Goal: Task Accomplishment & Management: Use online tool/utility

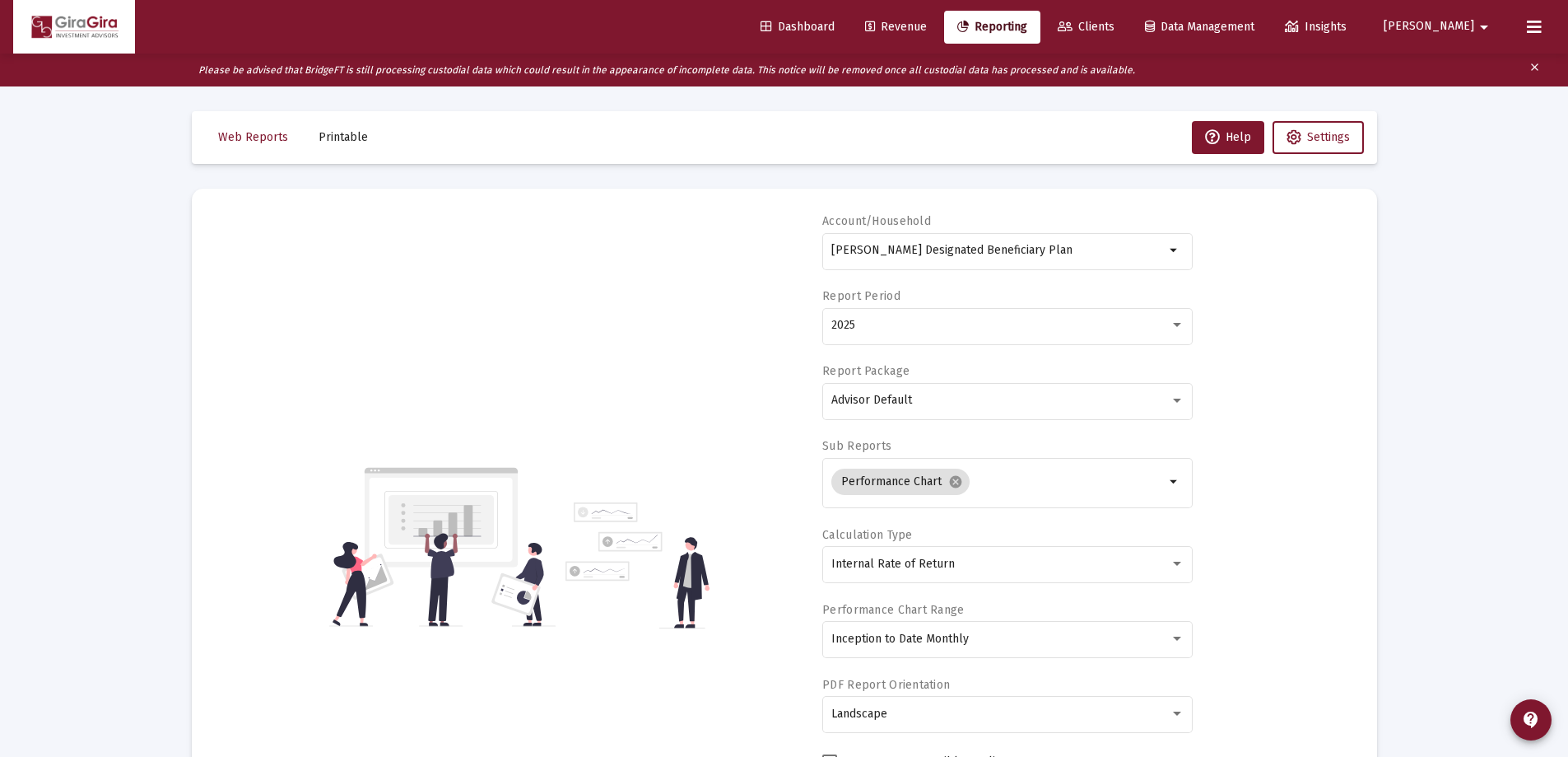
select select "View all"
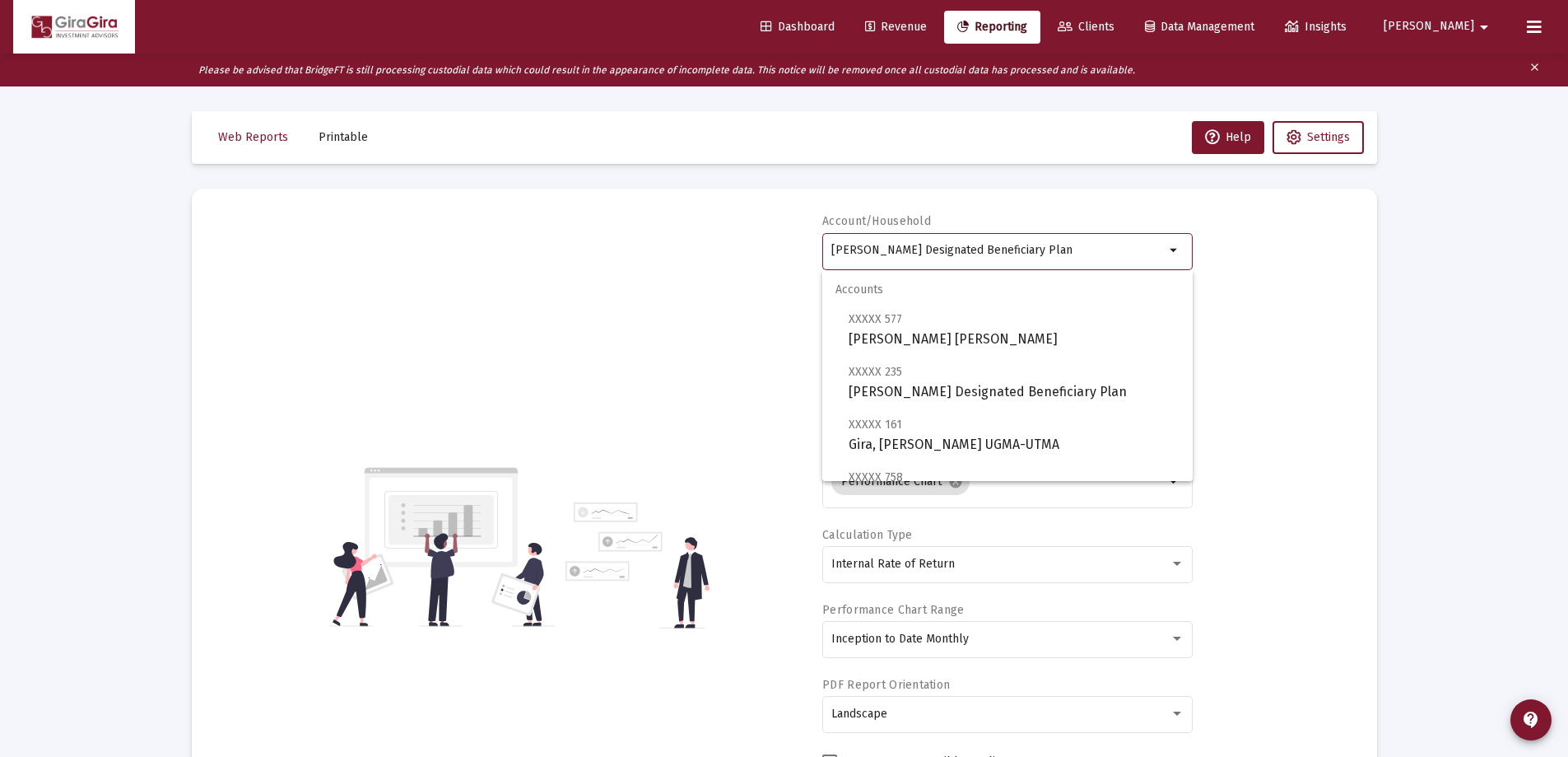
drag, startPoint x: 832, startPoint y: 248, endPoint x: 1327, endPoint y: 289, distance: 496.7
click at [1327, 289] on div "Account/Household [PERSON_NAME] Designated Beneficiary Plan arrow_drop_down Rep…" at bounding box center [784, 546] width 1136 height 667
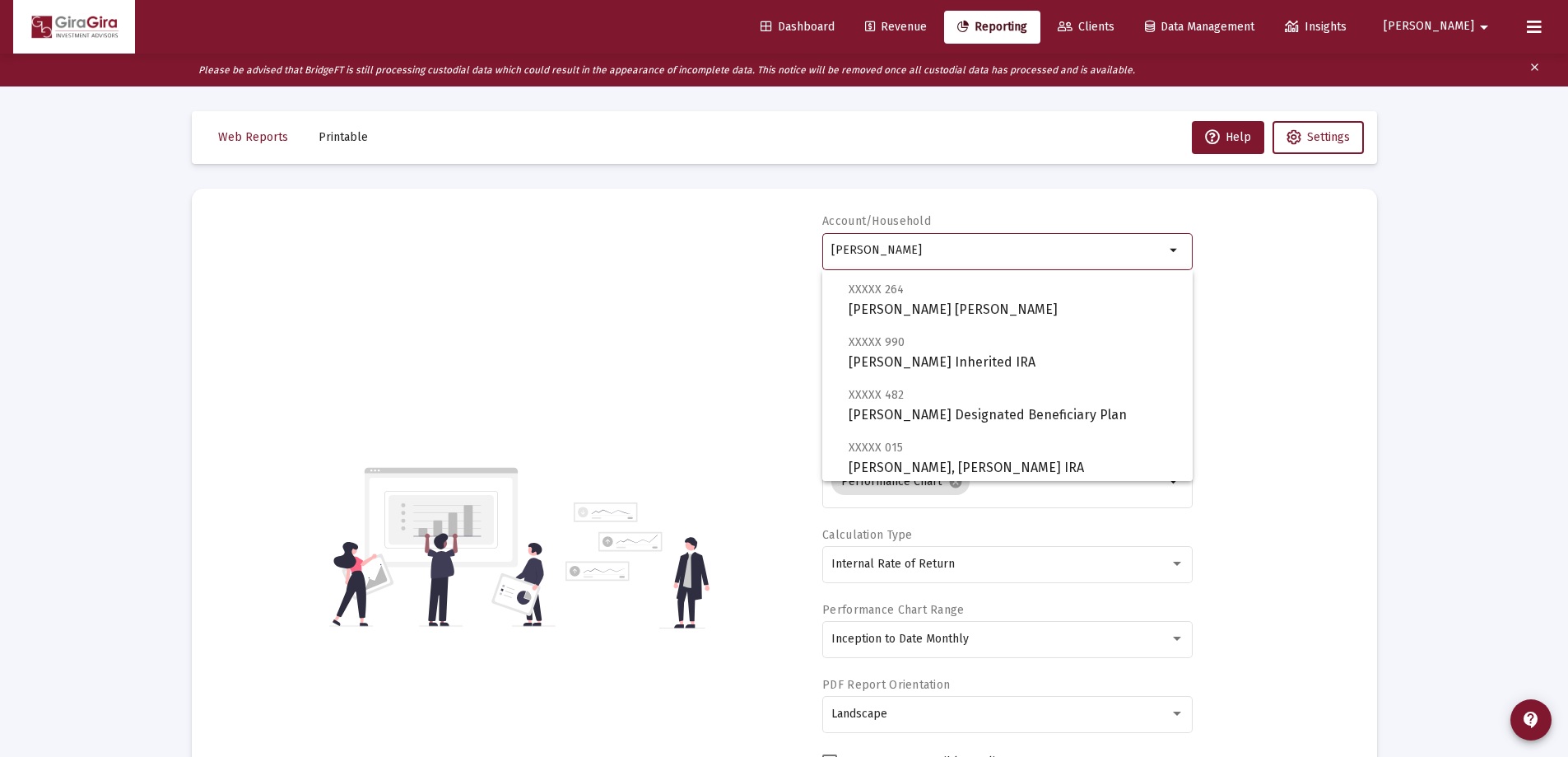
scroll to position [165, 0]
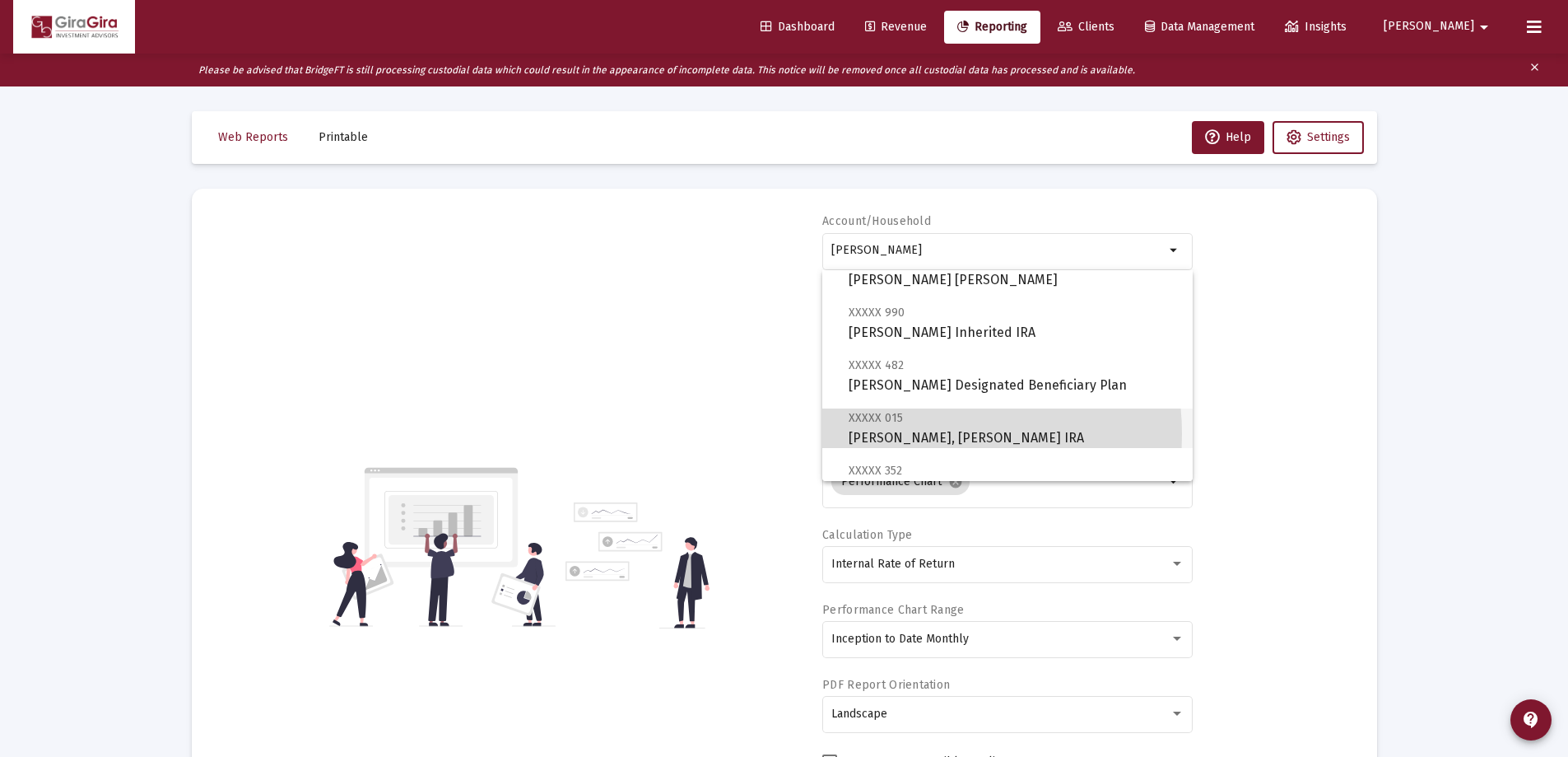
click at [913, 434] on span "XXXXX 015 [PERSON_NAME], [PERSON_NAME] IRA" at bounding box center [1014, 428] width 331 height 41
type input "[PERSON_NAME], [PERSON_NAME] IRA"
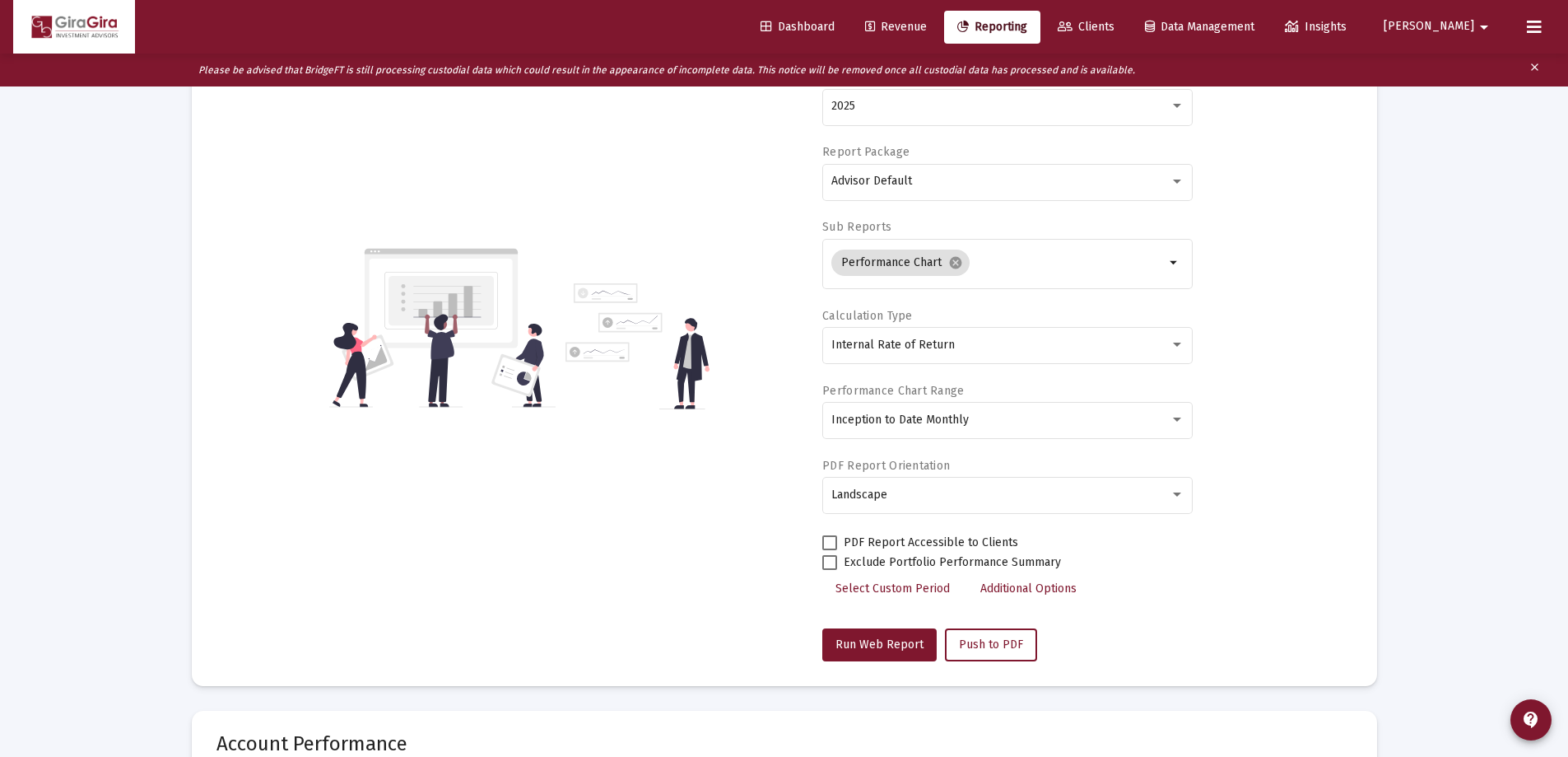
scroll to position [329, 0]
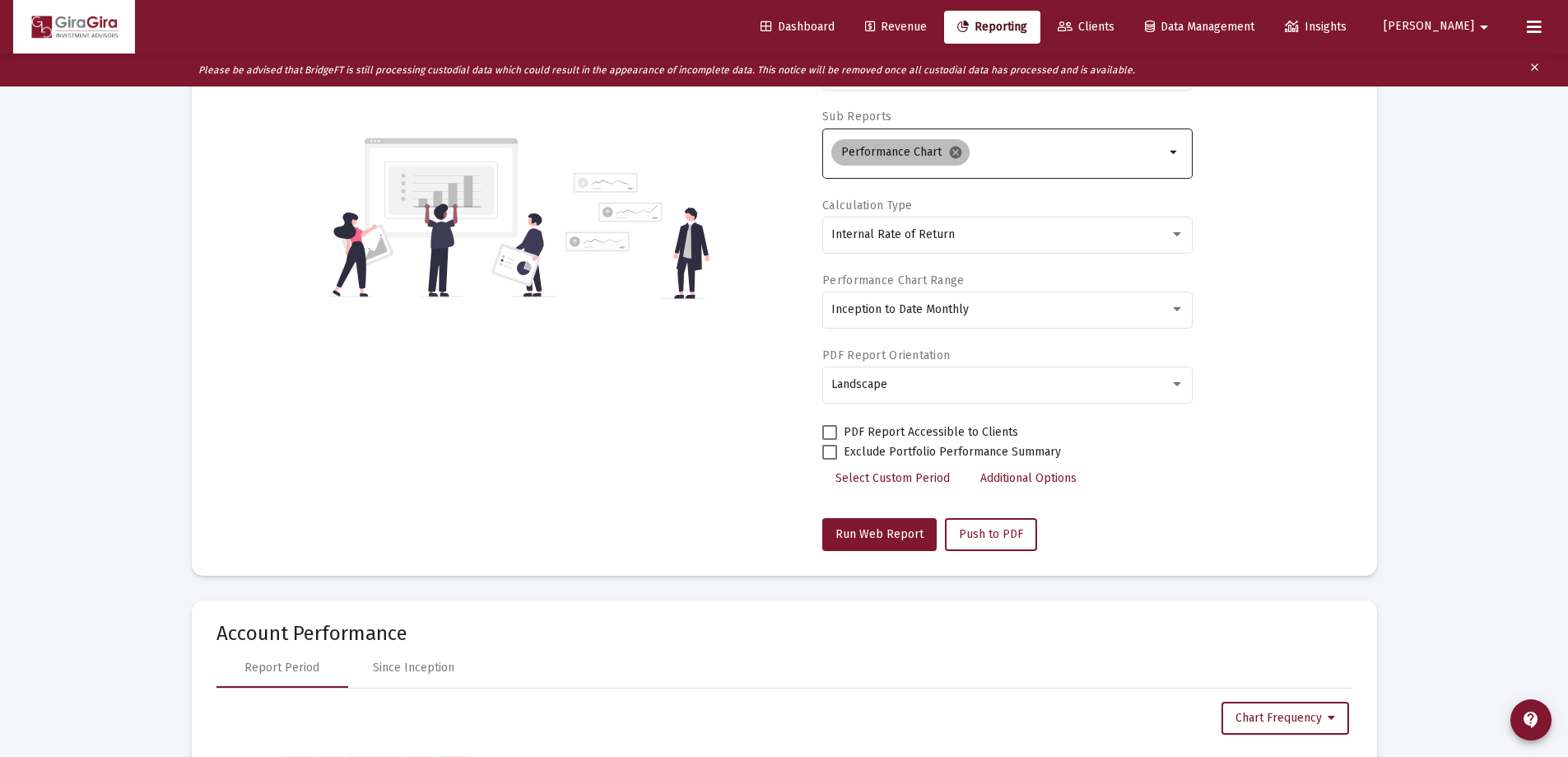
click at [956, 151] on mat-icon "cancel" at bounding box center [956, 153] width 15 height 15
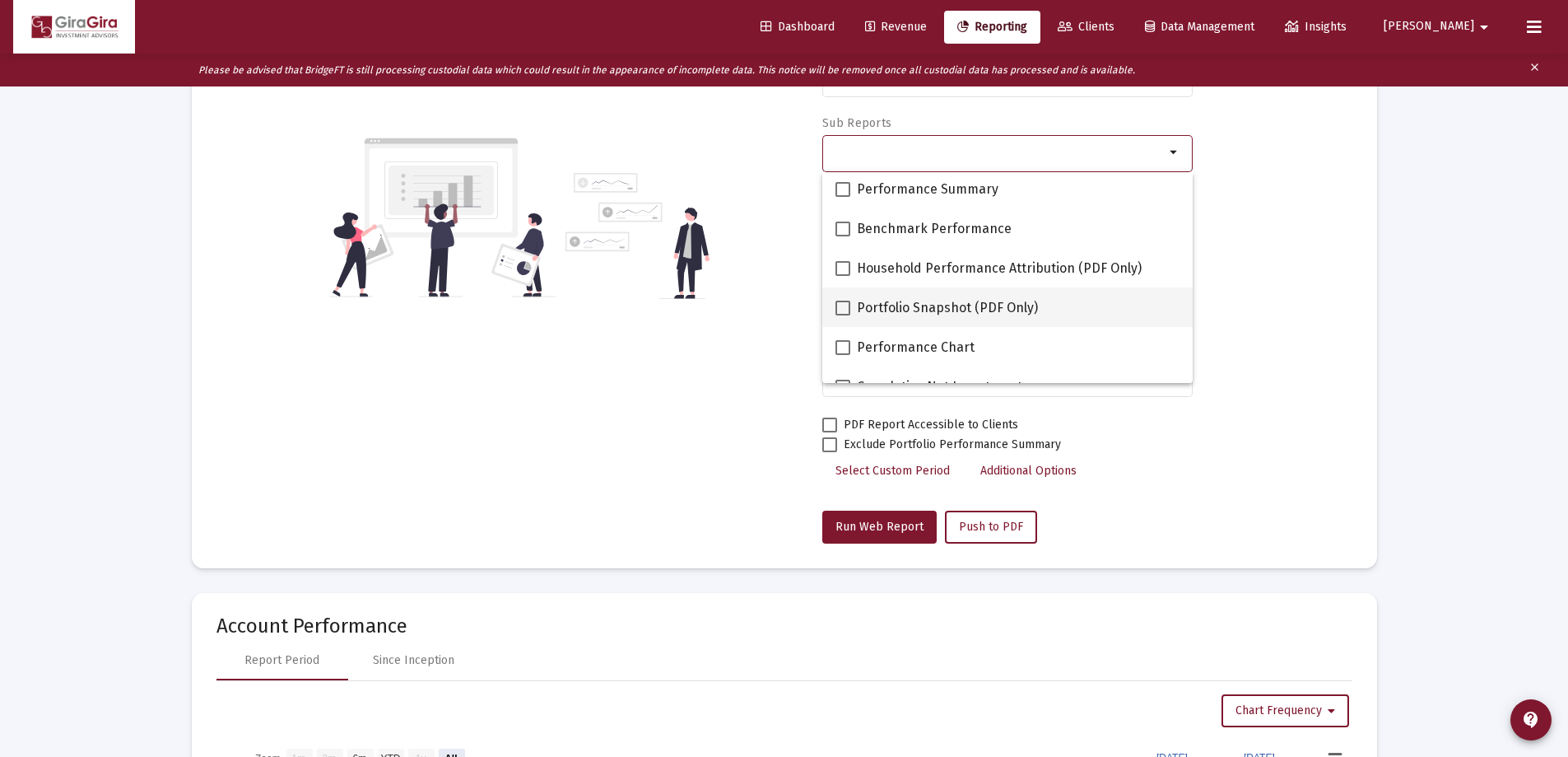
scroll to position [165, 0]
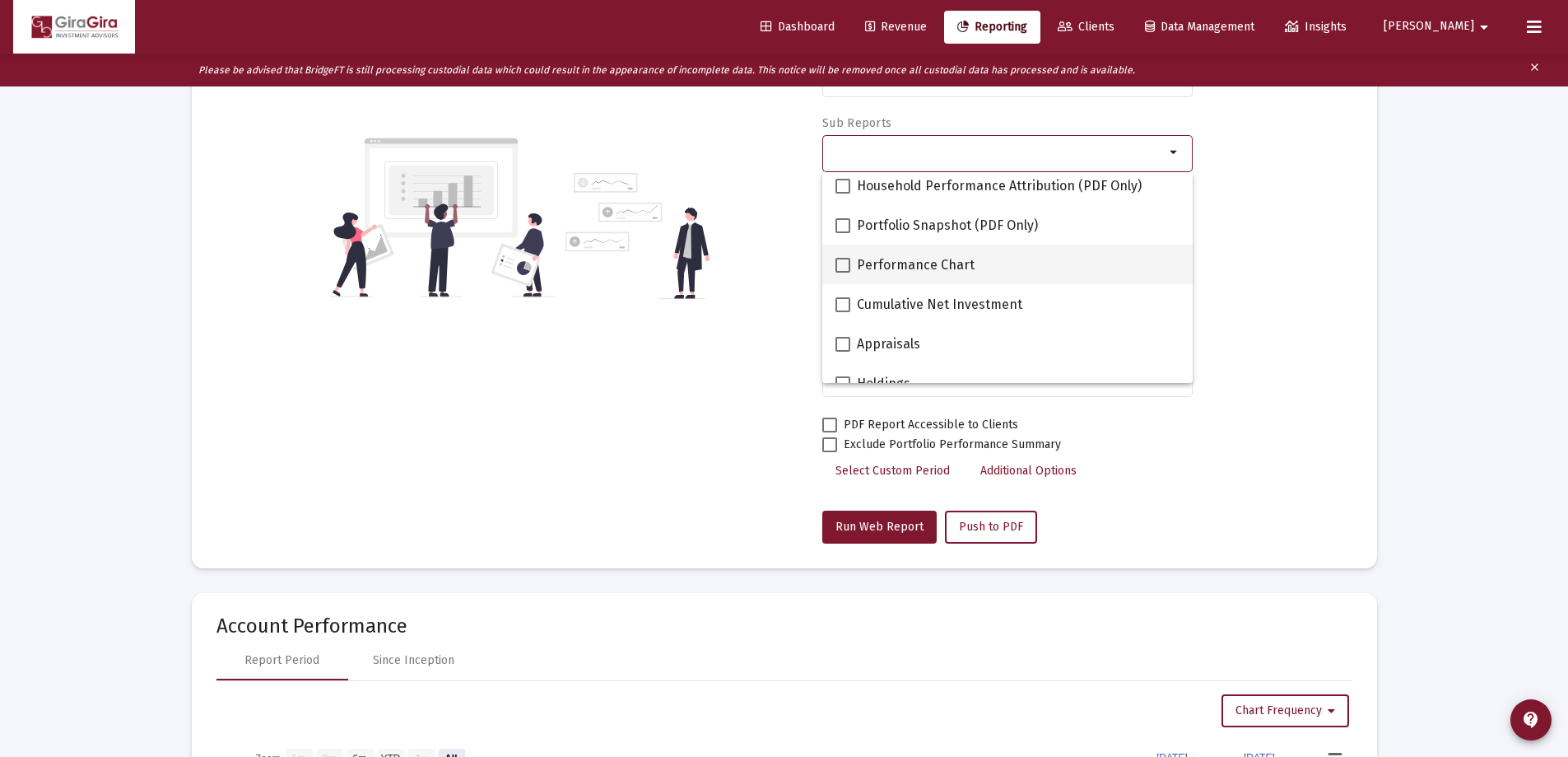
click at [840, 263] on span at bounding box center [843, 266] width 15 height 15
click at [842, 272] on input "Performance Chart" at bounding box center [842, 272] width 1 height 1
checkbox input "true"
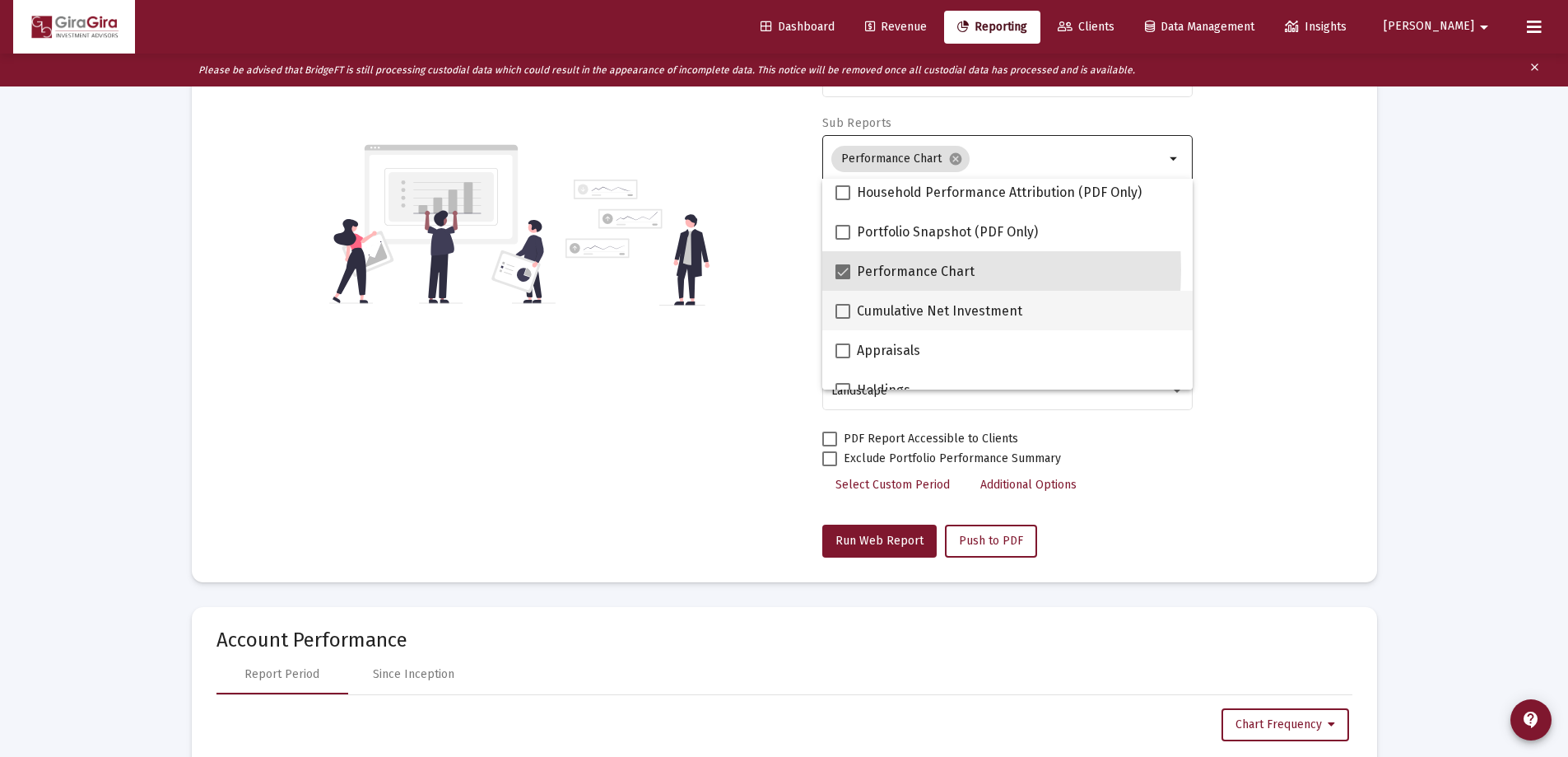
scroll to position [329, 0]
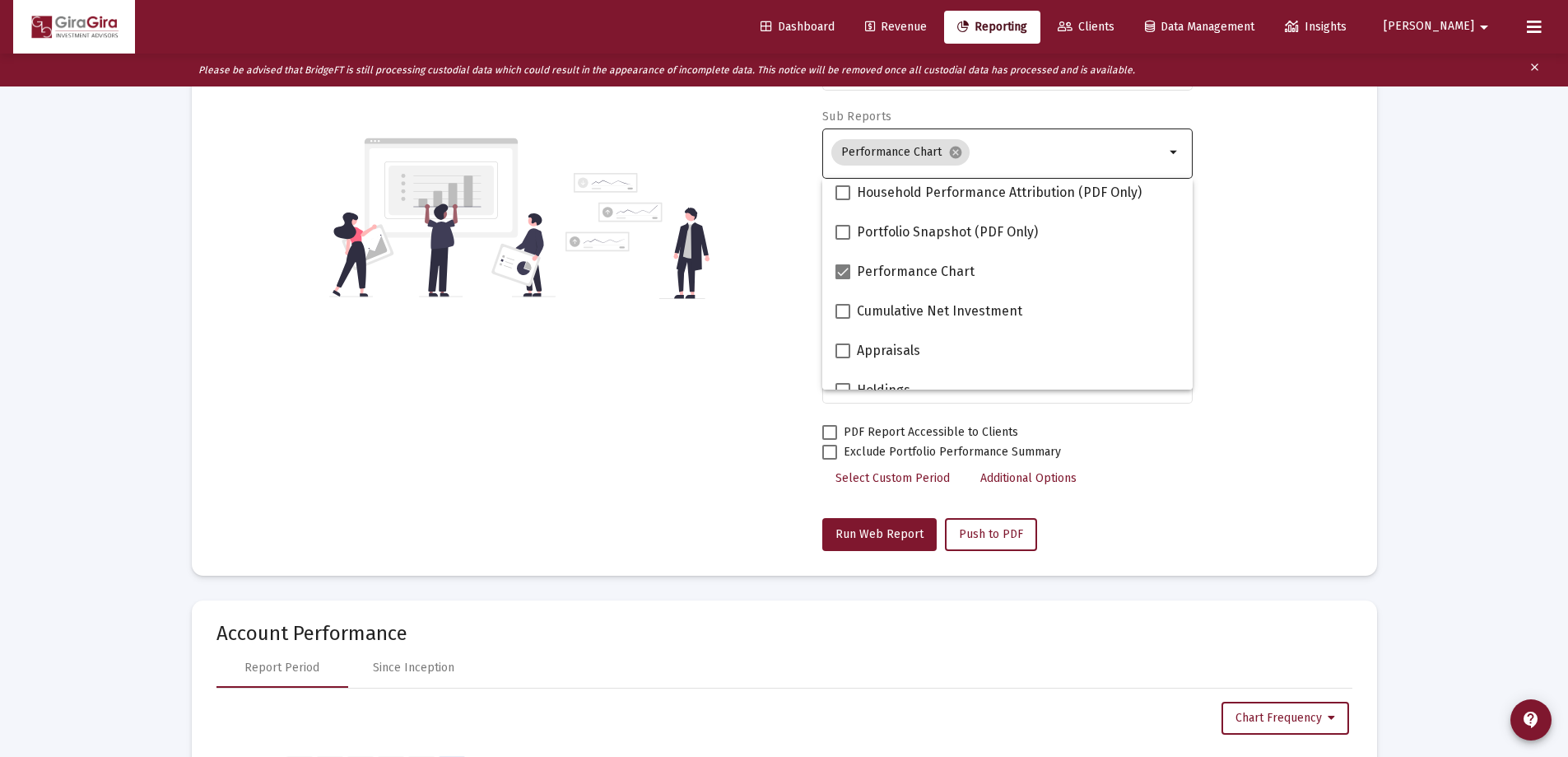
click at [1281, 403] on div "Account/Household [PERSON_NAME], [PERSON_NAME] IRA arrow_drop_down Report Perio…" at bounding box center [784, 217] width 1136 height 667
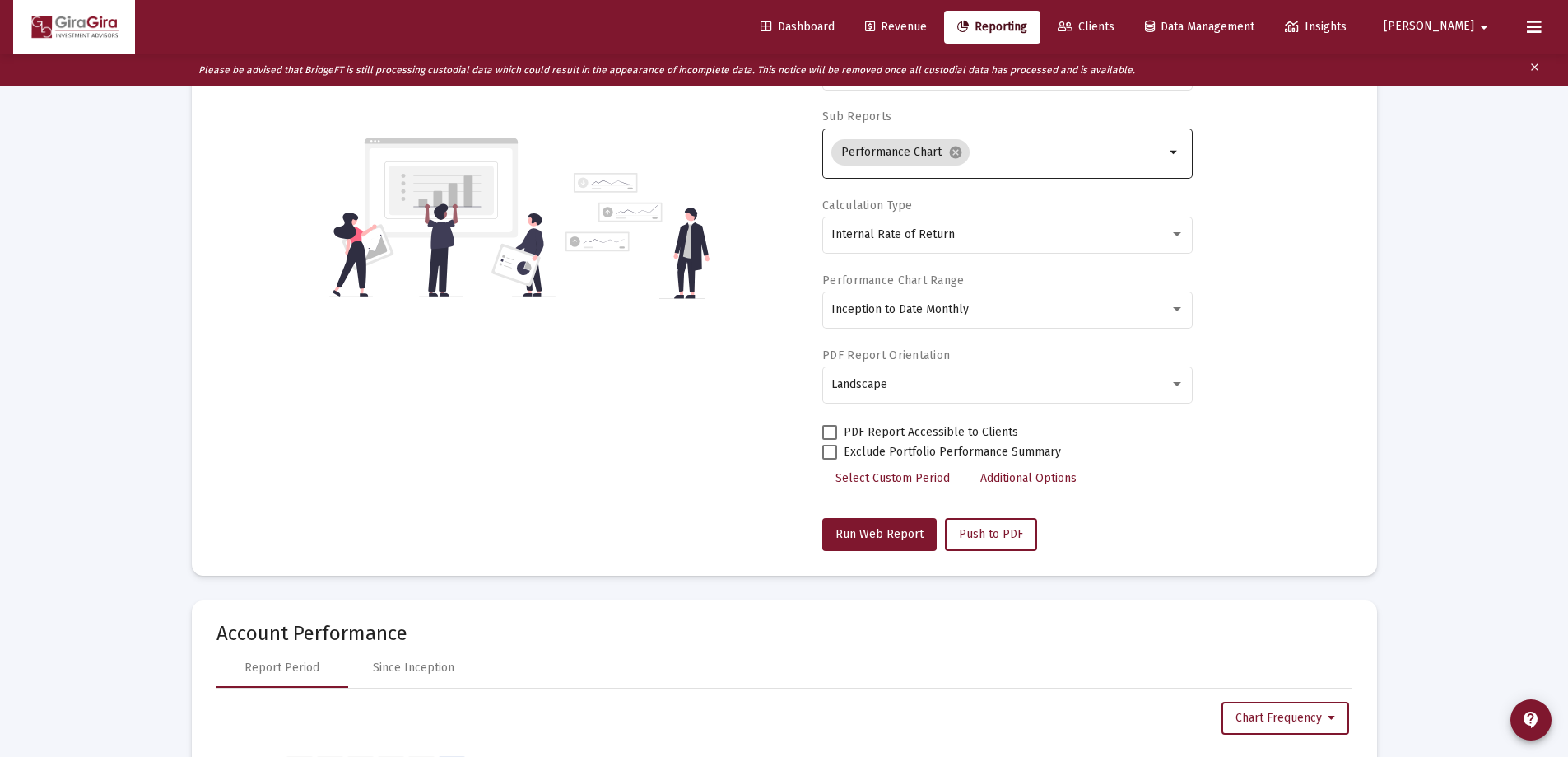
click at [1015, 472] on span "Additional Options" at bounding box center [1029, 477] width 97 height 14
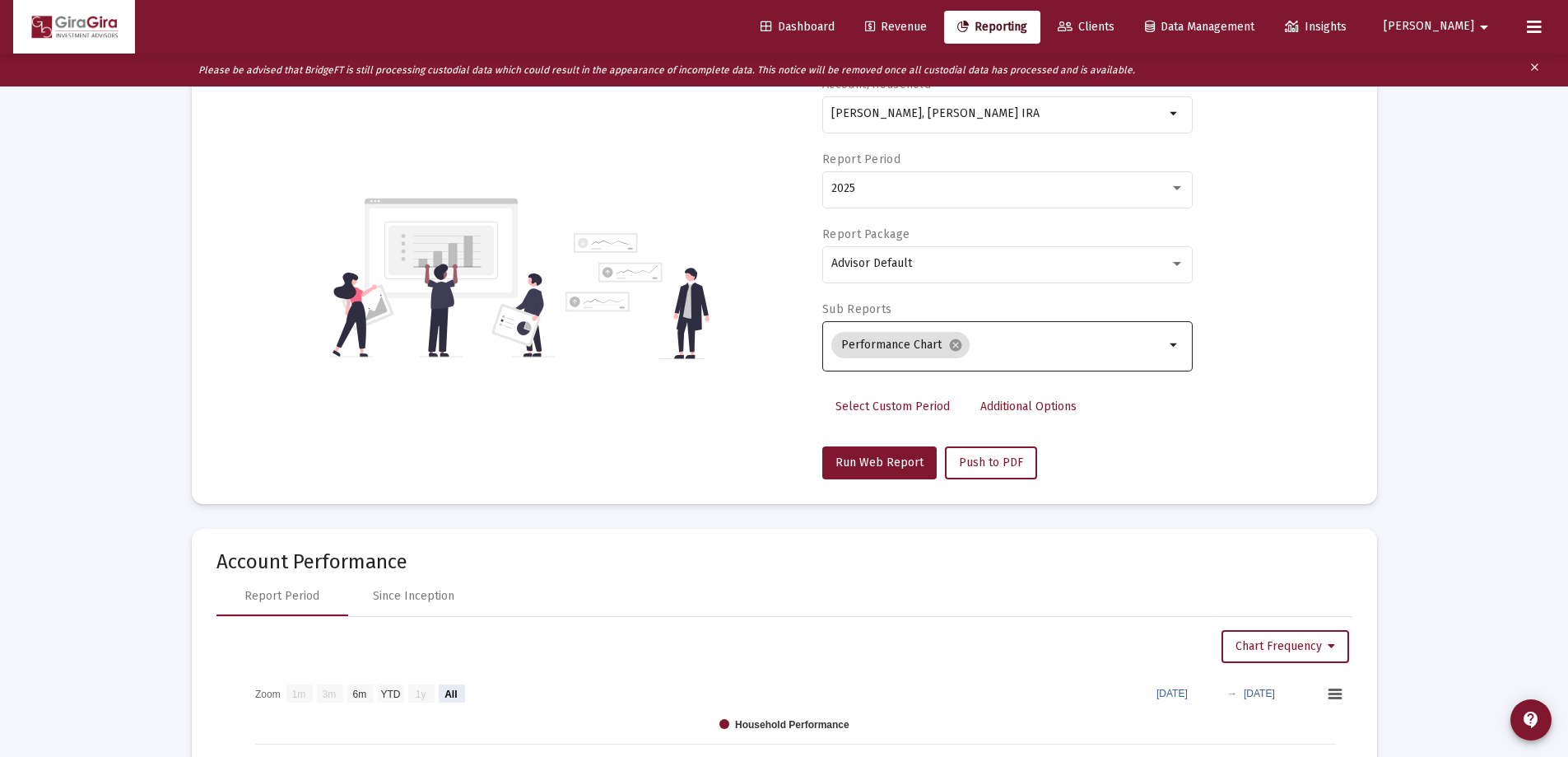
scroll to position [115, 0]
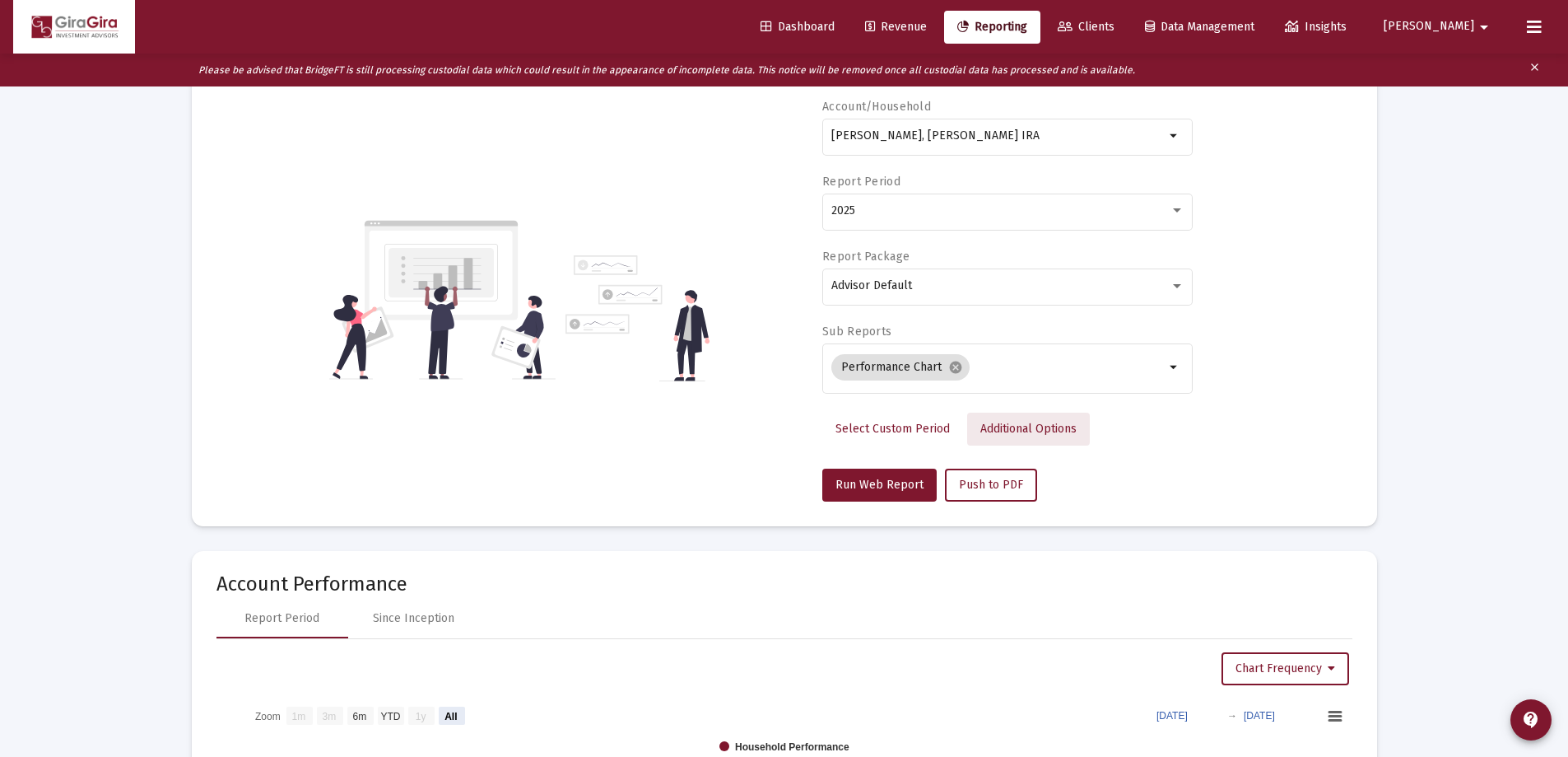
click at [1042, 429] on span "Additional Options" at bounding box center [1029, 428] width 97 height 14
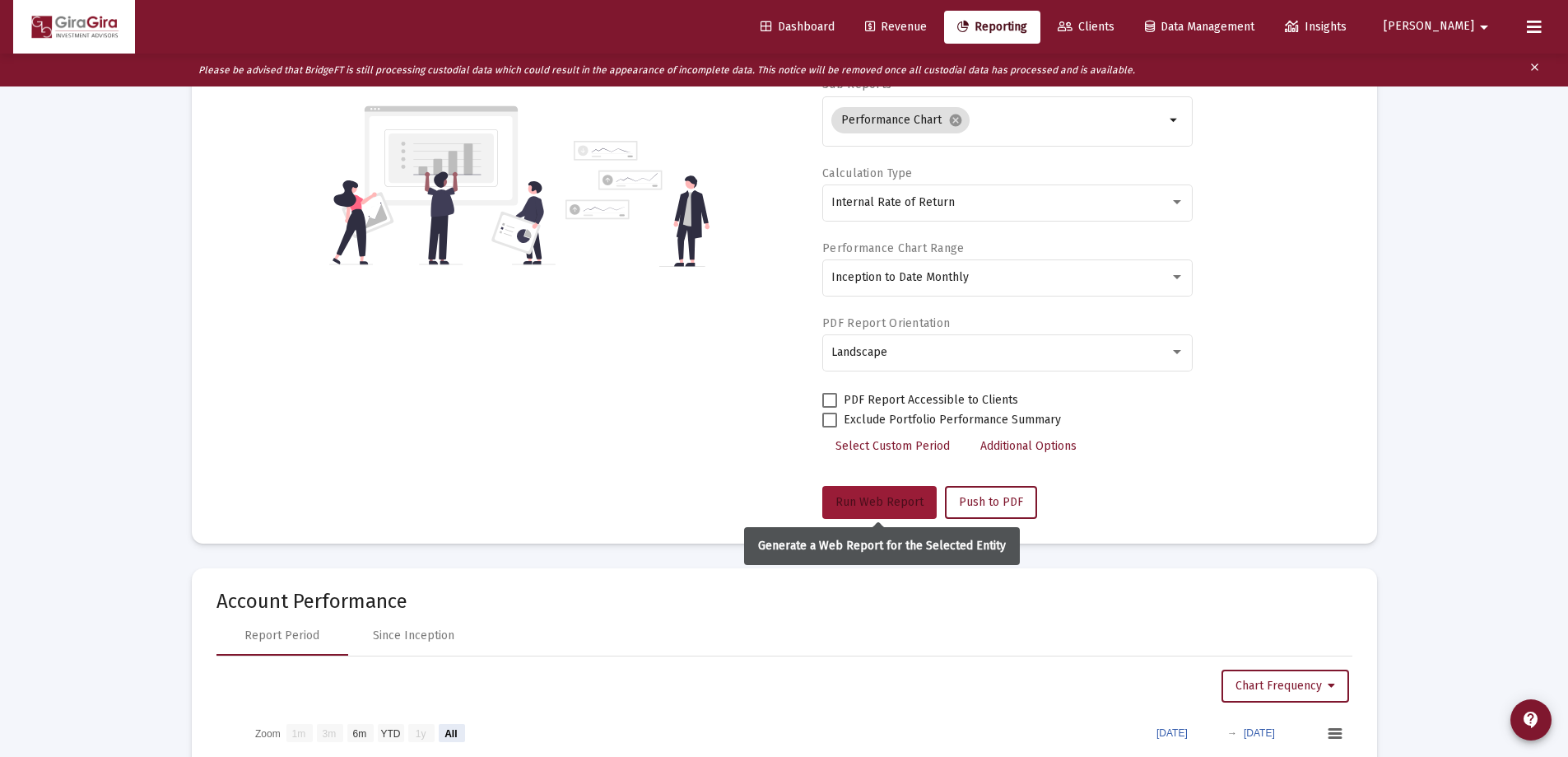
click at [866, 496] on span "Run Web Report" at bounding box center [879, 502] width 88 height 14
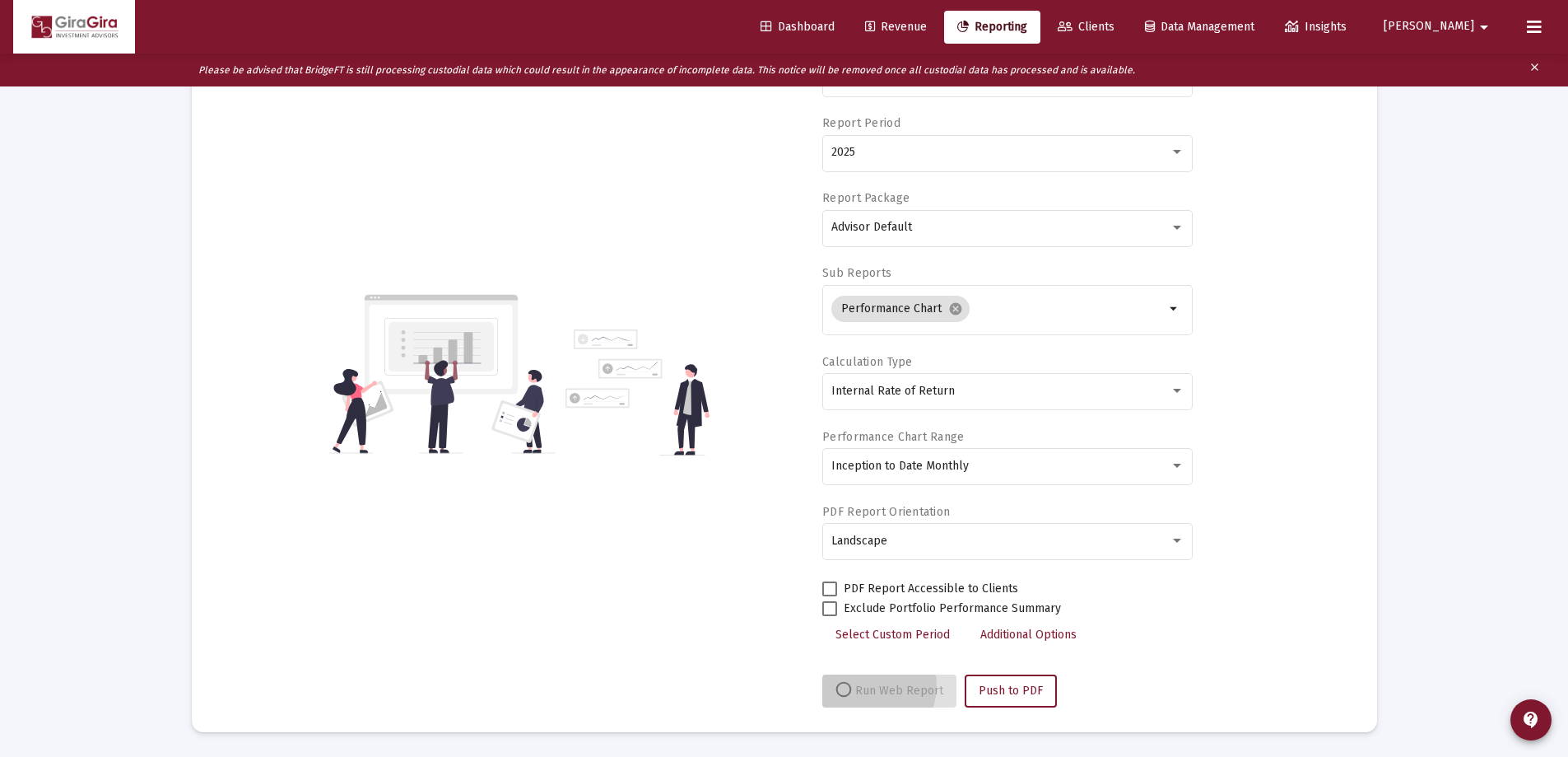
scroll to position [173, 0]
select select "View all"
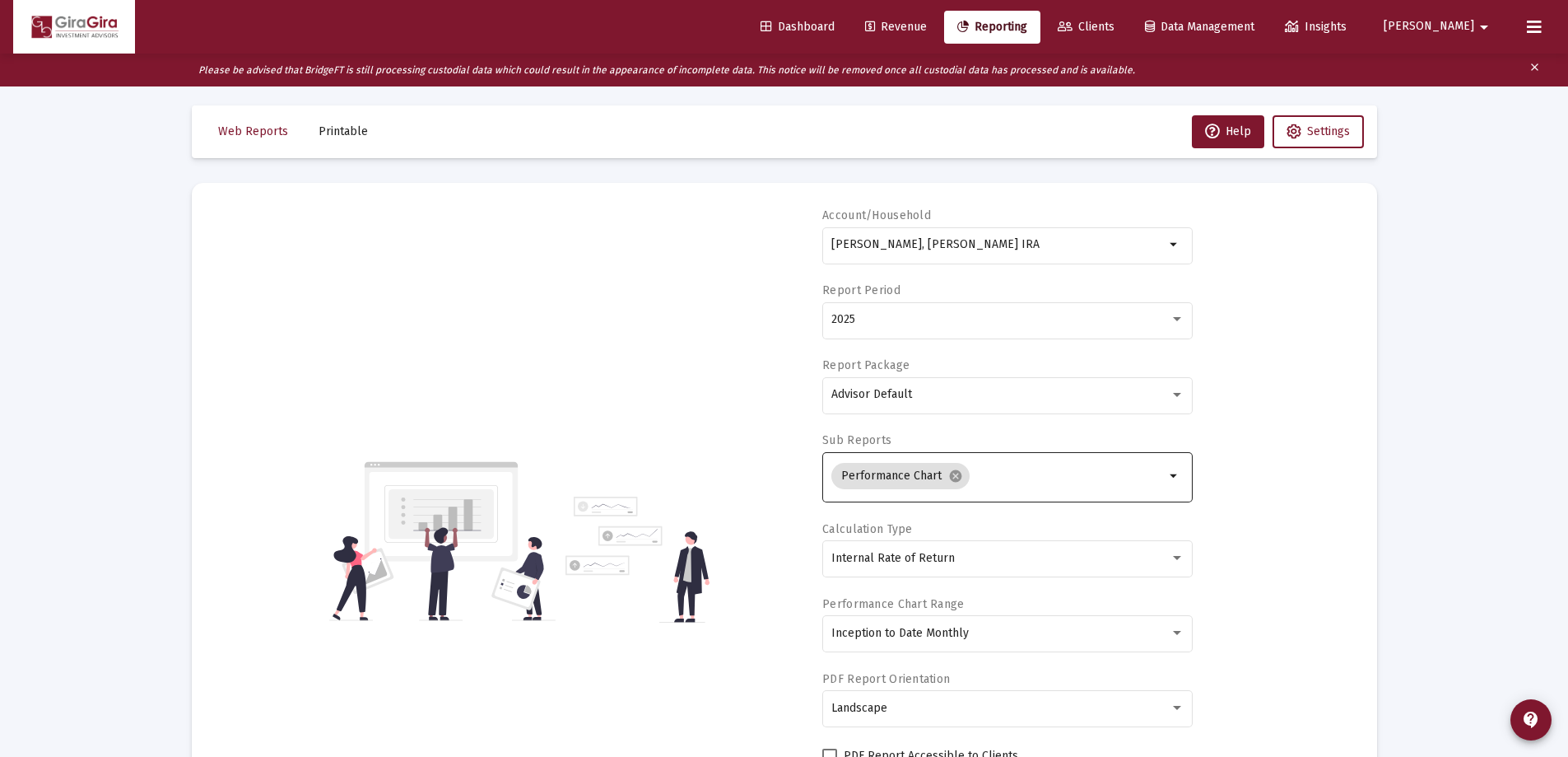
scroll to position [0, 0]
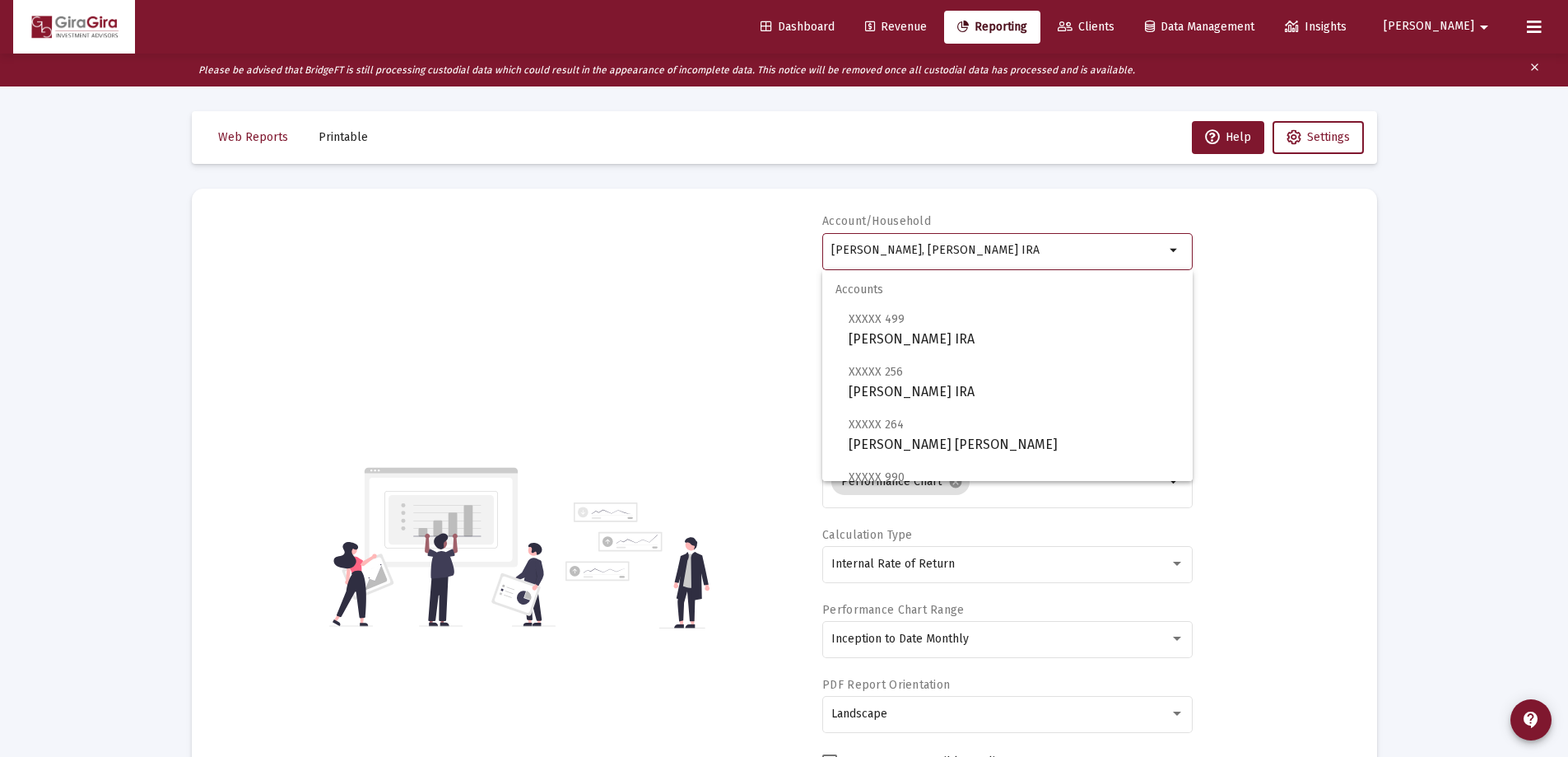
click at [925, 248] on input "[PERSON_NAME], [PERSON_NAME] IRA" at bounding box center [999, 250] width 334 height 13
click at [905, 325] on span "XXXXX 499 [PERSON_NAME] IRA" at bounding box center [1014, 328] width 331 height 41
type input "[PERSON_NAME] IRA"
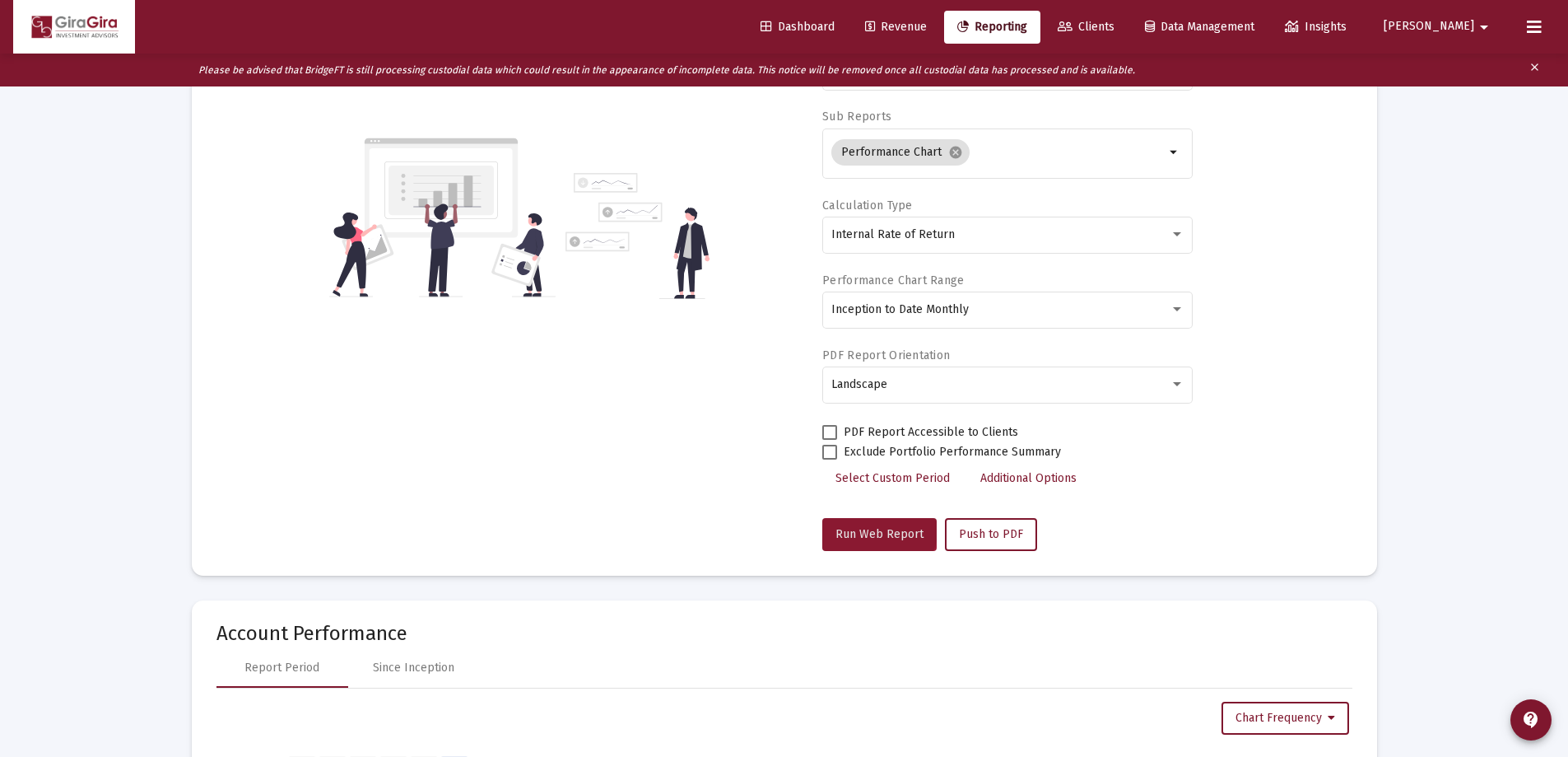
click at [876, 526] on button "Run Web Report" at bounding box center [879, 534] width 115 height 33
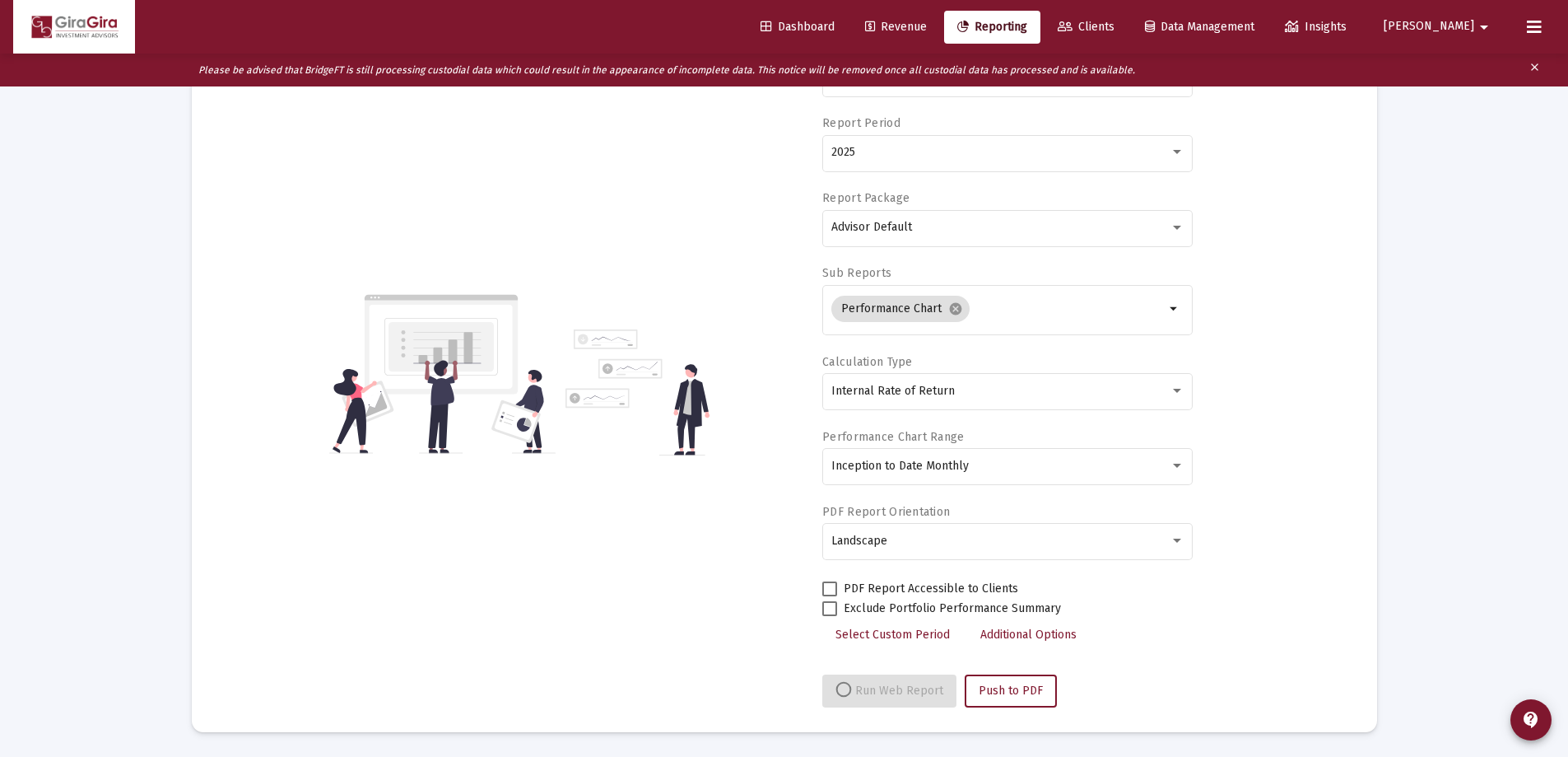
select select "View all"
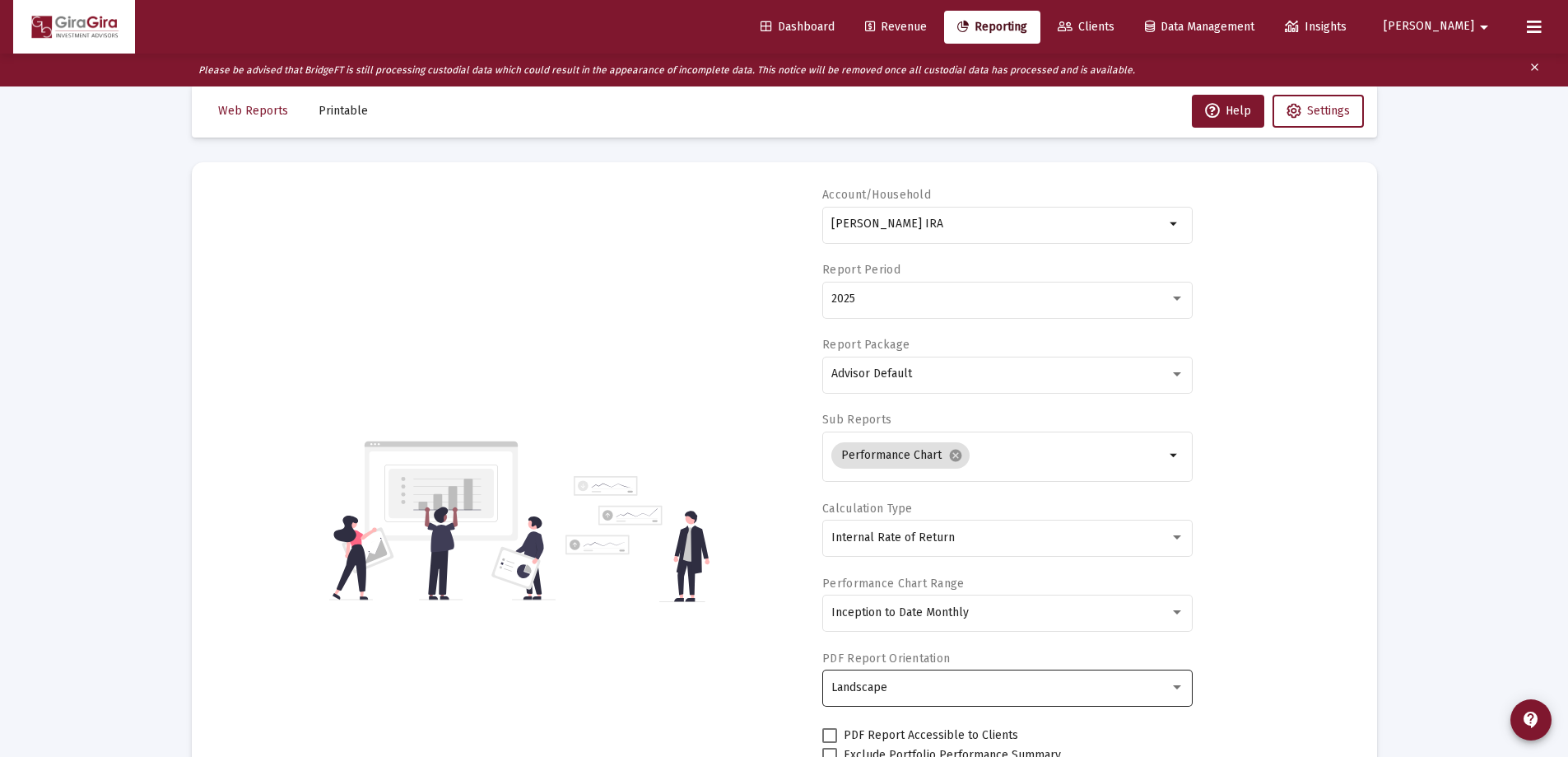
scroll to position [0, 0]
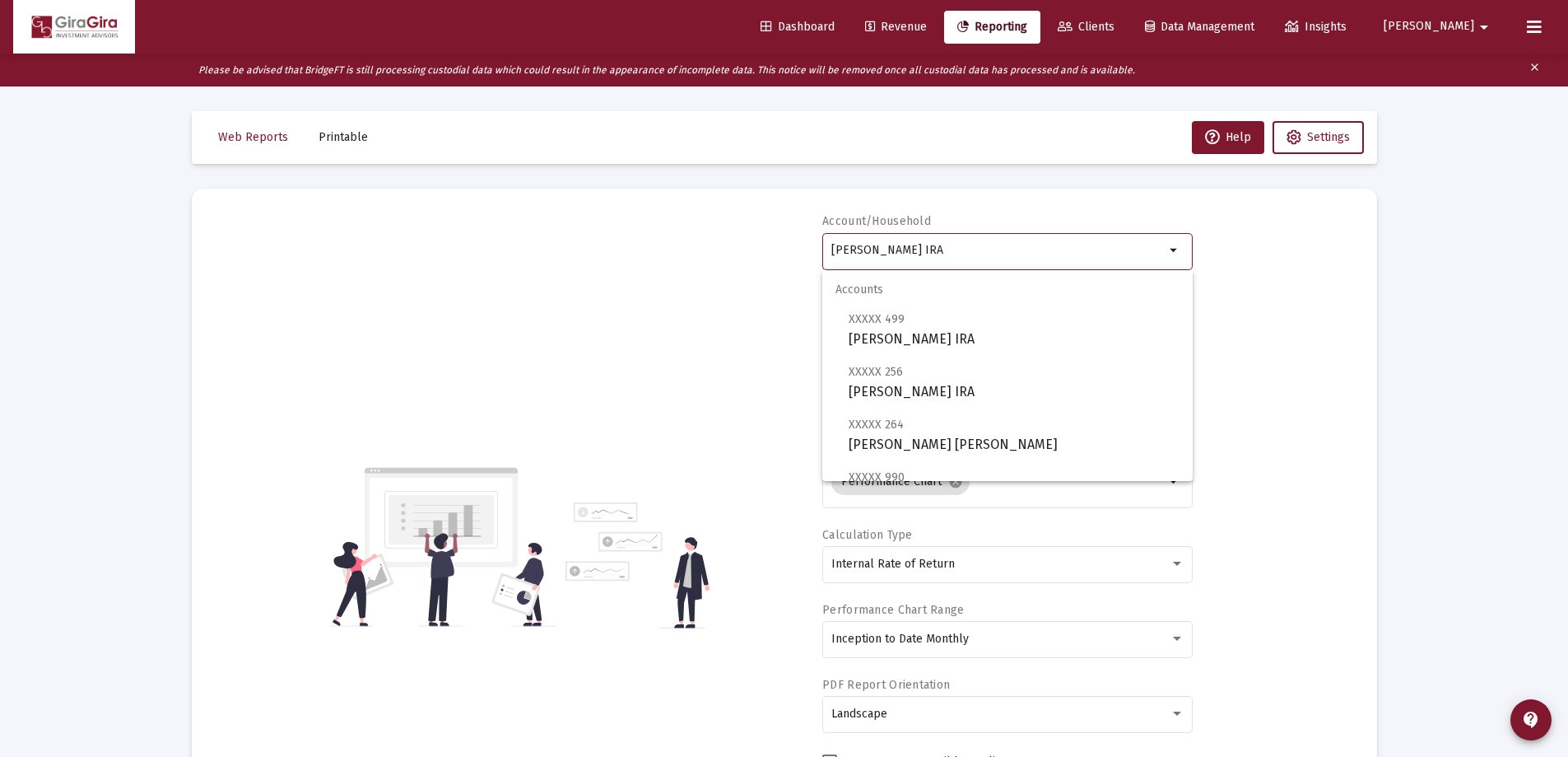
click at [864, 248] on input "[PERSON_NAME] IRA" at bounding box center [999, 250] width 334 height 13
click at [922, 386] on span "XXXXX 256 [PERSON_NAME] Inherited IRA" at bounding box center [1014, 381] width 331 height 41
type input "[PERSON_NAME] IRA"
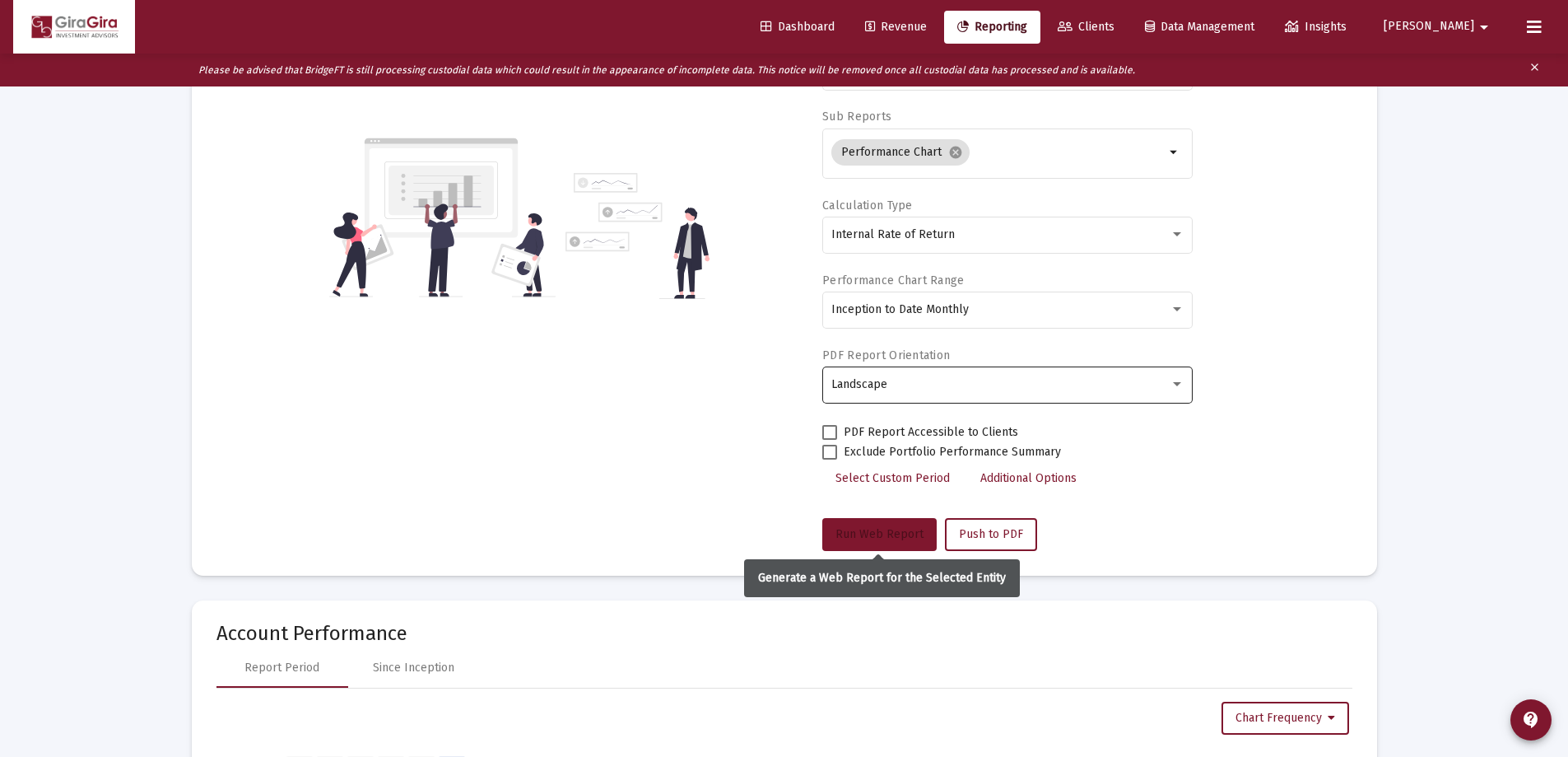
click at [865, 527] on span "Run Web Report" at bounding box center [879, 533] width 88 height 14
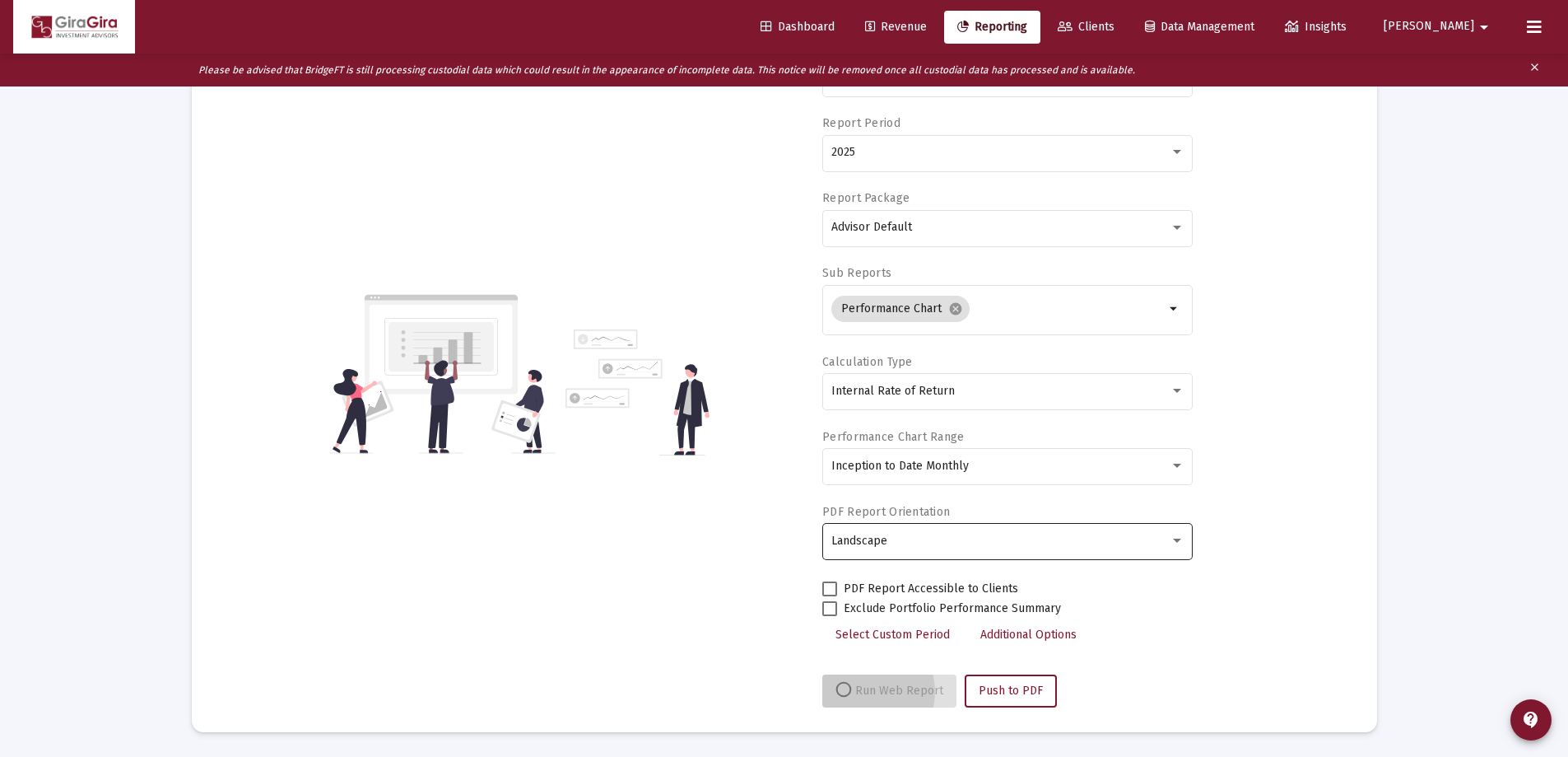
scroll to position [173, 0]
select select "View all"
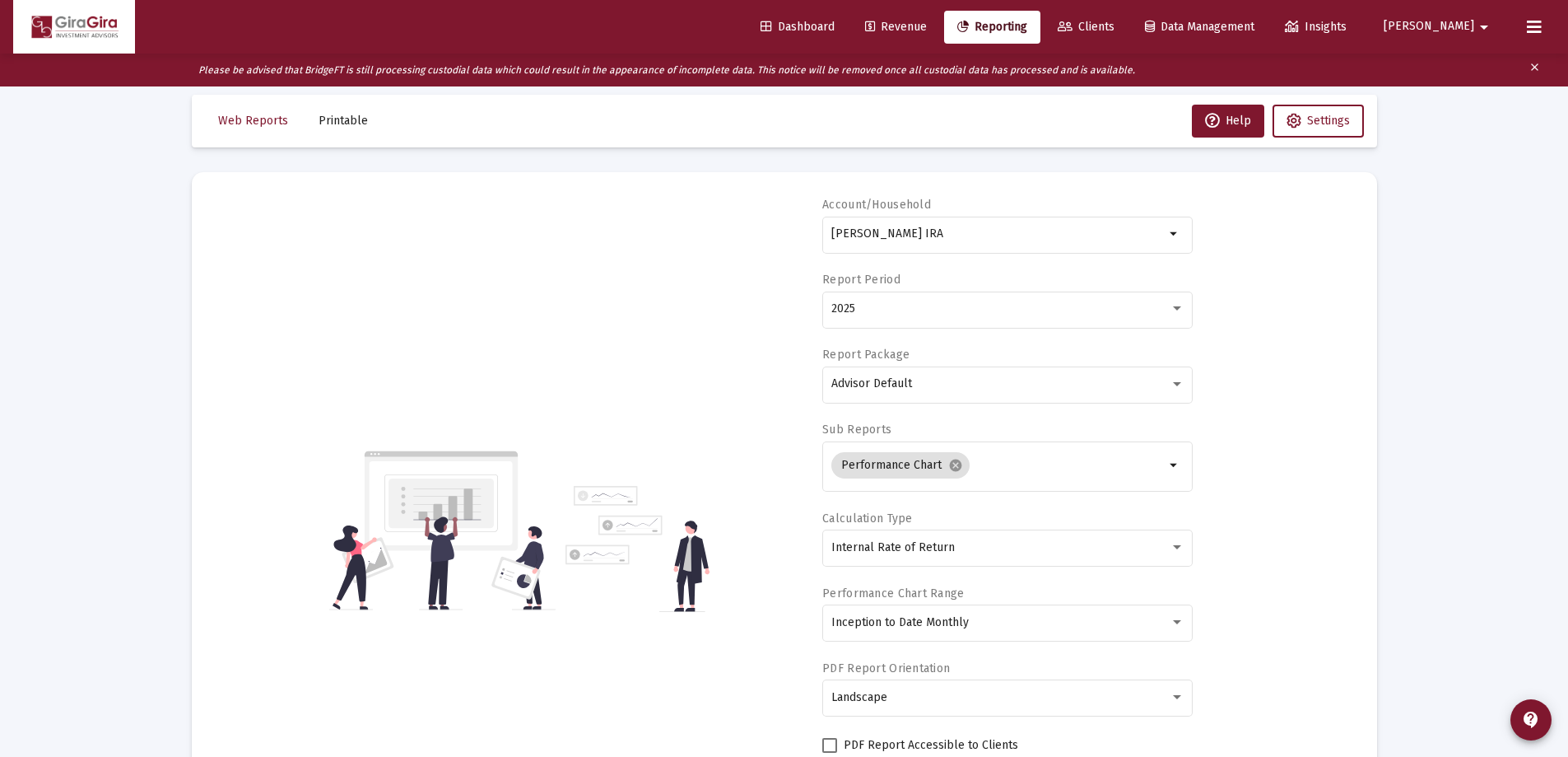
scroll to position [0, 0]
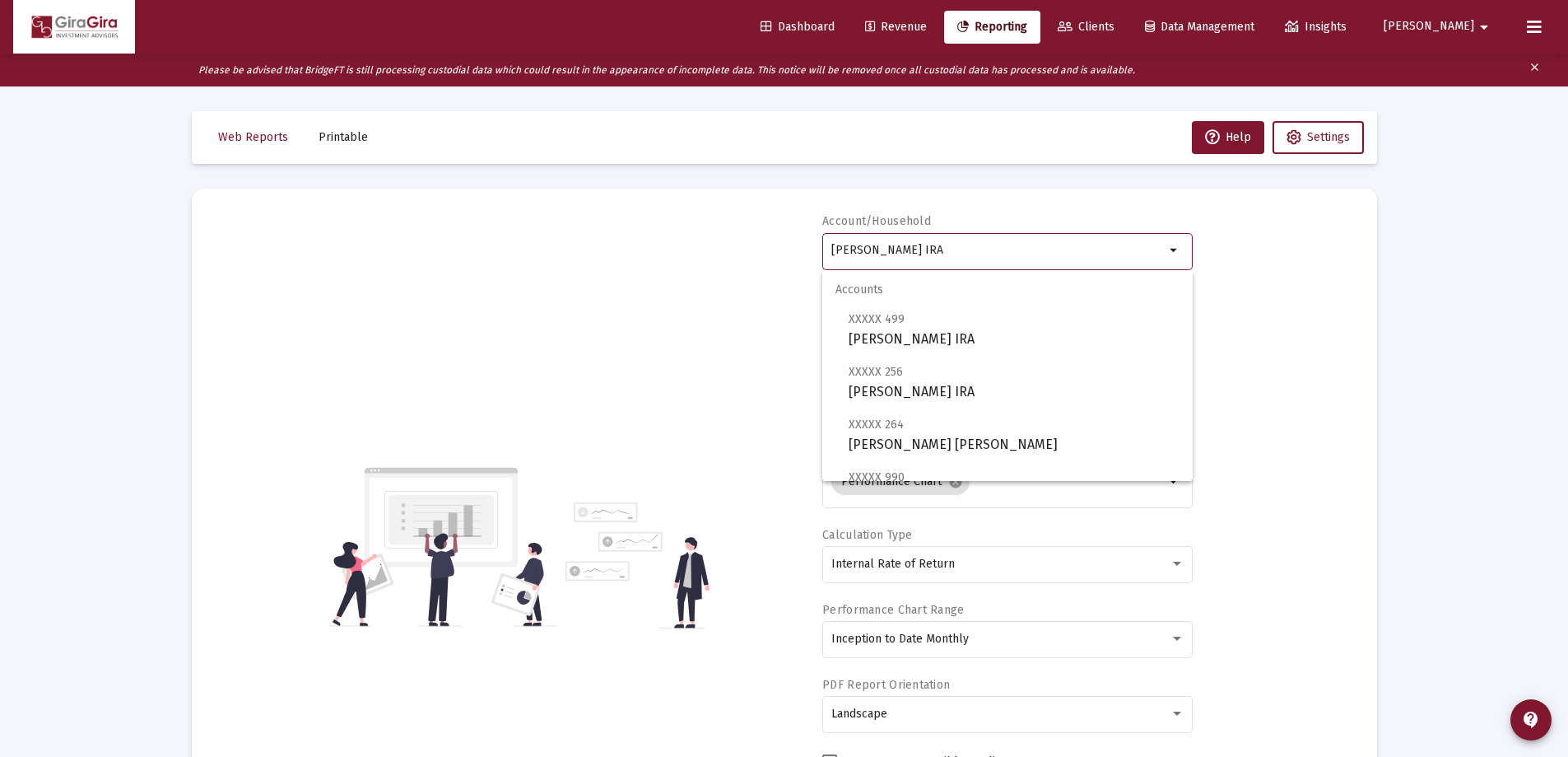
click at [880, 249] on input "[PERSON_NAME] IRA" at bounding box center [999, 250] width 334 height 13
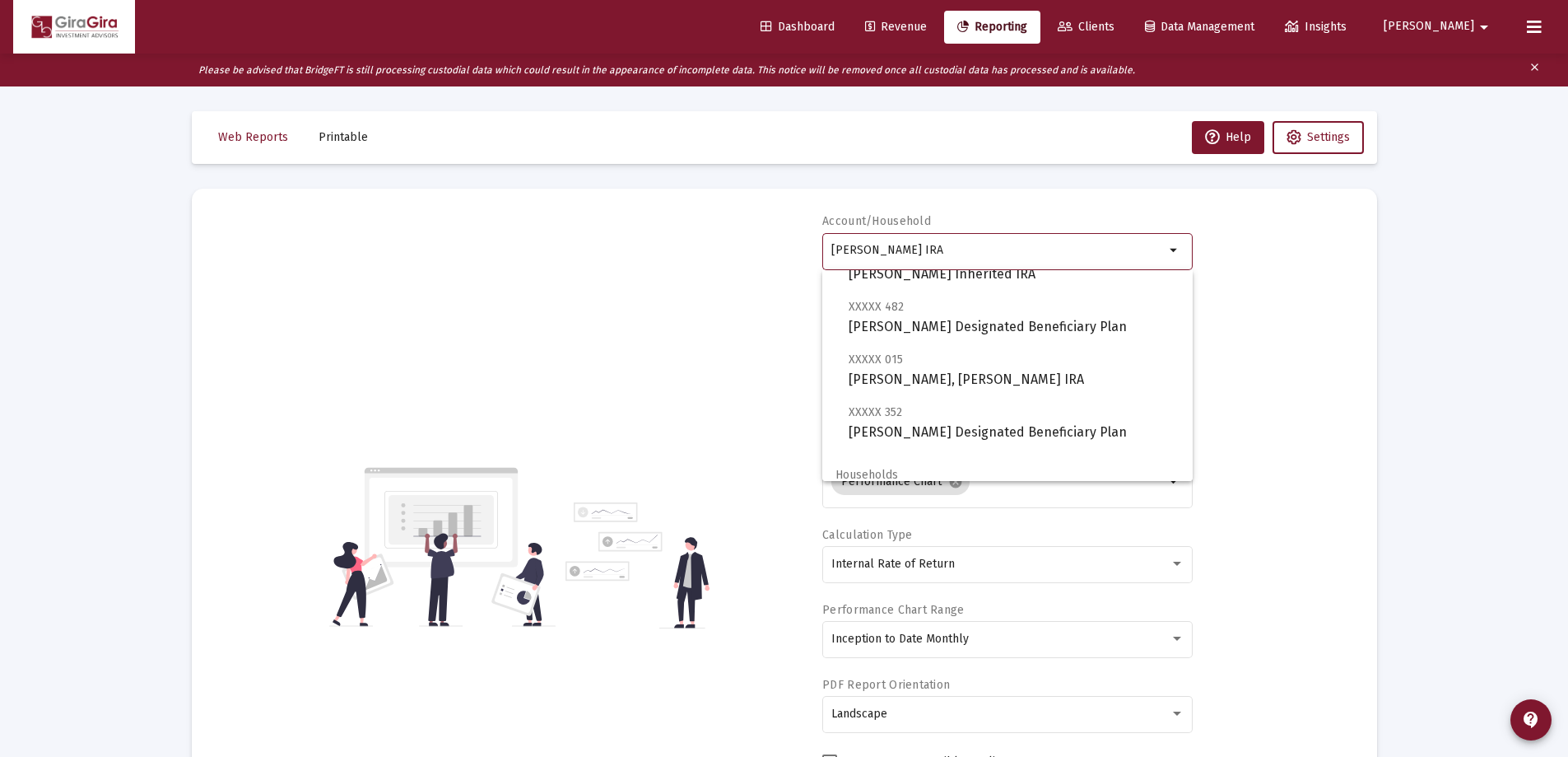
scroll to position [247, 0]
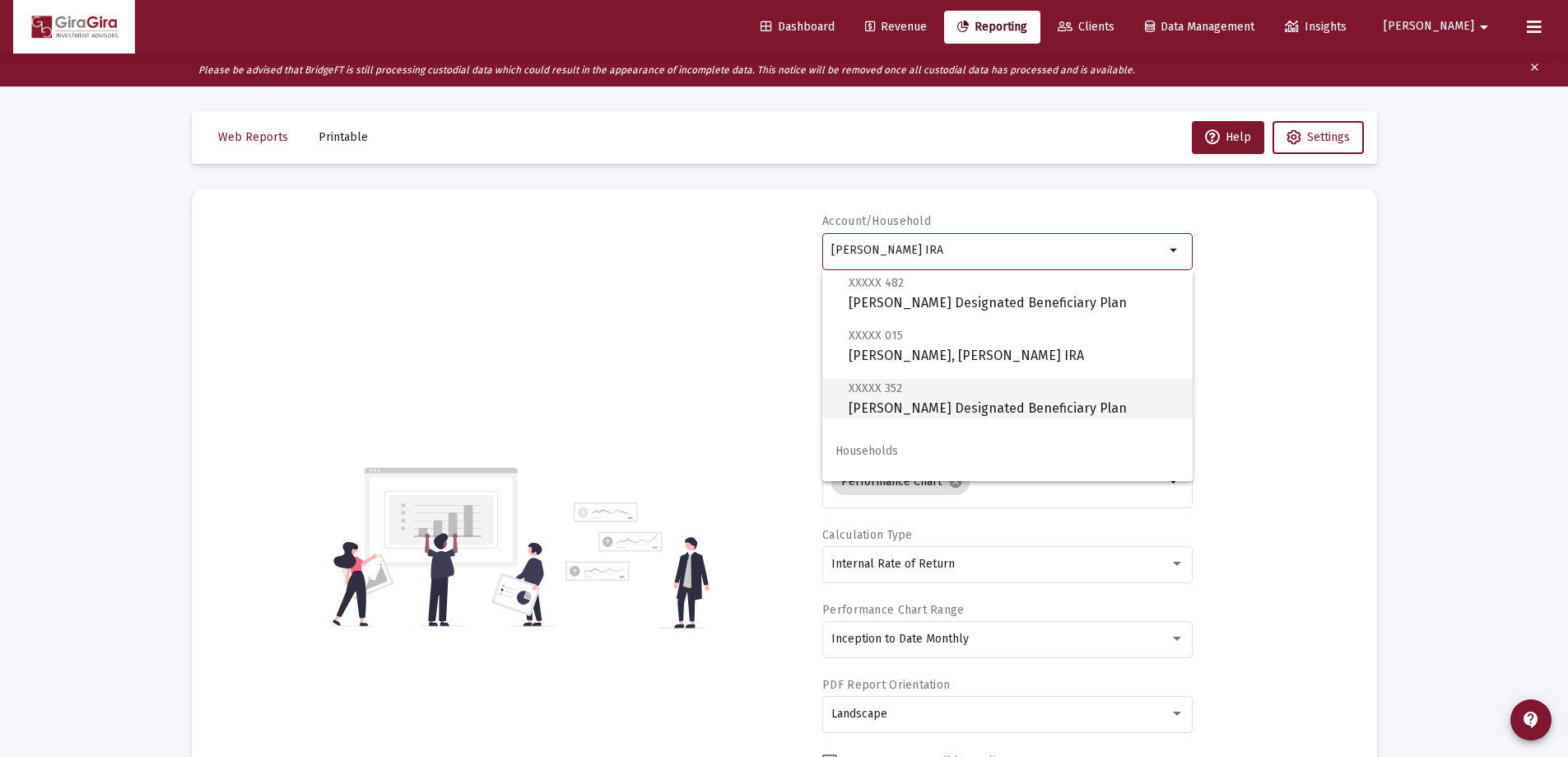
click at [996, 402] on span "XXXXX 352 [PERSON_NAME] Designated Beneficiary Plan" at bounding box center [1014, 397] width 331 height 41
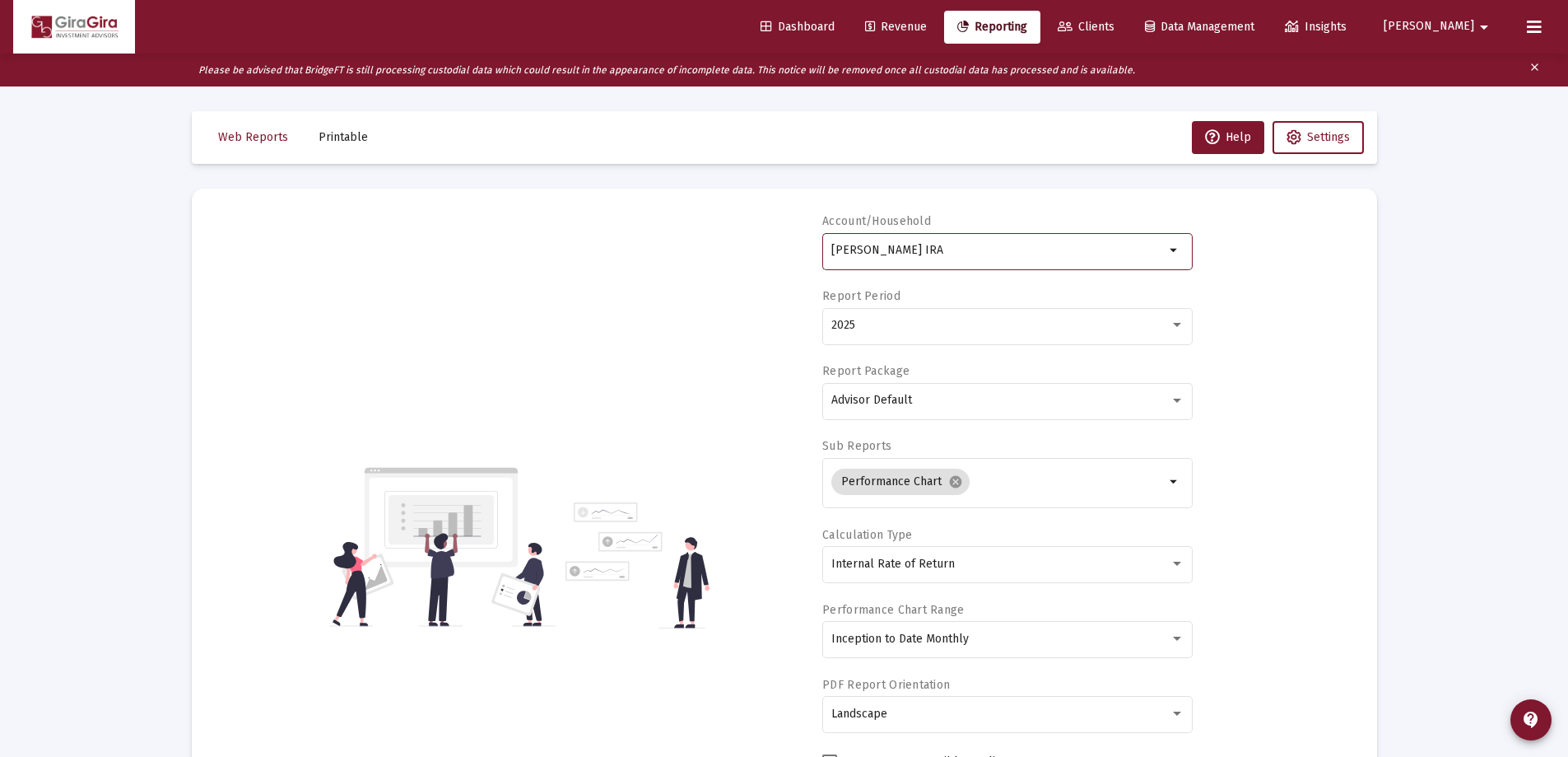
type input "[PERSON_NAME] Designated Beneficiary Plan"
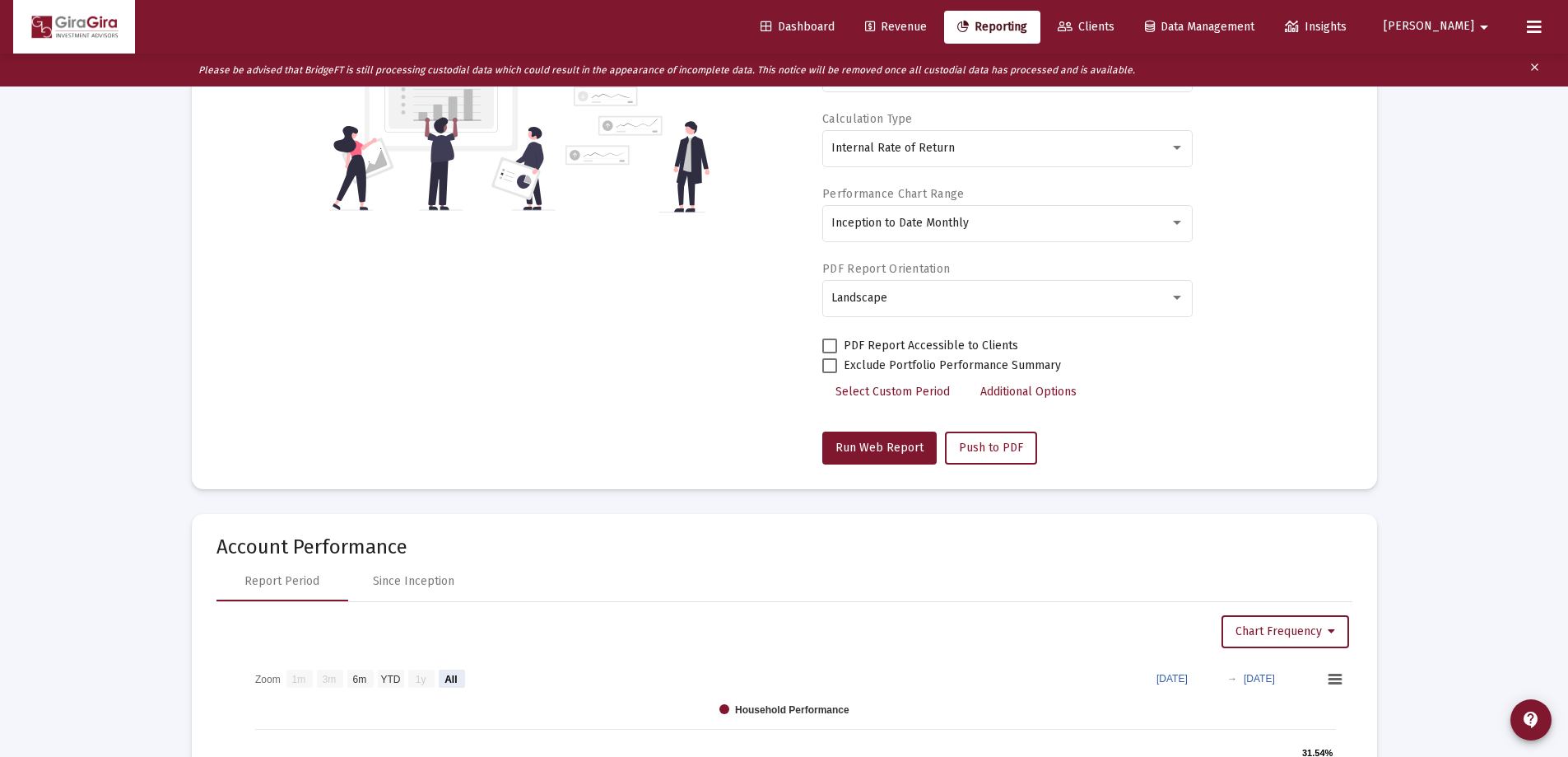
scroll to position [494, 0]
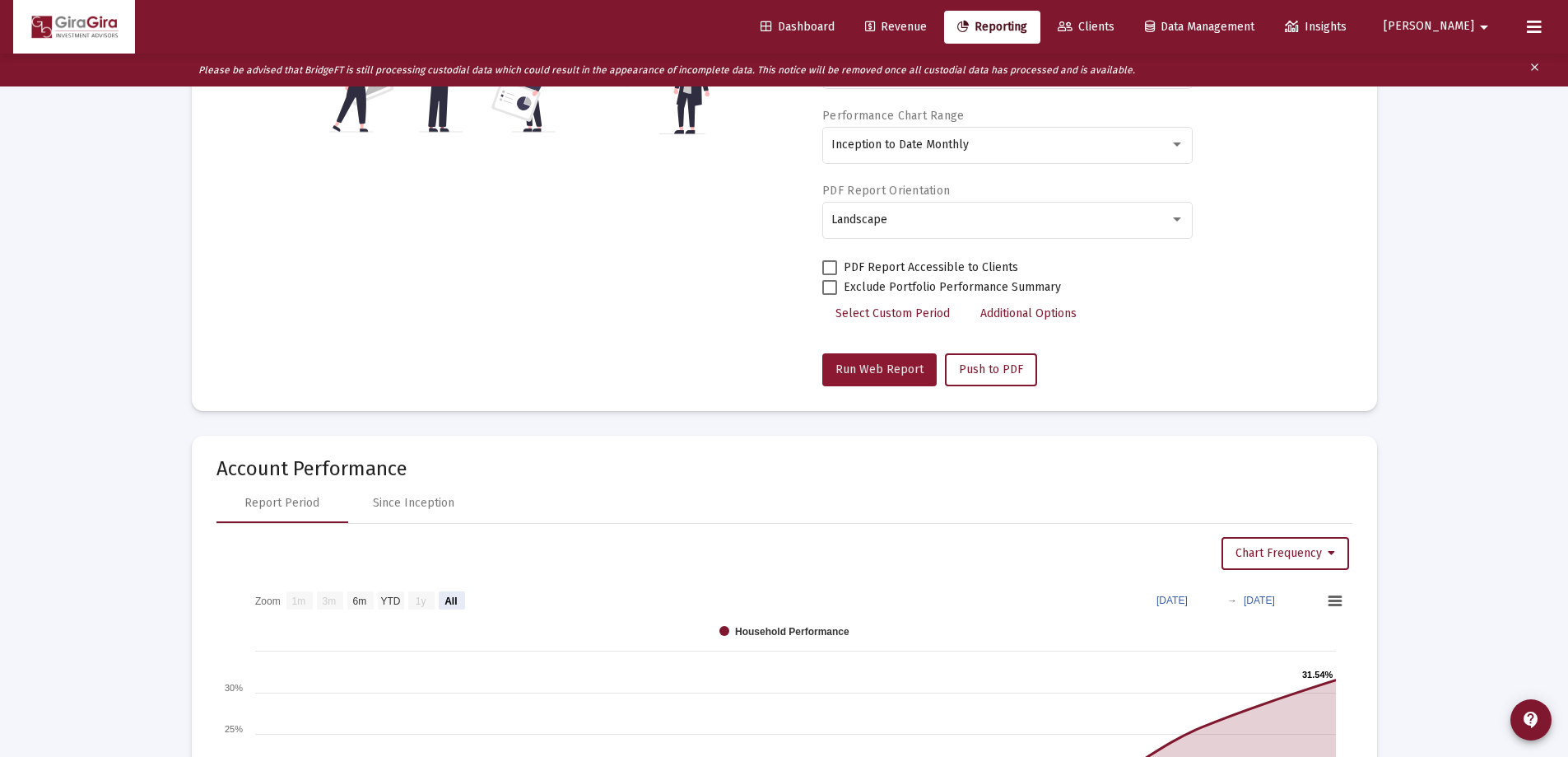
click at [888, 364] on span "Run Web Report" at bounding box center [879, 369] width 88 height 14
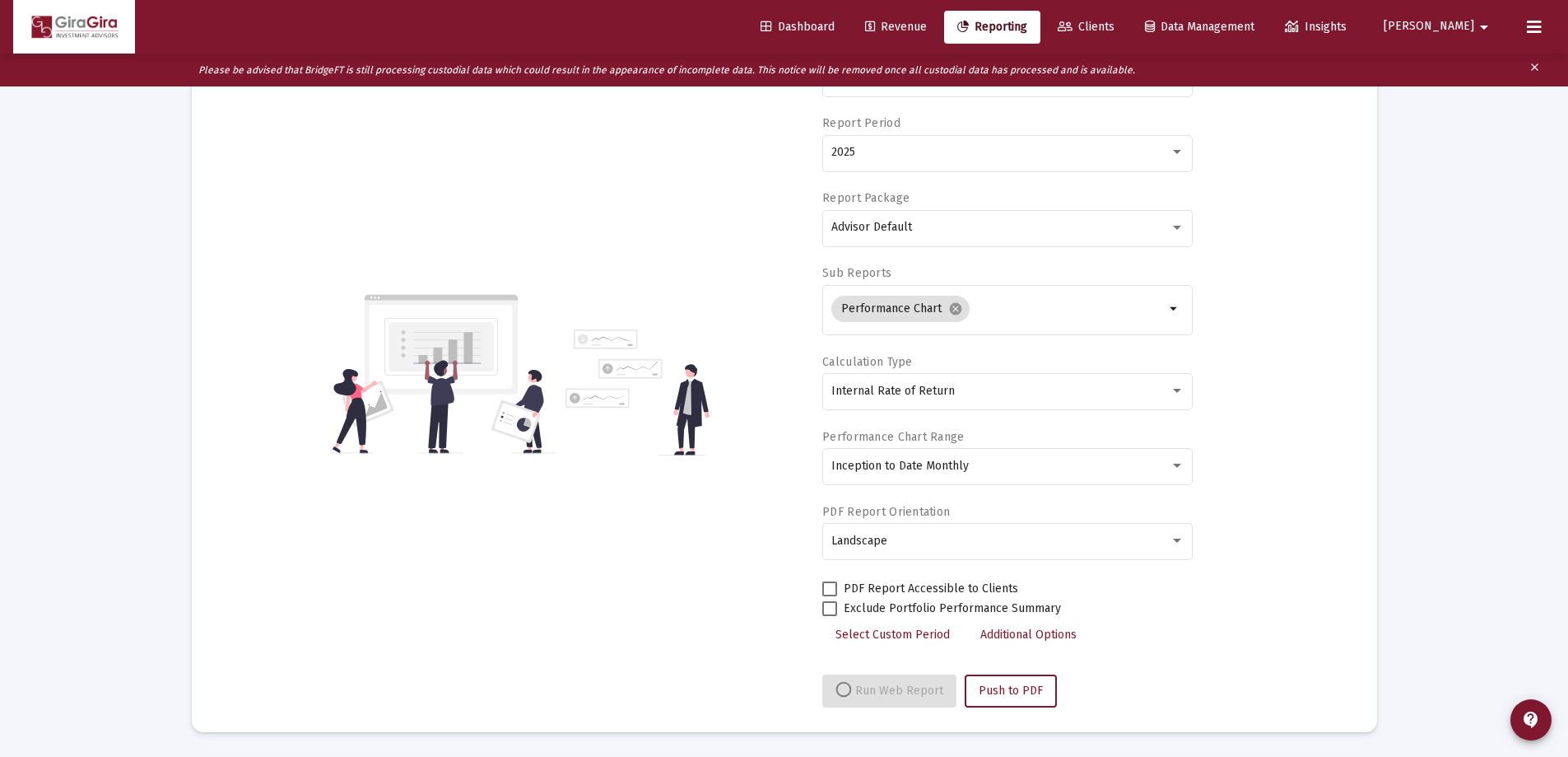
select select "View all"
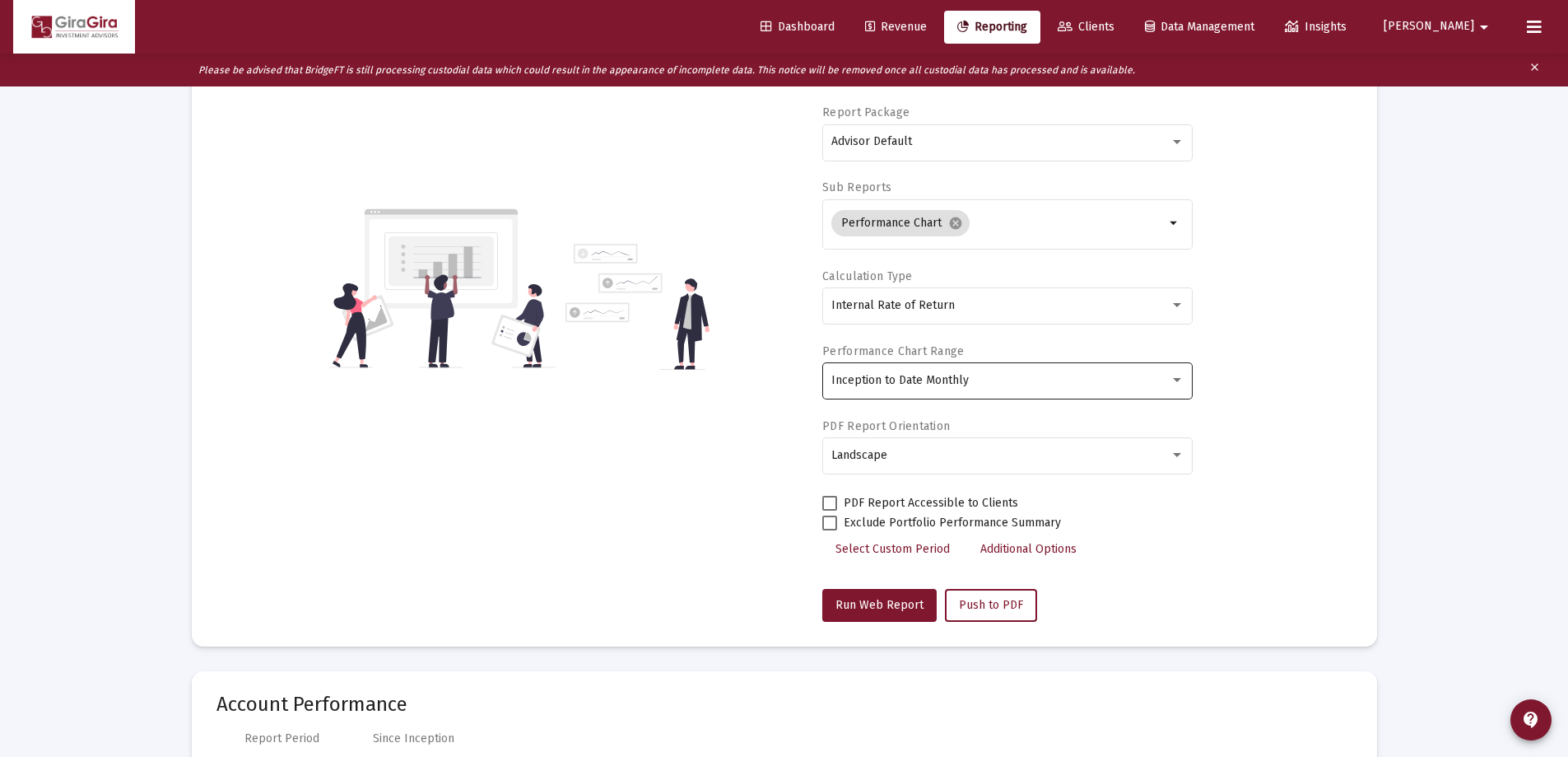
scroll to position [165, 0]
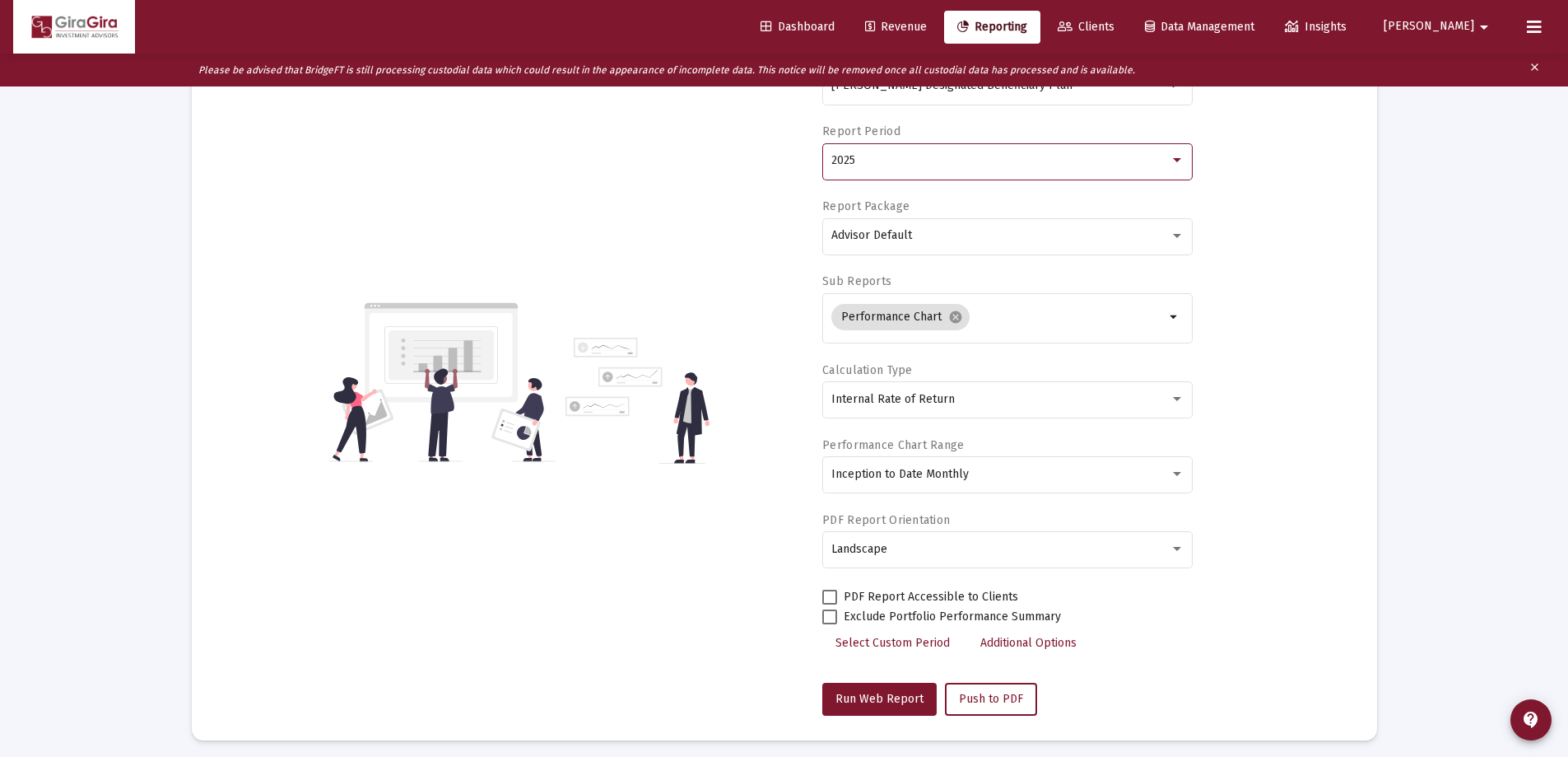
click at [858, 165] on div "2025" at bounding box center [1001, 160] width 339 height 13
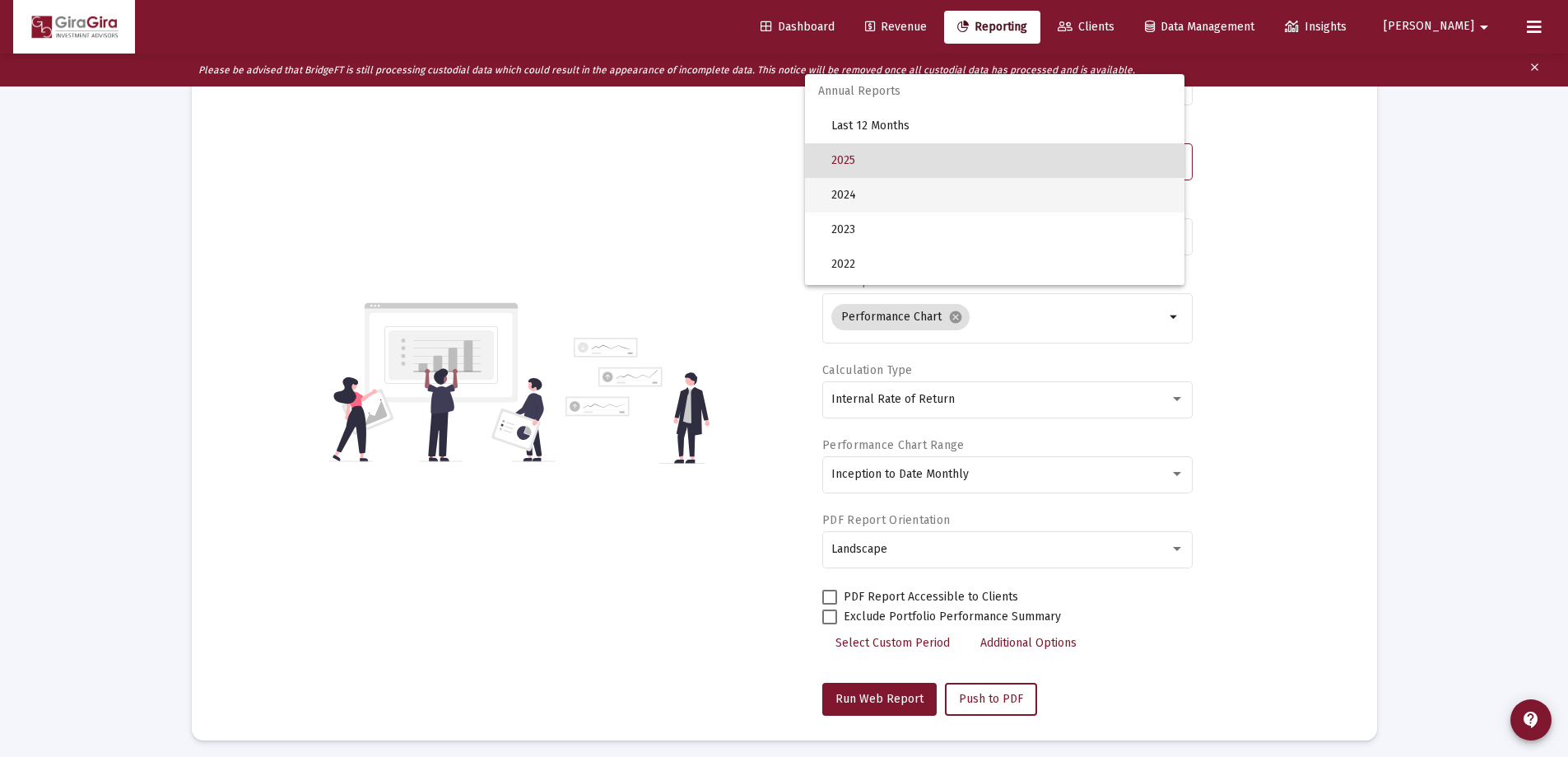
click at [862, 193] on span "2024" at bounding box center [1002, 194] width 340 height 34
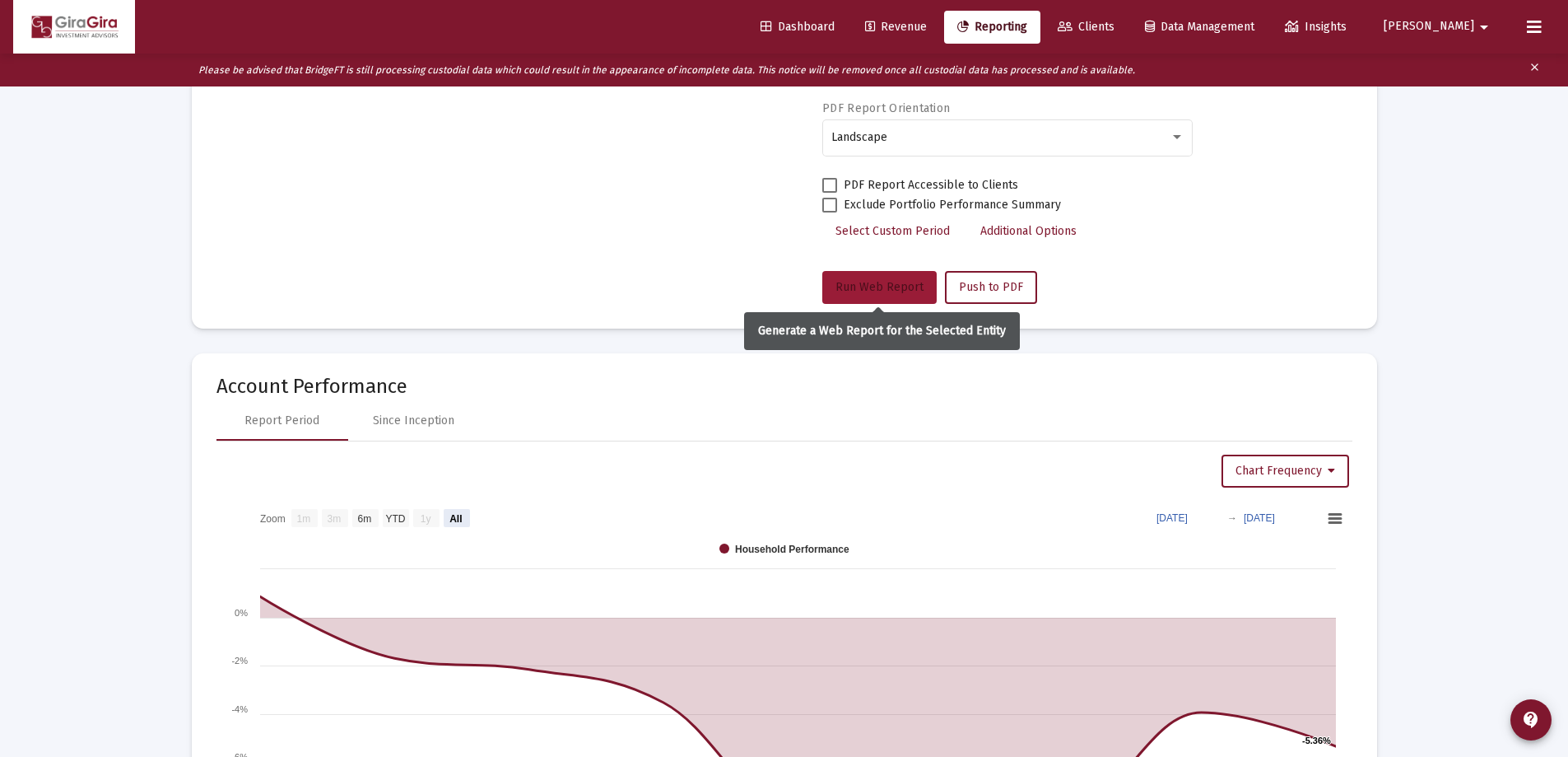
click at [867, 286] on span "Run Web Report" at bounding box center [879, 286] width 88 height 14
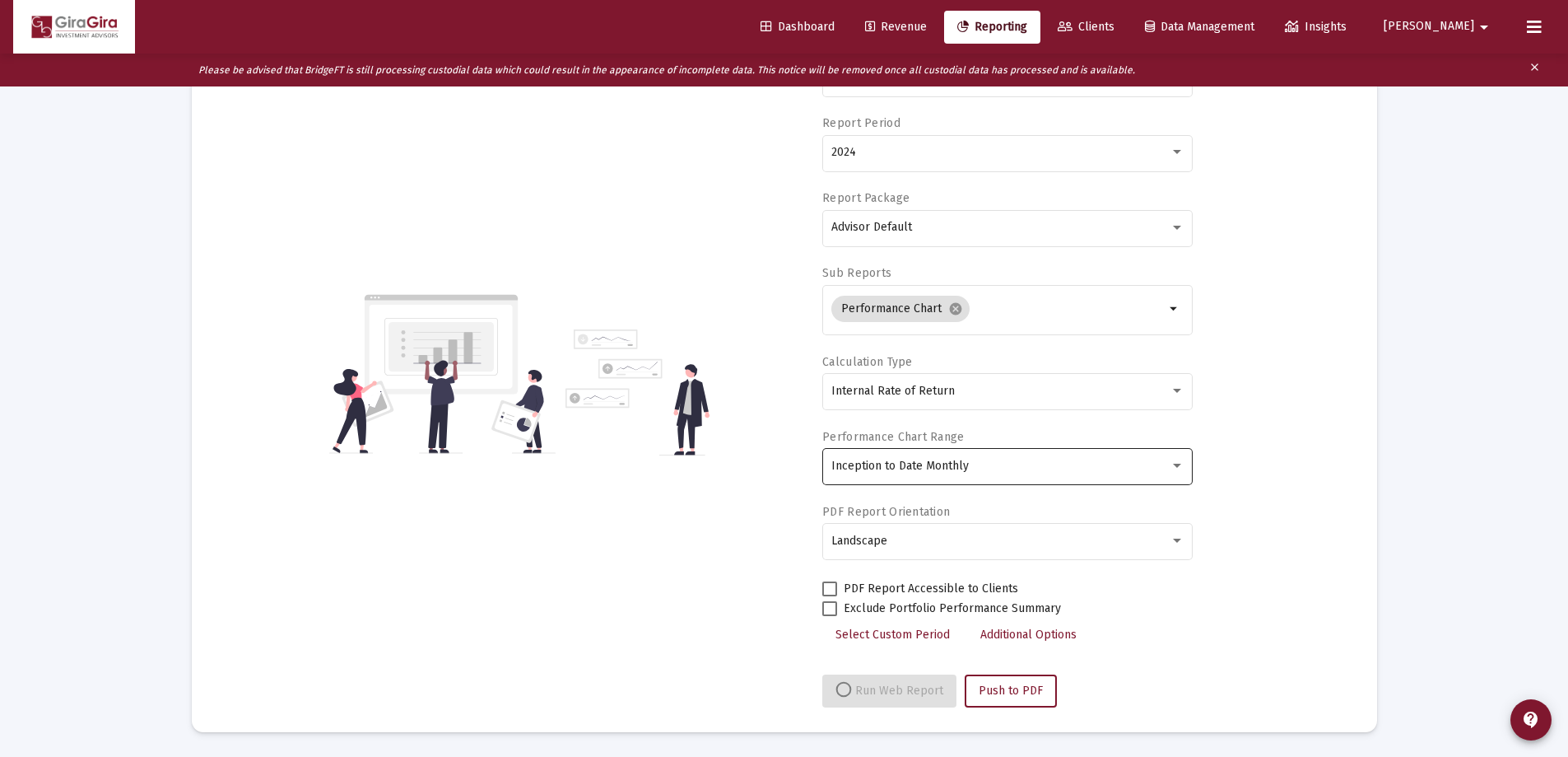
select select "View all"
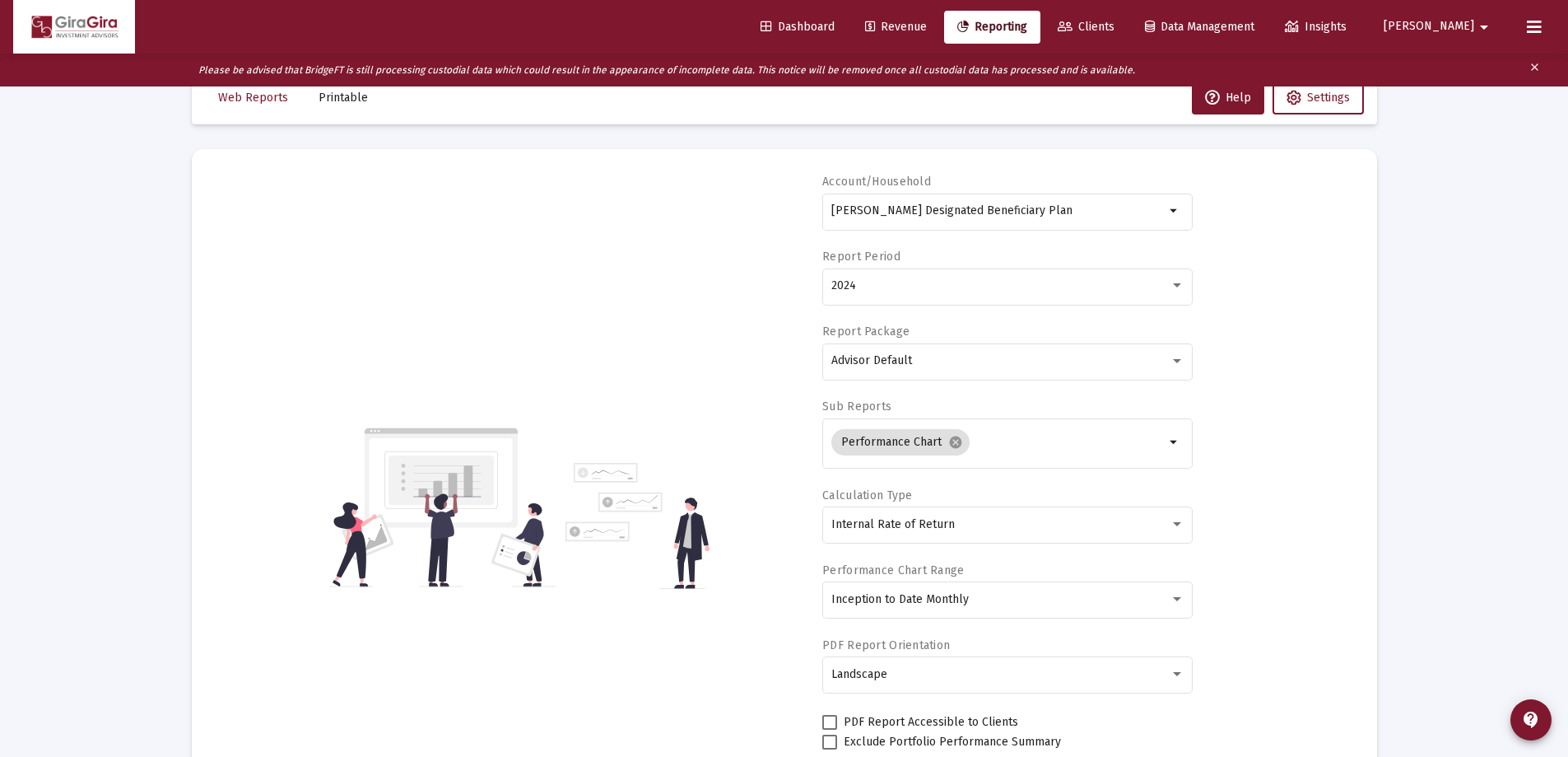
scroll to position [0, 0]
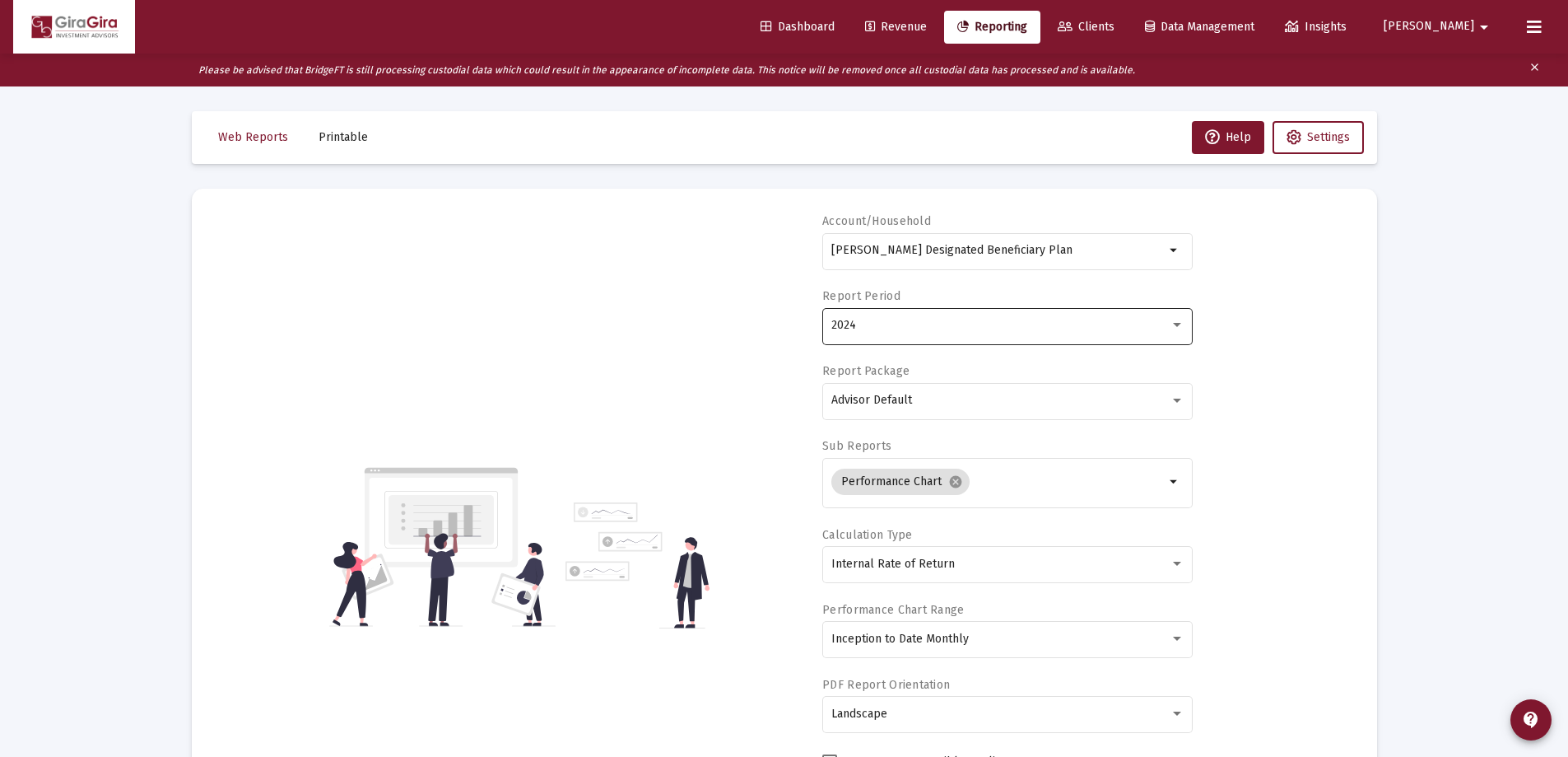
click at [873, 333] on div "2024" at bounding box center [1008, 324] width 353 height 41
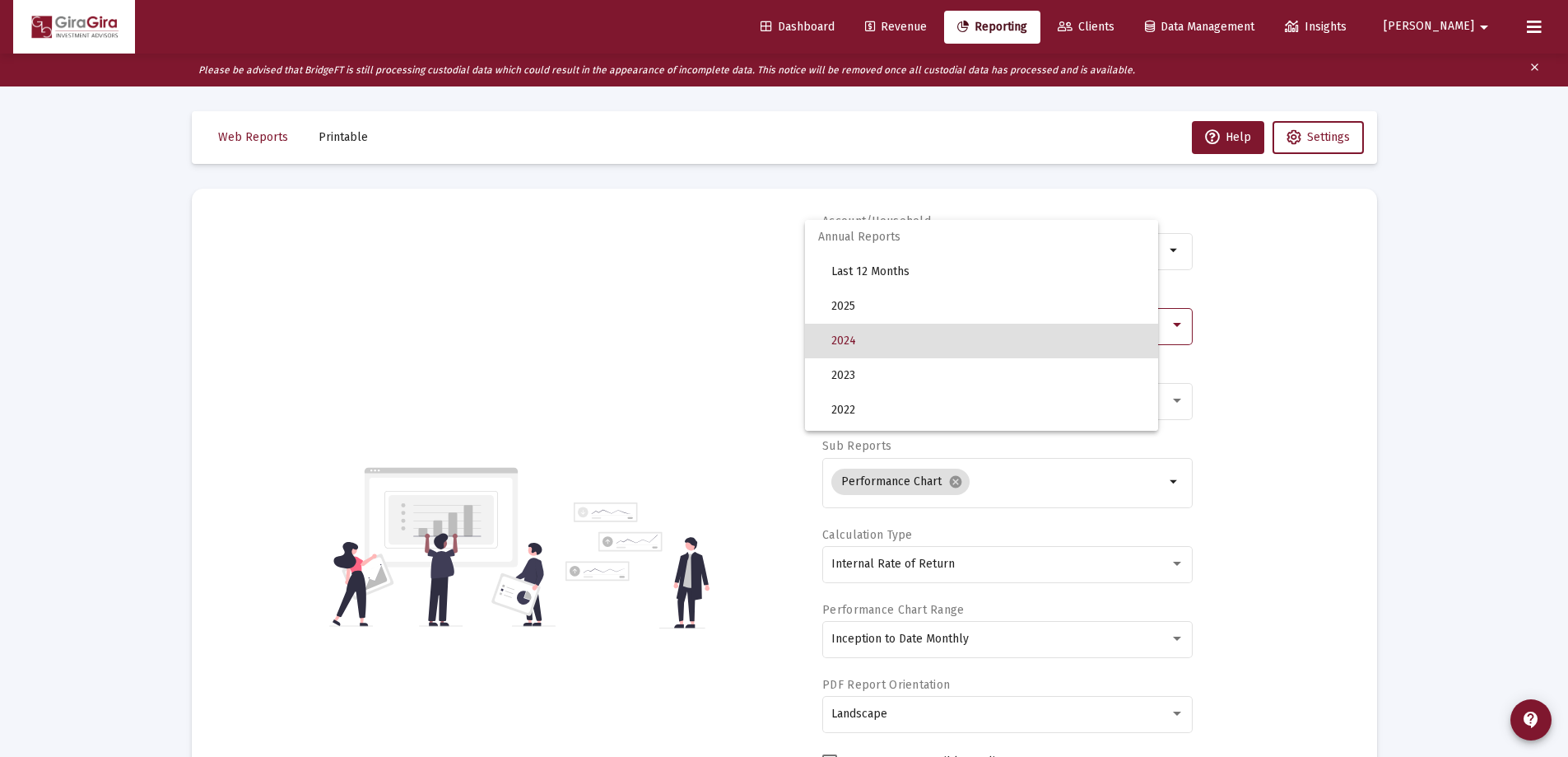
scroll to position [15, 0]
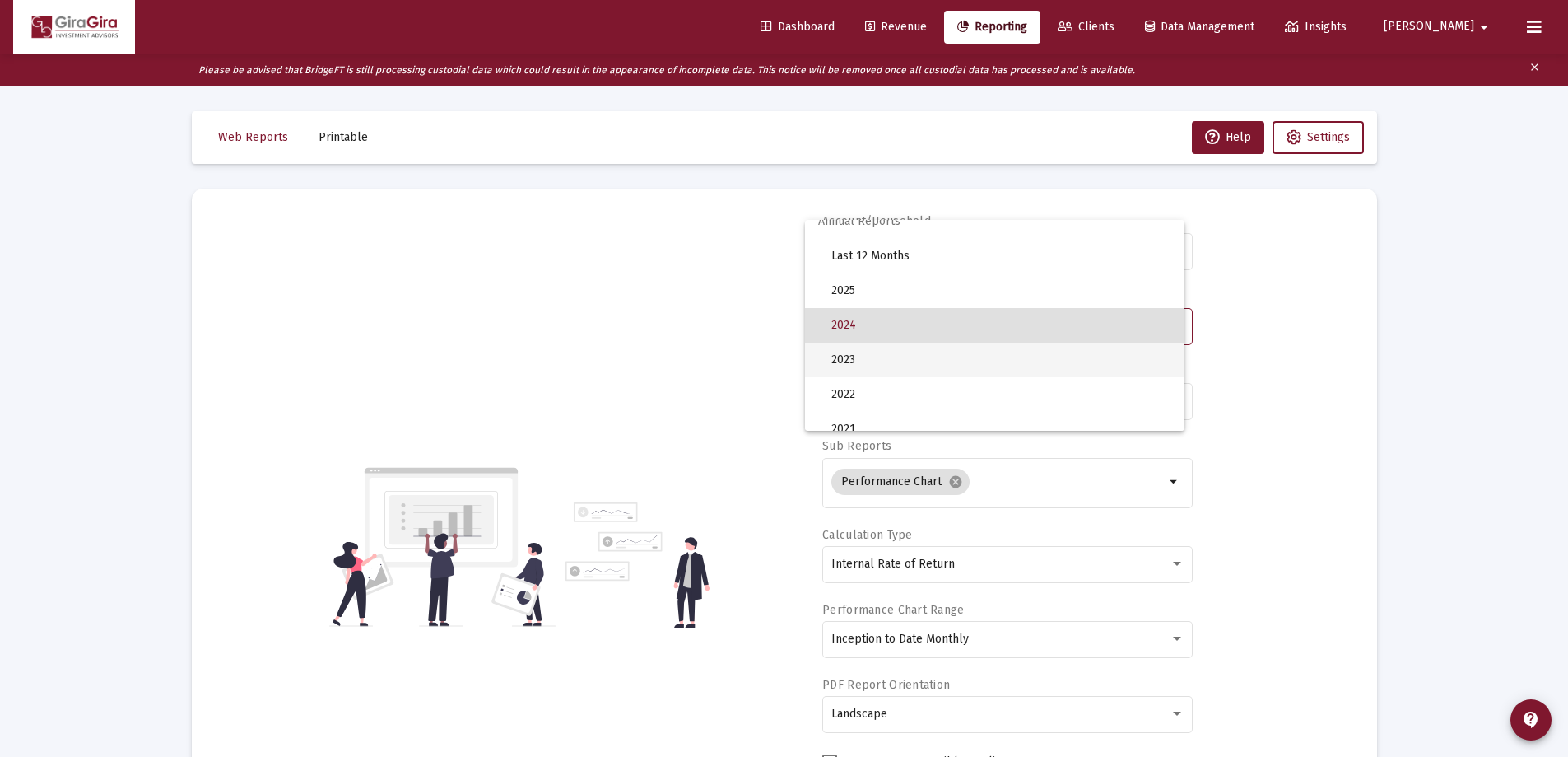
click at [858, 359] on span "2023" at bounding box center [1002, 360] width 340 height 34
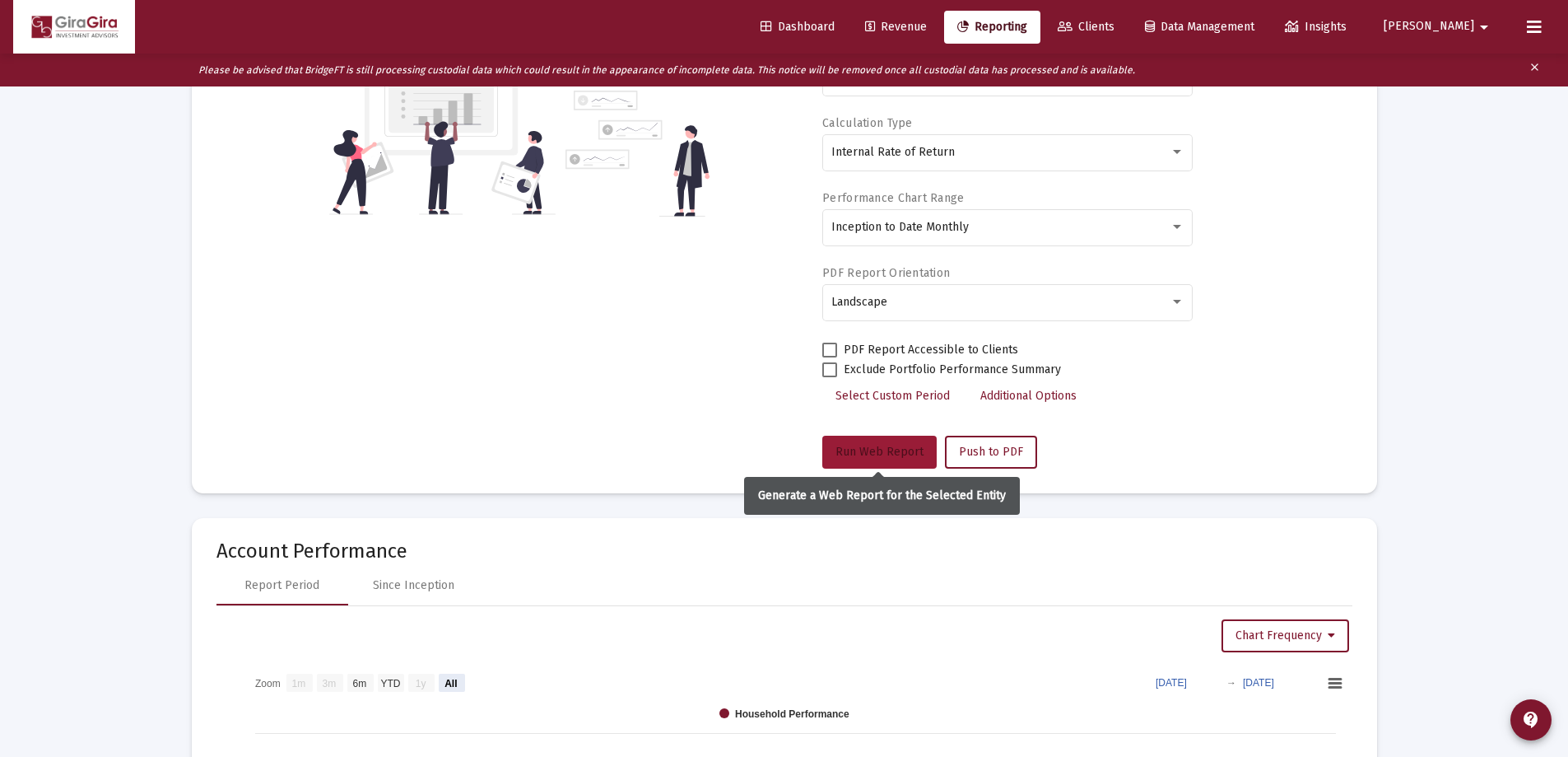
click at [914, 449] on span "Run Web Report" at bounding box center [879, 452] width 88 height 14
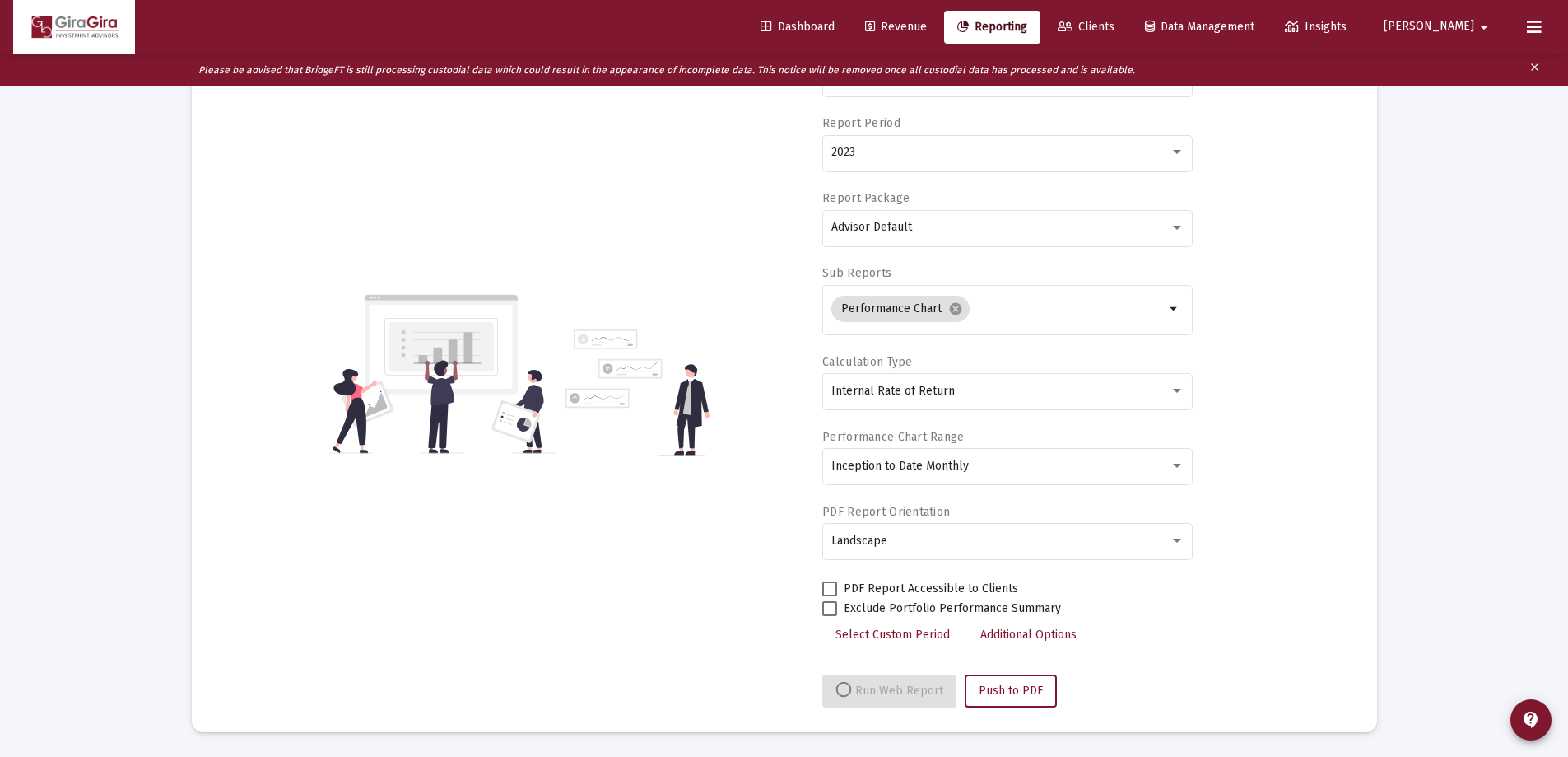
select select "View all"
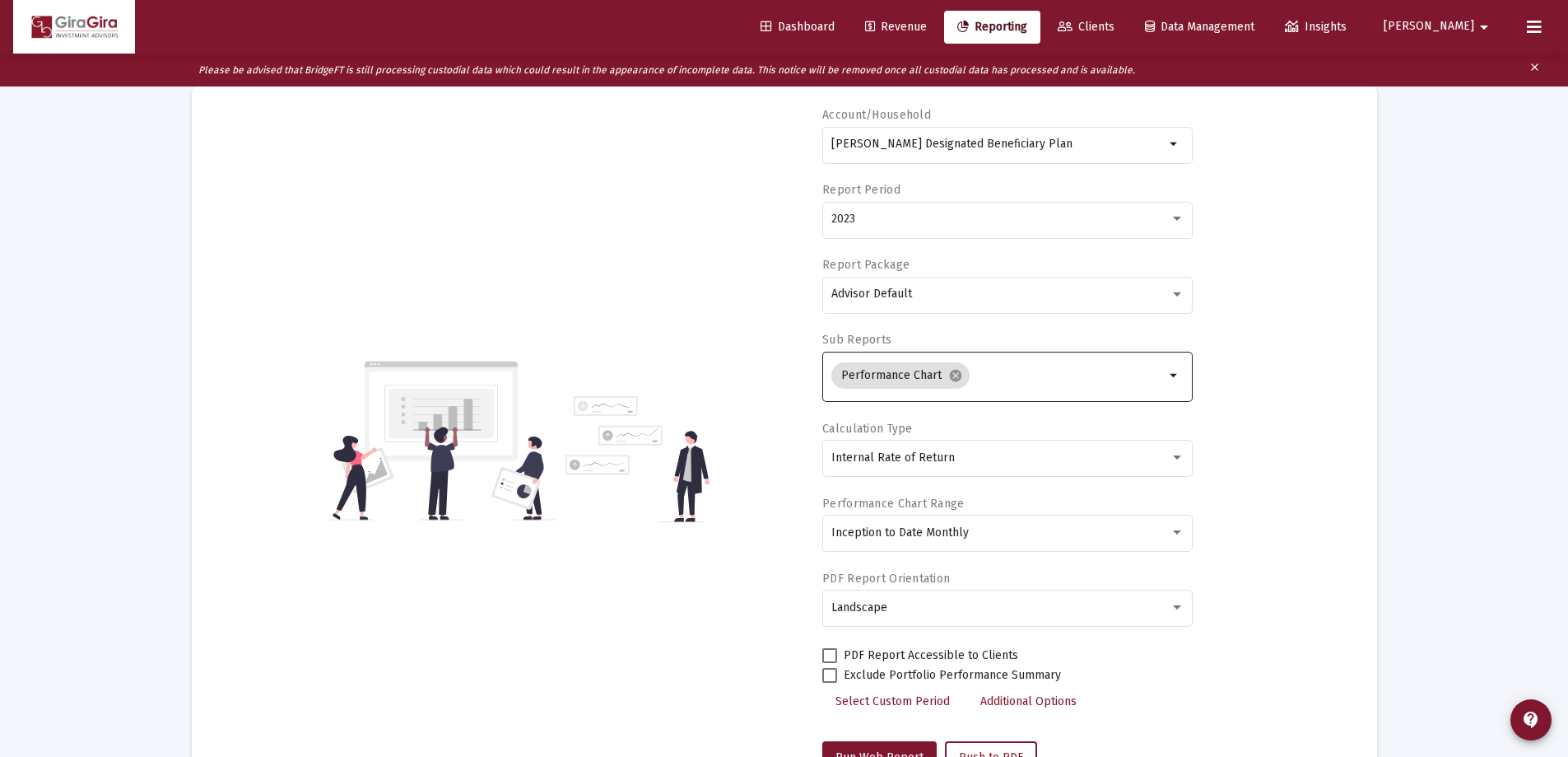
scroll to position [0, 0]
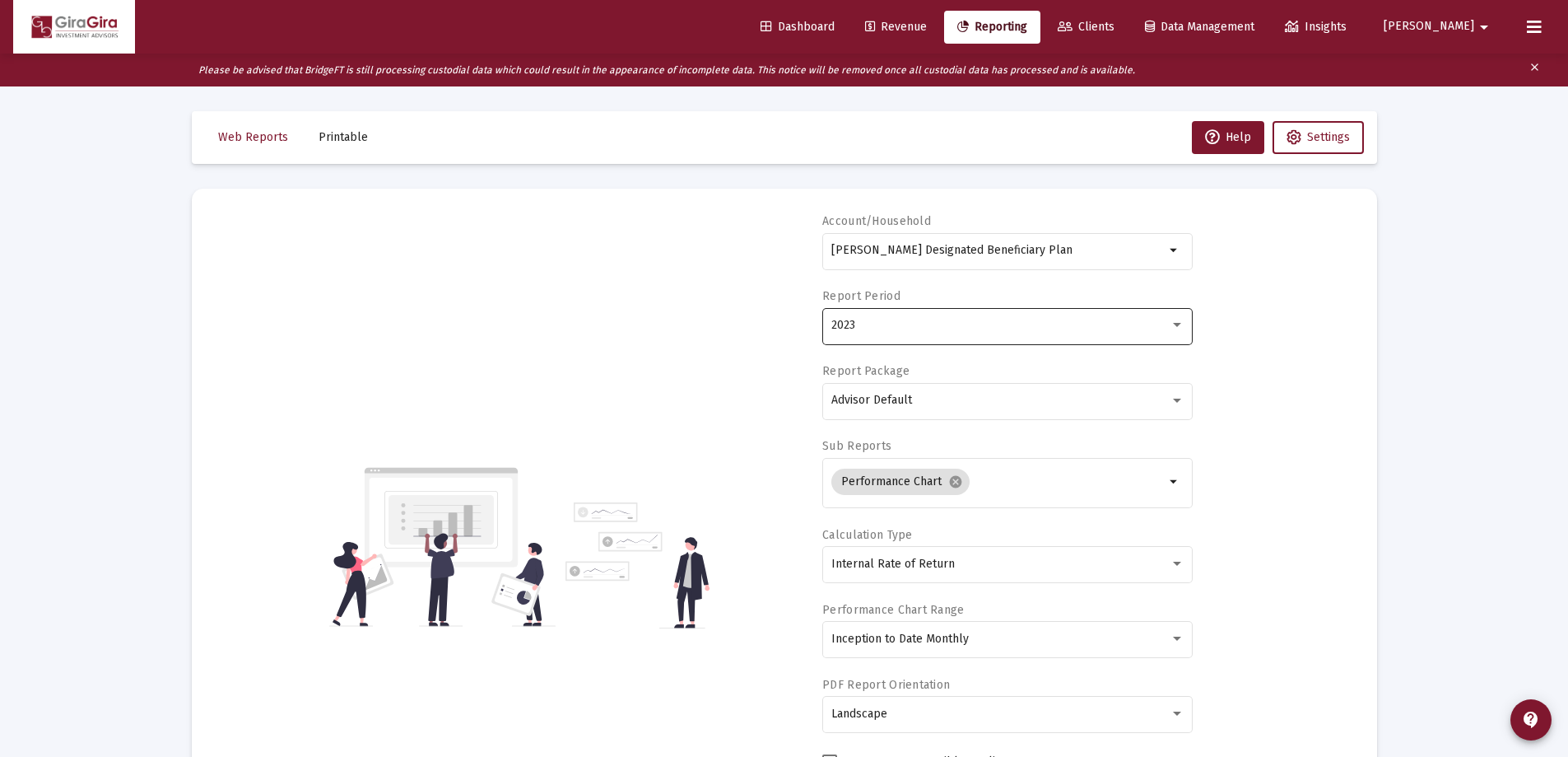
click at [868, 323] on div "2023" at bounding box center [1001, 325] width 339 height 13
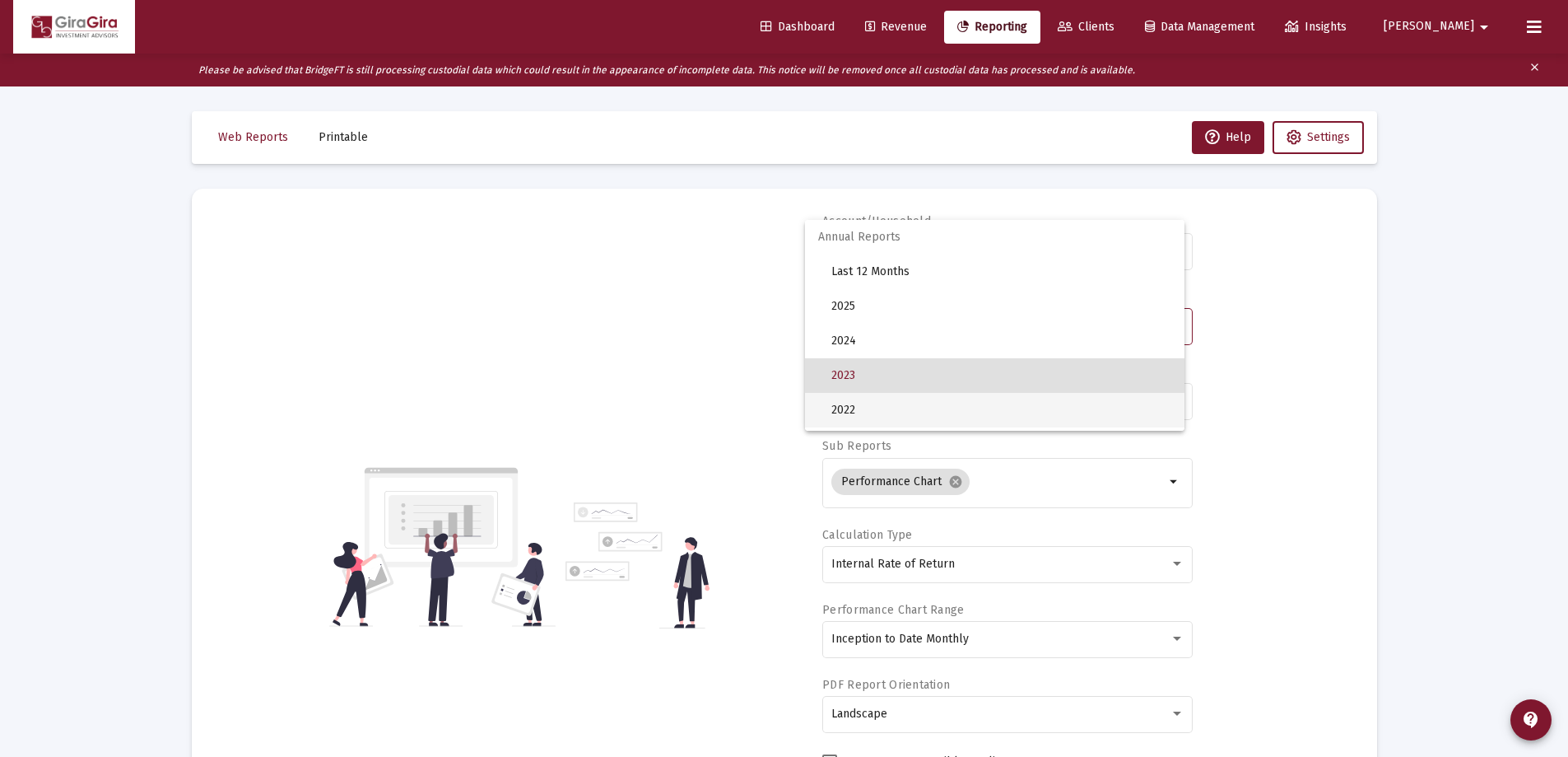
scroll to position [50, 0]
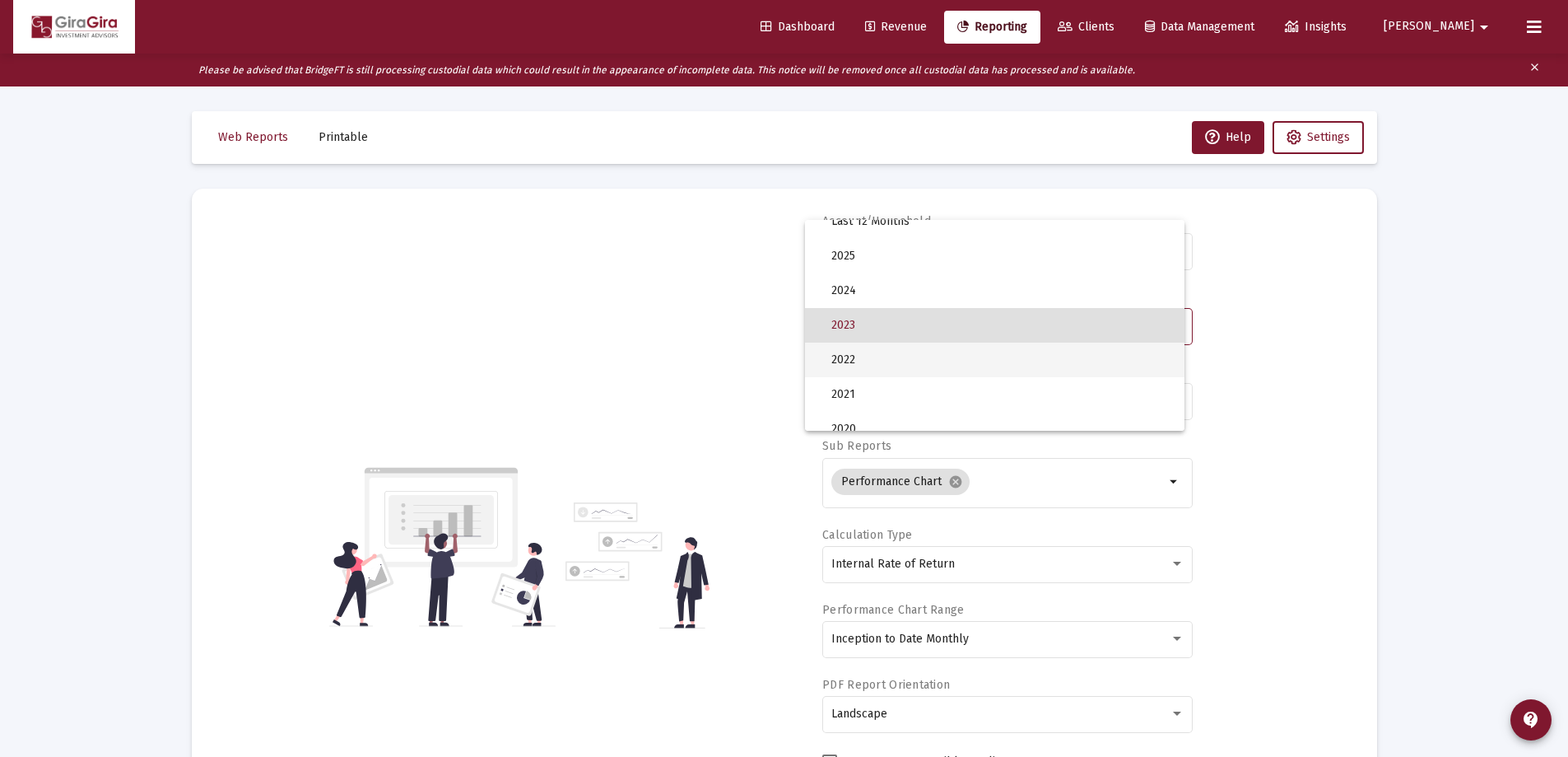
click at [864, 360] on span "2022" at bounding box center [1002, 360] width 340 height 34
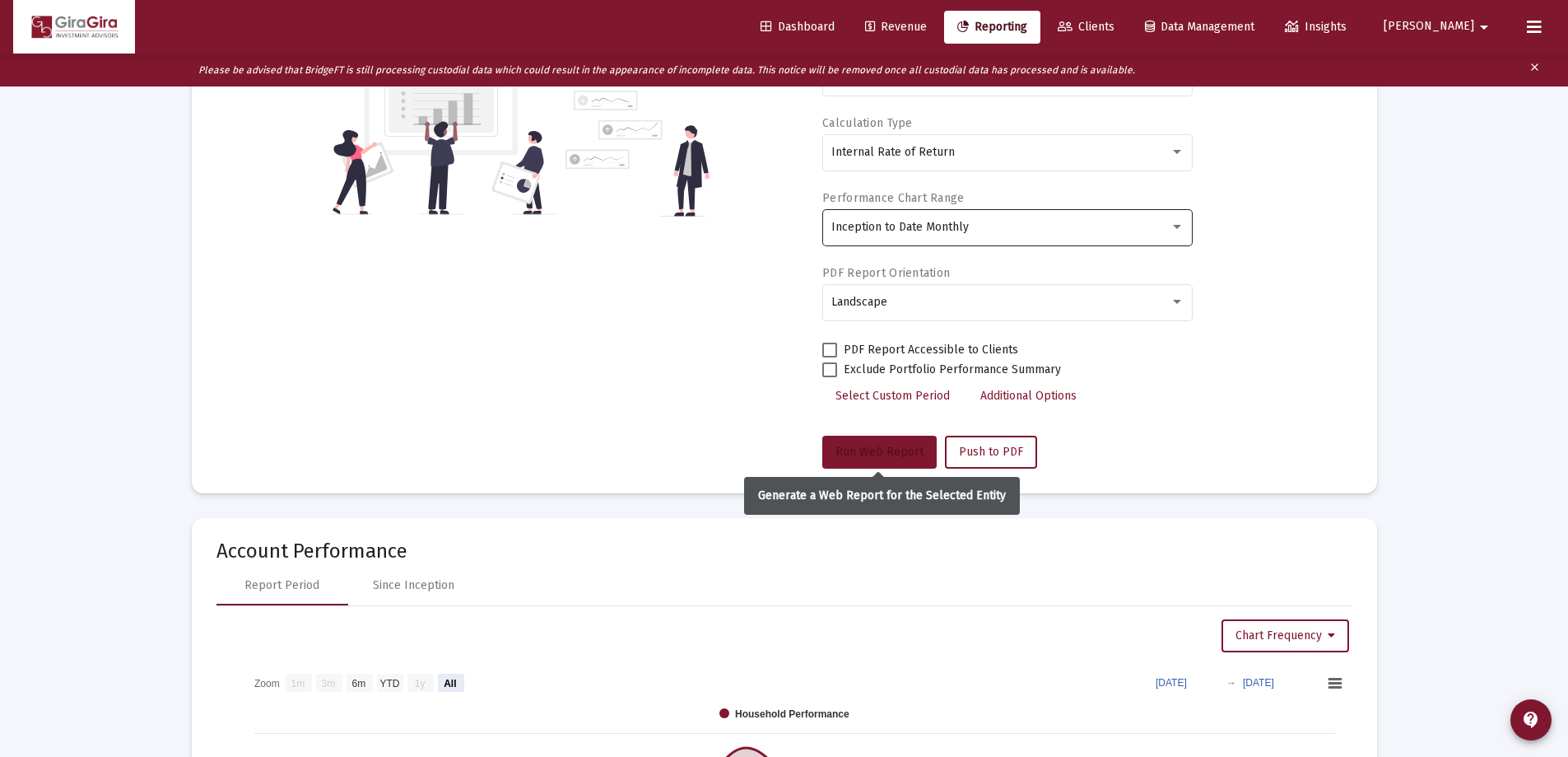
click at [892, 449] on span "Run Web Report" at bounding box center [879, 452] width 88 height 14
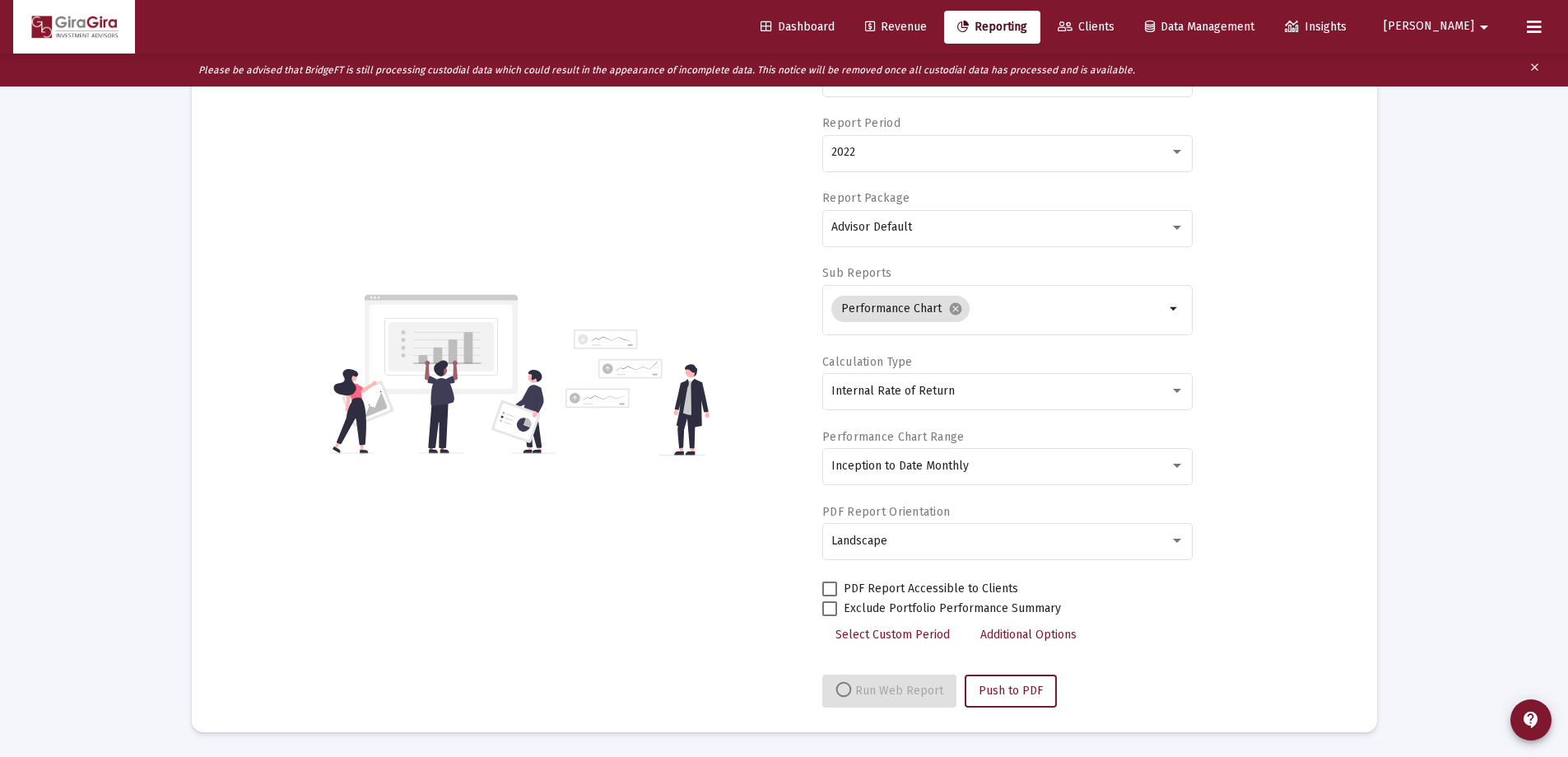
select select "View all"
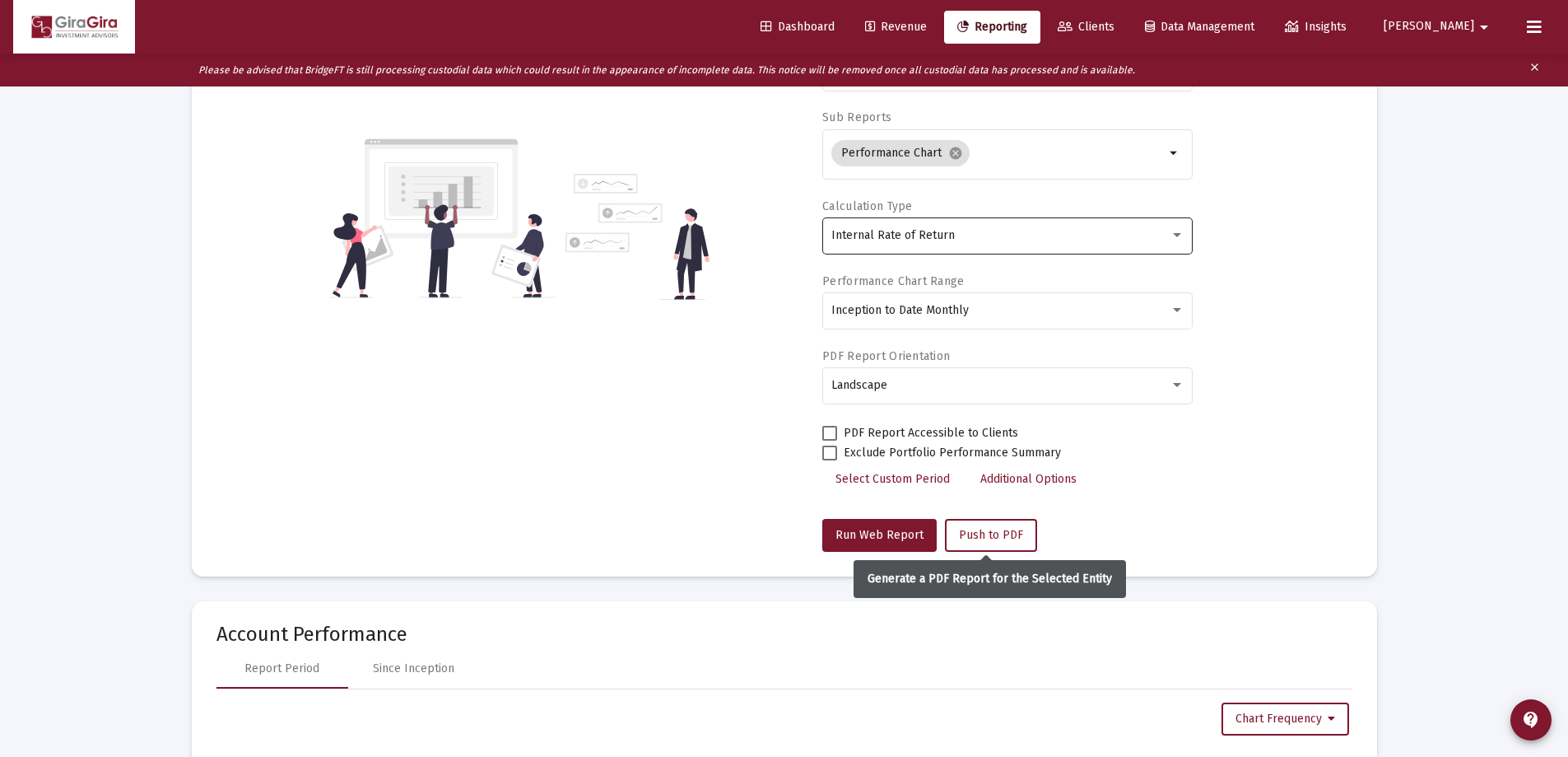
scroll to position [83, 0]
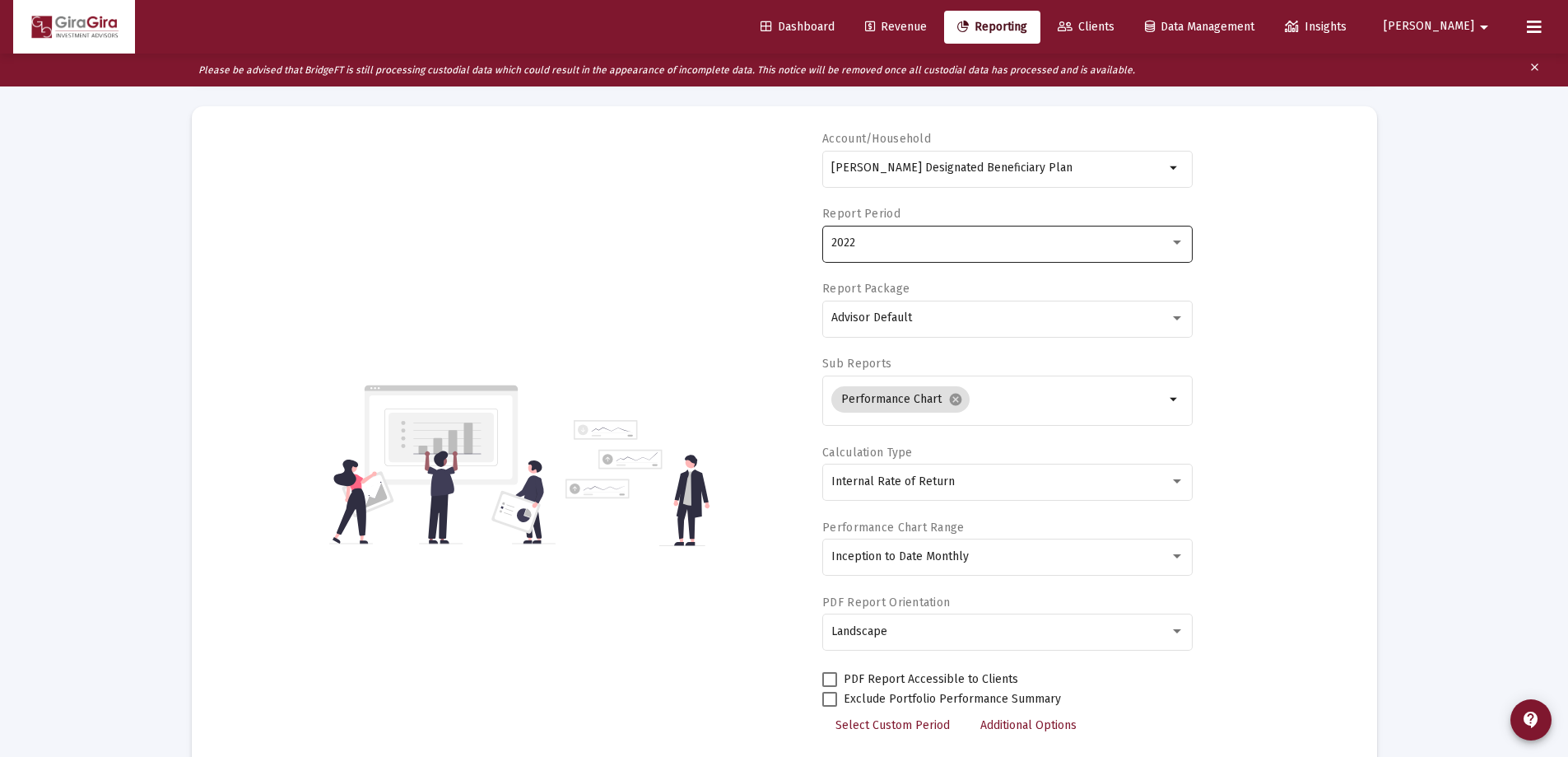
click at [876, 248] on div "2022" at bounding box center [1001, 243] width 339 height 13
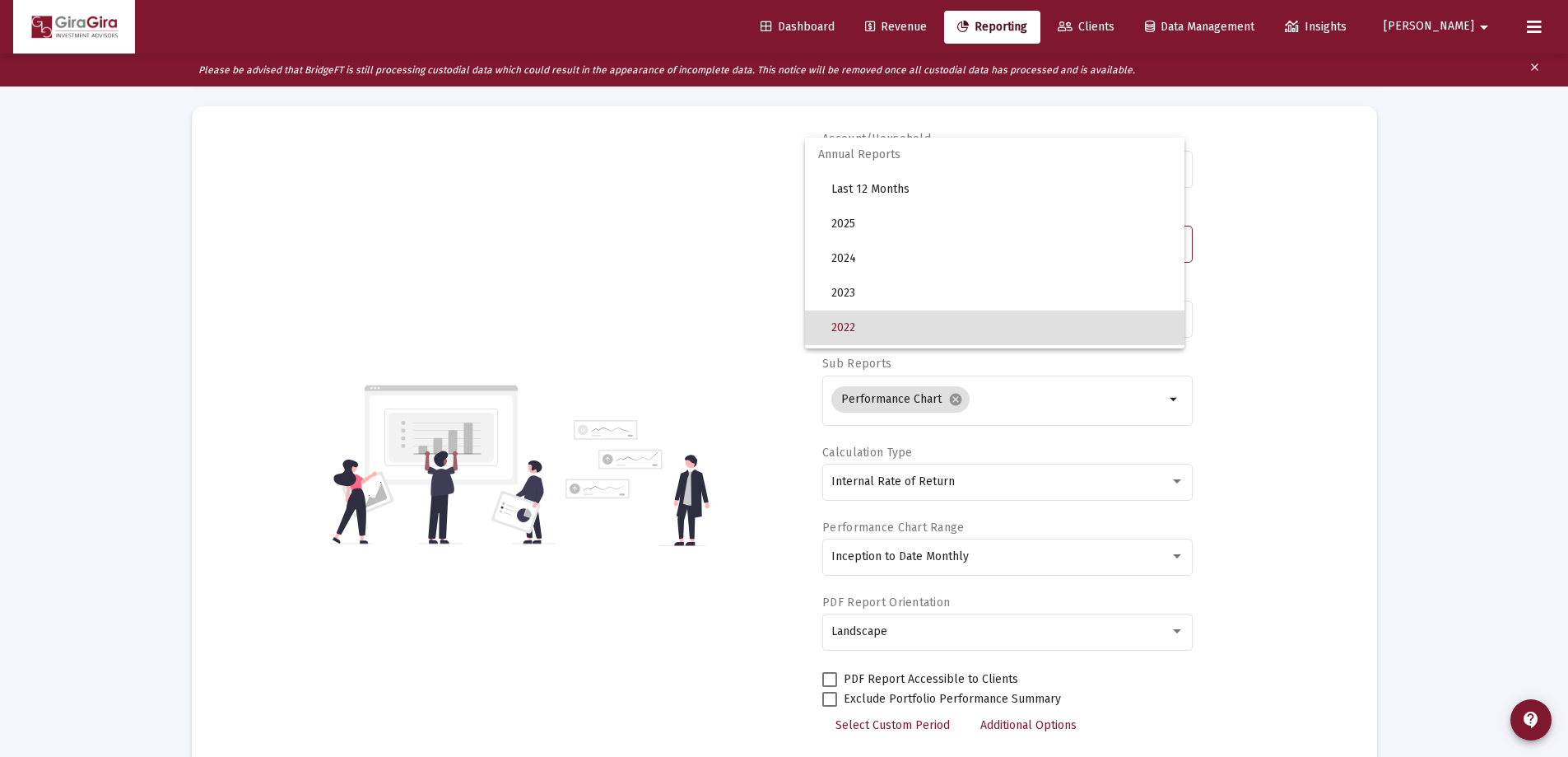
scroll to position [84, 0]
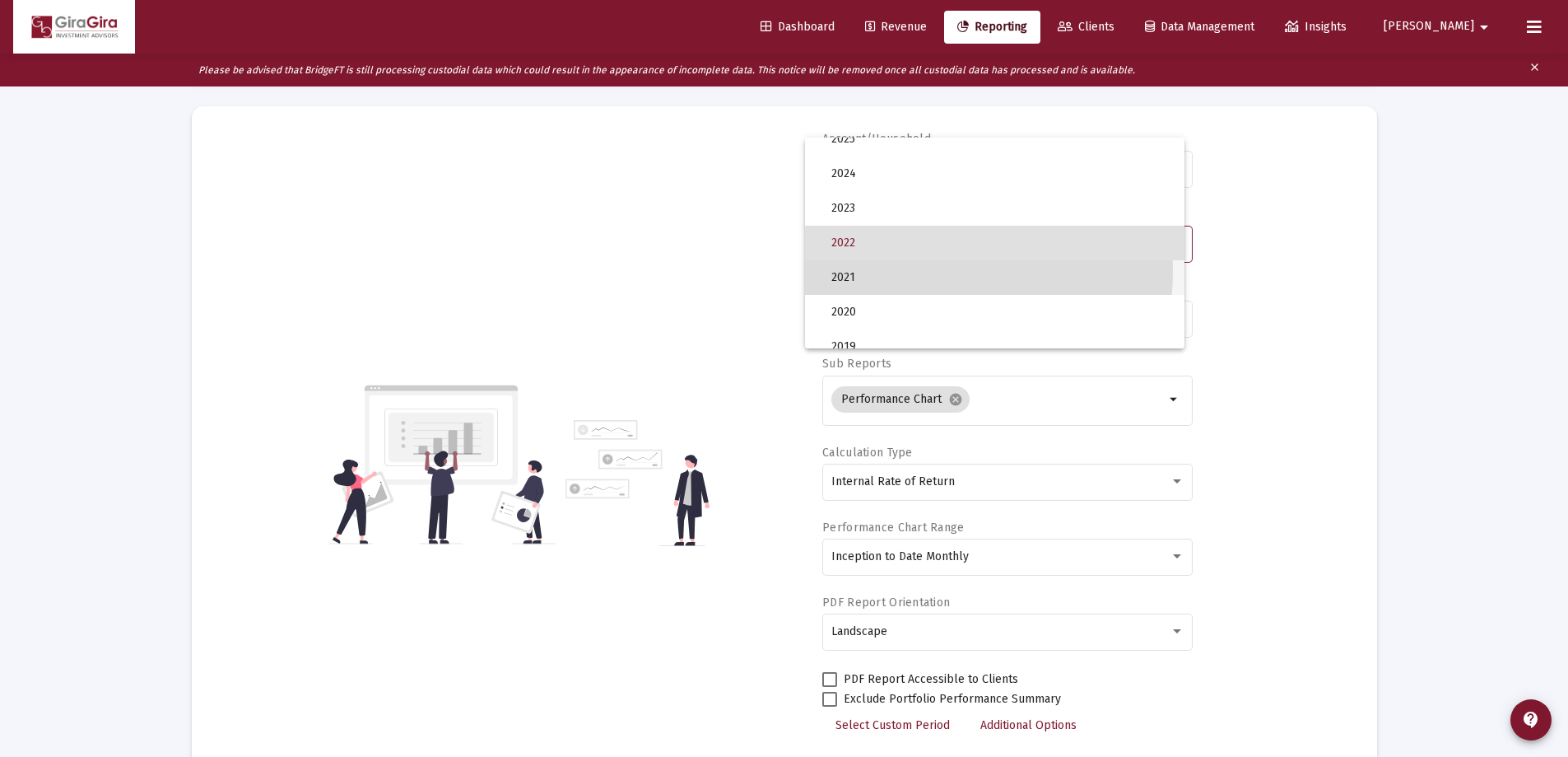
click at [867, 270] on span "2021" at bounding box center [1002, 277] width 340 height 34
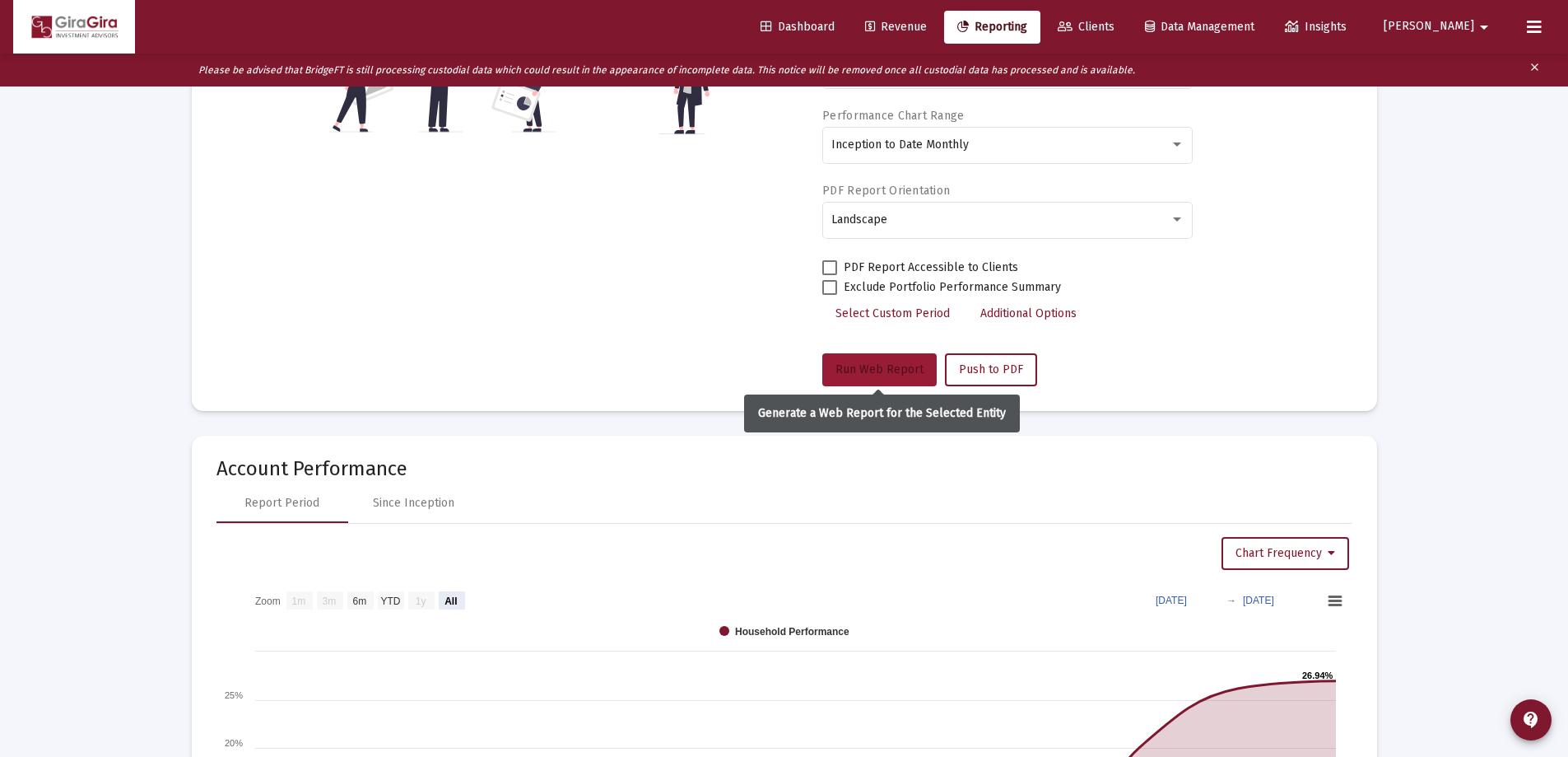
click at [896, 362] on span "Run Web Report" at bounding box center [879, 369] width 88 height 14
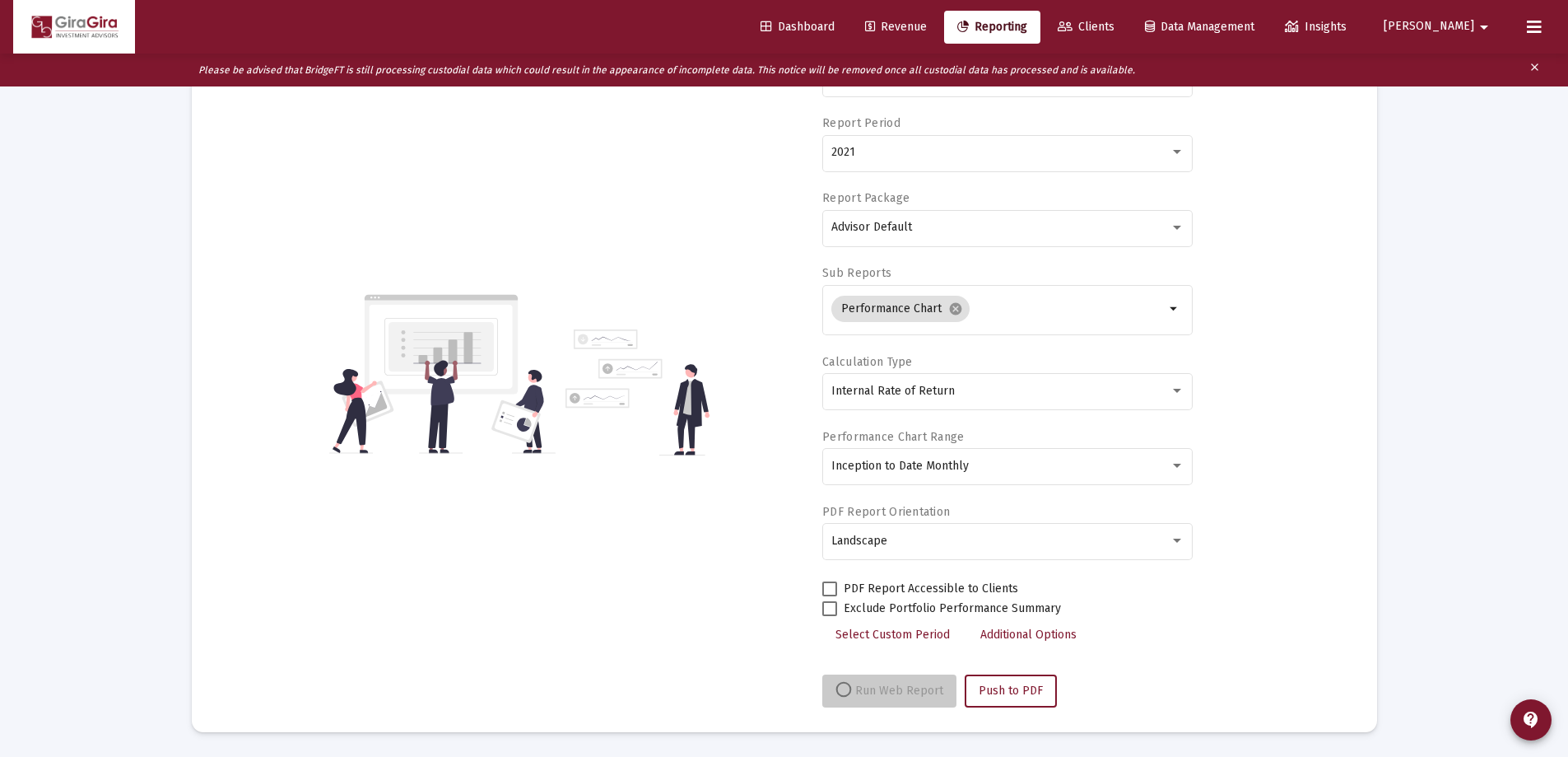
select select "View all"
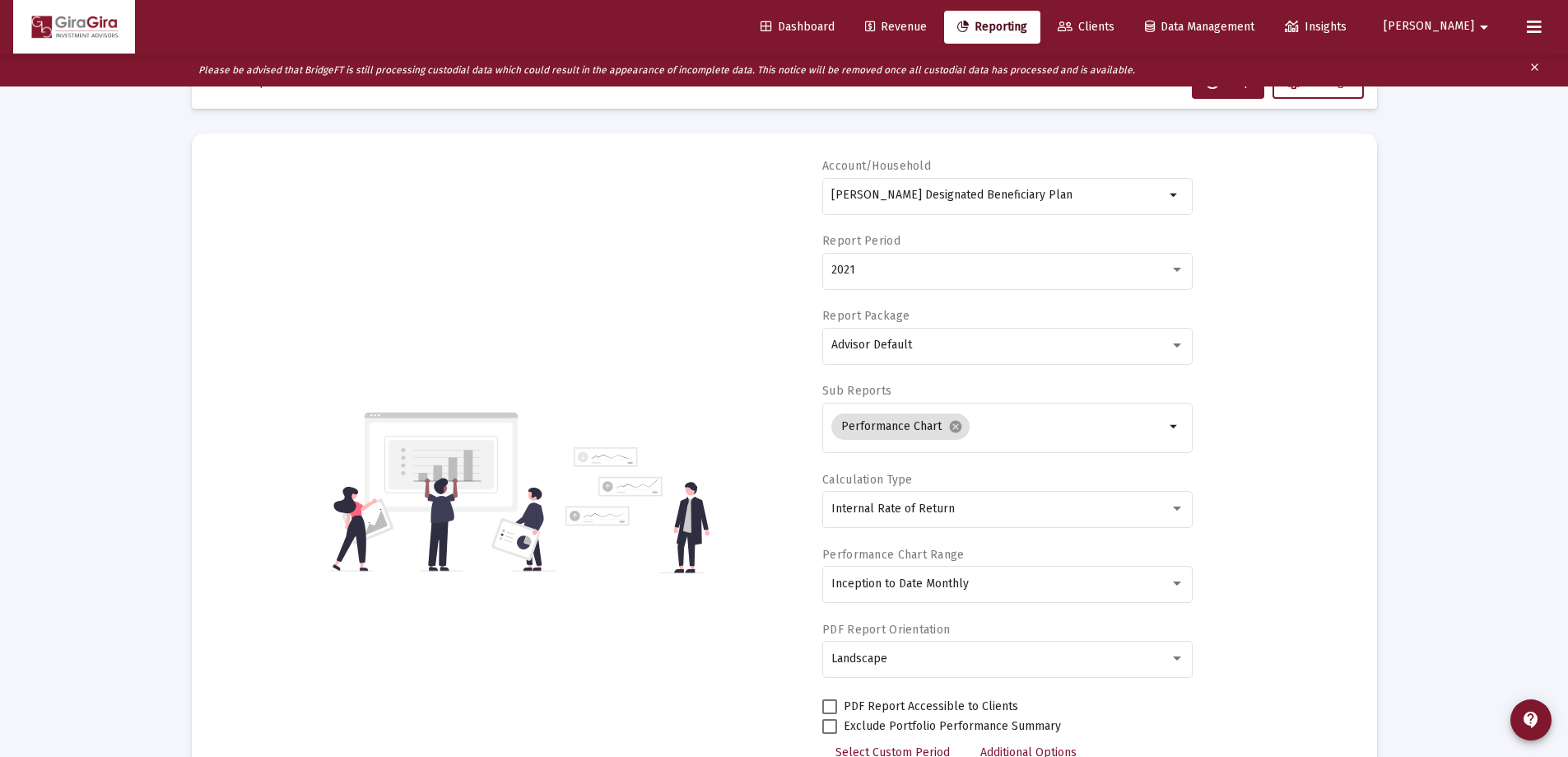
scroll to position [0, 0]
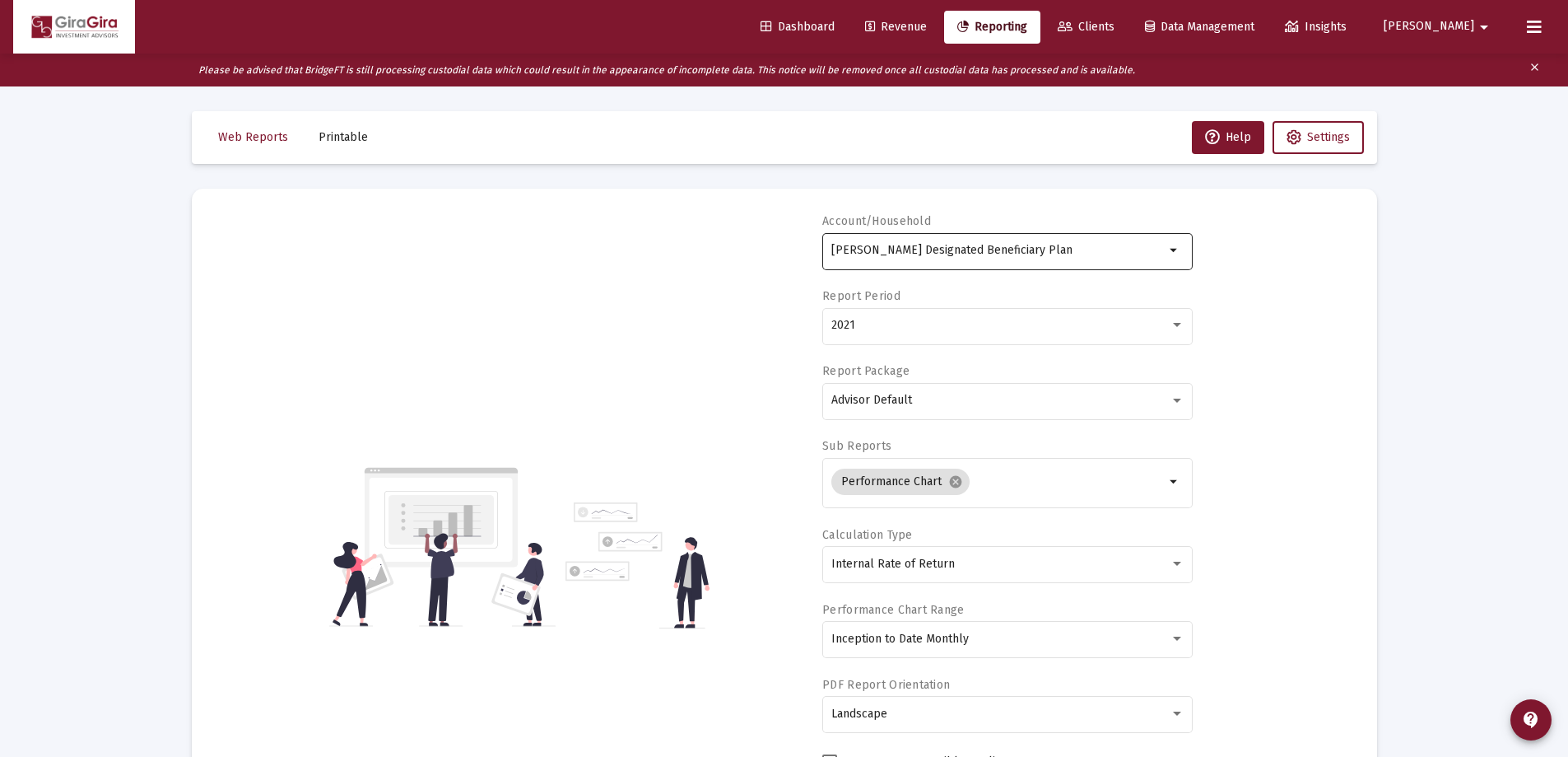
click at [975, 252] on input "[PERSON_NAME] Designated Beneficiary Plan" at bounding box center [999, 250] width 334 height 13
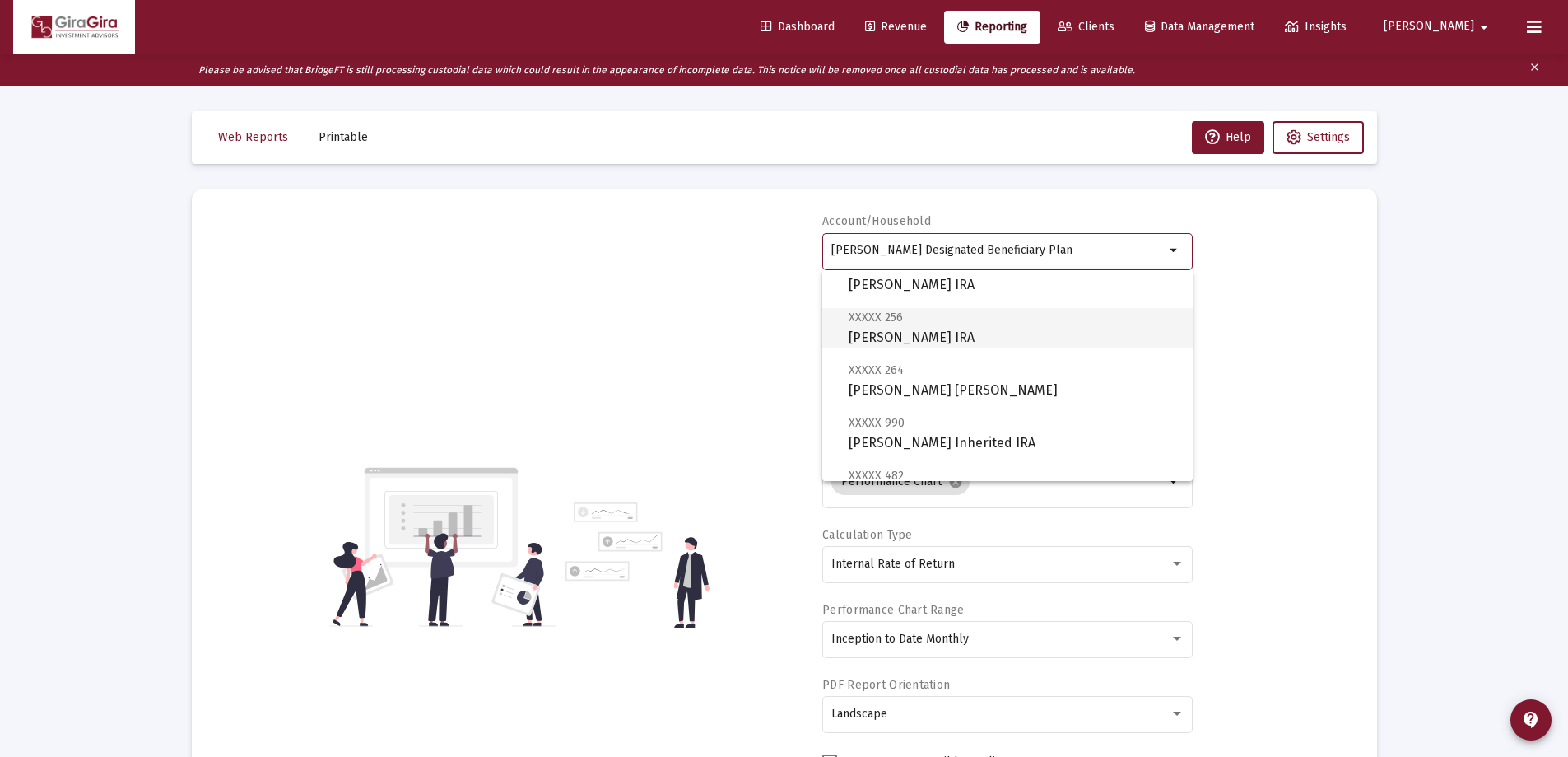
scroll to position [83, 0]
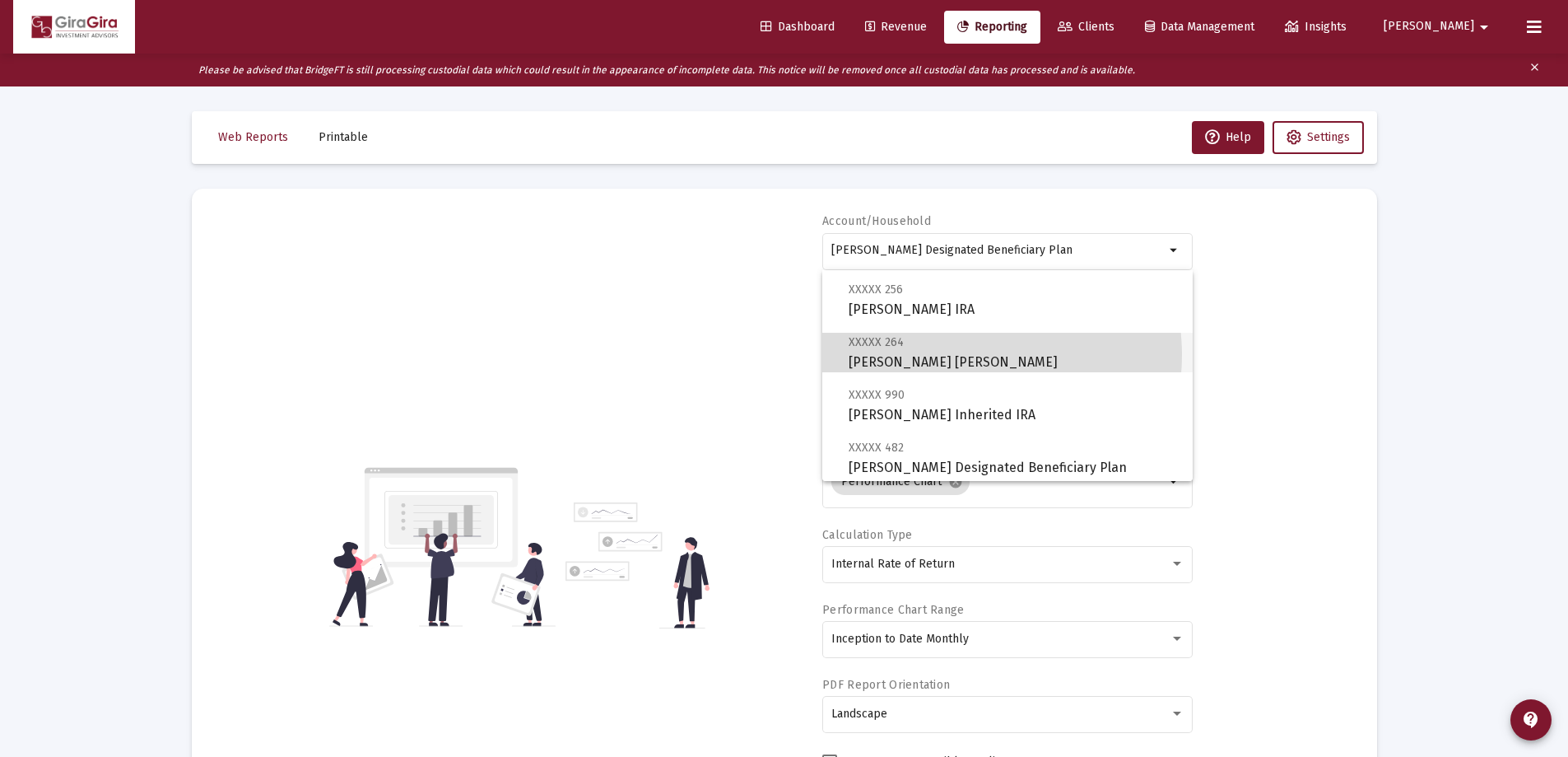
click at [965, 355] on span "XXXXX 264 [PERSON_NAME] [PERSON_NAME]" at bounding box center [1014, 352] width 331 height 41
type input "[PERSON_NAME] [PERSON_NAME]"
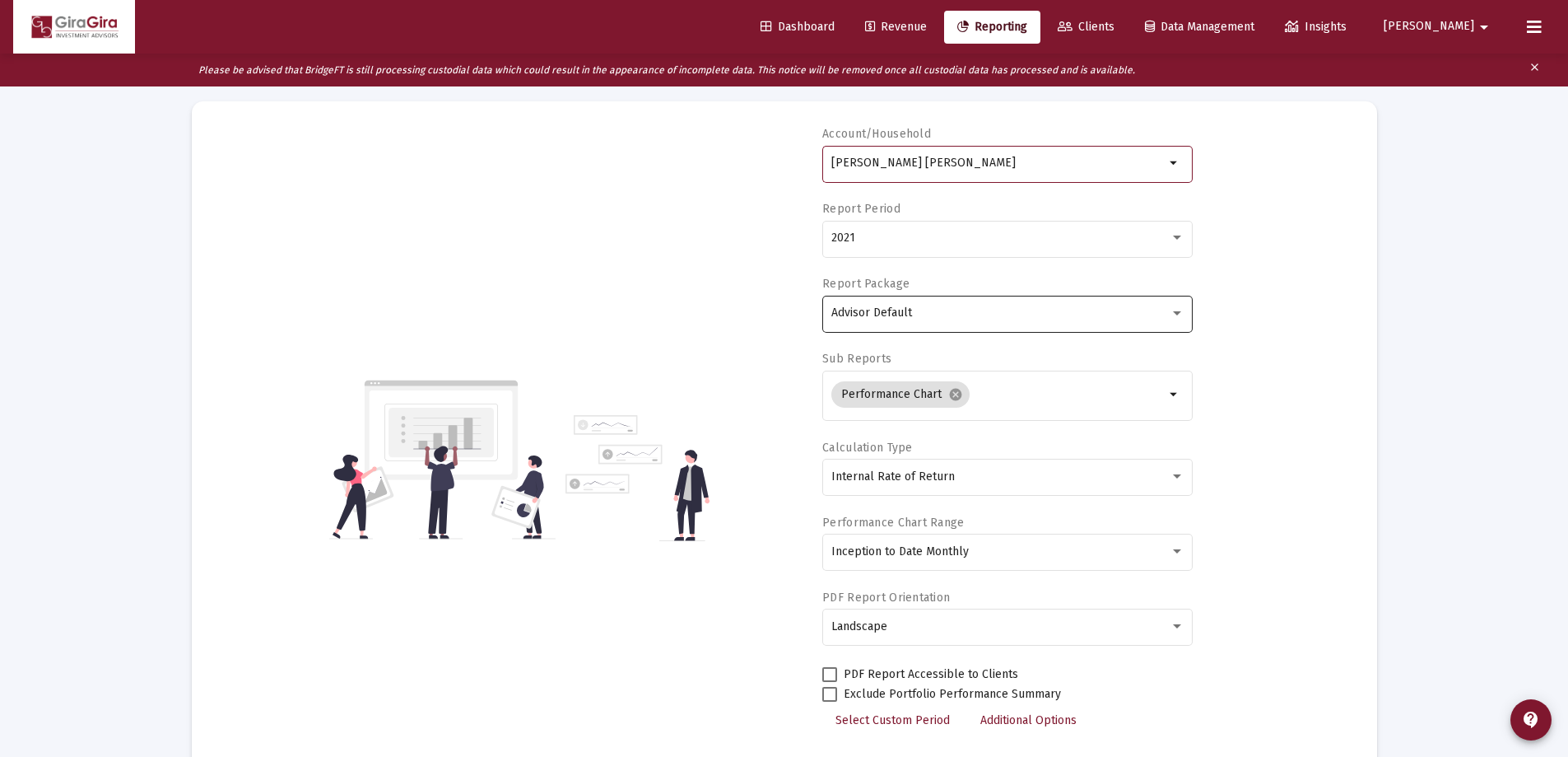
scroll to position [165, 0]
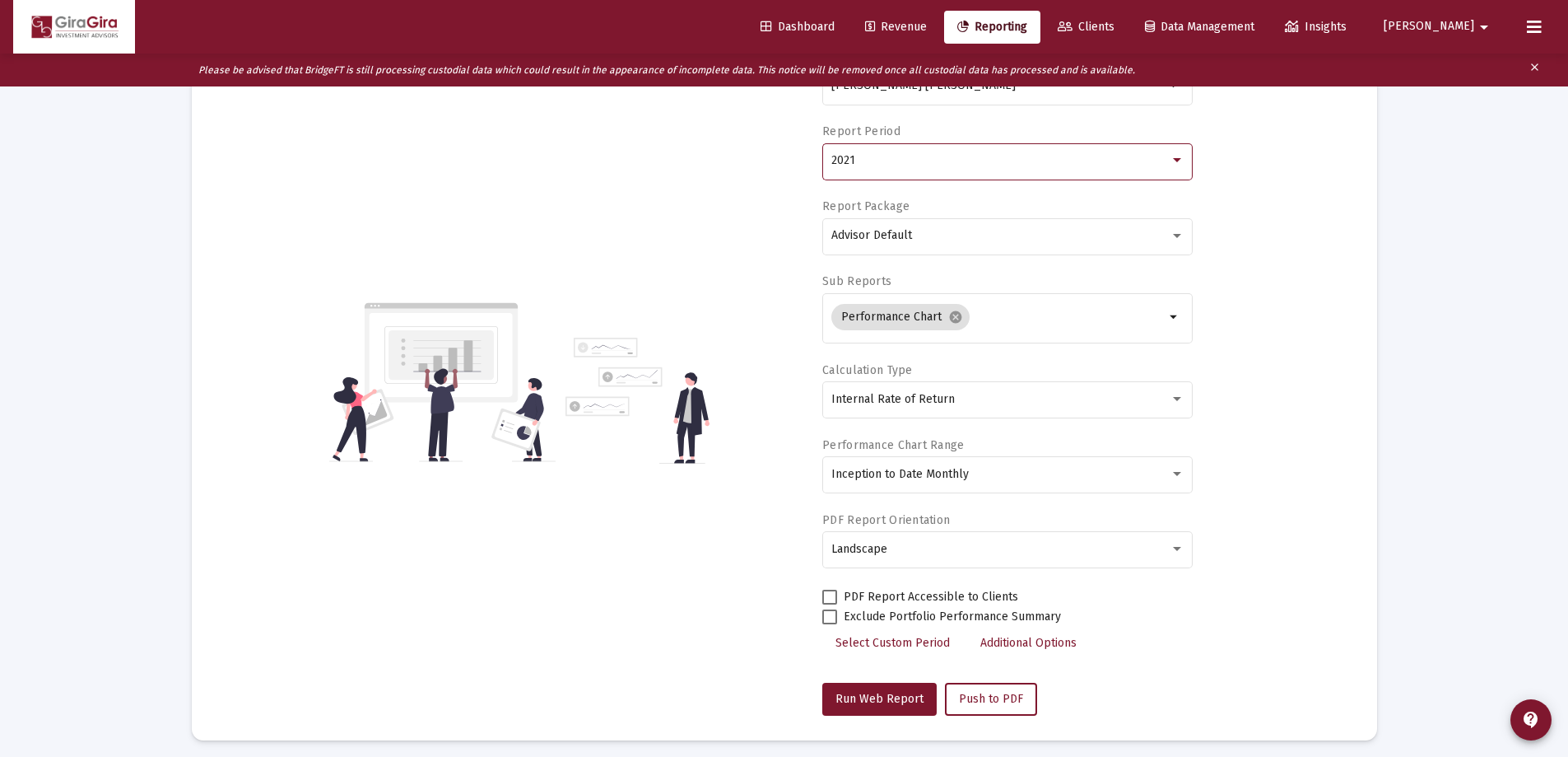
click at [855, 162] on div "2021" at bounding box center [1001, 160] width 339 height 13
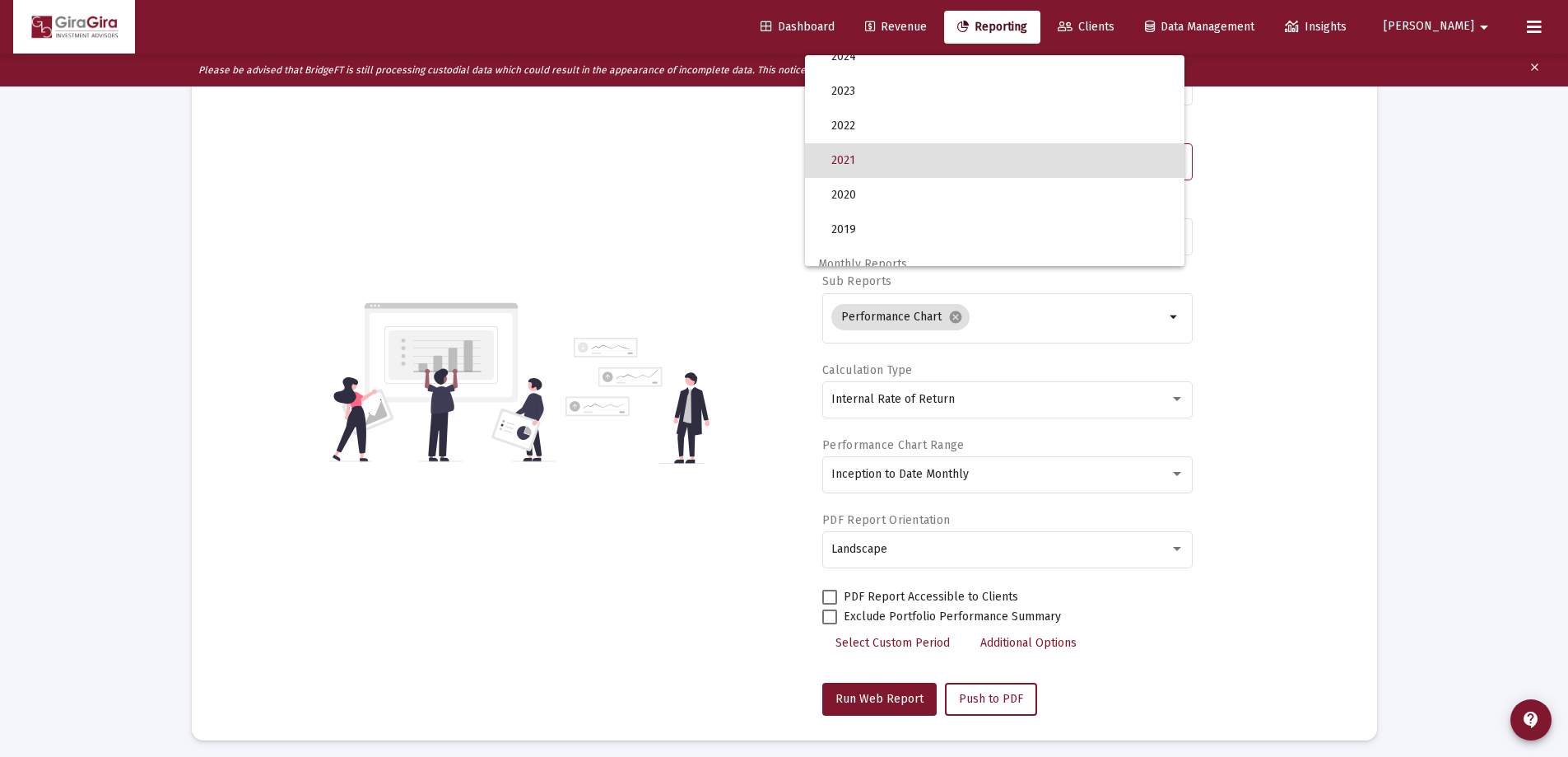
scroll to position [0, 0]
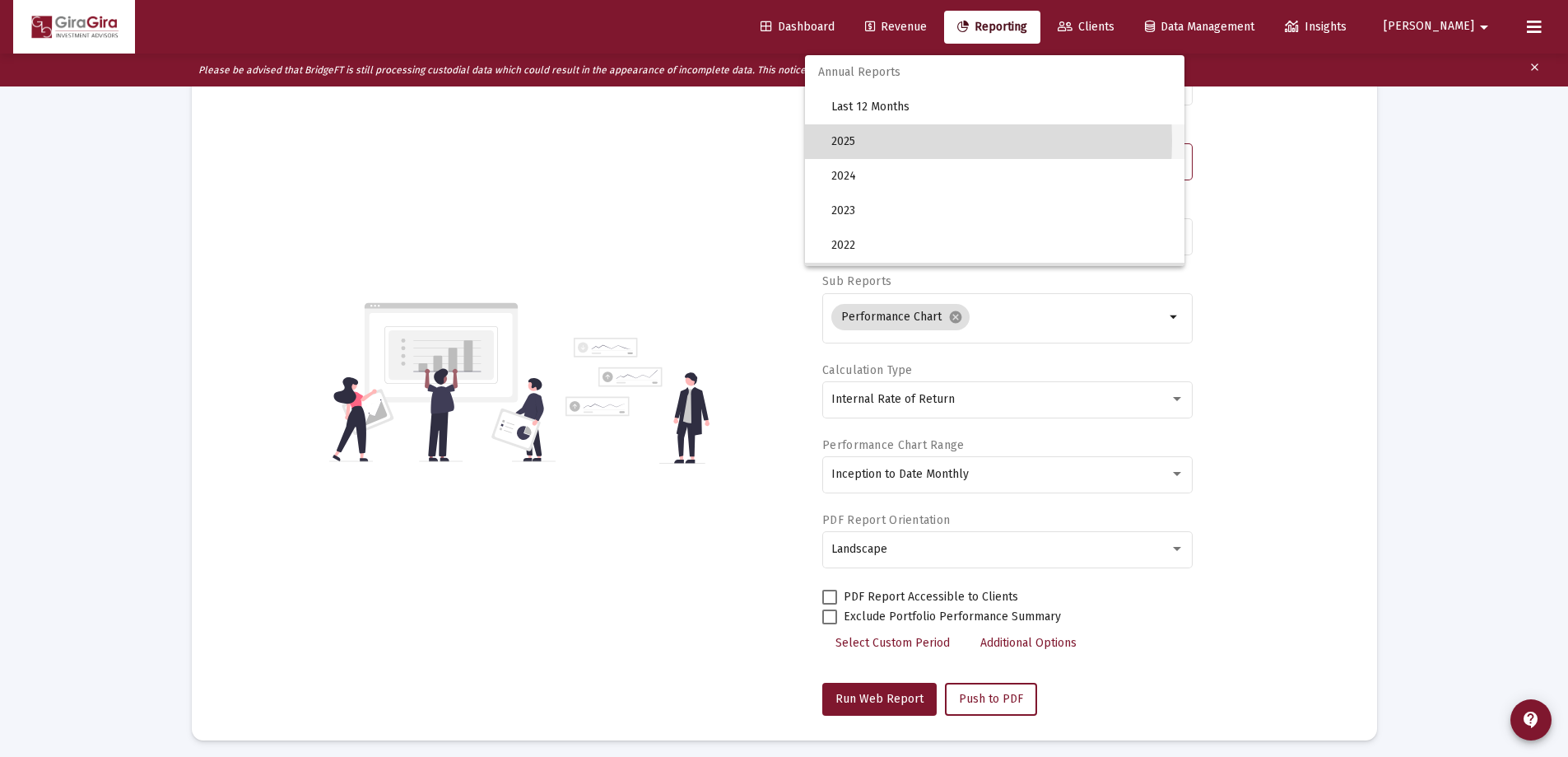
click at [856, 140] on span "2025" at bounding box center [1002, 141] width 340 height 34
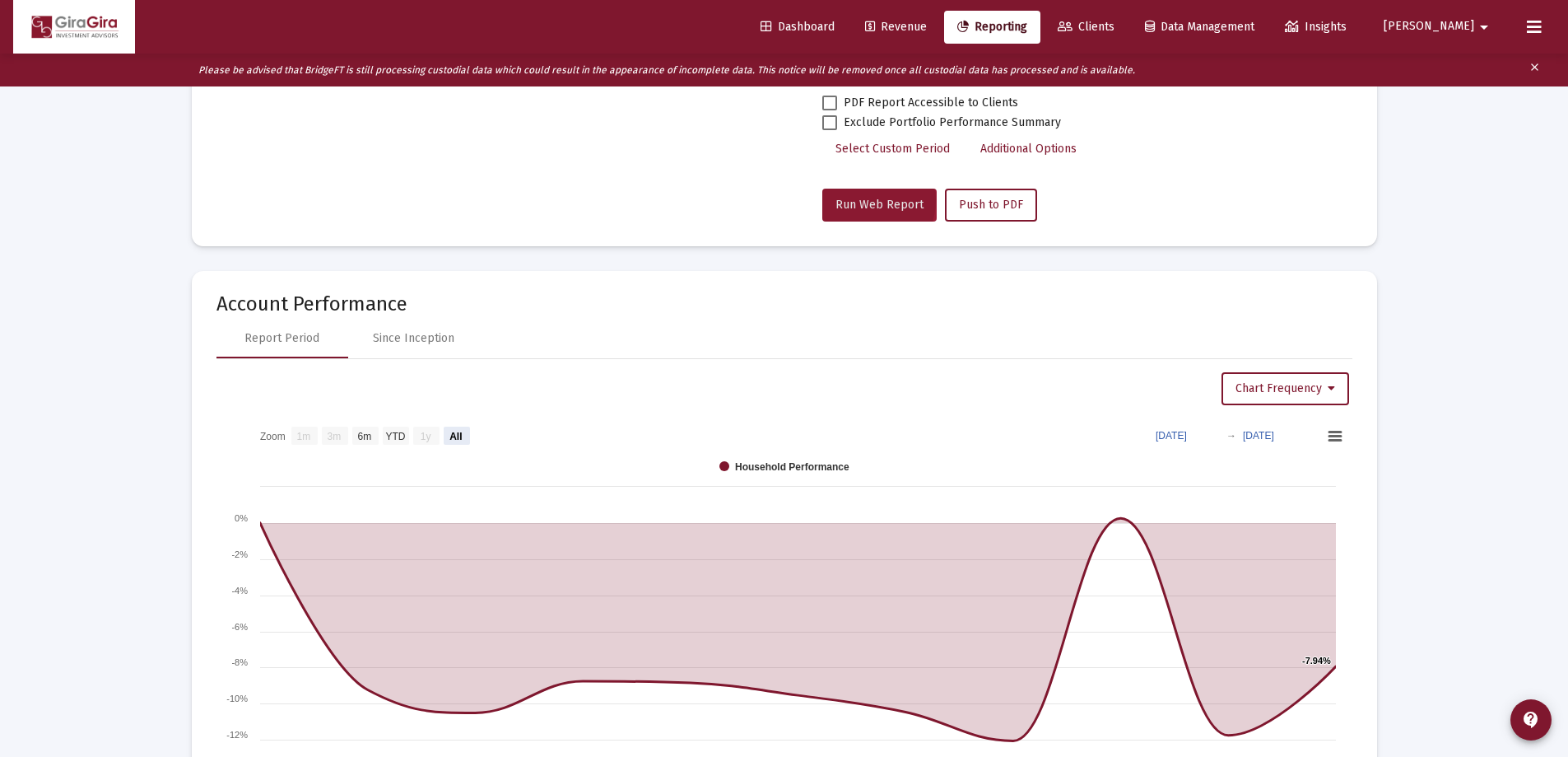
click at [863, 200] on span "Run Web Report" at bounding box center [879, 204] width 88 height 14
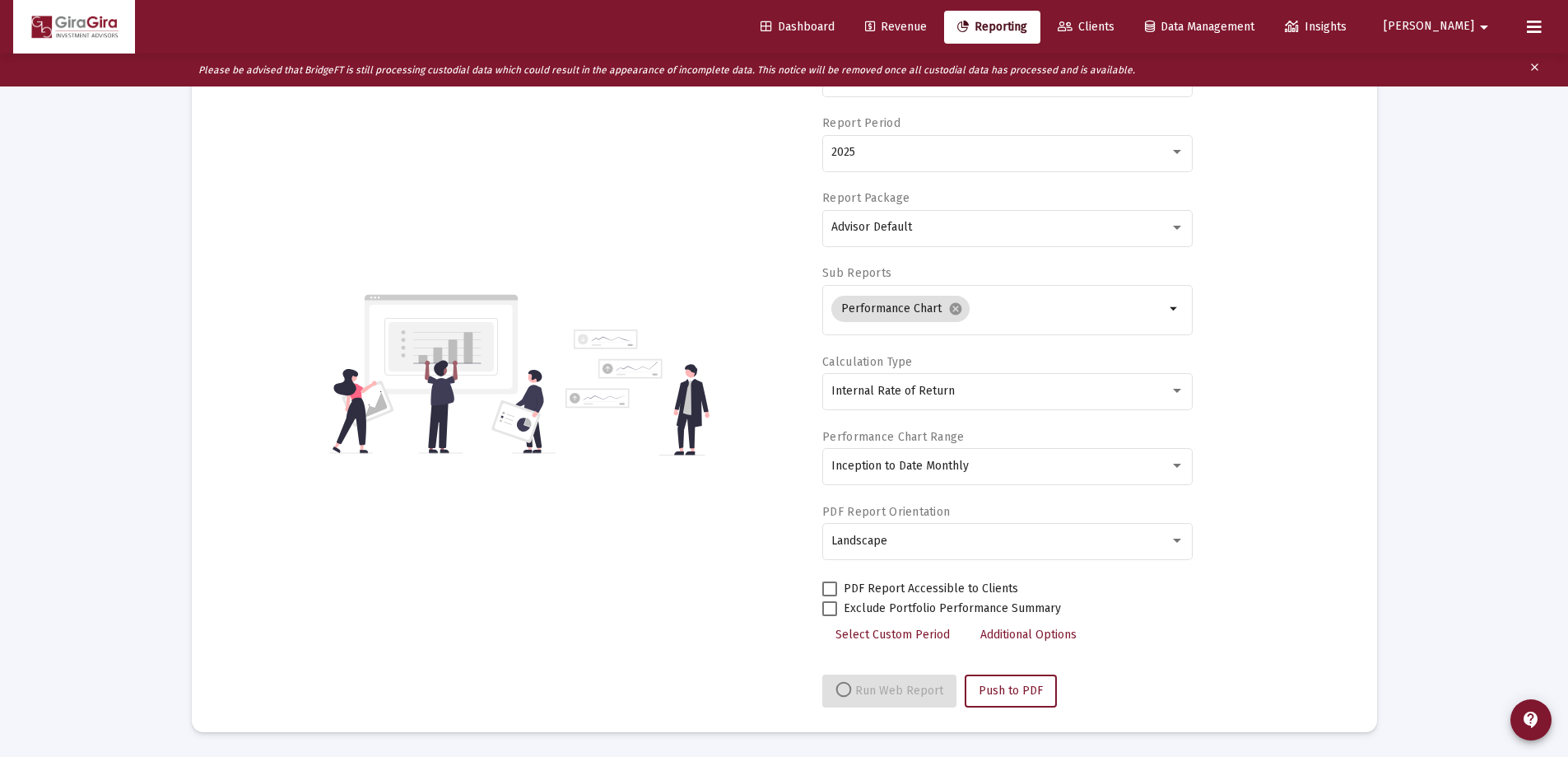
select select "View all"
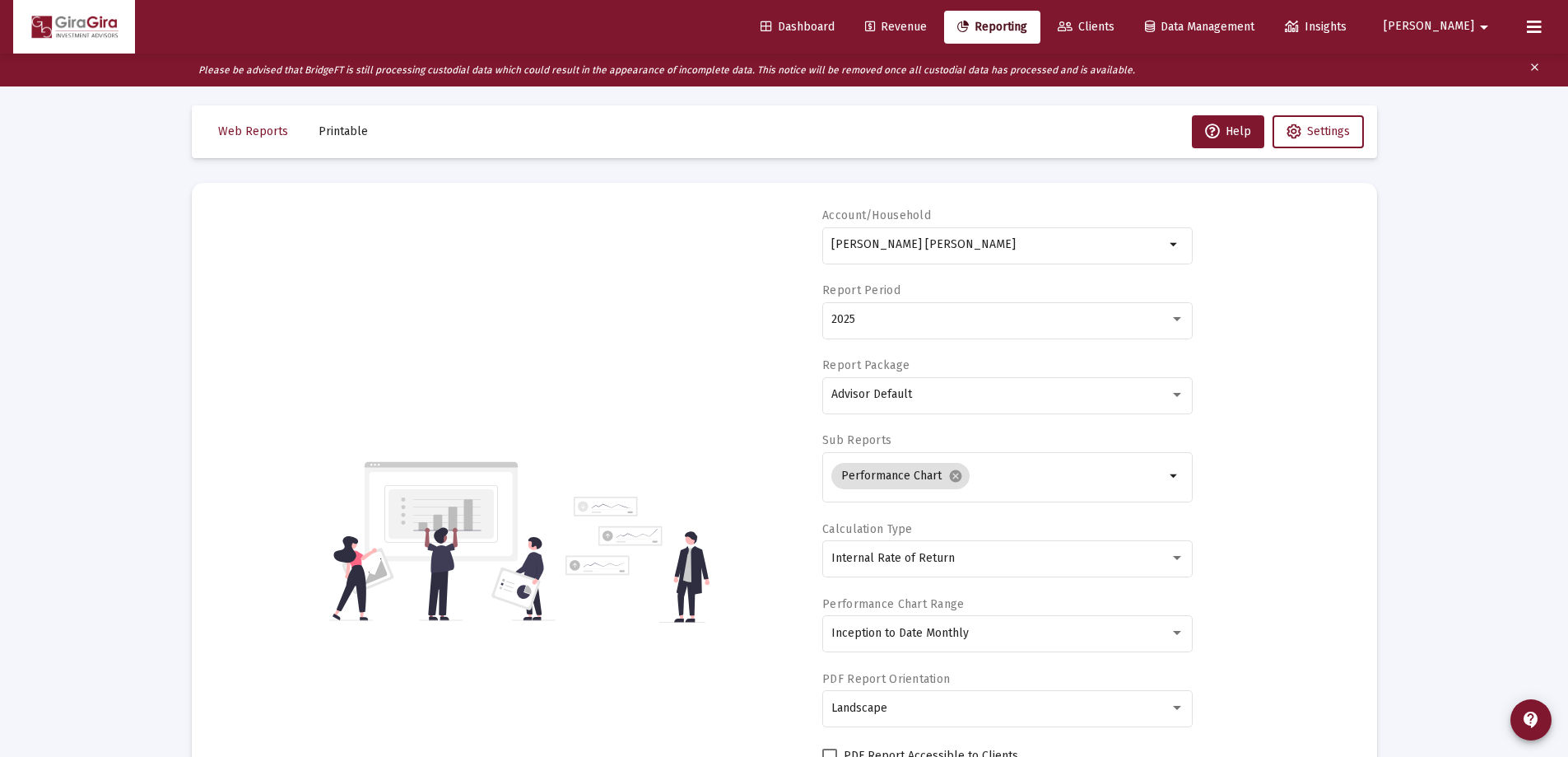
scroll to position [0, 0]
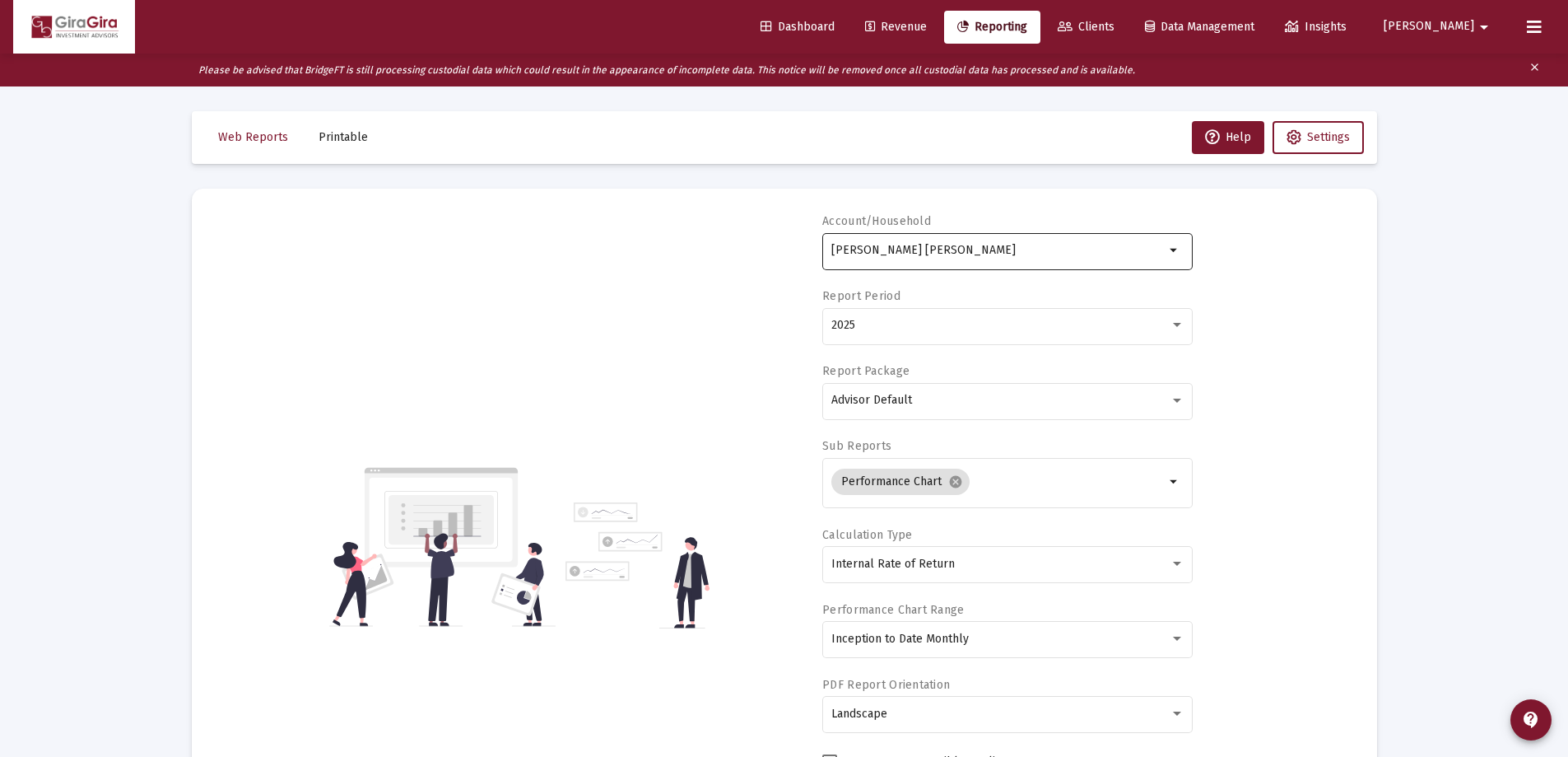
click at [911, 249] on input "[PERSON_NAME] [PERSON_NAME]" at bounding box center [999, 250] width 334 height 13
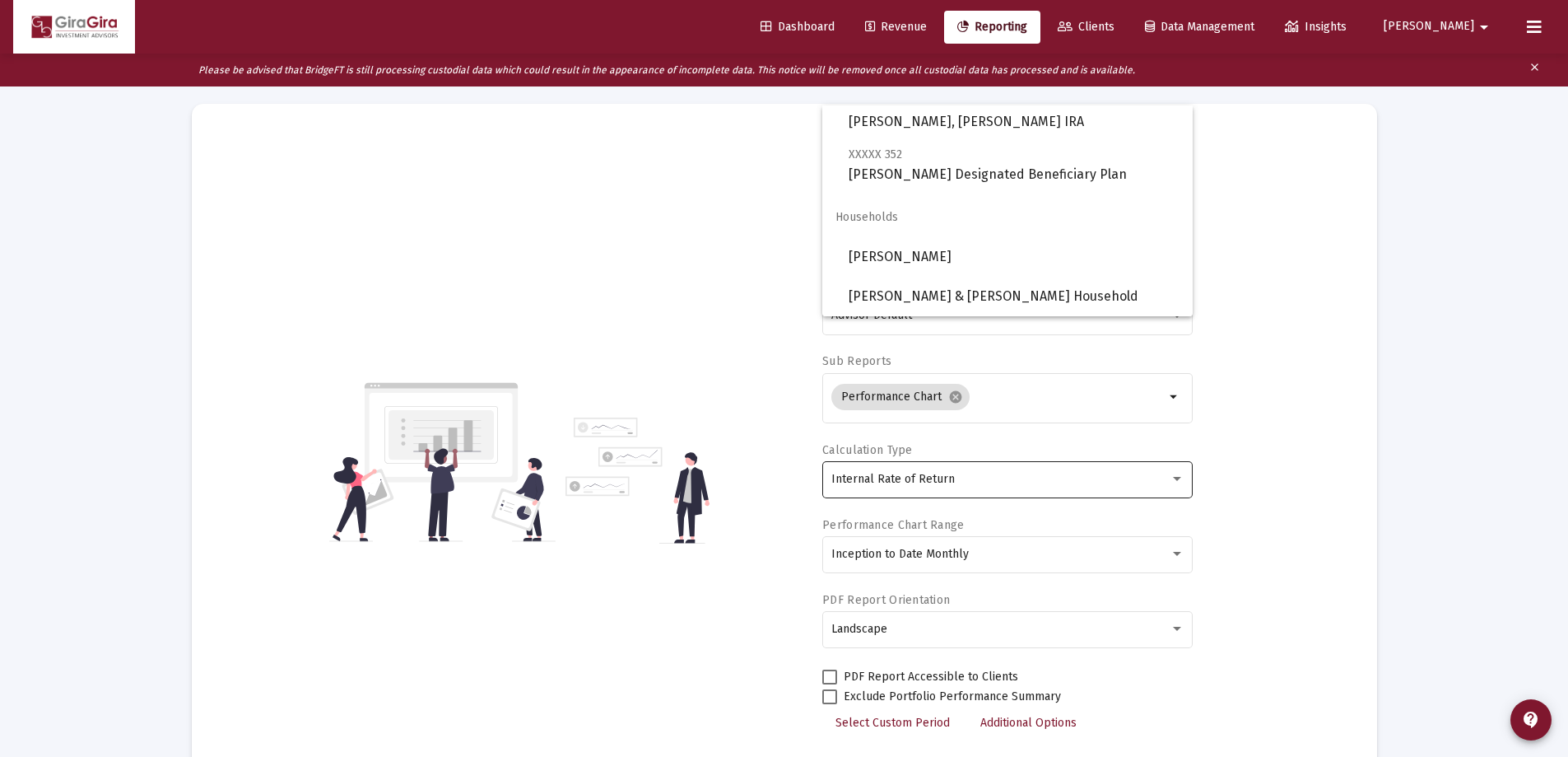
scroll to position [165, 0]
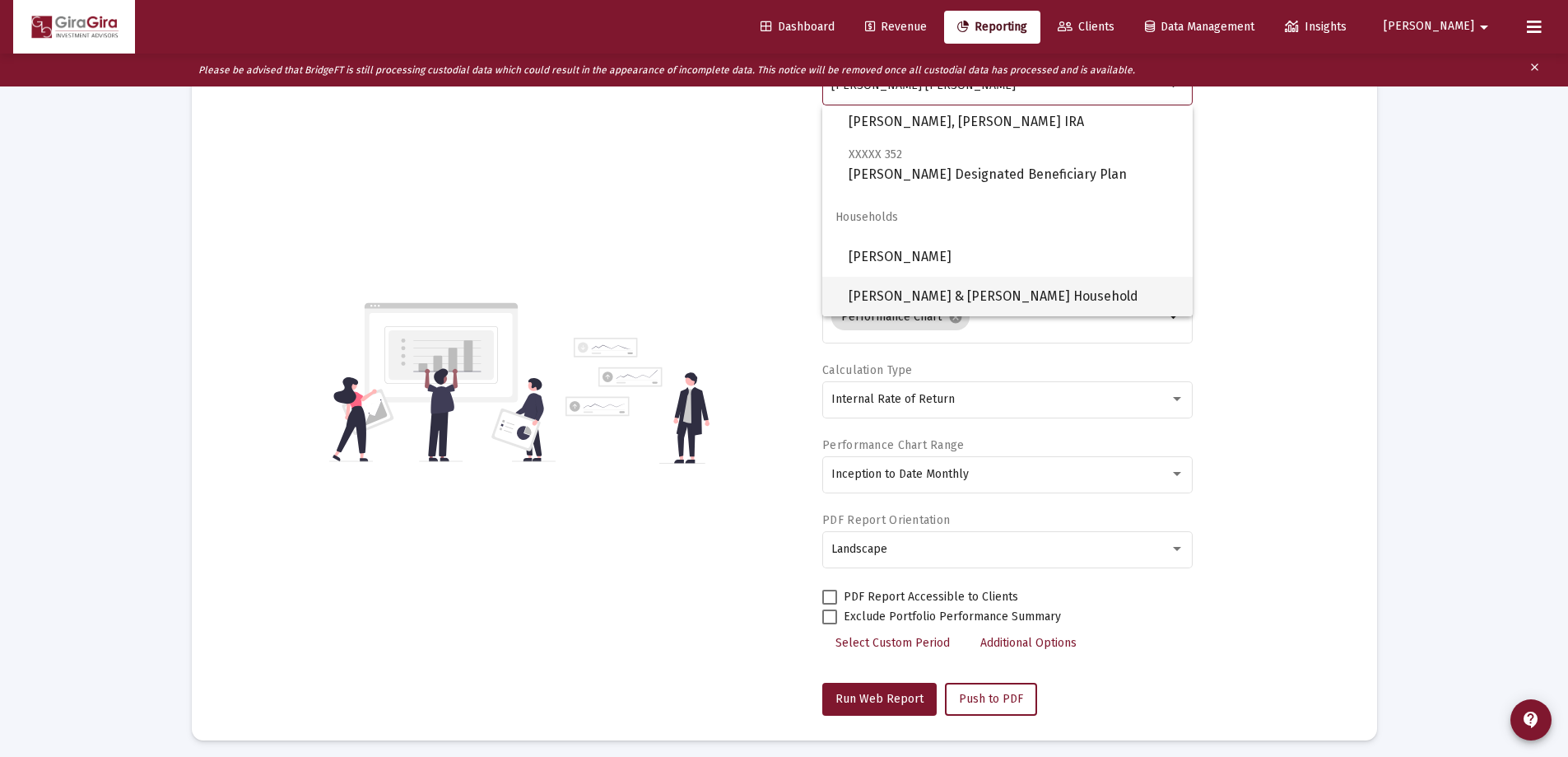
click at [969, 291] on span "[PERSON_NAME] & [PERSON_NAME] Household" at bounding box center [1014, 297] width 331 height 40
type input "[PERSON_NAME] & [PERSON_NAME] Household"
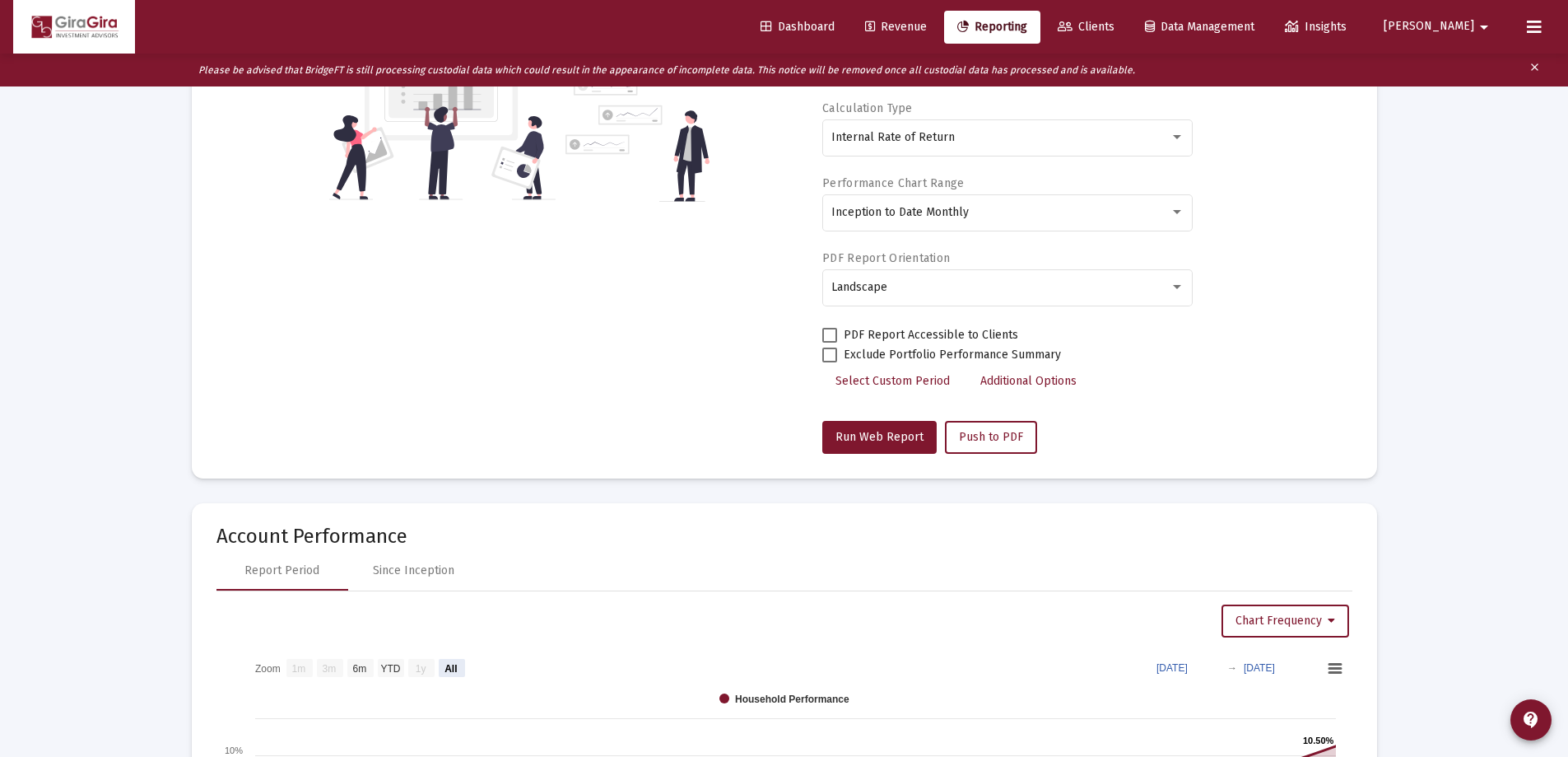
scroll to position [494, 0]
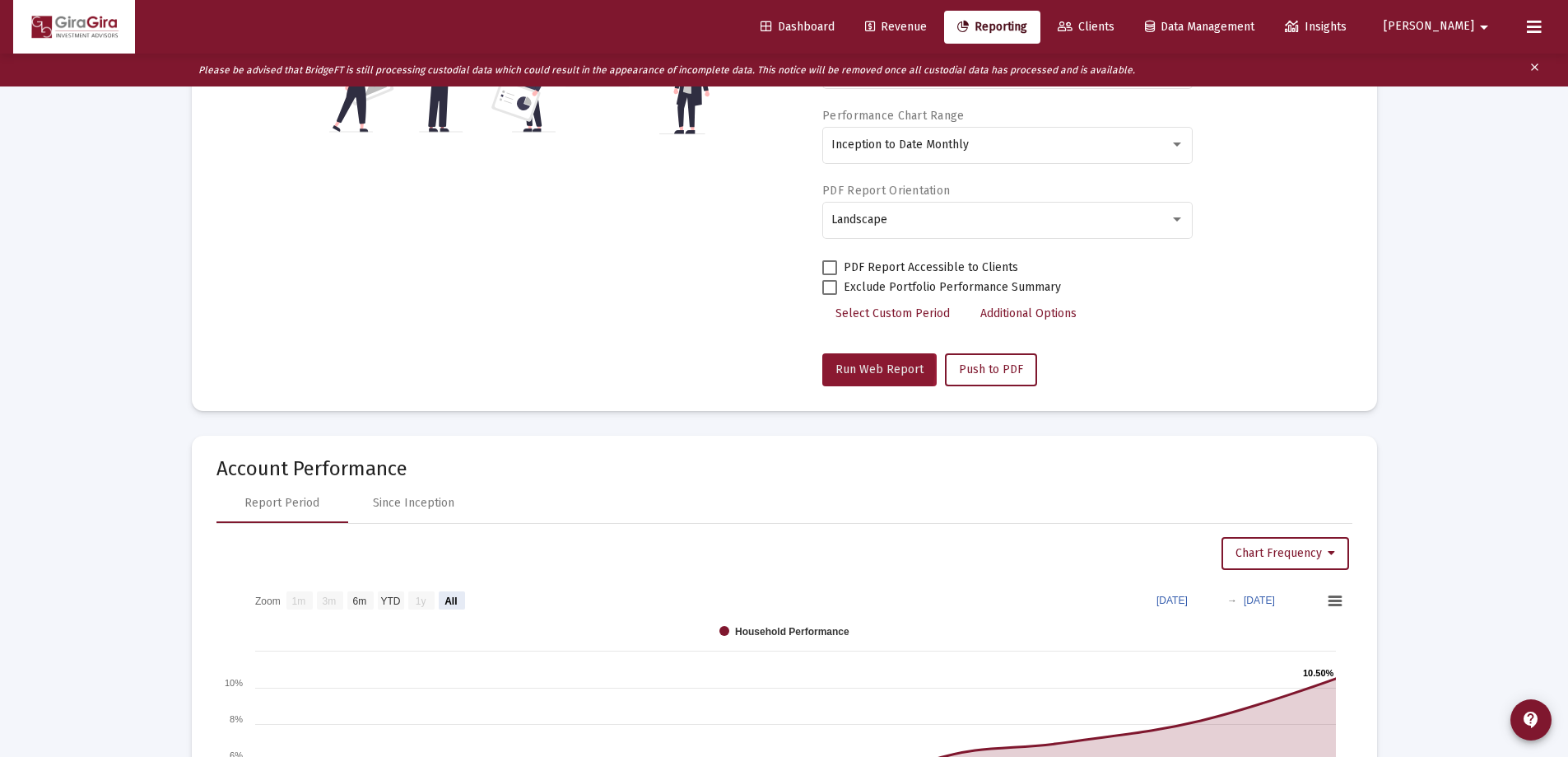
click at [858, 366] on span "Run Web Report" at bounding box center [879, 369] width 88 height 14
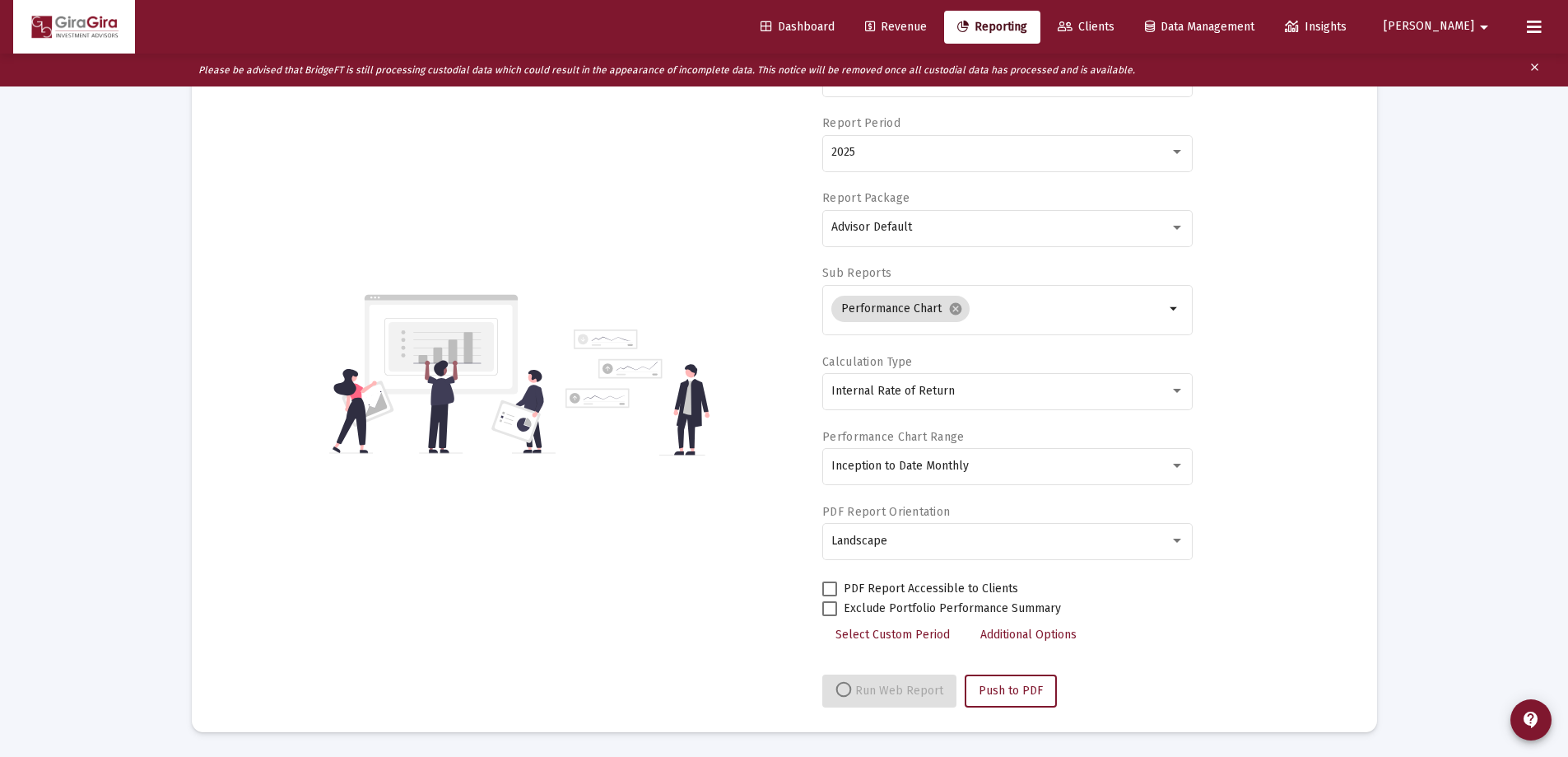
select select "View all"
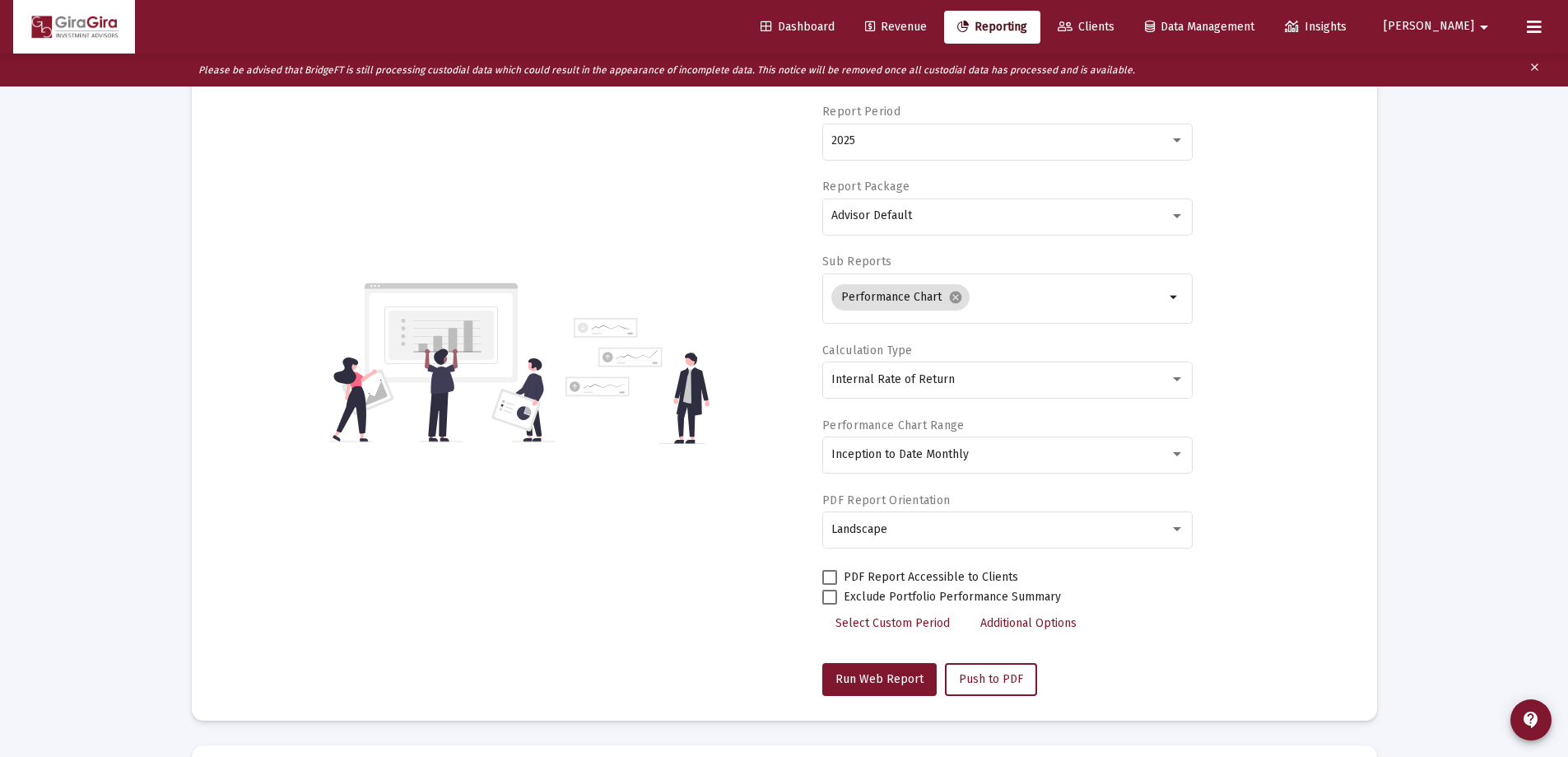
scroll to position [83, 0]
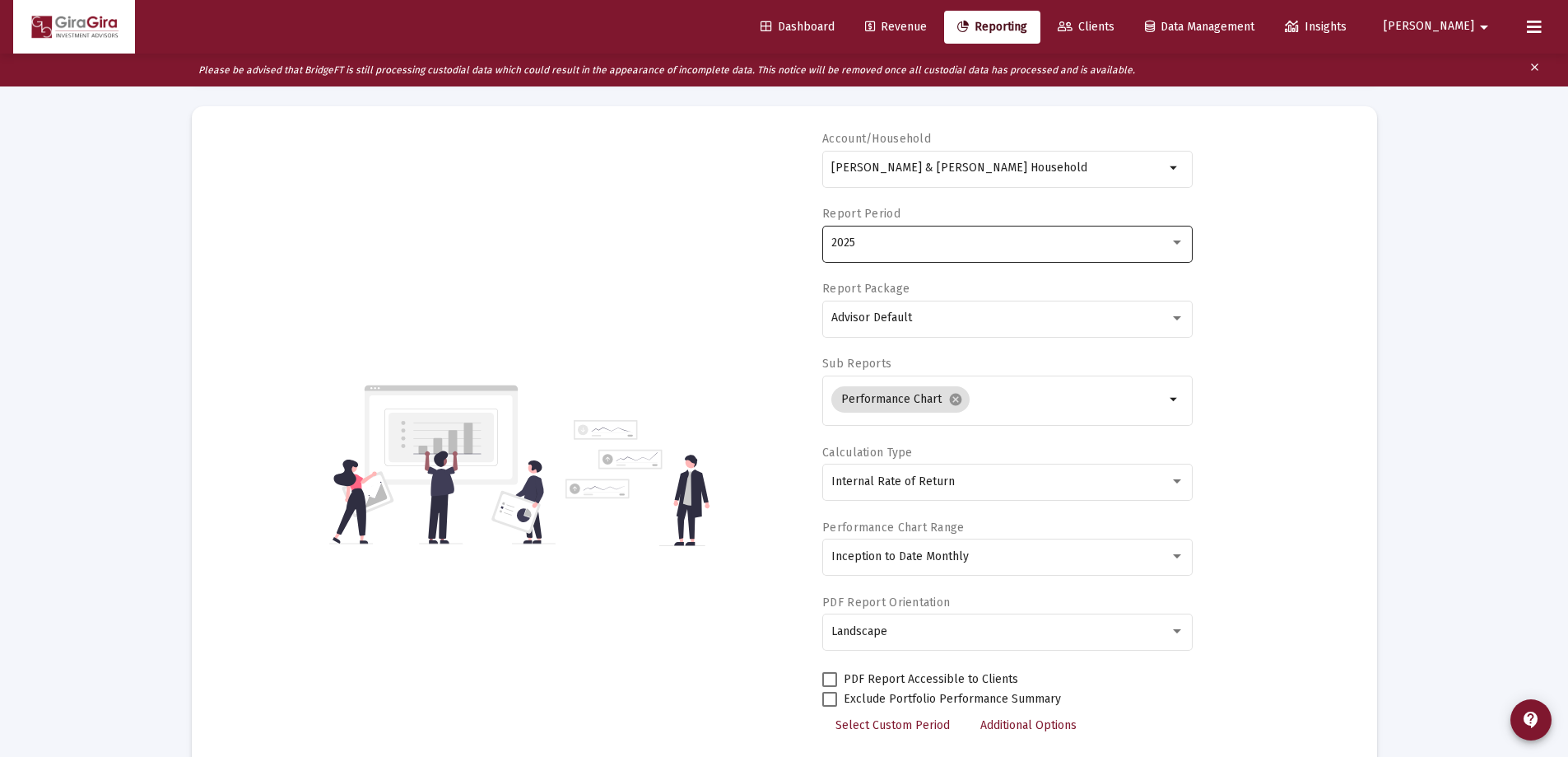
click at [857, 241] on div "2025" at bounding box center [1001, 243] width 339 height 13
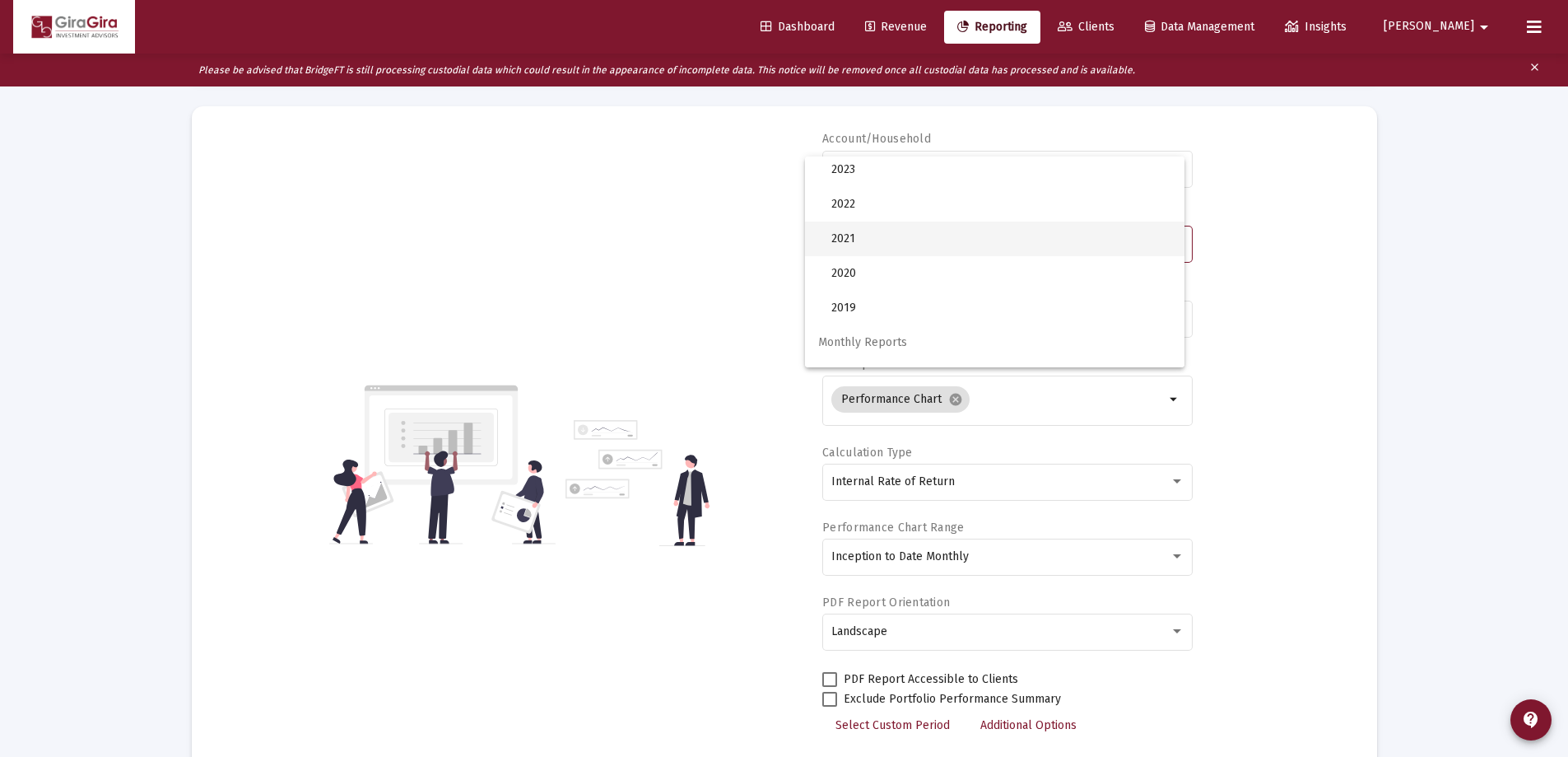
scroll to position [165, 0]
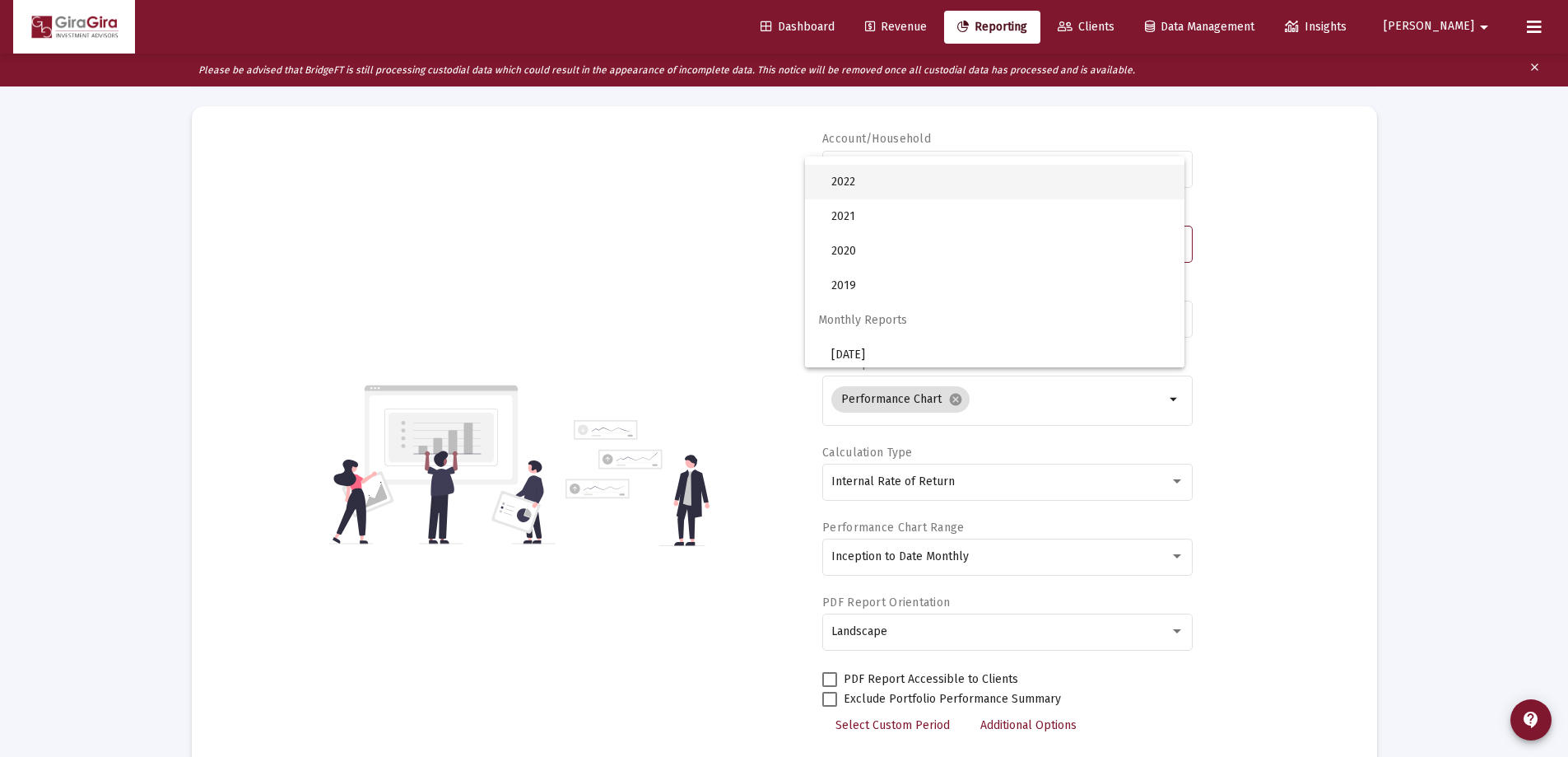
click at [851, 181] on span "2022" at bounding box center [1002, 182] width 340 height 34
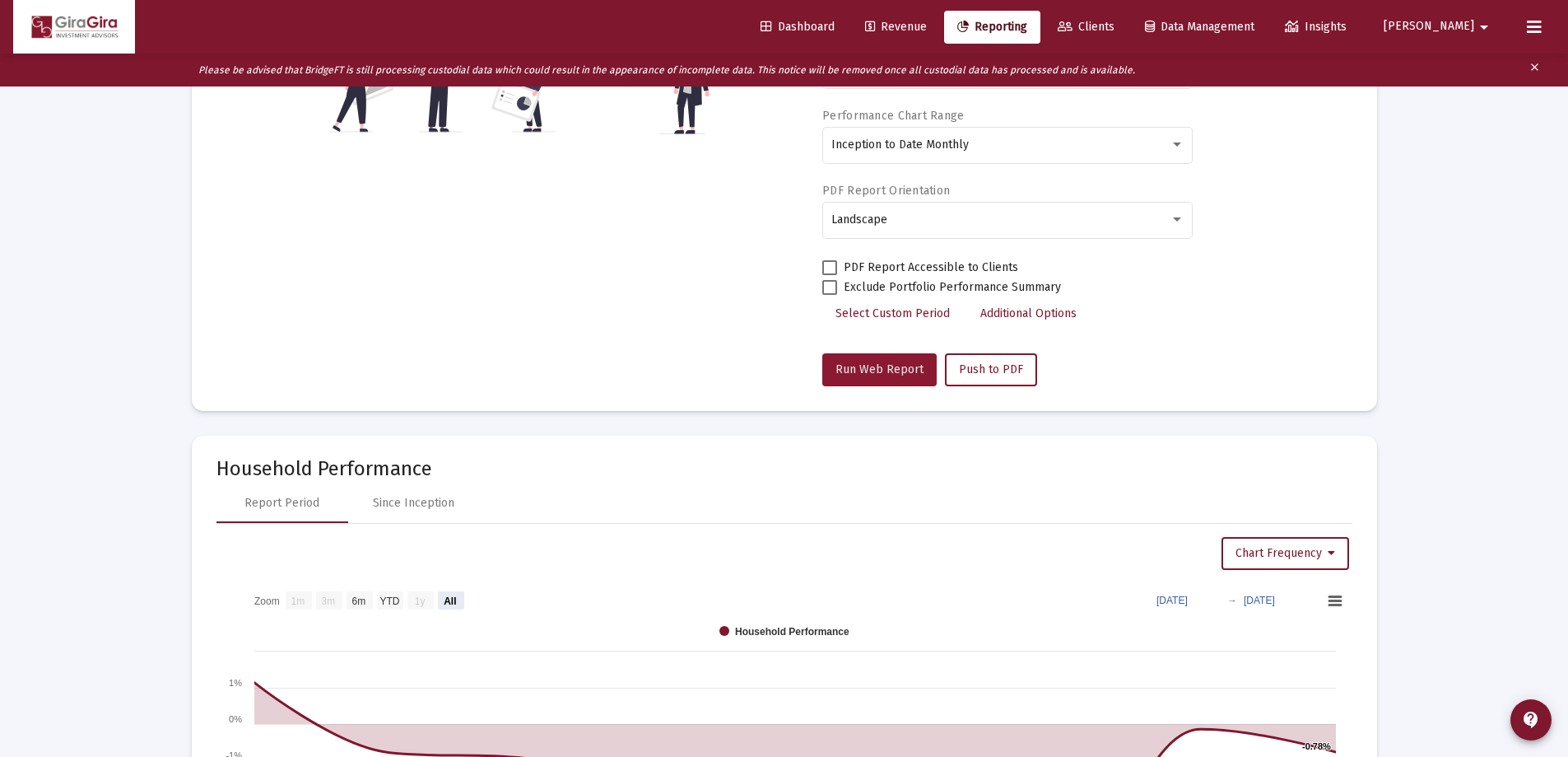
click at [883, 363] on span "Run Web Report" at bounding box center [879, 369] width 88 height 14
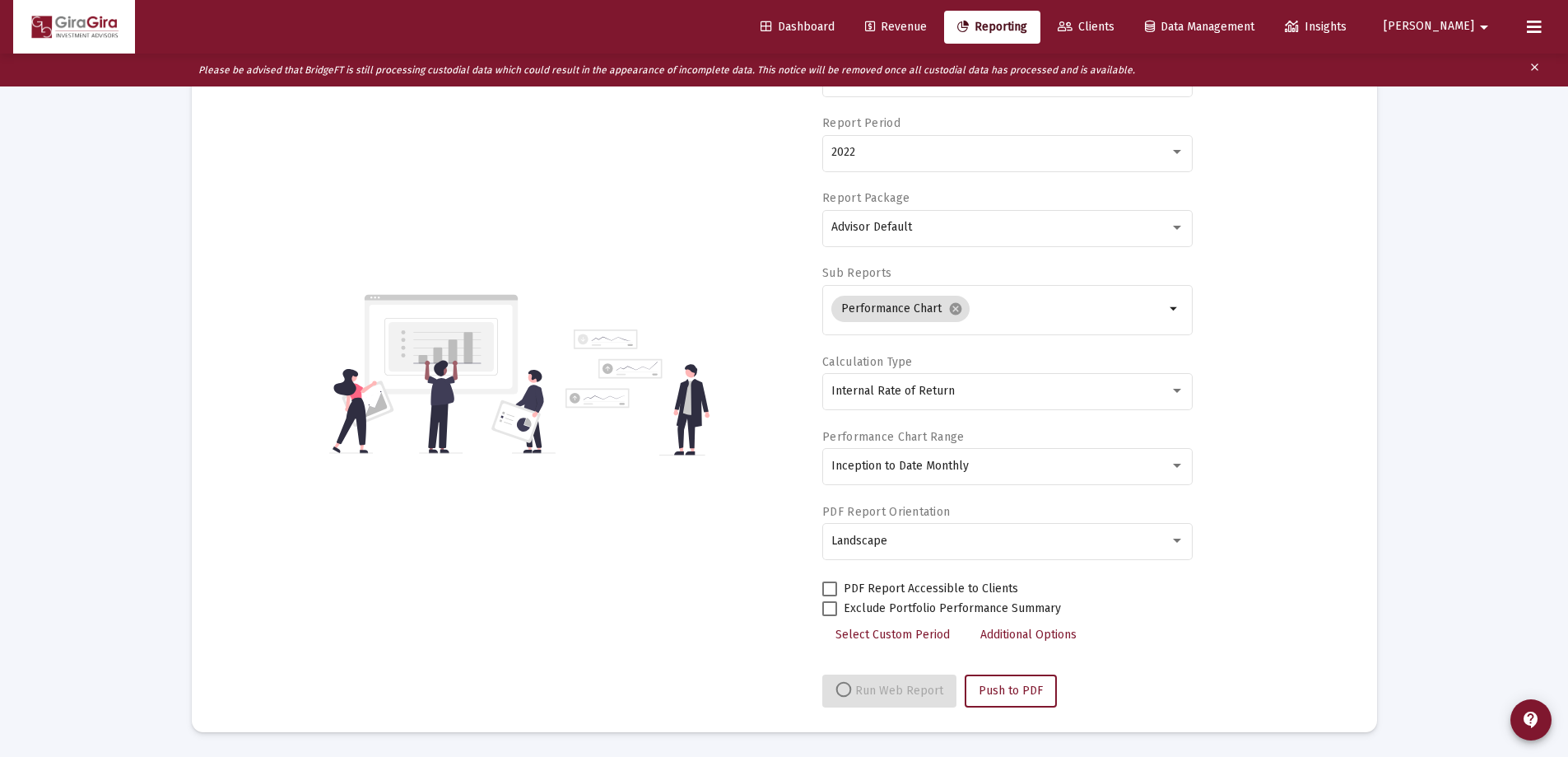
select select "View all"
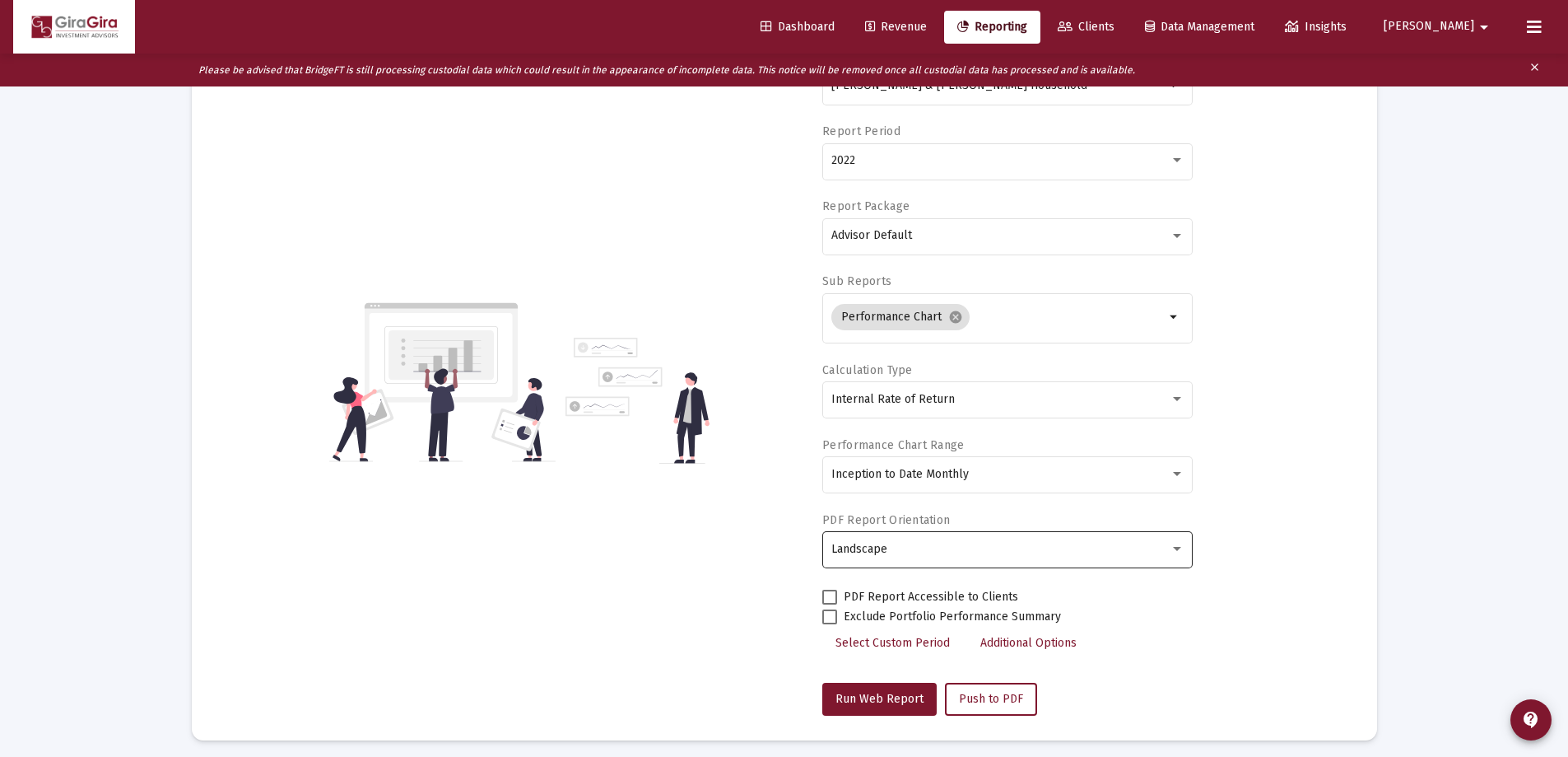
scroll to position [0, 0]
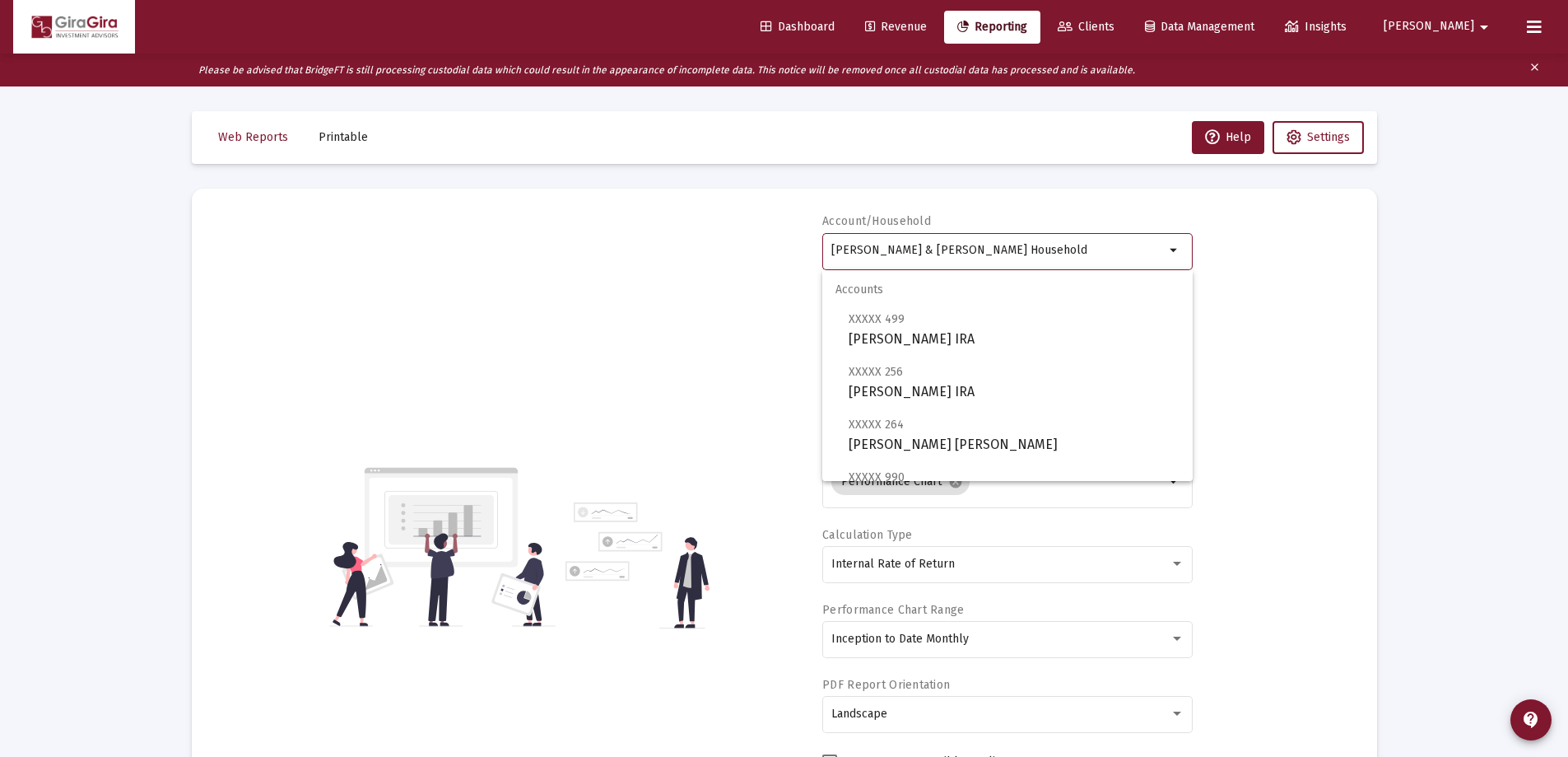
drag, startPoint x: 832, startPoint y: 245, endPoint x: 1425, endPoint y: 271, distance: 593.6
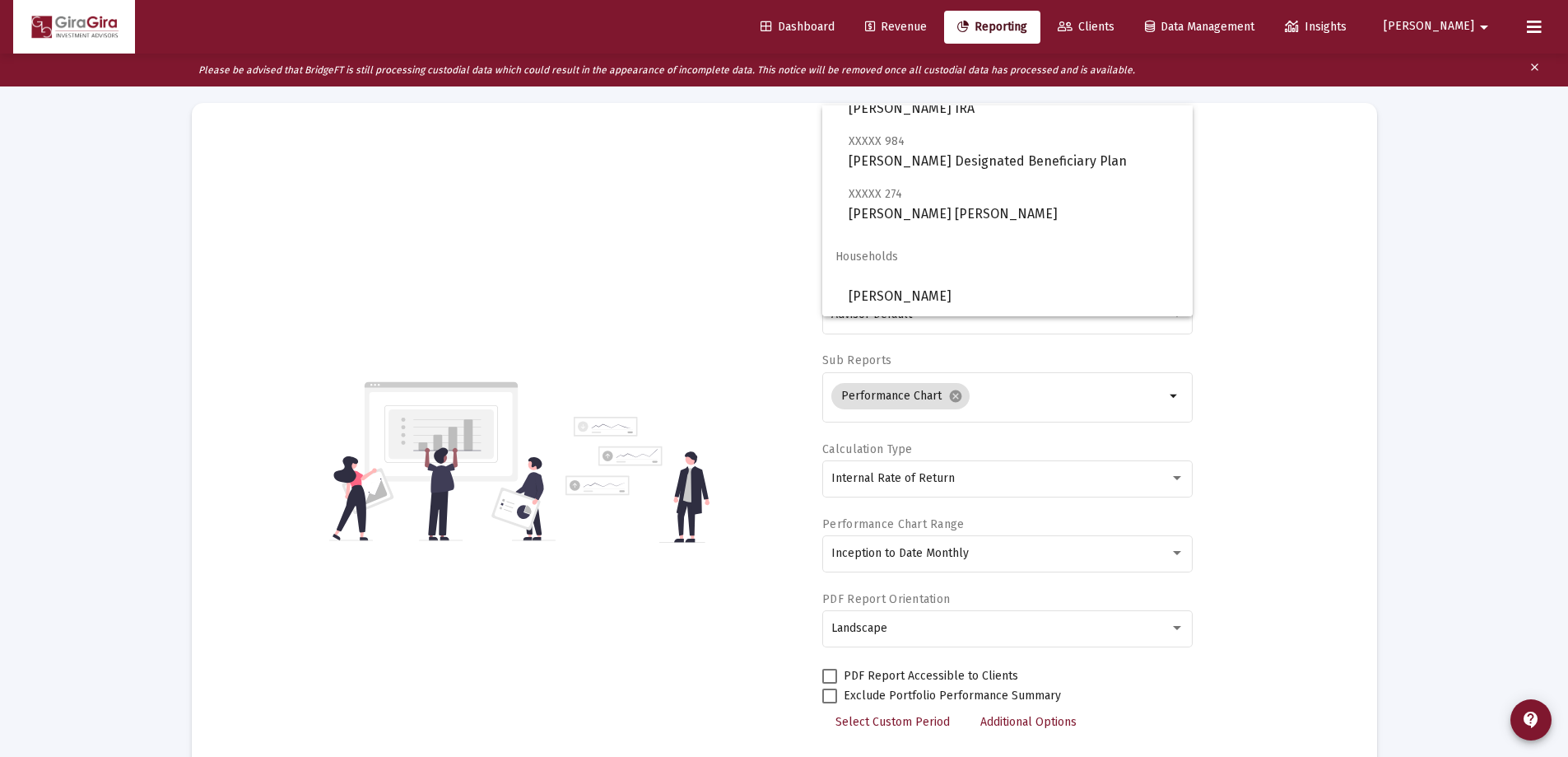
scroll to position [165, 0]
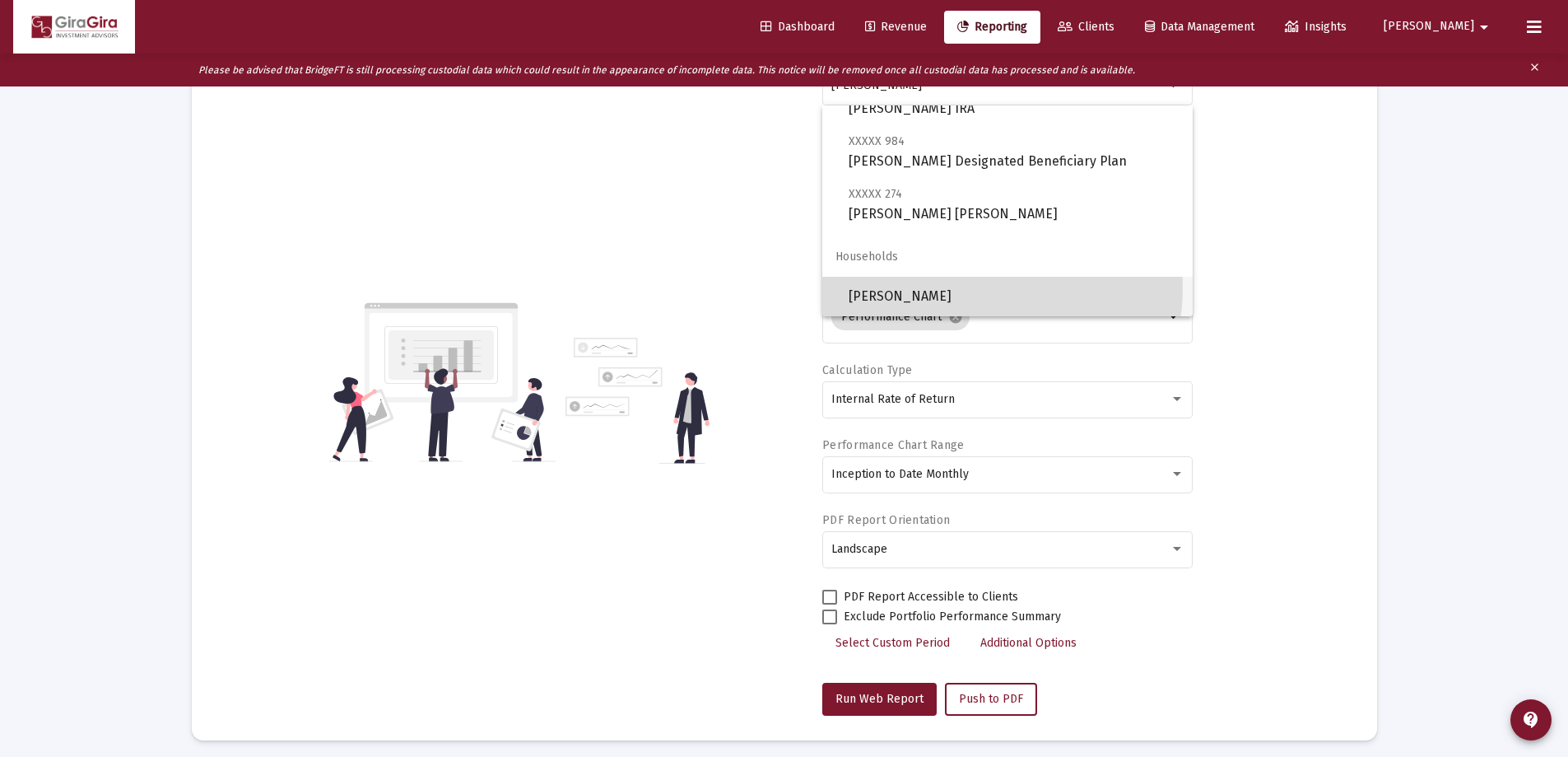
click at [988, 288] on span "[PERSON_NAME]" at bounding box center [1014, 297] width 331 height 40
type input "[PERSON_NAME]"
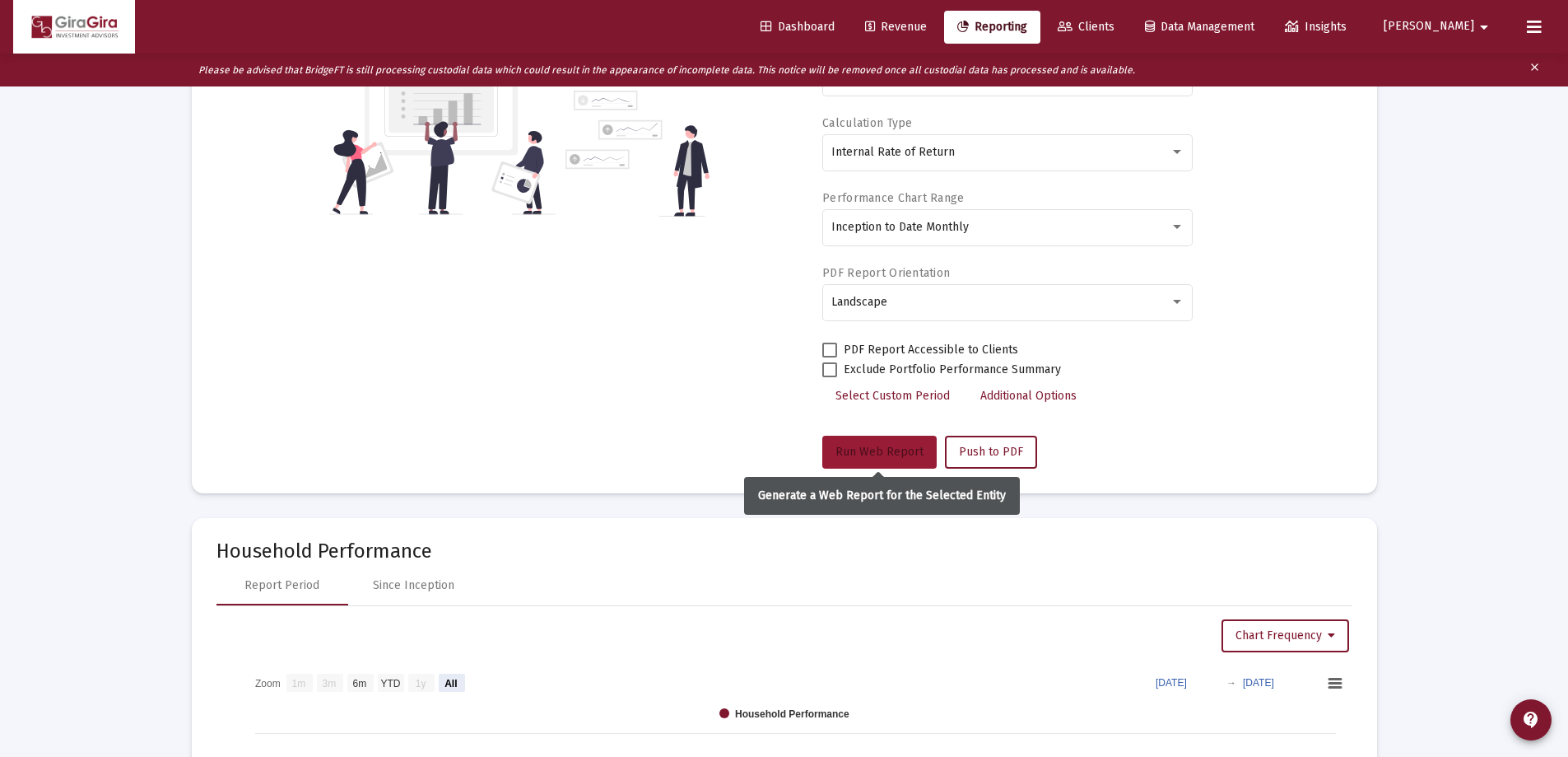
click at [913, 455] on span "Run Web Report" at bounding box center [879, 452] width 88 height 14
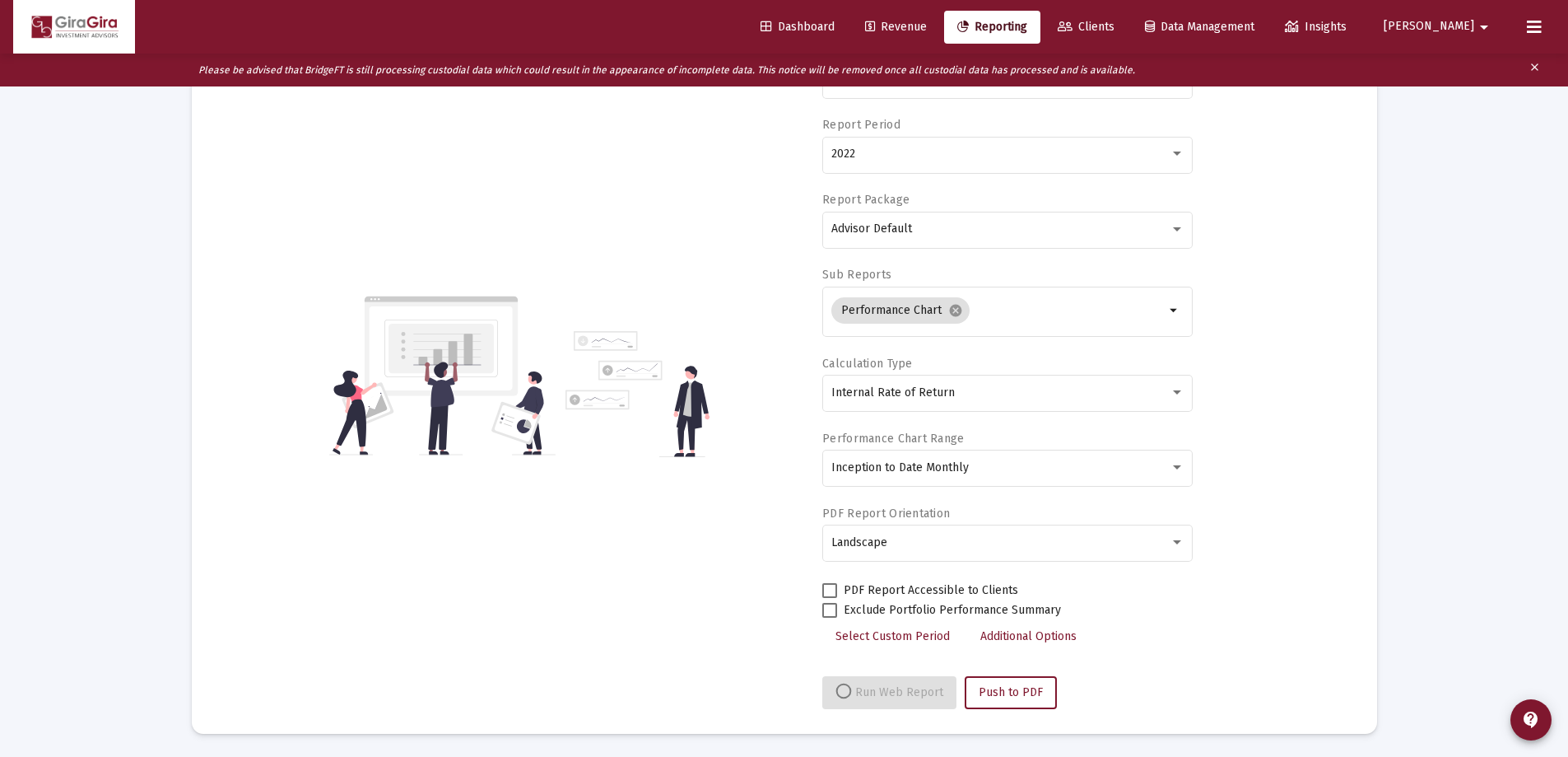
scroll to position [173, 0]
select select "View all"
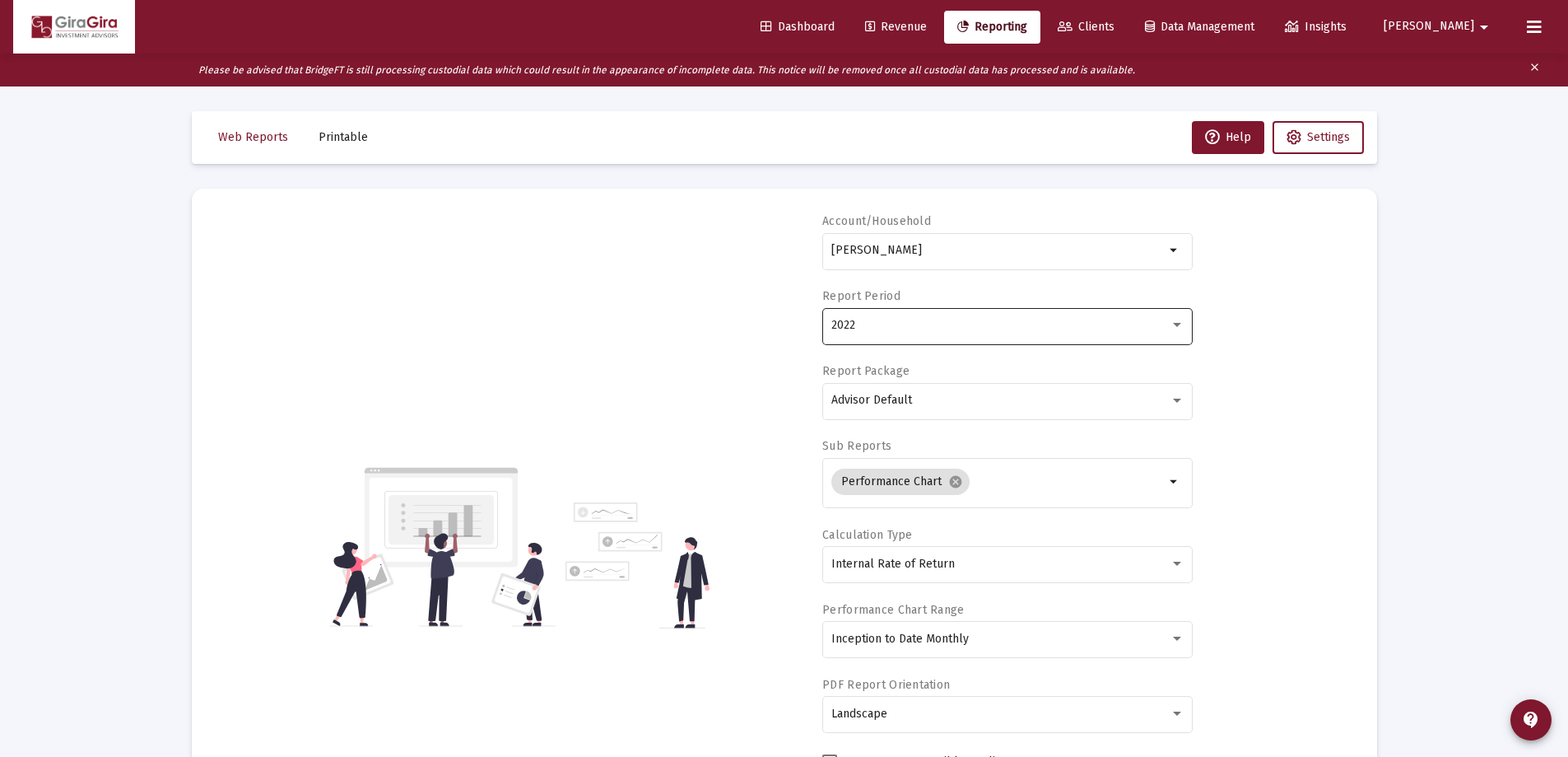
click at [858, 323] on div "2022" at bounding box center [1001, 325] width 339 height 13
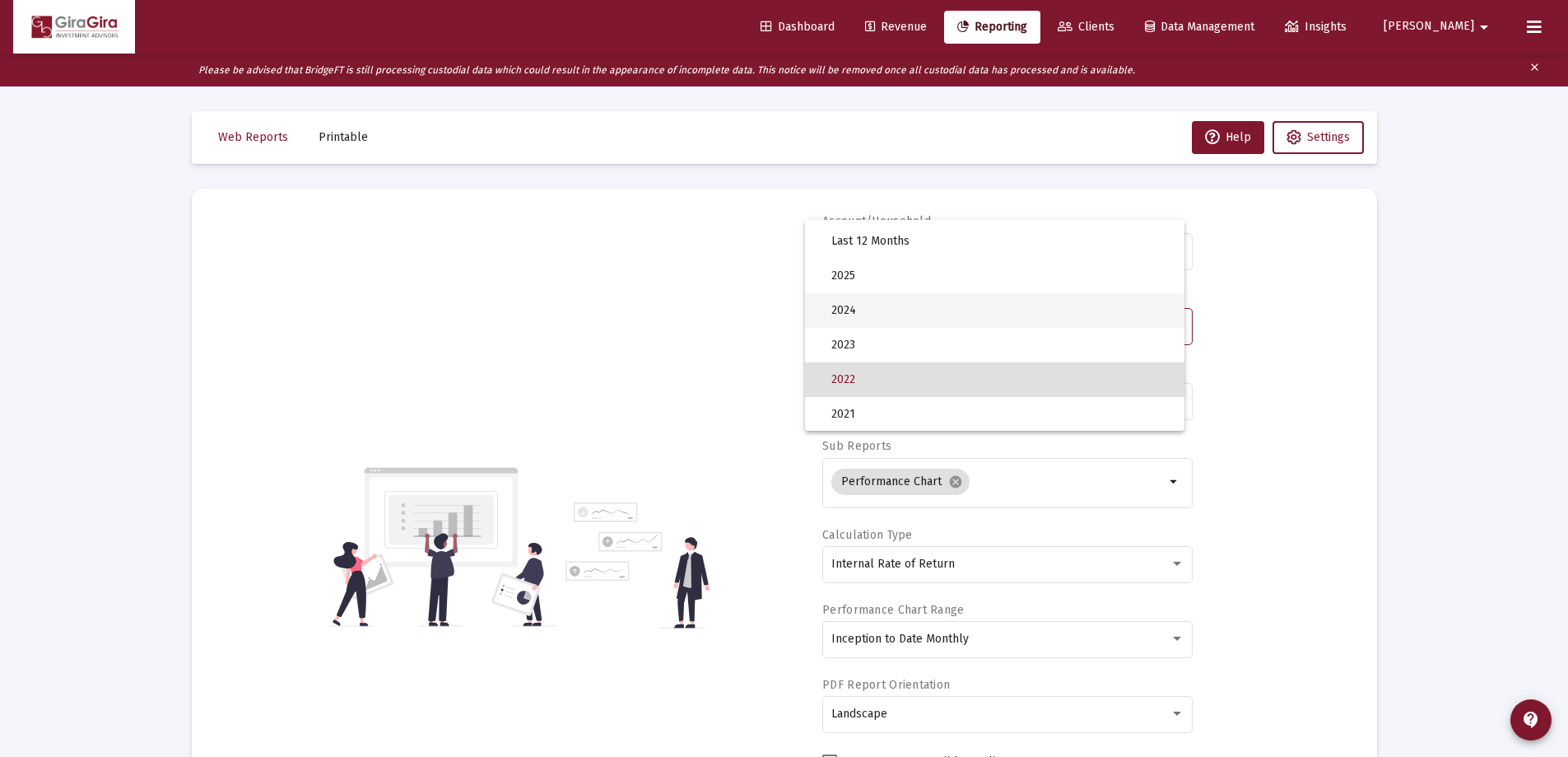
scroll to position [3, 0]
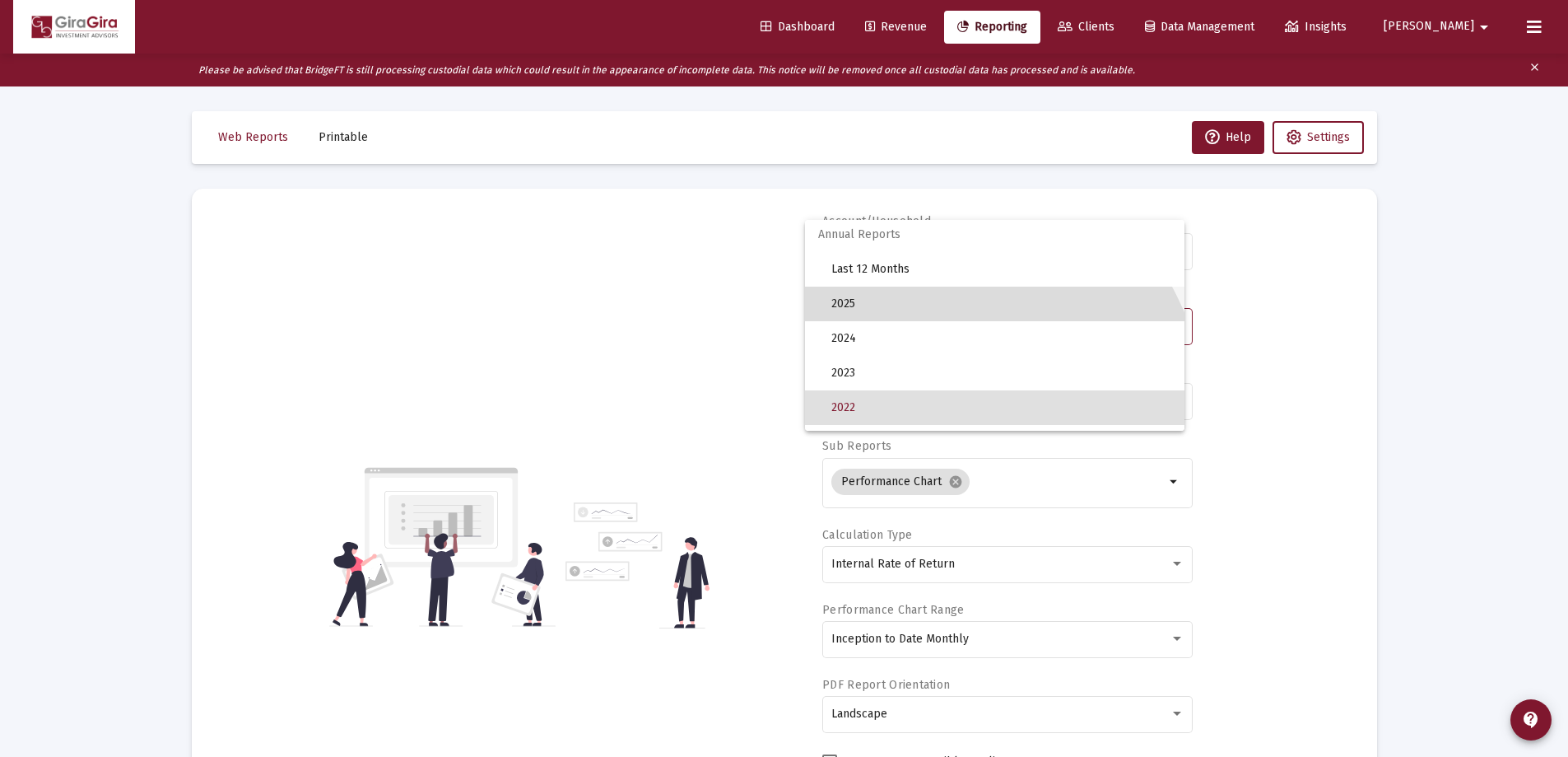
drag, startPoint x: 849, startPoint y: 296, endPoint x: 863, endPoint y: 316, distance: 24.4
click at [849, 298] on span "2025" at bounding box center [1002, 304] width 340 height 34
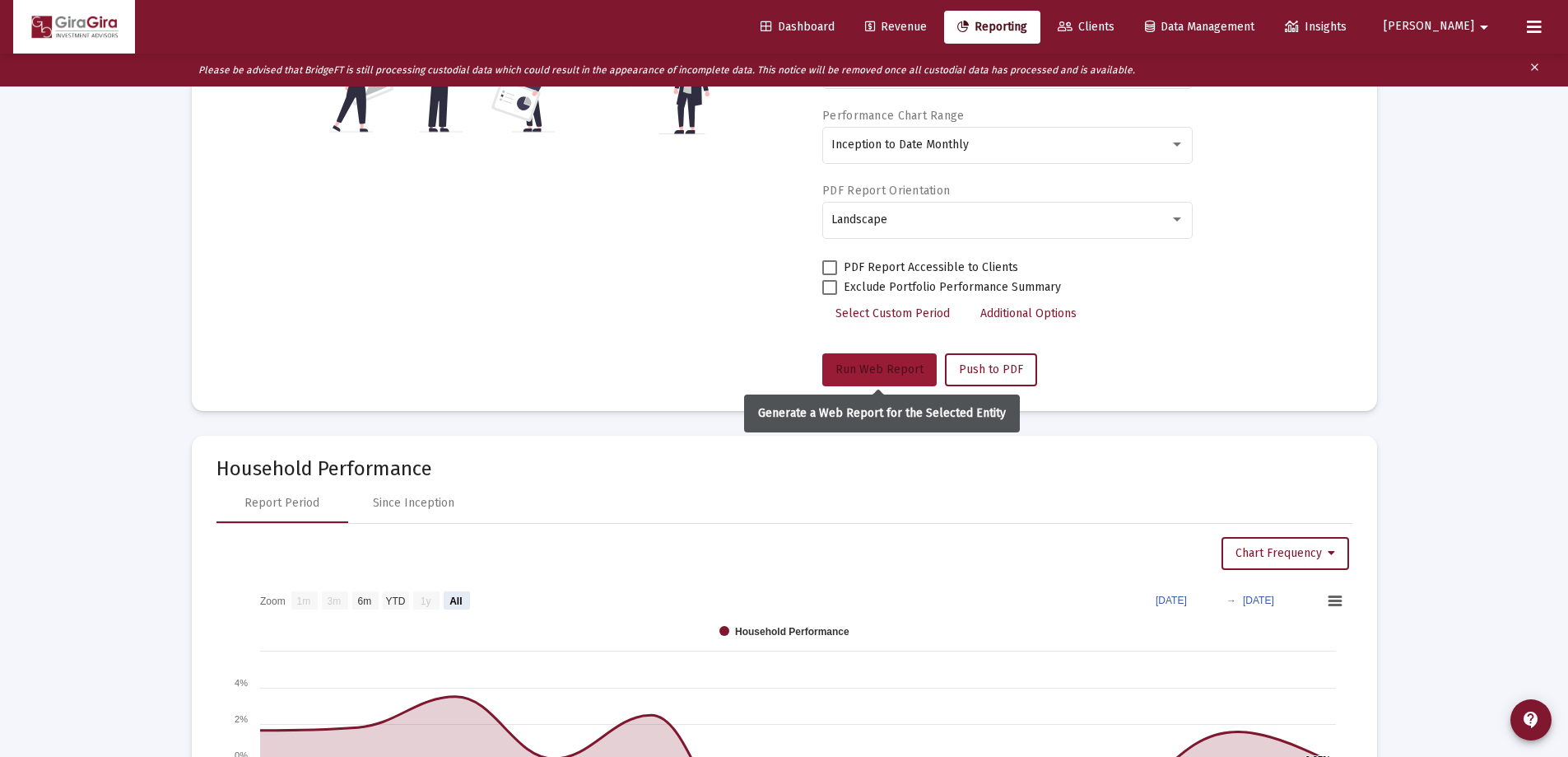
click at [898, 368] on span "Run Web Report" at bounding box center [879, 369] width 88 height 14
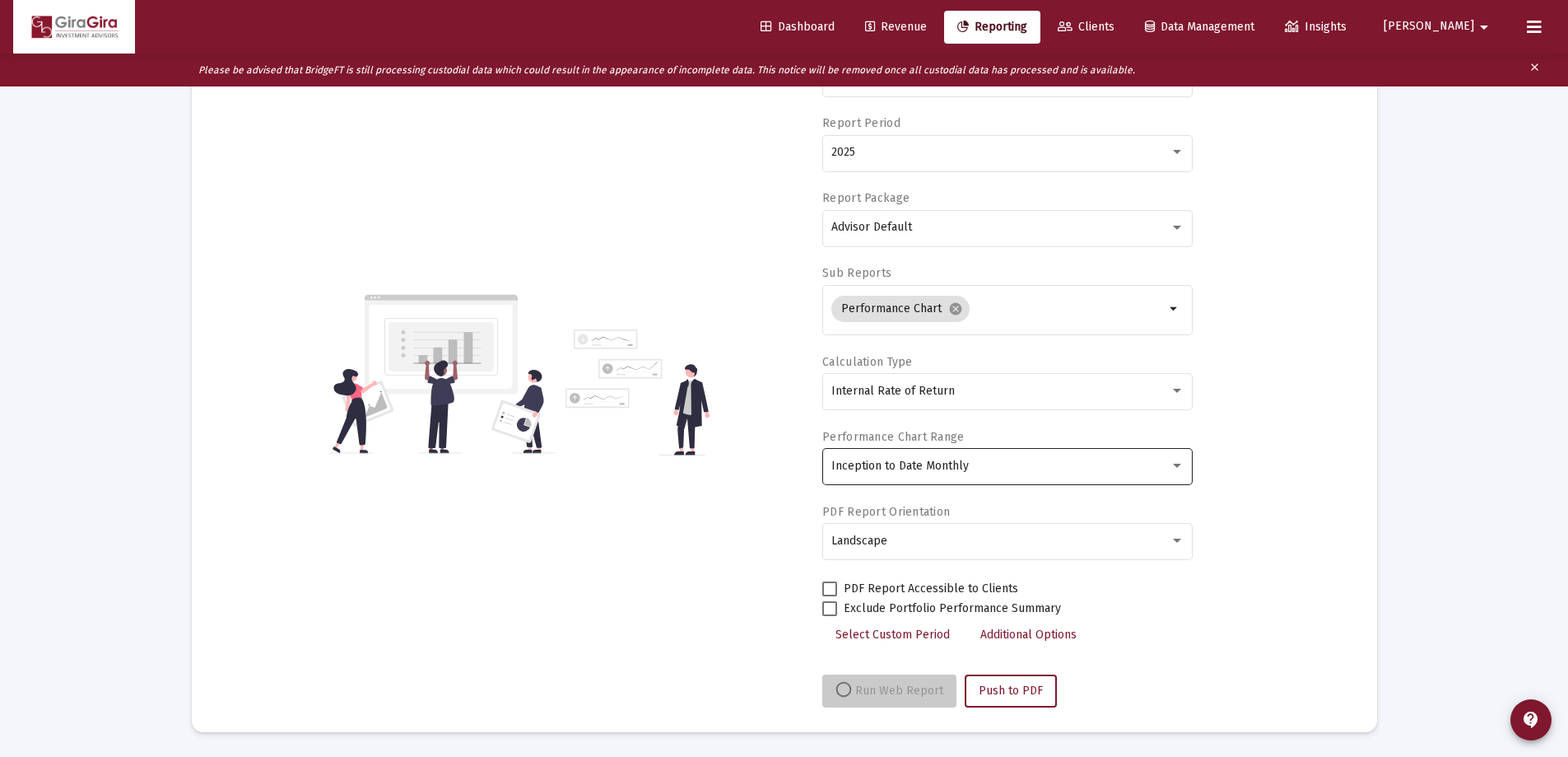
scroll to position [173, 0]
select select "View all"
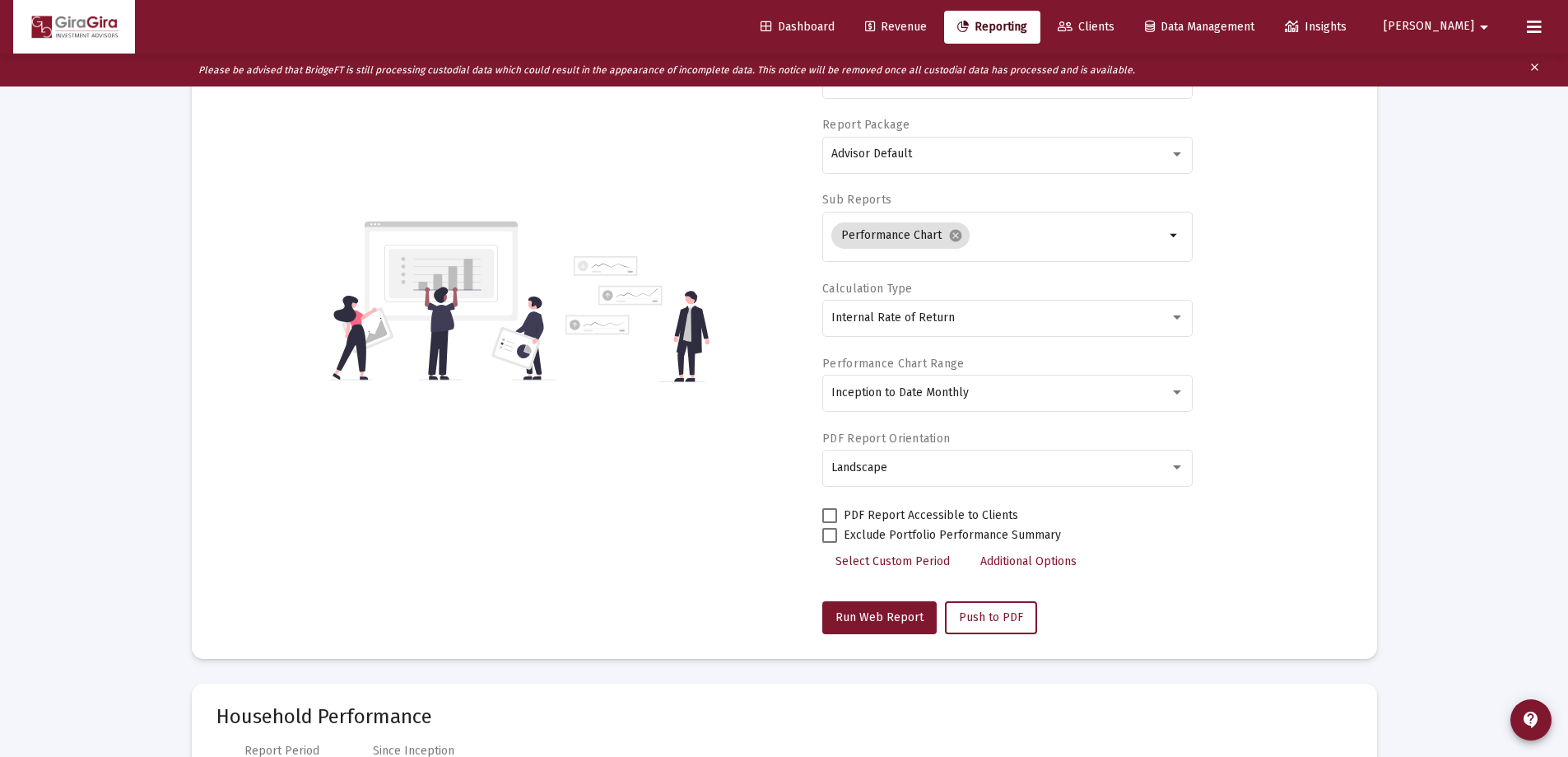
scroll to position [0, 0]
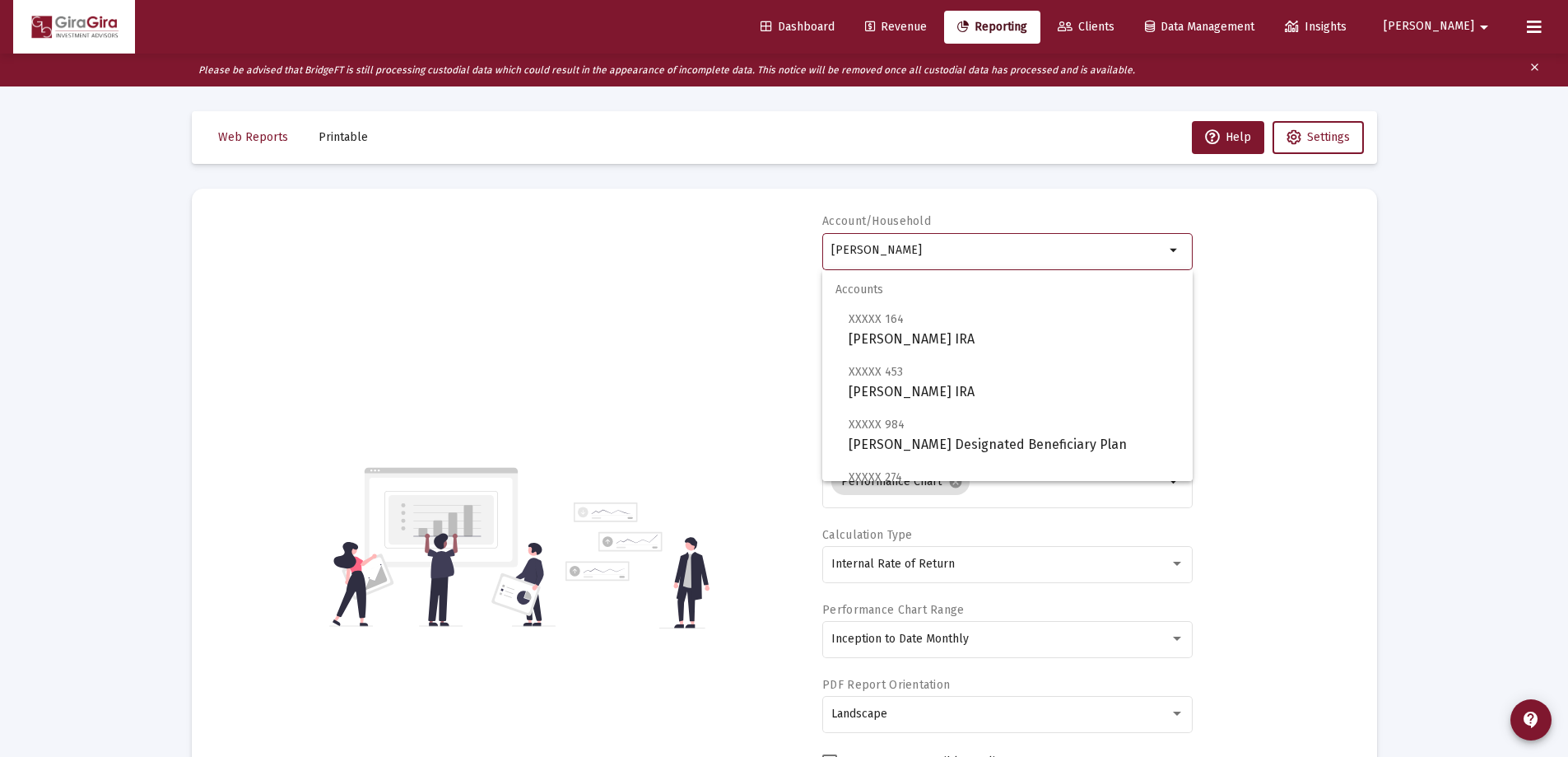
drag, startPoint x: 832, startPoint y: 247, endPoint x: 1372, endPoint y: 246, distance: 540.0
click at [1372, 246] on mat-card "Account/[PERSON_NAME] Household arrow_drop_down Report Period 2025 Report Packa…" at bounding box center [784, 546] width 1186 height 716
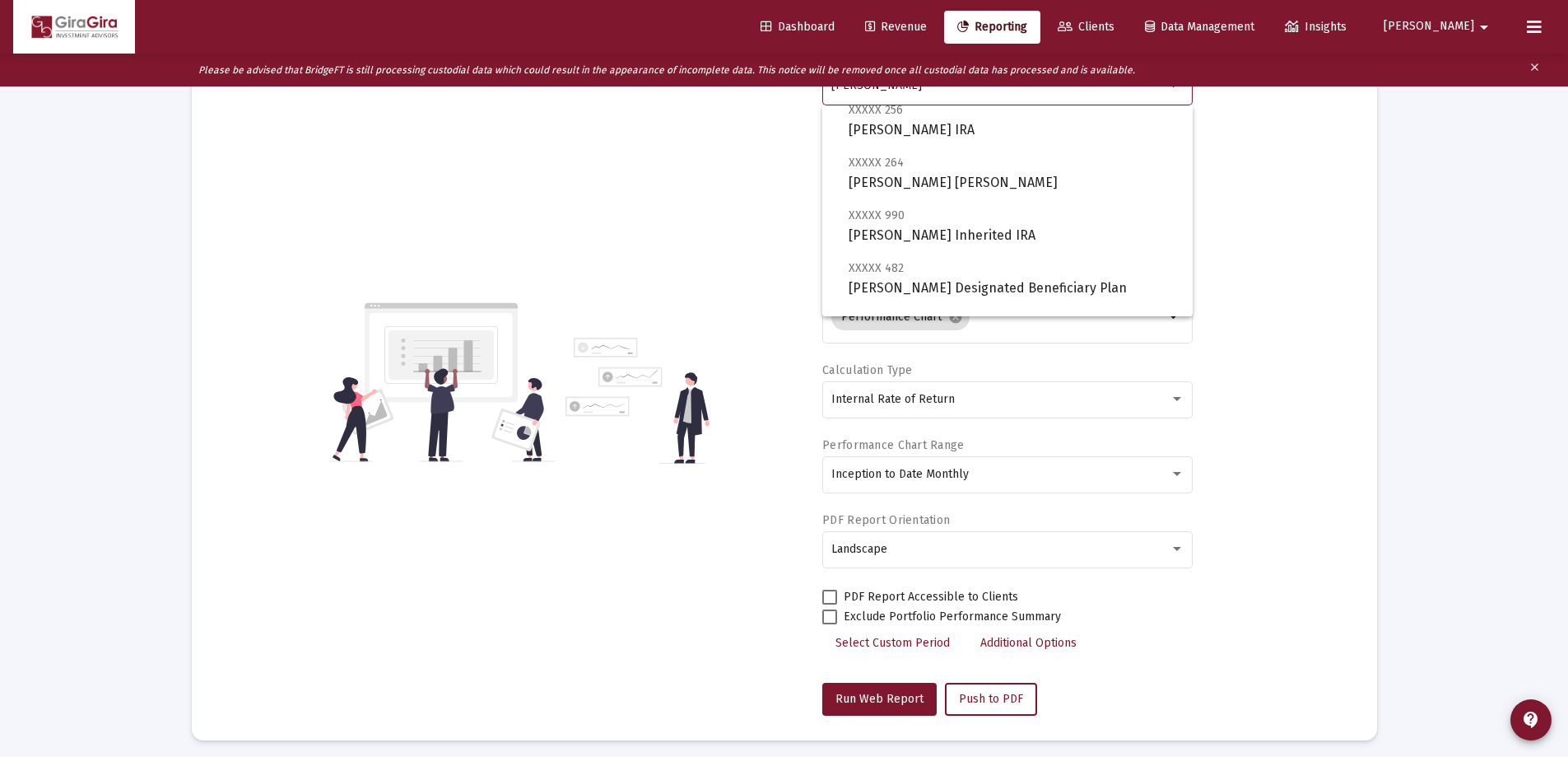
scroll to position [69, 0]
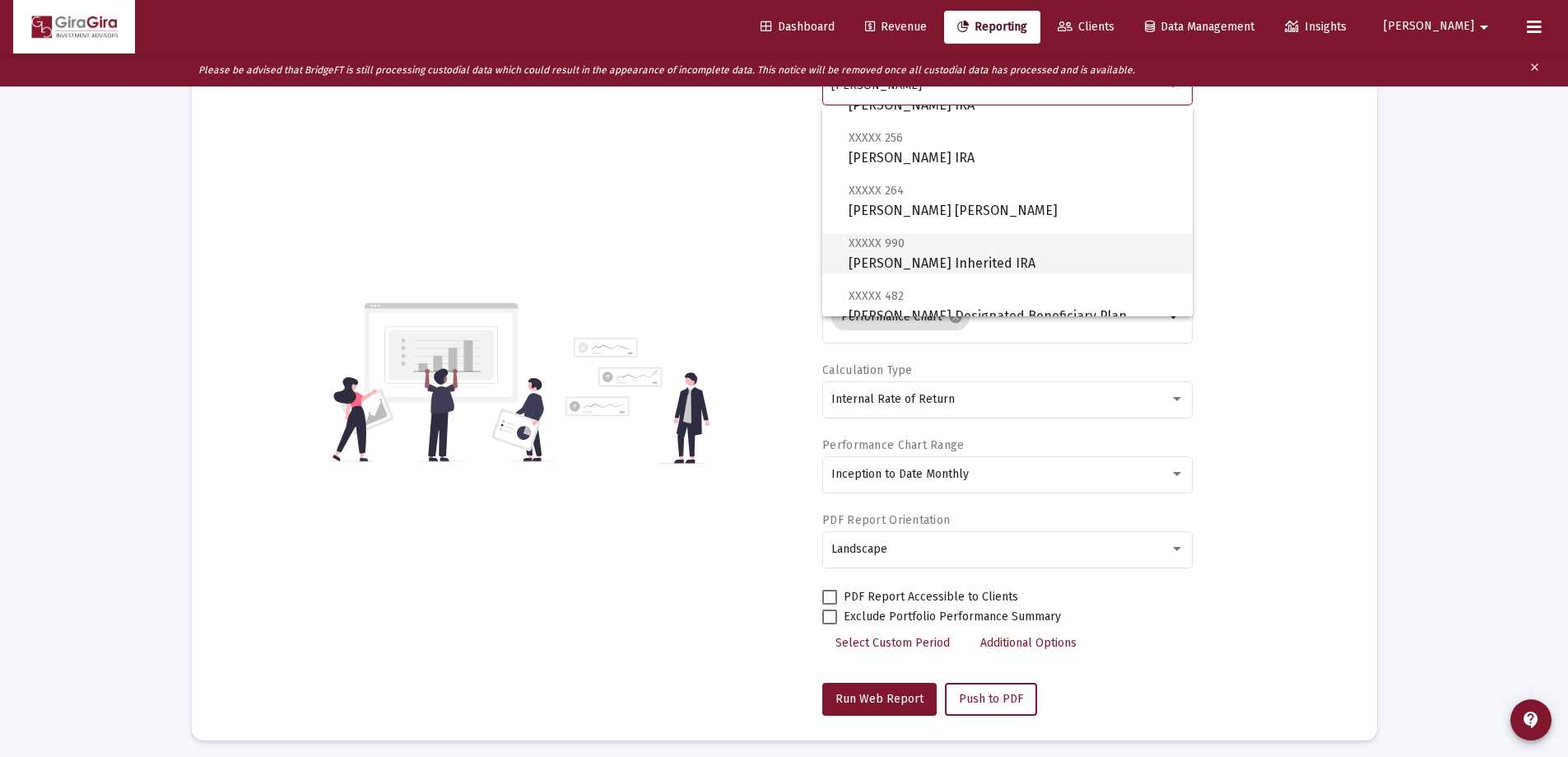
click at [946, 252] on span "XXXXX 990 [PERSON_NAME] Inherited IRA" at bounding box center [1014, 253] width 331 height 41
type input "[PERSON_NAME] Inherited IRA"
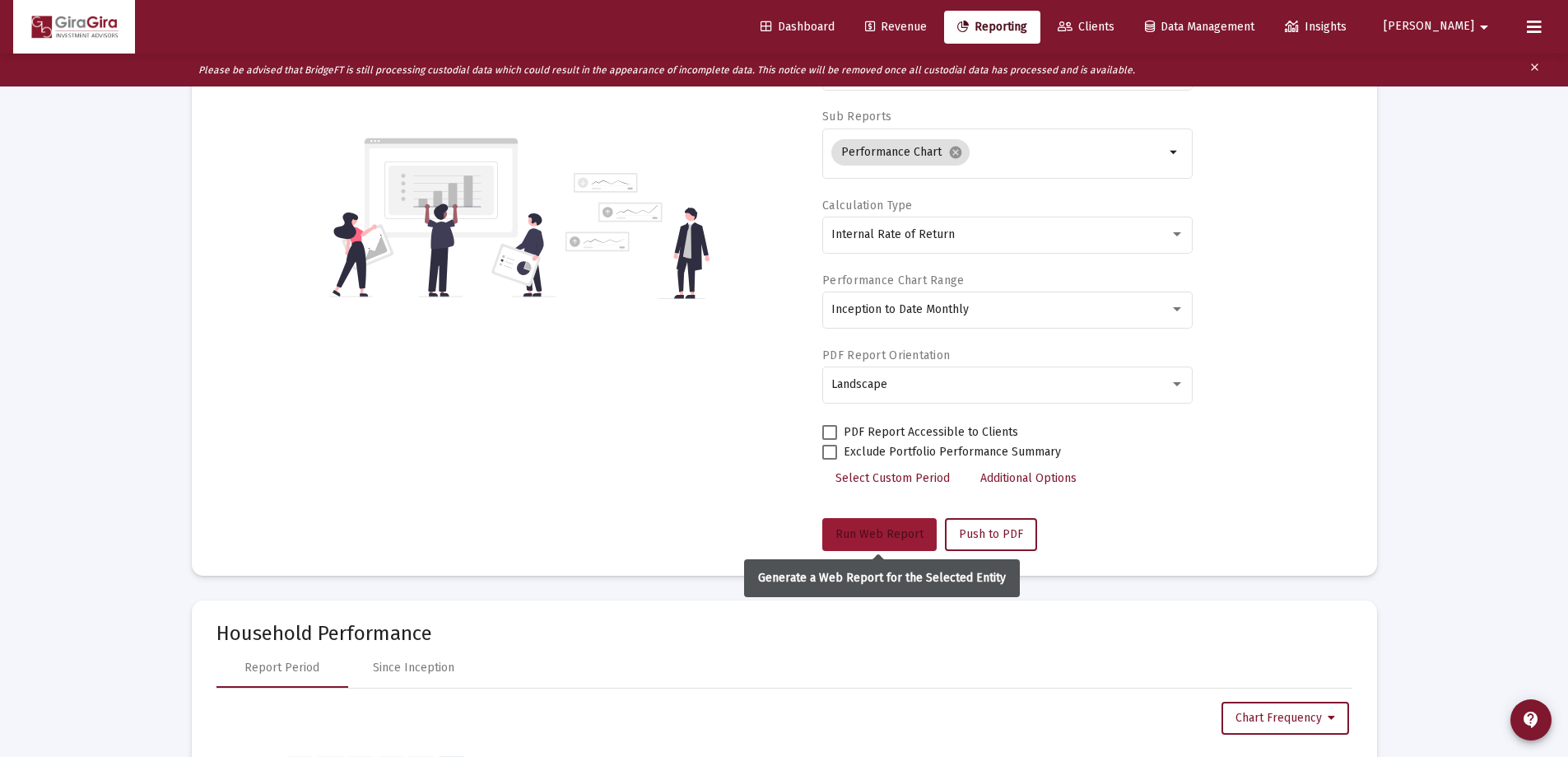
click at [879, 526] on button "Run Web Report" at bounding box center [879, 534] width 115 height 33
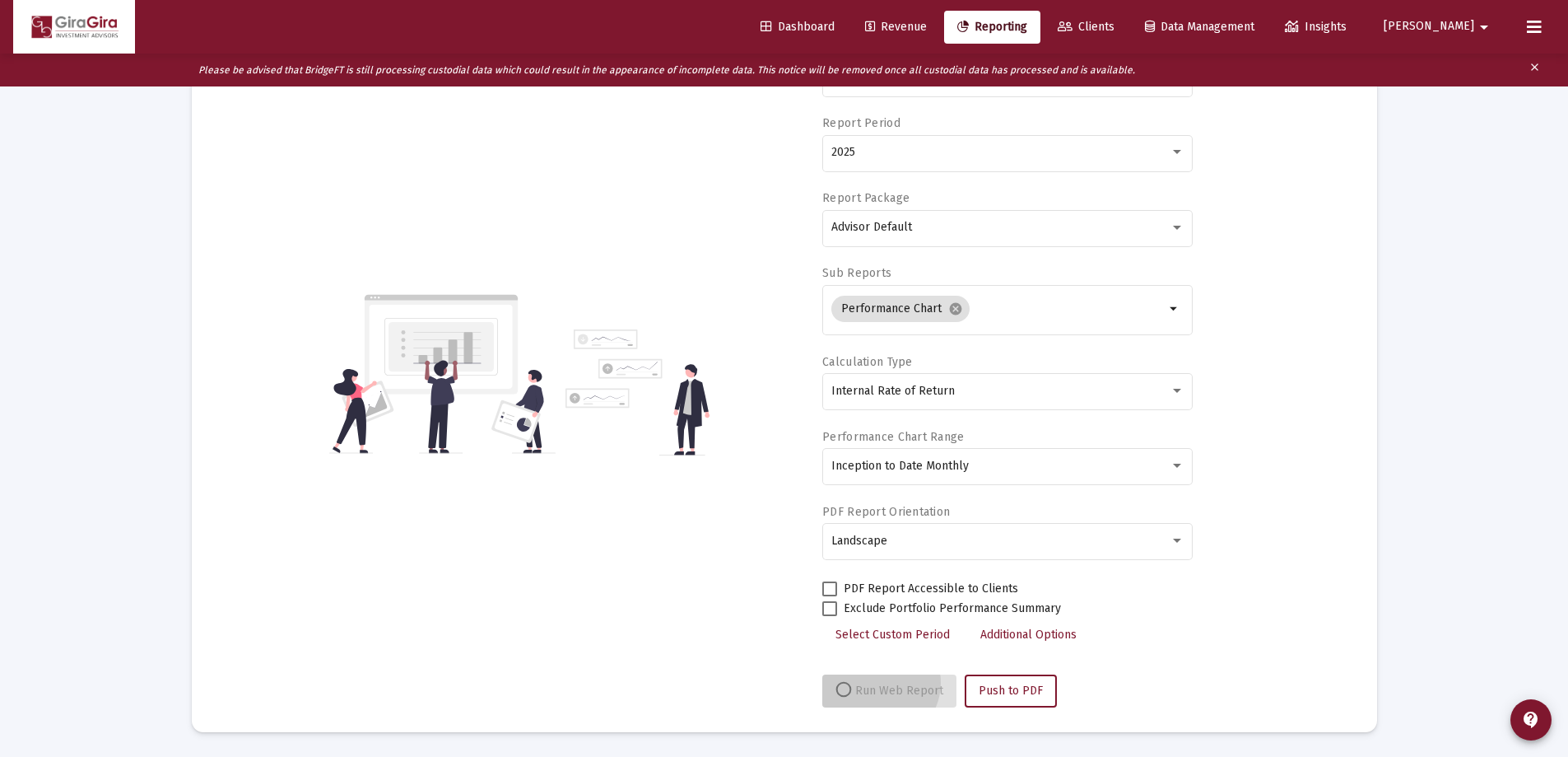
scroll to position [173, 0]
select select "View all"
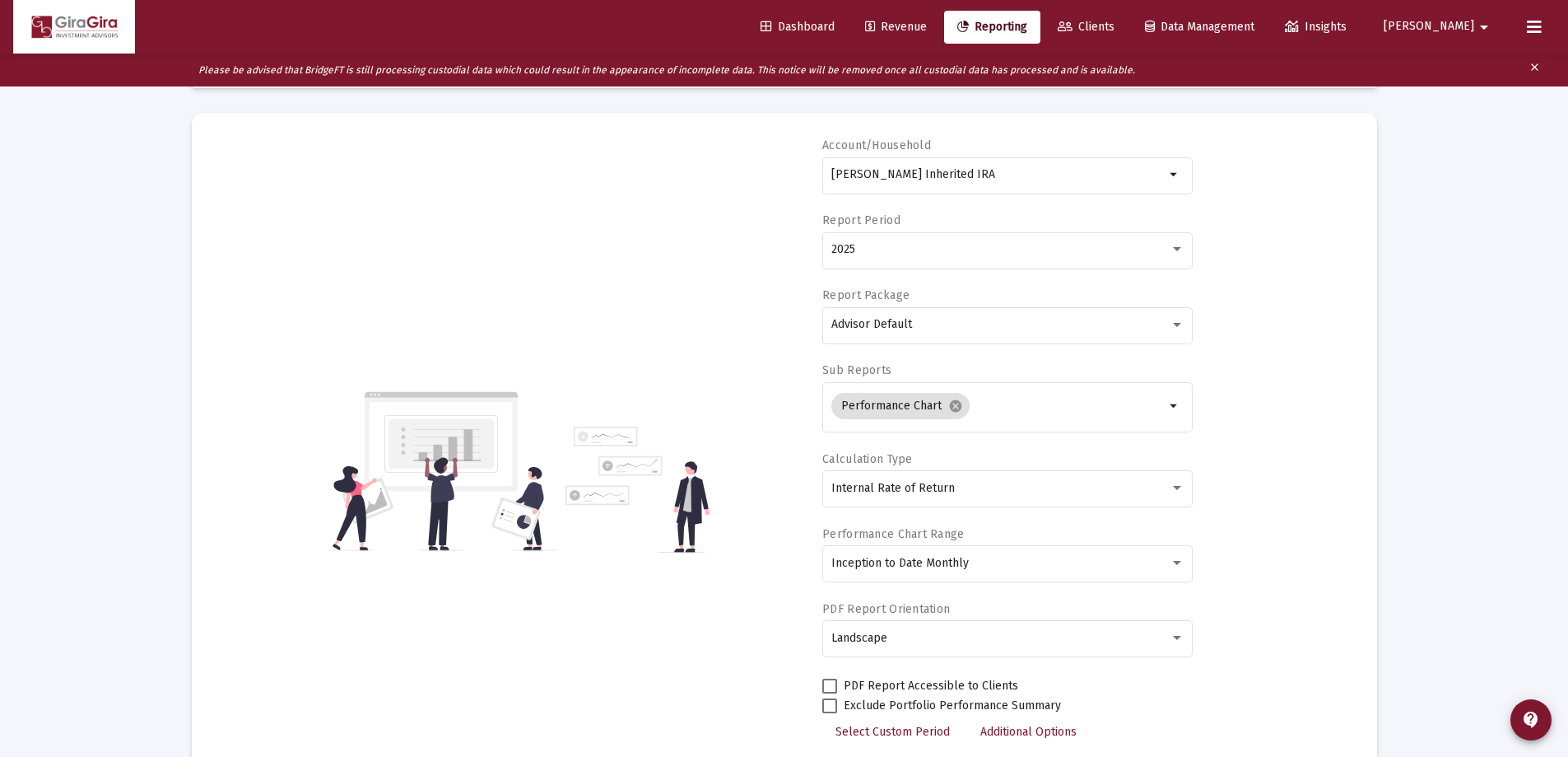
scroll to position [0, 0]
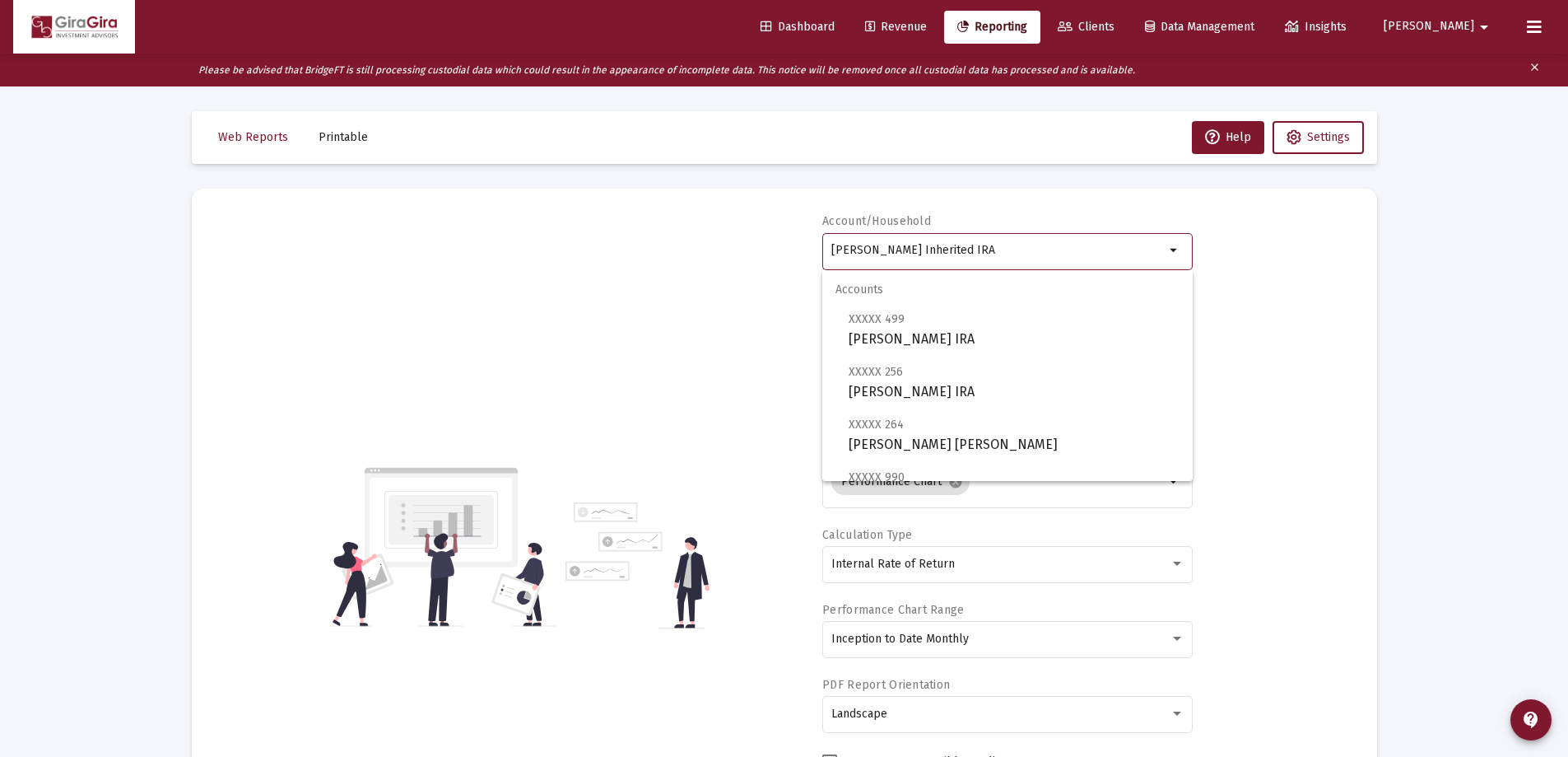
click at [944, 247] on input "[PERSON_NAME] Inherited IRA" at bounding box center [999, 250] width 334 height 13
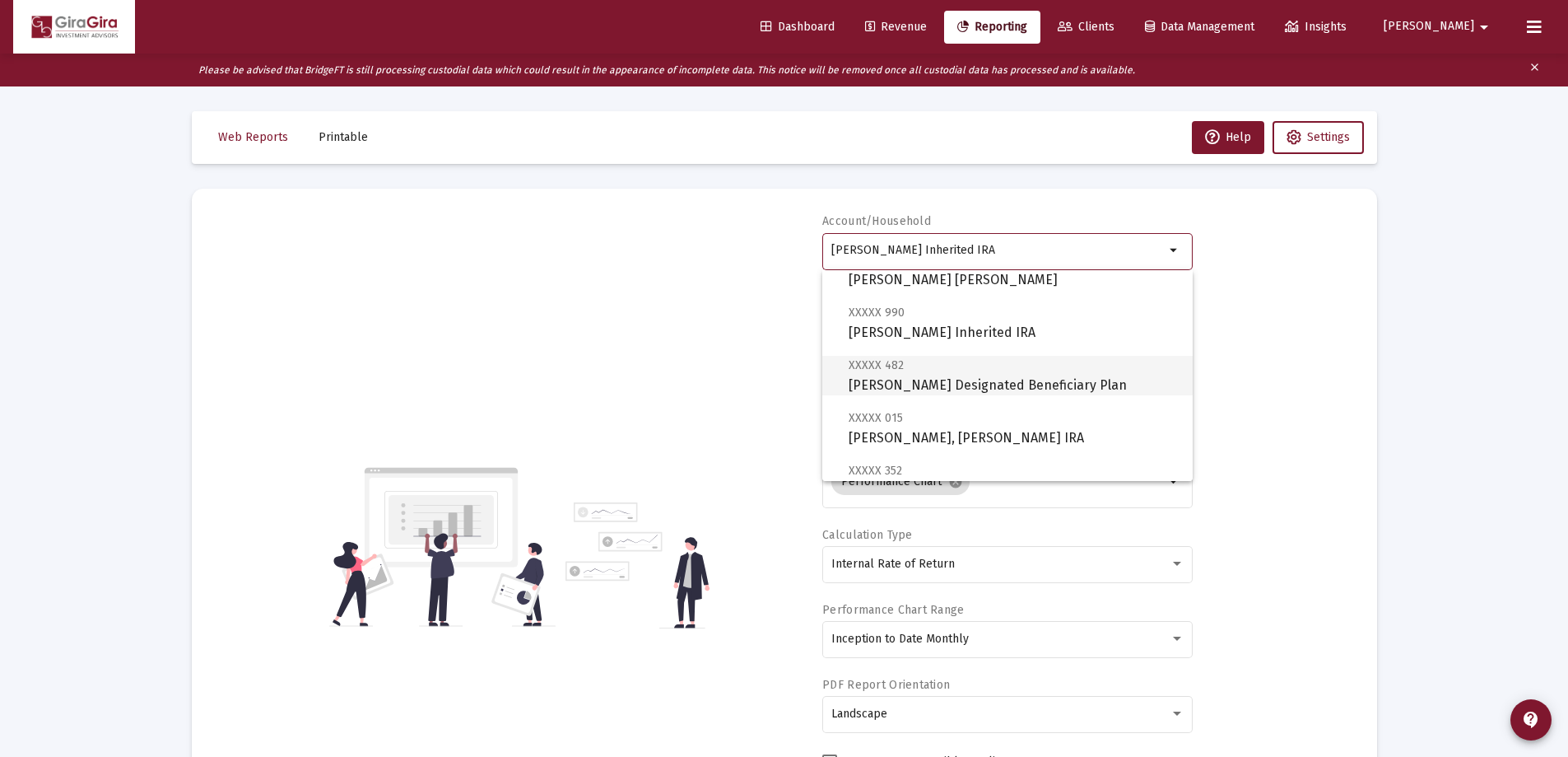
scroll to position [247, 0]
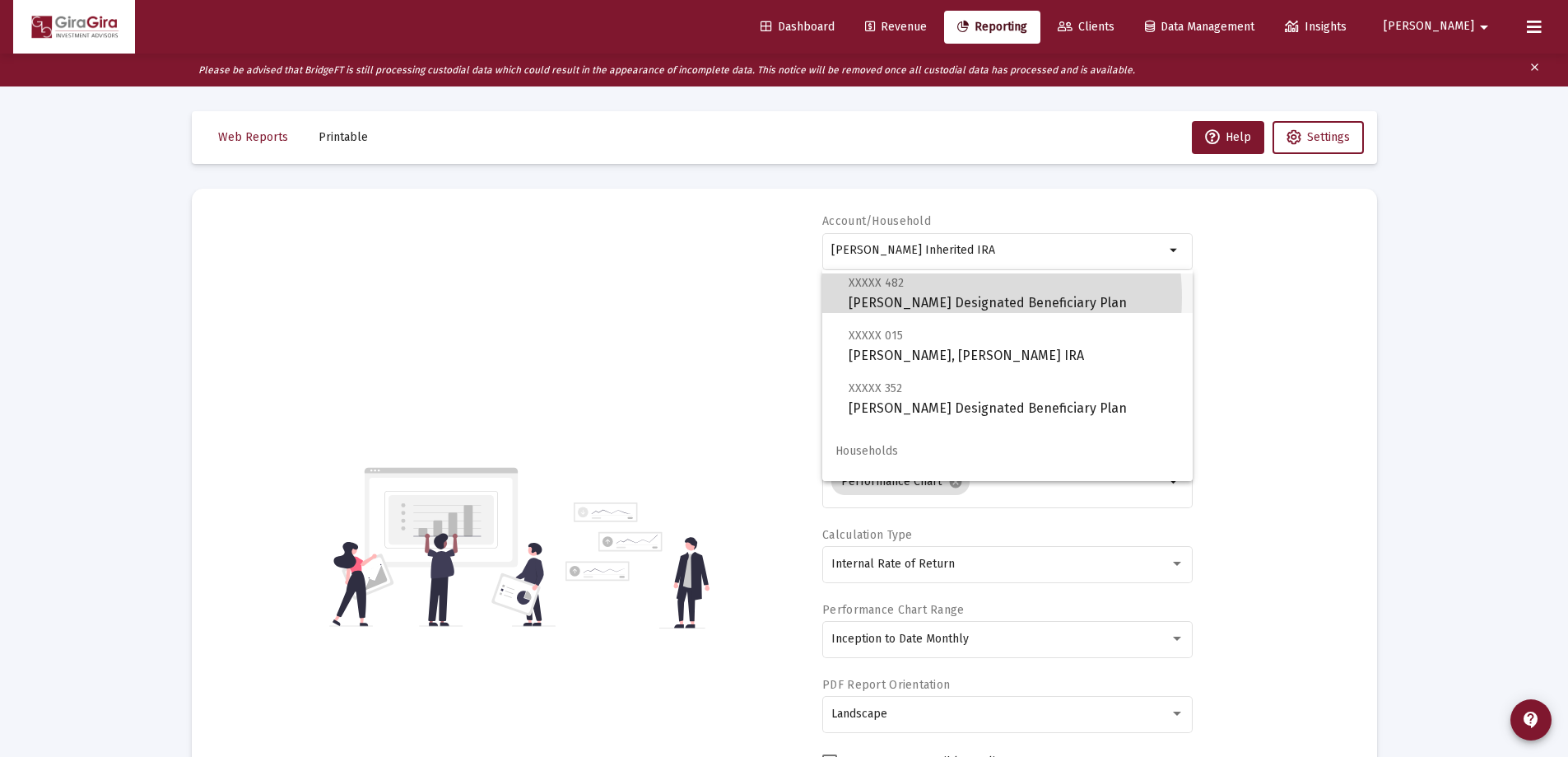
click at [958, 296] on span "XXXXX 482 [PERSON_NAME] Designated Beneficiary Plan" at bounding box center [1014, 292] width 331 height 41
type input "[PERSON_NAME] Designated Beneficiary Plan"
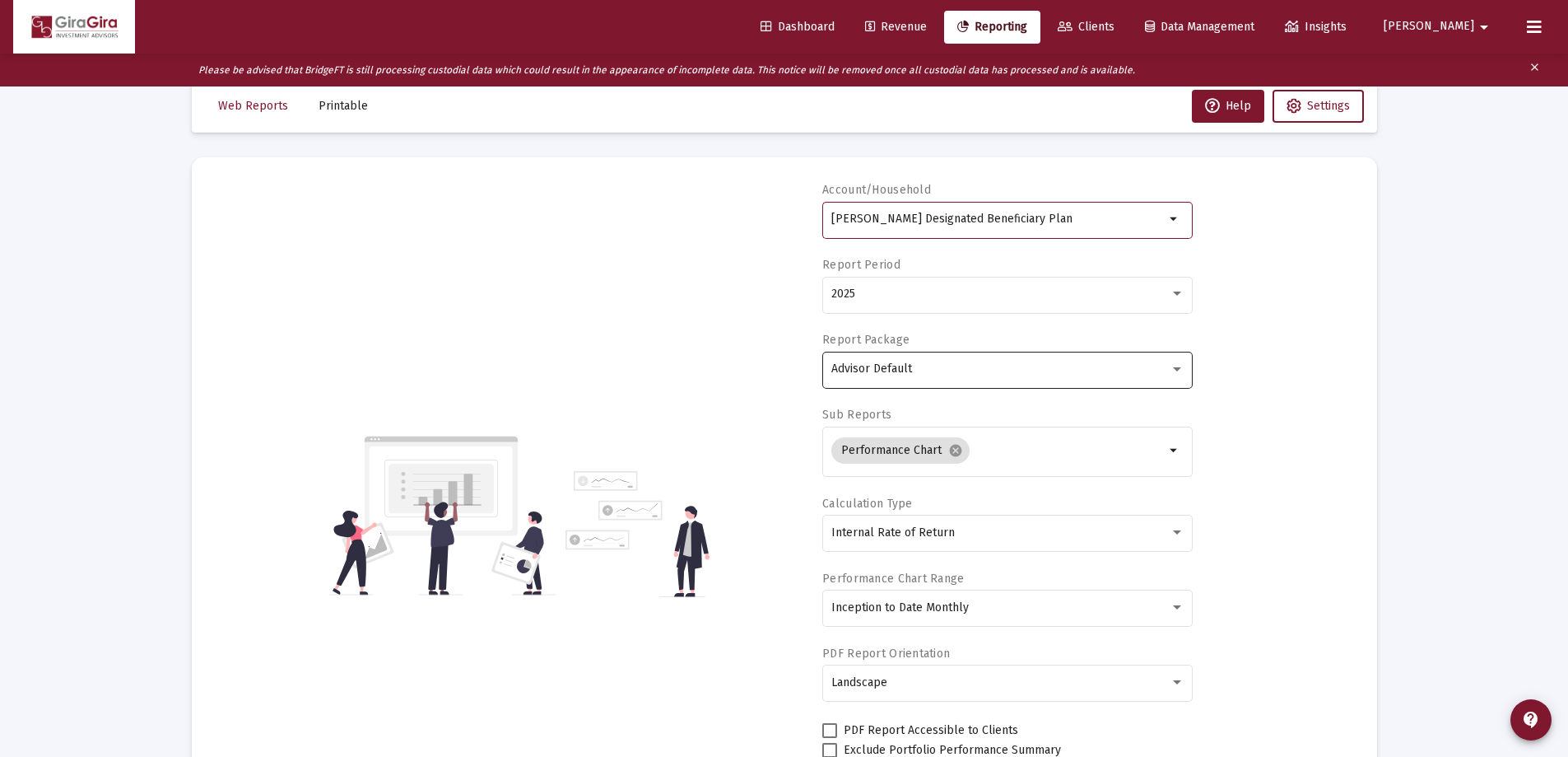
scroll to position [83, 0]
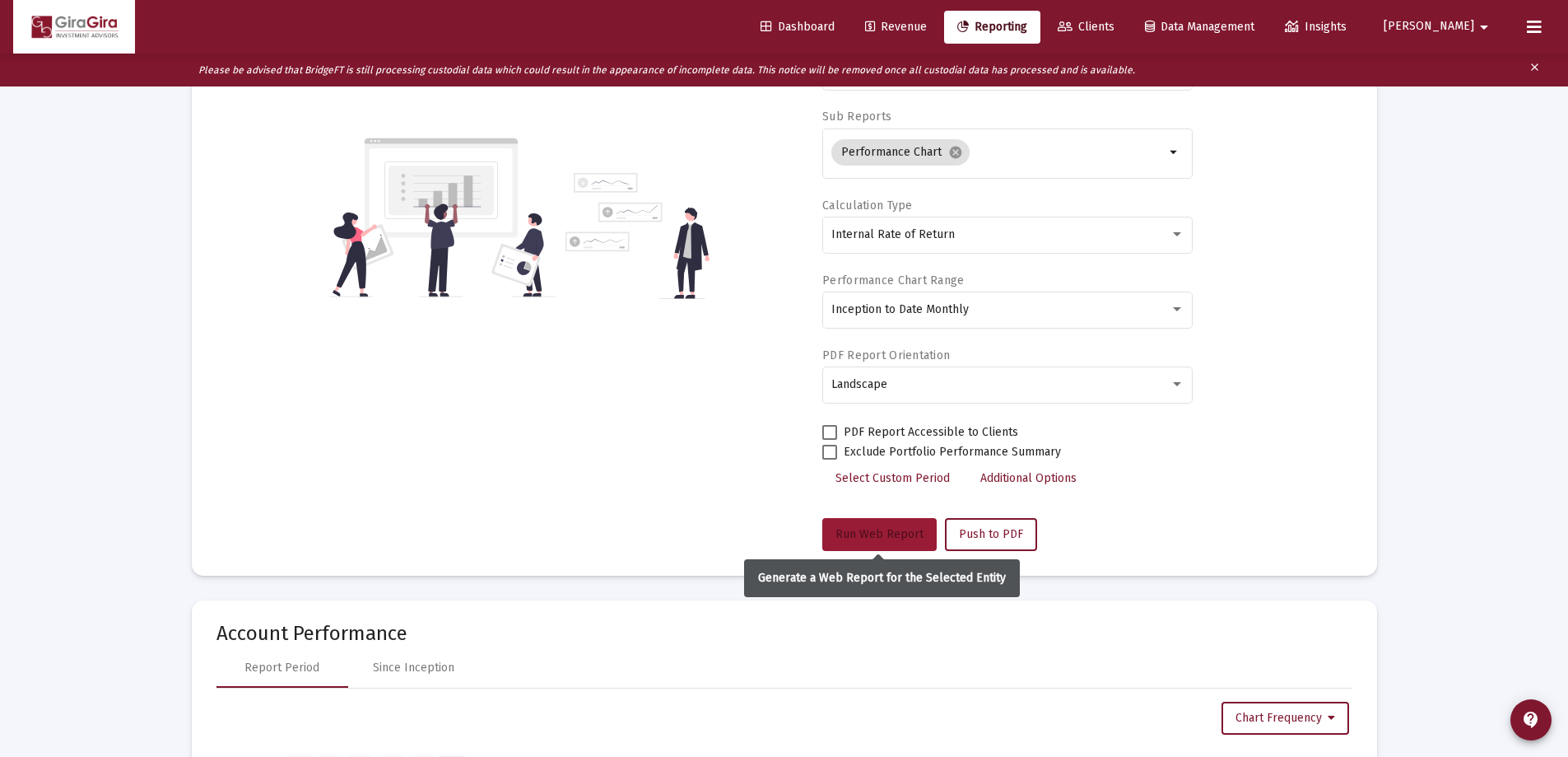
click at [885, 531] on span "Run Web Report" at bounding box center [879, 533] width 88 height 14
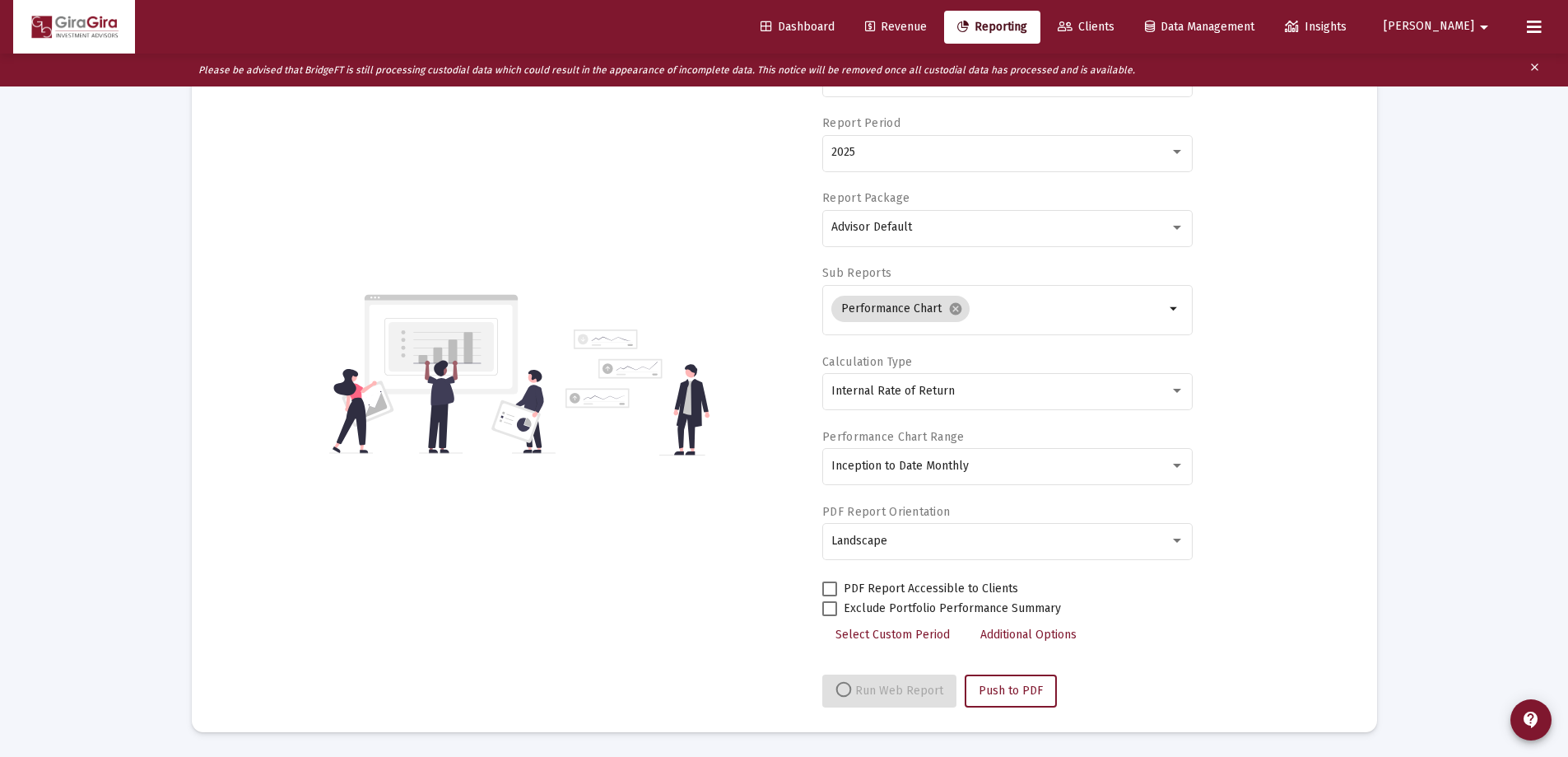
scroll to position [329, 0]
select select "View all"
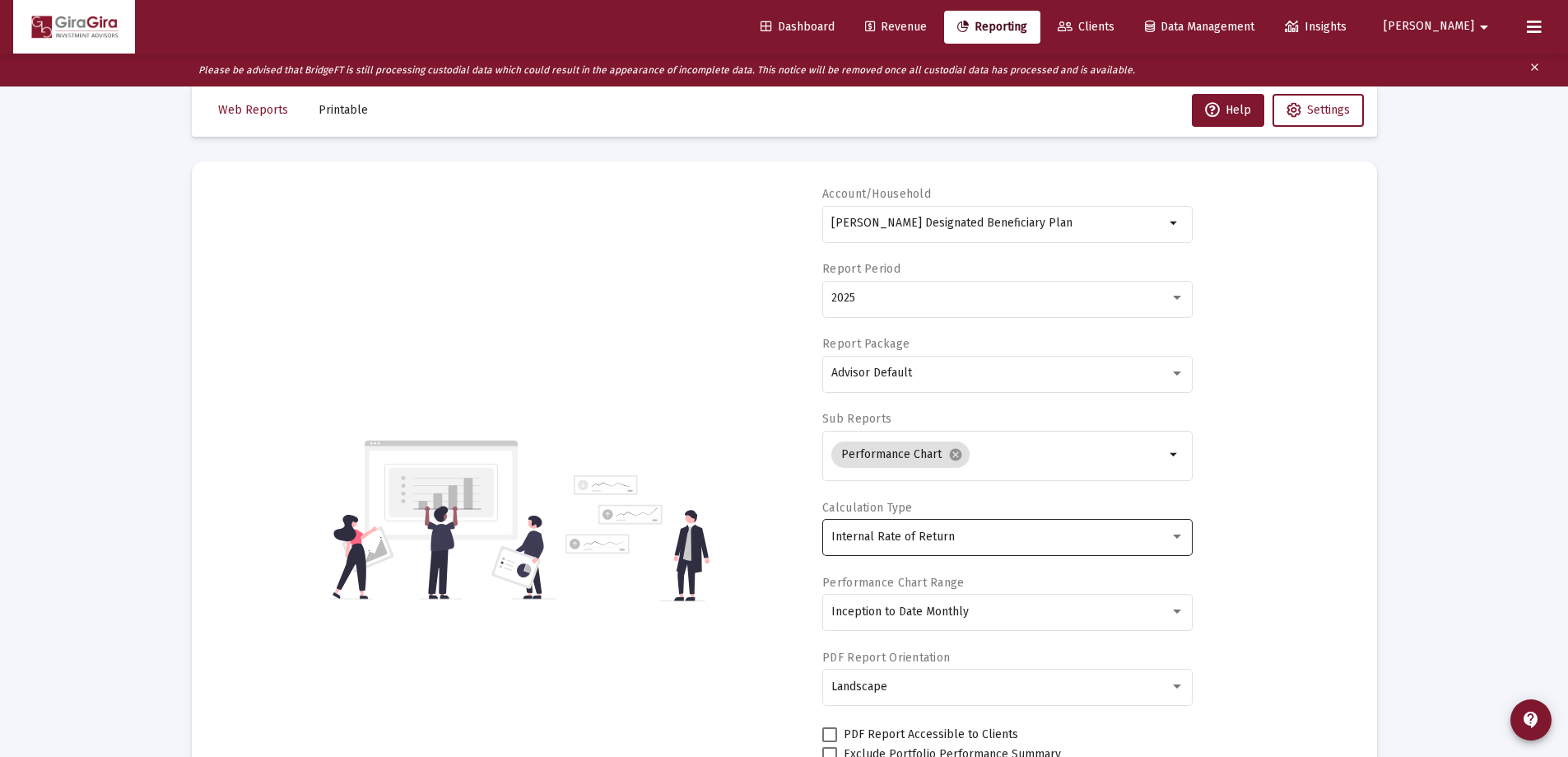
scroll to position [0, 0]
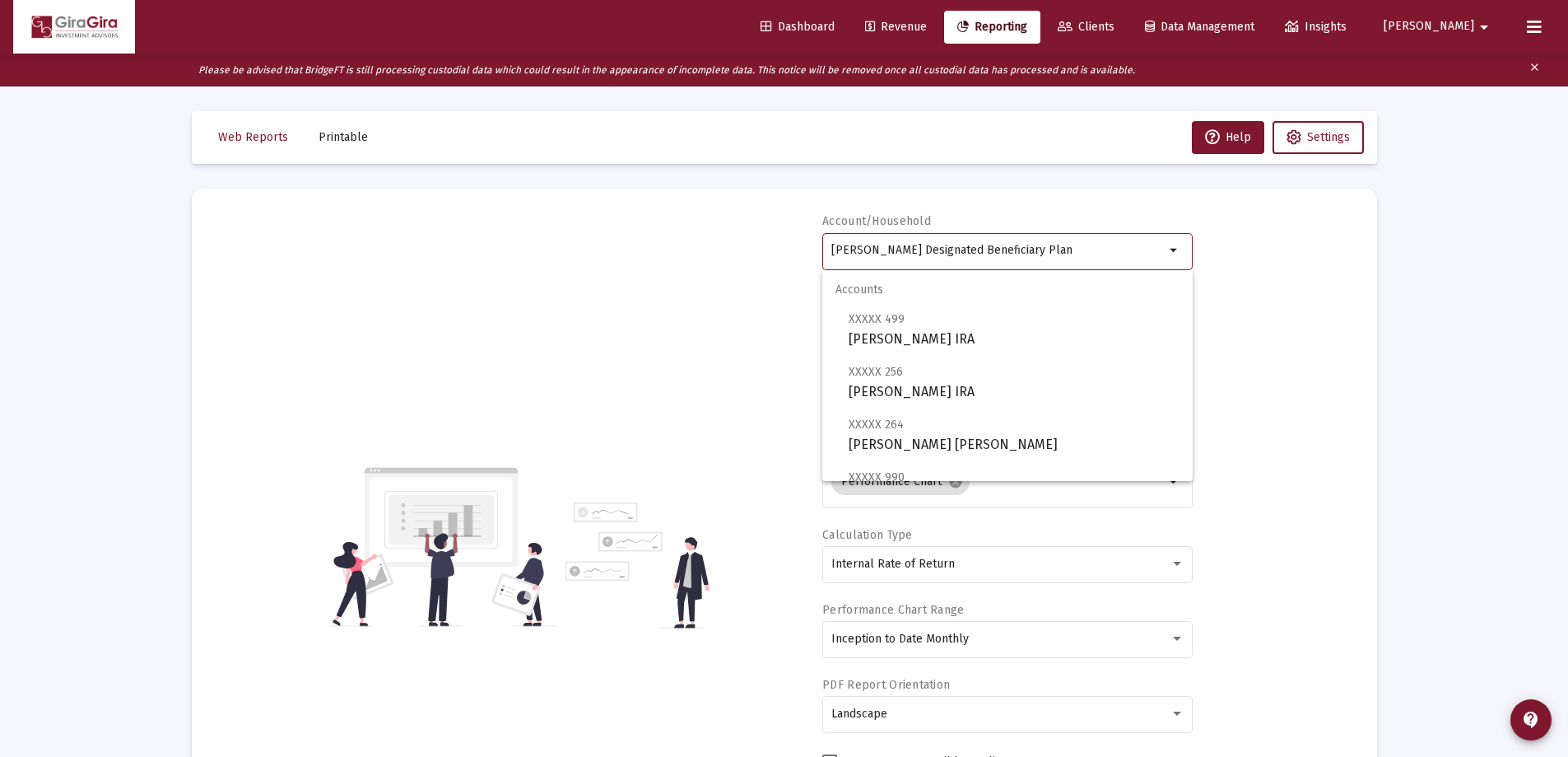
drag, startPoint x: 834, startPoint y: 246, endPoint x: 1415, endPoint y: 262, distance: 581.2
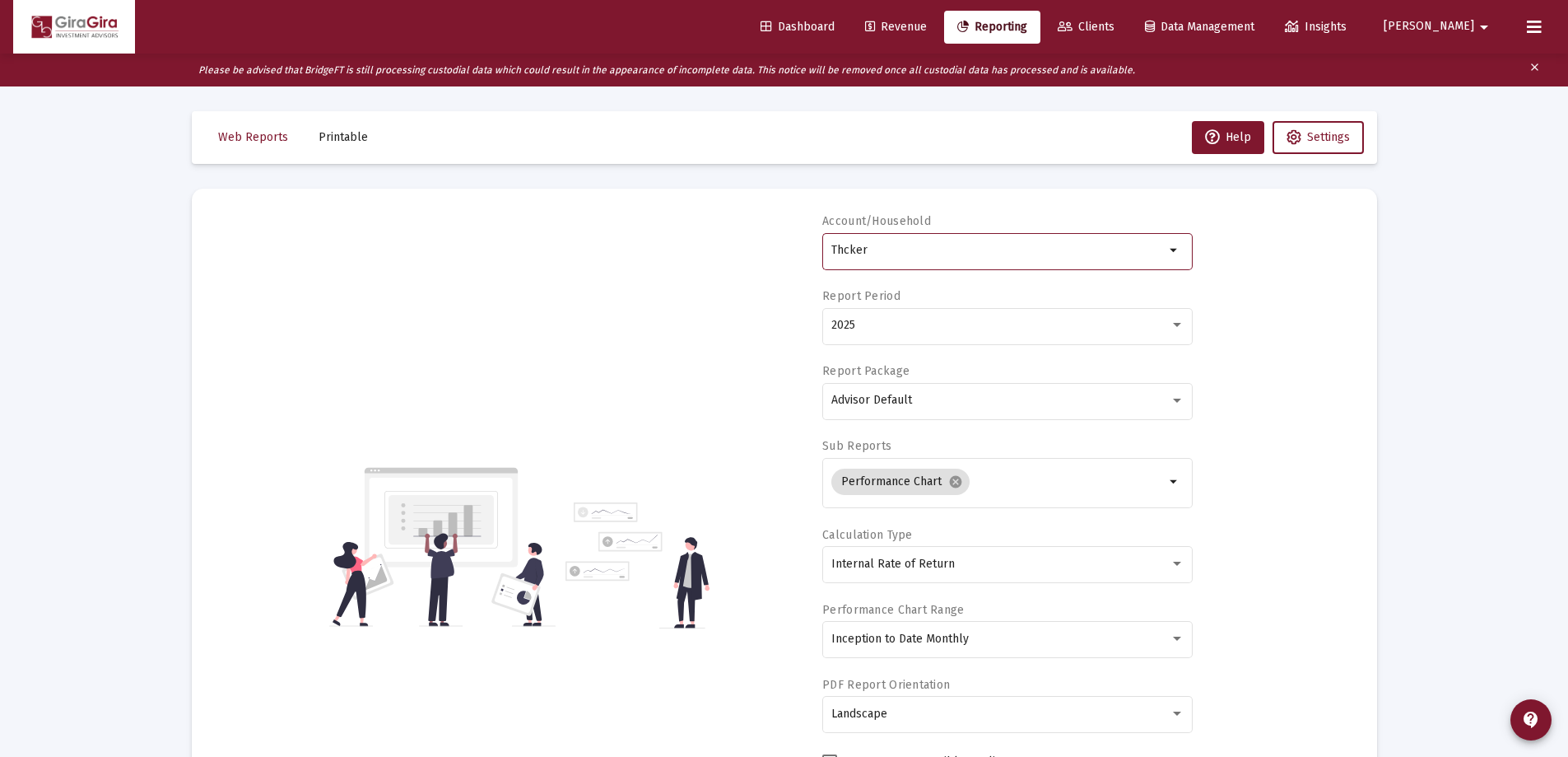
click at [888, 252] on input "Thcker" at bounding box center [999, 250] width 334 height 13
click at [844, 252] on input "Thcker" at bounding box center [999, 250] width 334 height 13
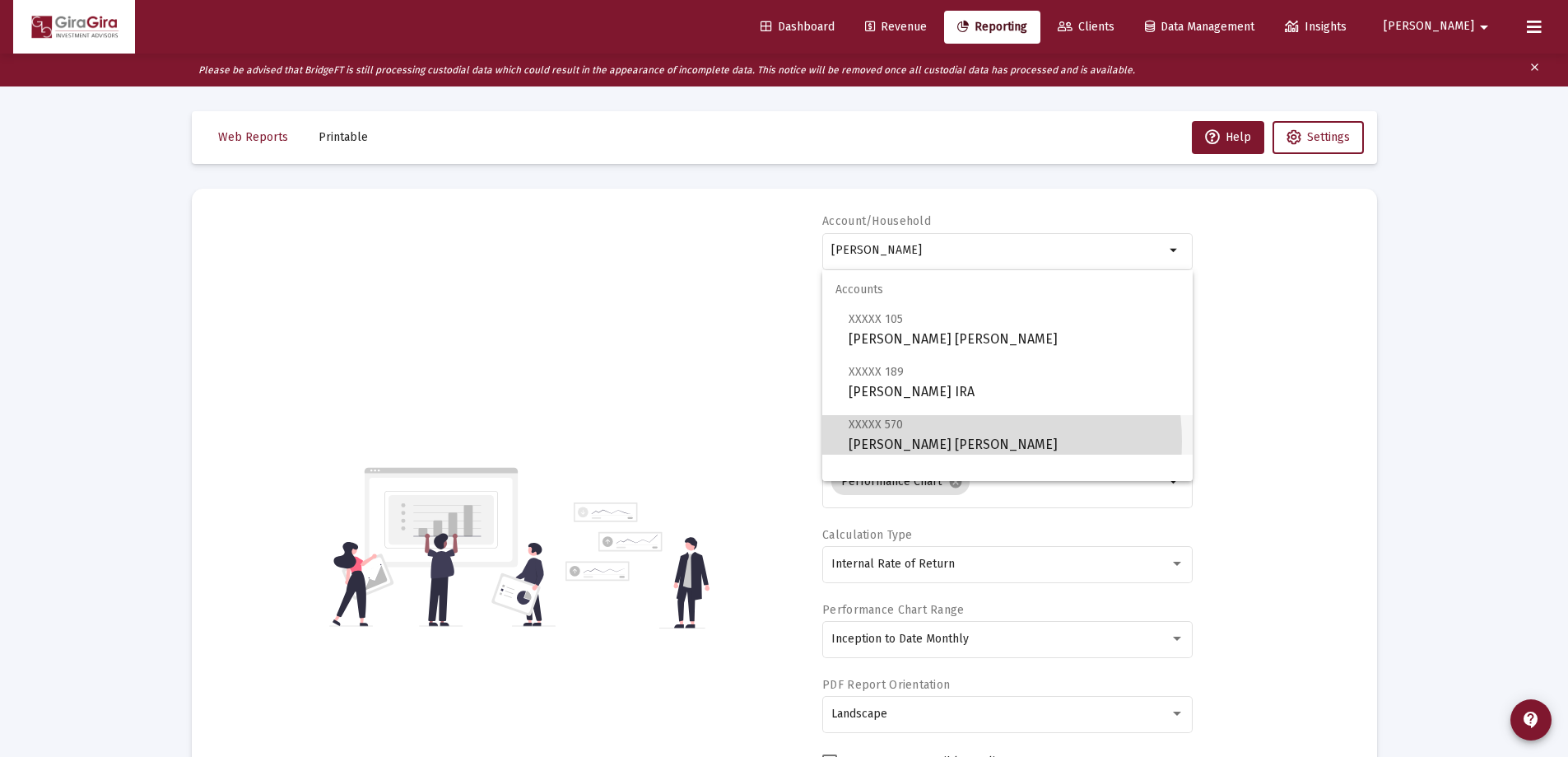
click at [947, 441] on span "XXXXX 570 [PERSON_NAME] [PERSON_NAME]" at bounding box center [1014, 434] width 331 height 41
type input "[PERSON_NAME] [PERSON_NAME]"
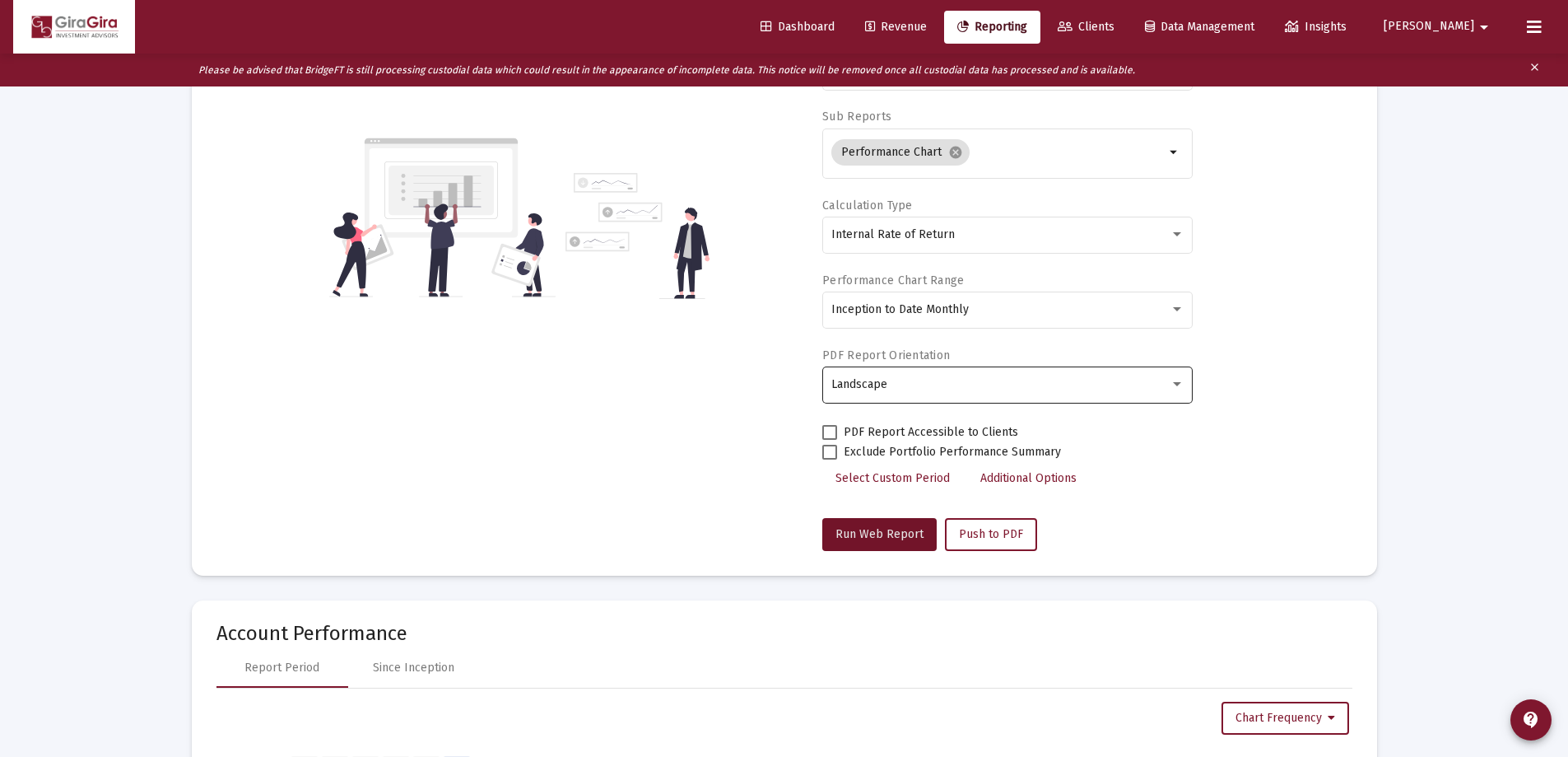
click at [898, 531] on span "Run Web Report" at bounding box center [879, 533] width 88 height 14
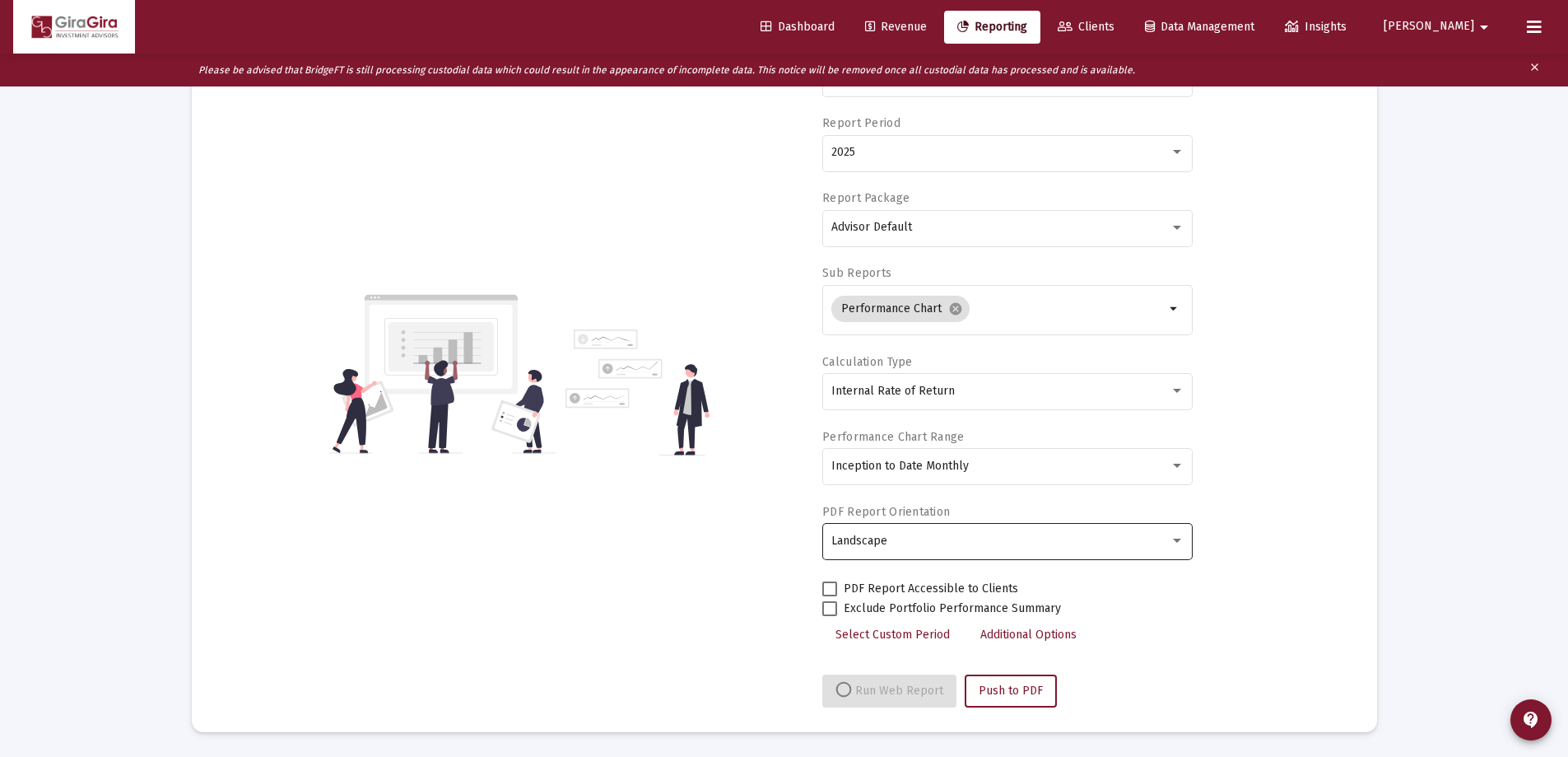
scroll to position [329, 0]
select select "View all"
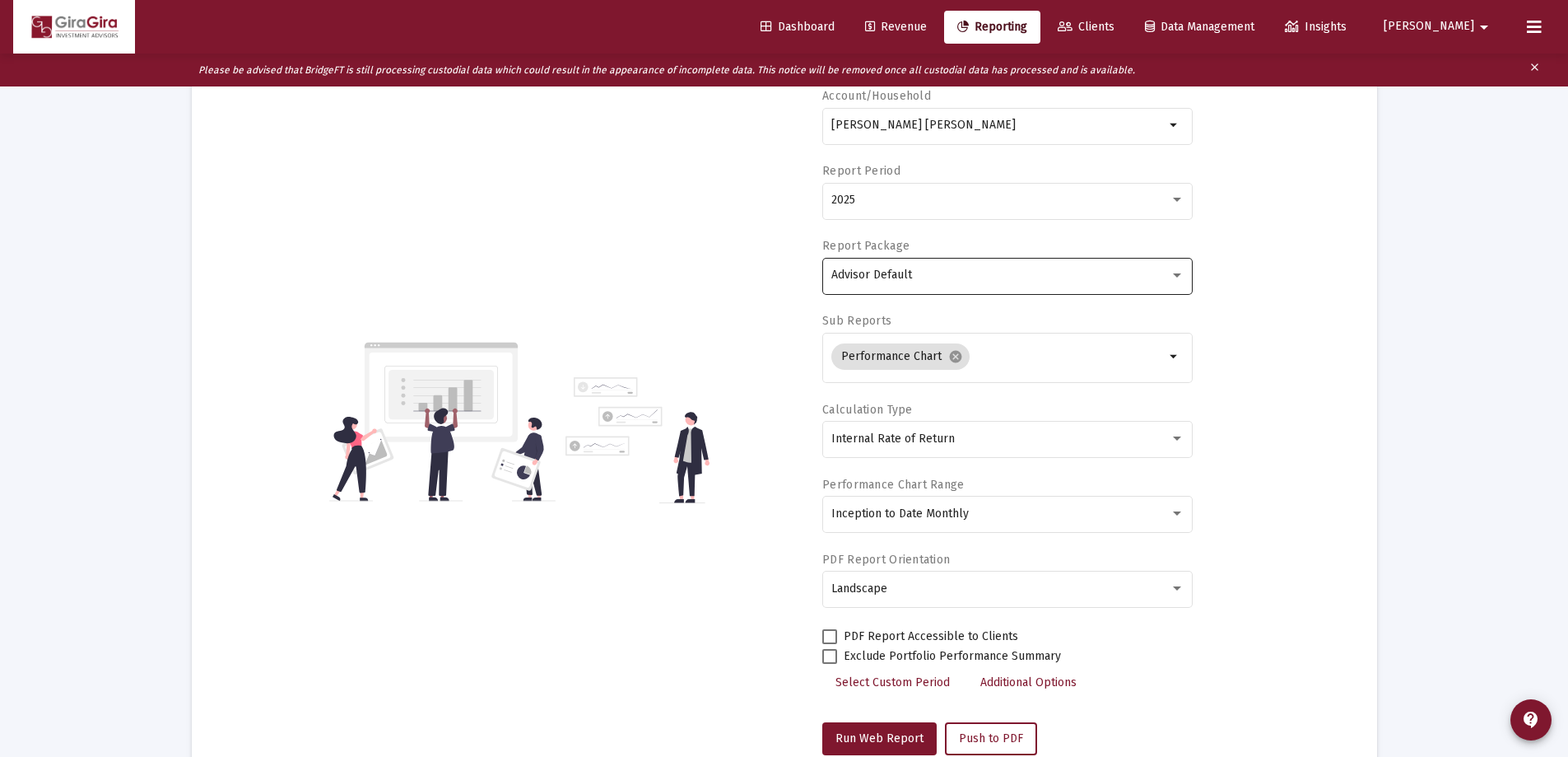
scroll to position [0, 0]
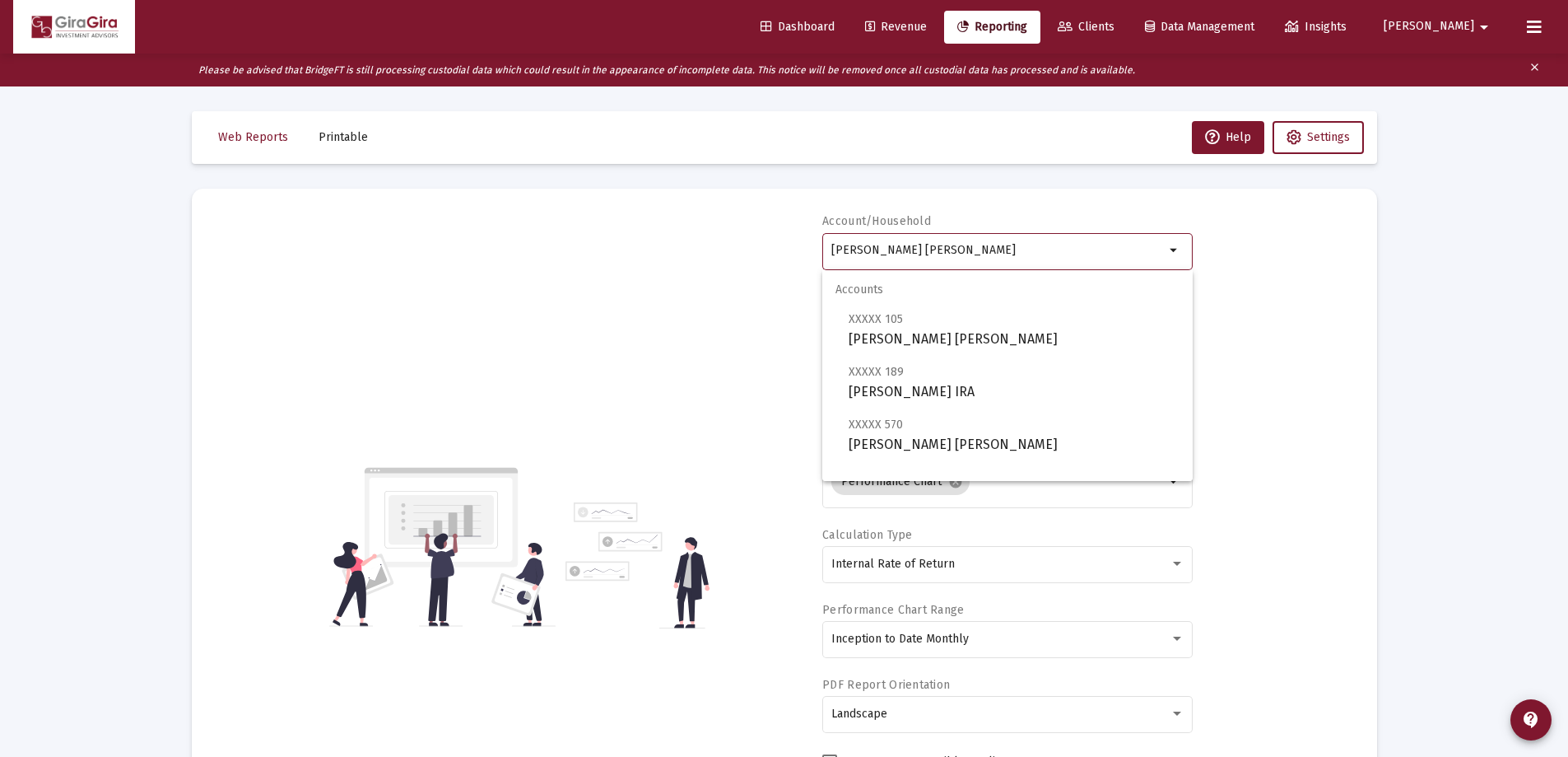
click at [901, 248] on input "[PERSON_NAME] [PERSON_NAME]" at bounding box center [999, 250] width 334 height 13
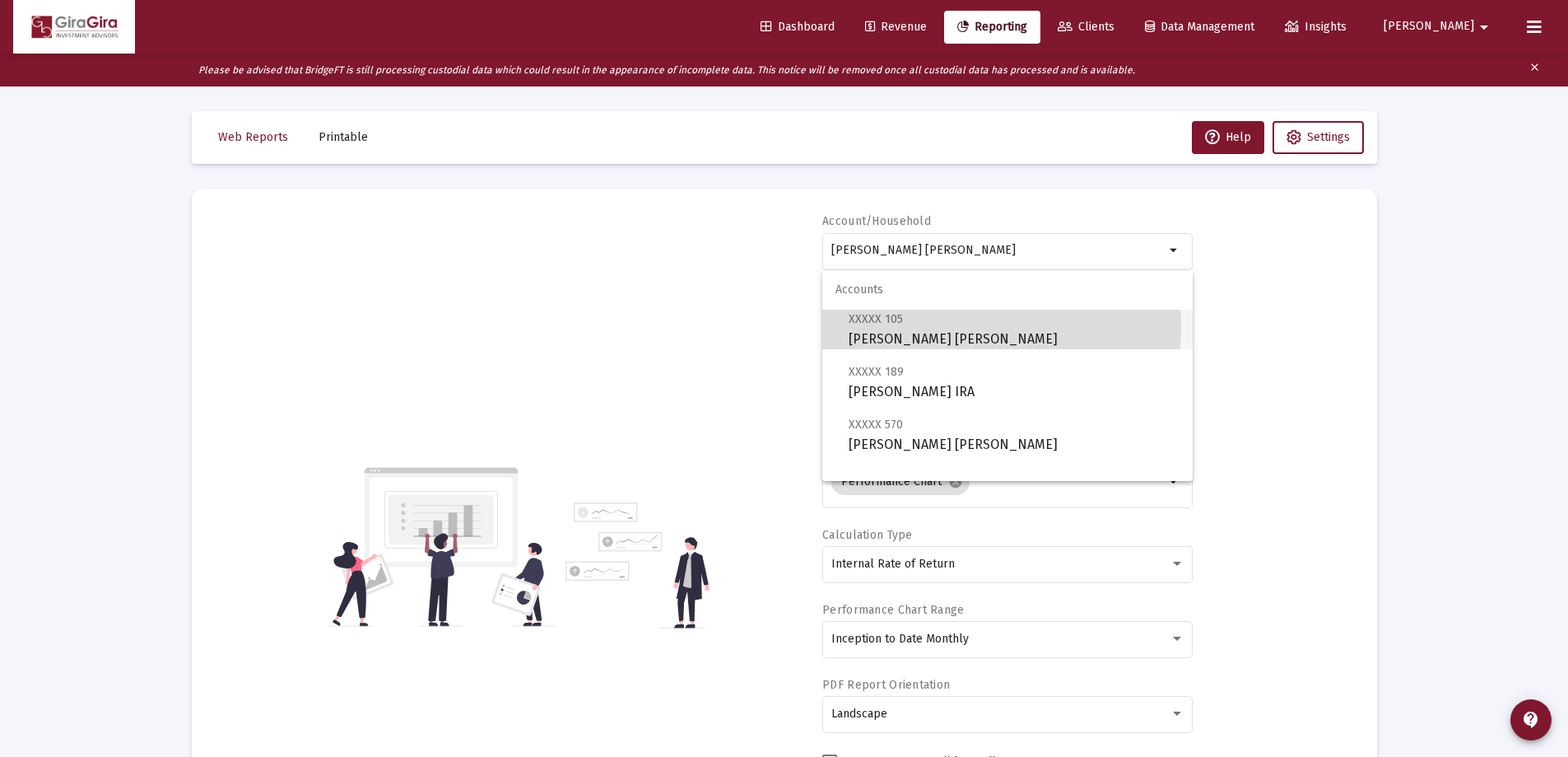
click at [939, 327] on span "XXXXX 105 [PERSON_NAME] [PERSON_NAME]" at bounding box center [1014, 328] width 331 height 41
type input "[PERSON_NAME] [PERSON_NAME]"
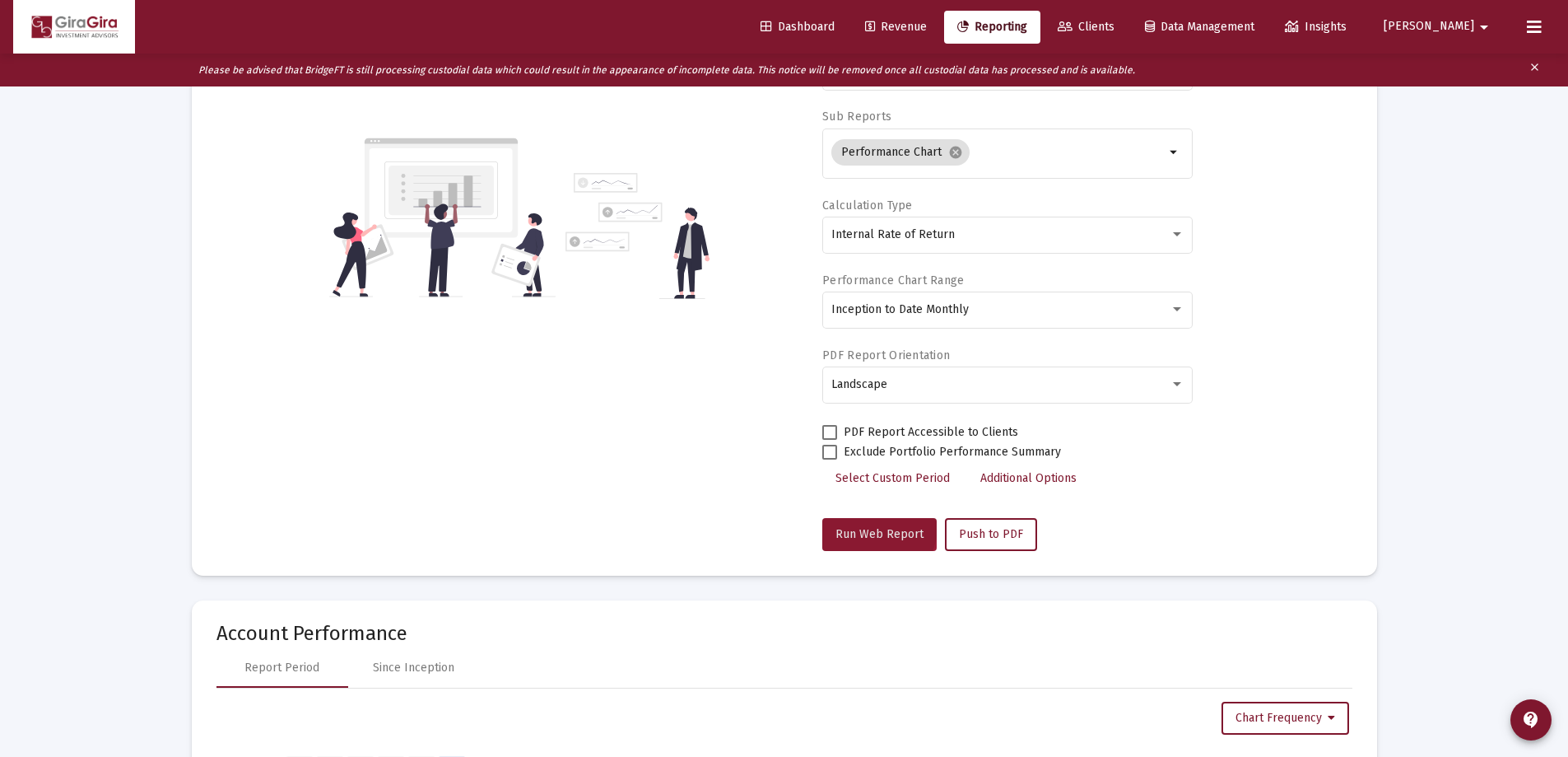
click at [867, 526] on button "Run Web Report" at bounding box center [879, 534] width 115 height 33
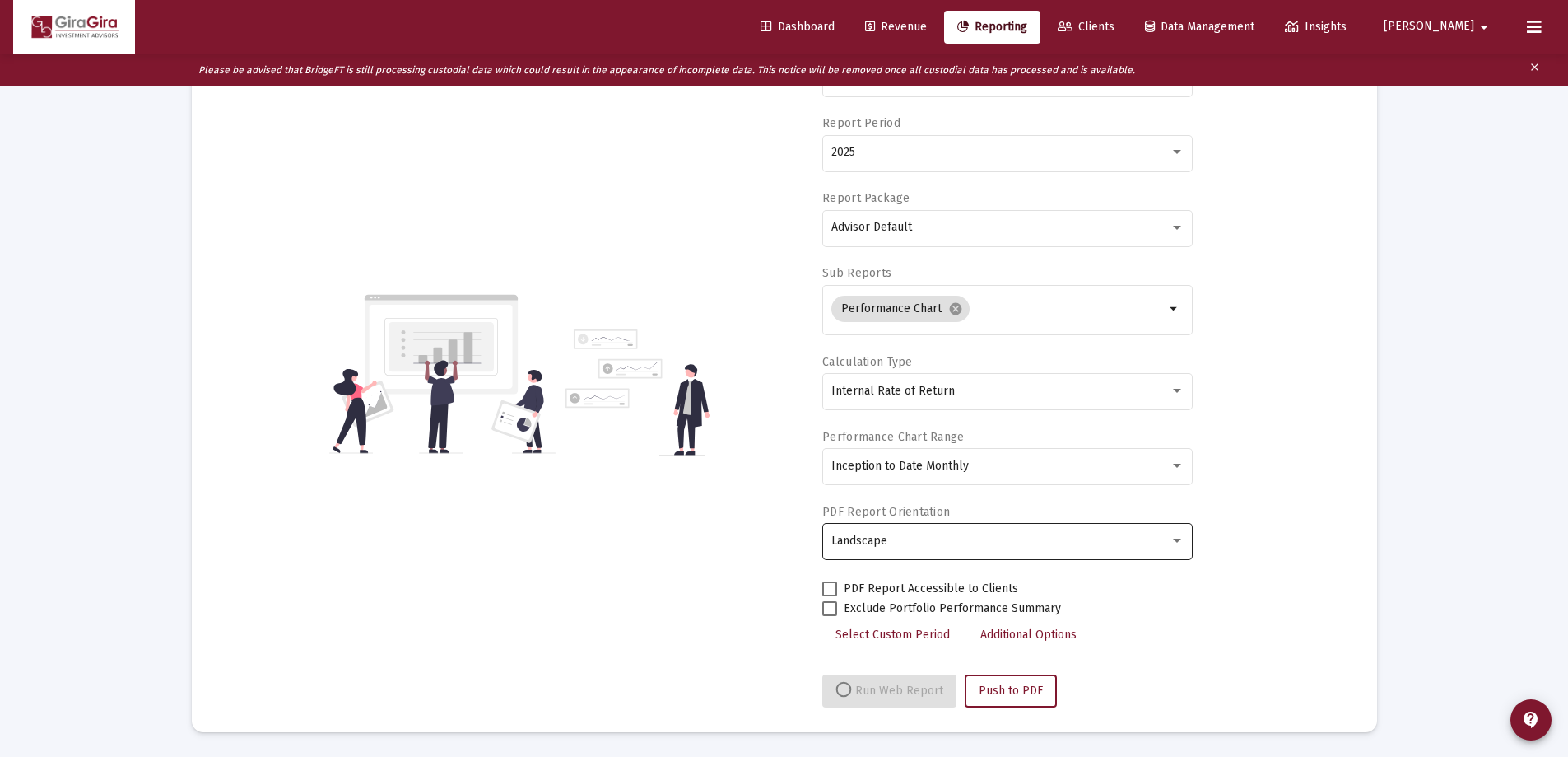
select select "View all"
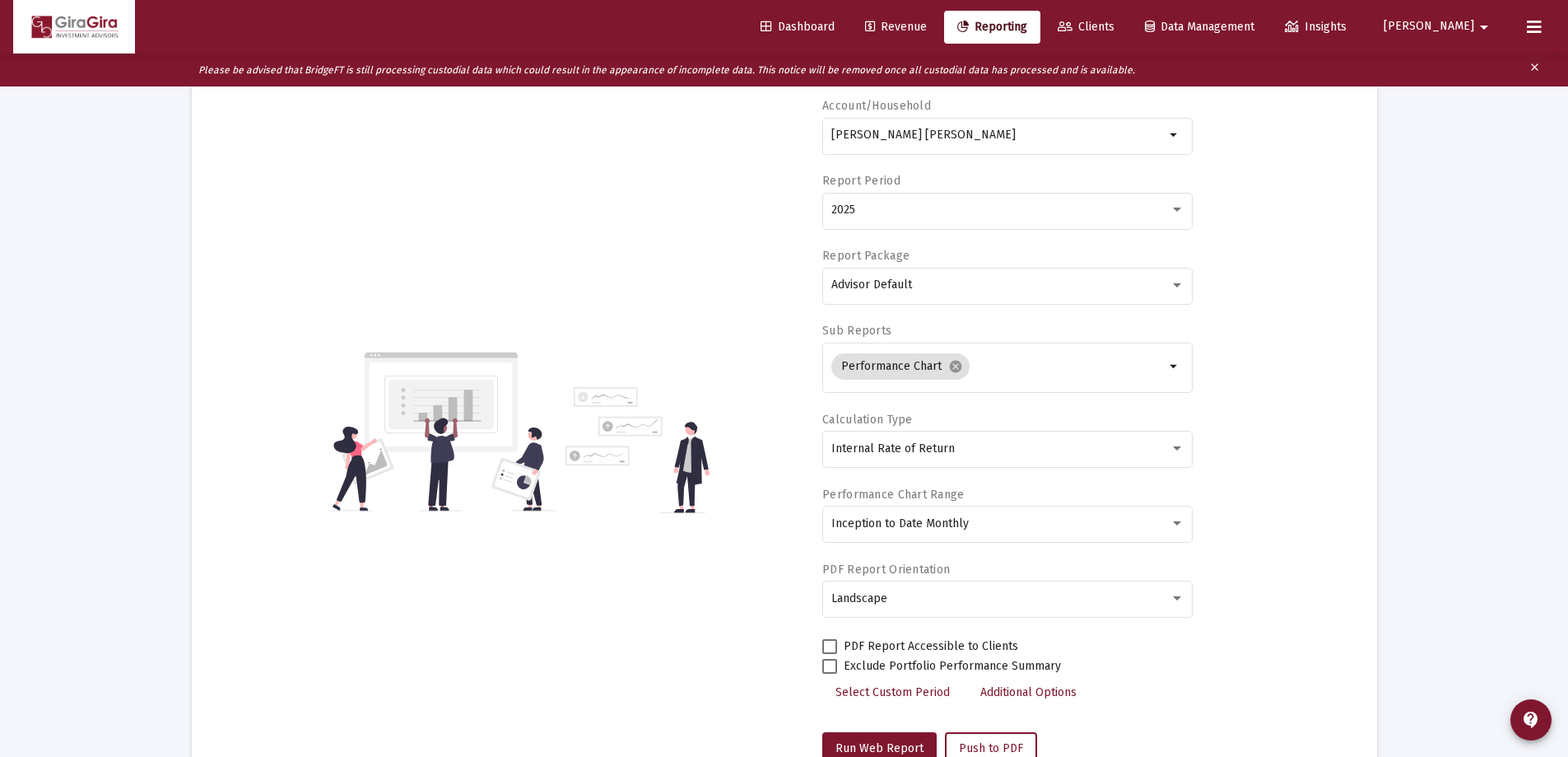
scroll to position [0, 0]
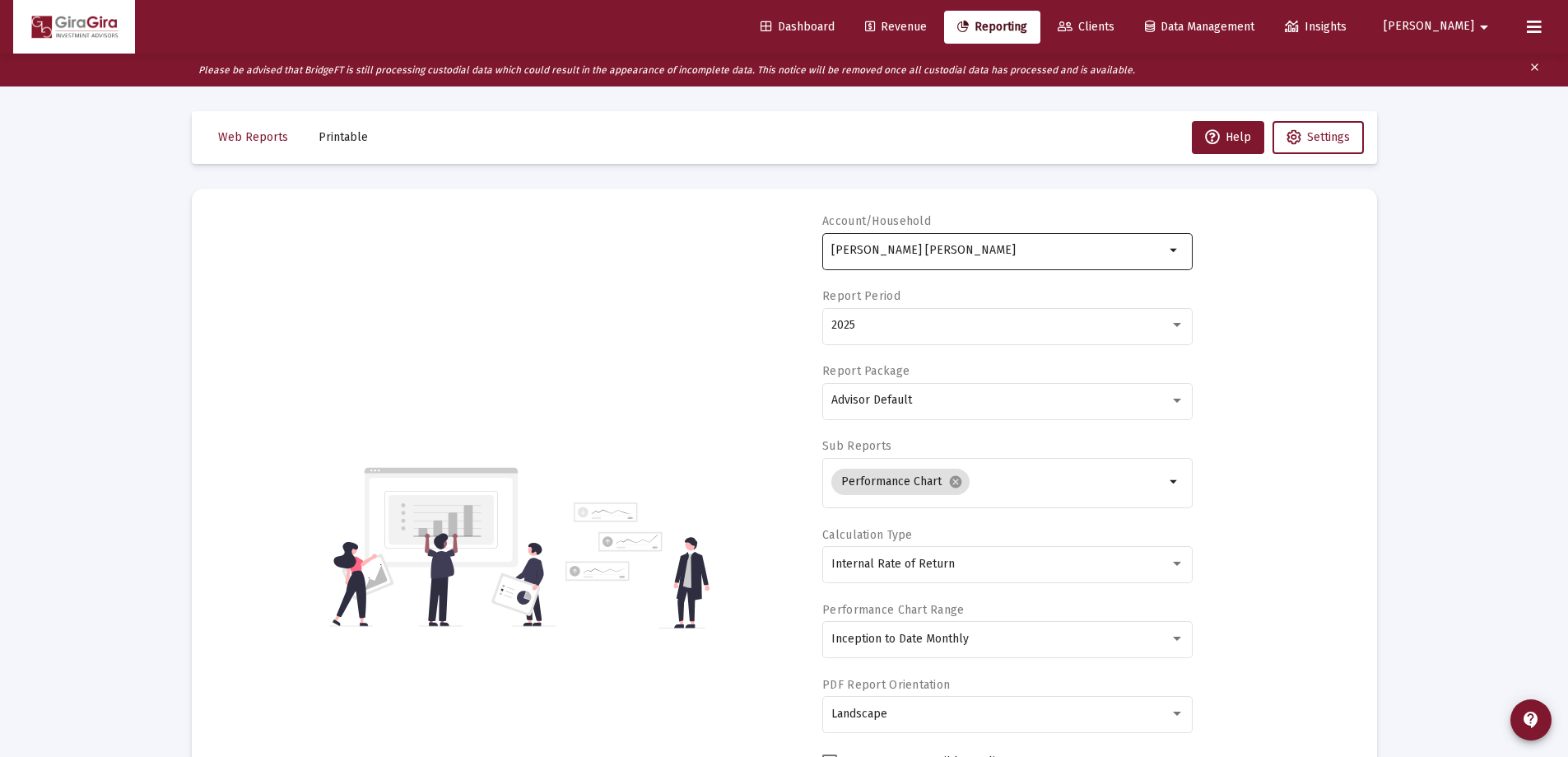
click at [879, 249] on input "[PERSON_NAME] [PERSON_NAME]" at bounding box center [999, 250] width 334 height 13
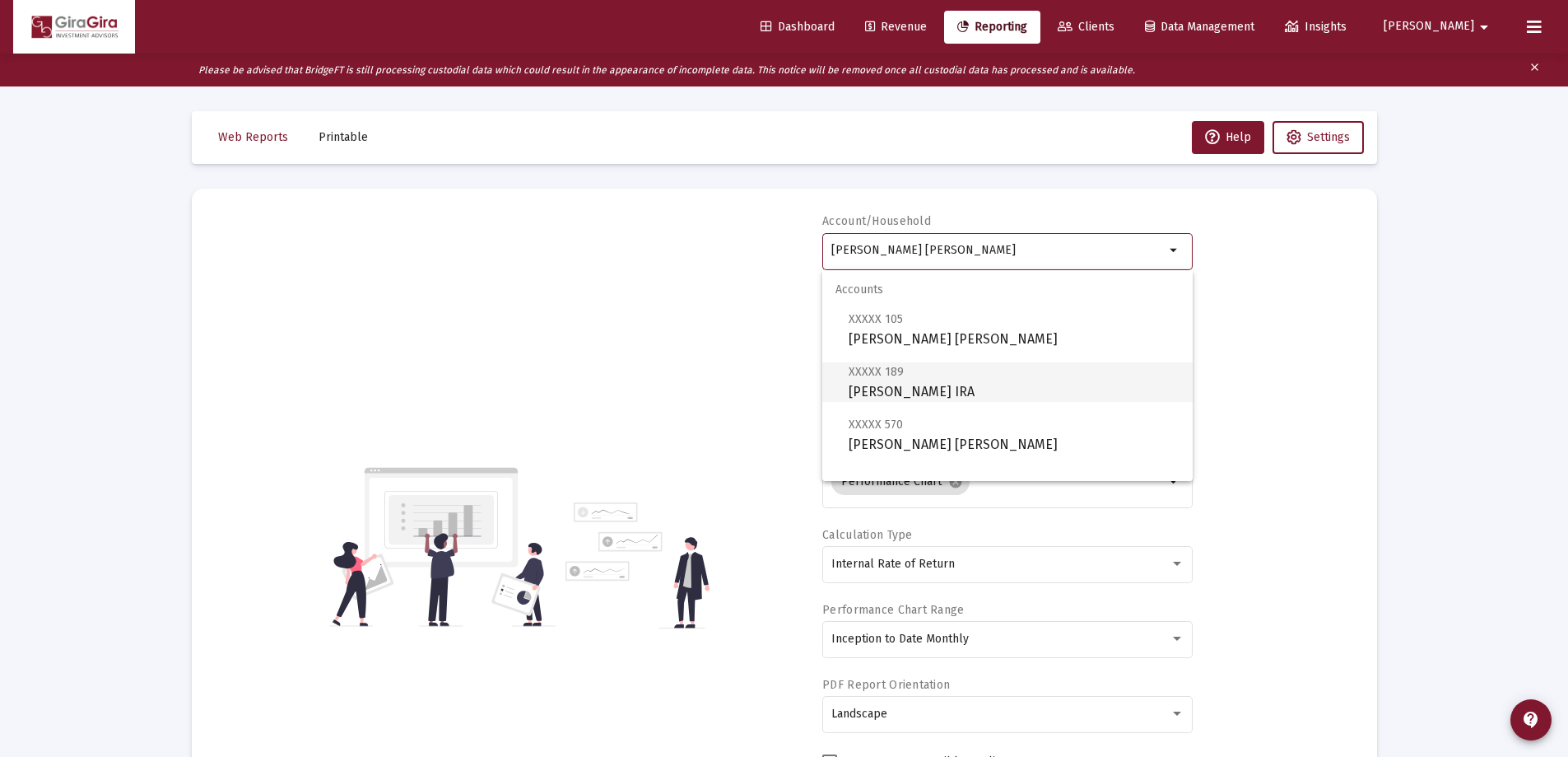
click at [919, 379] on span "XXXXX 189 [PERSON_NAME] IRA" at bounding box center [1014, 381] width 331 height 41
type input "[PERSON_NAME] IRA"
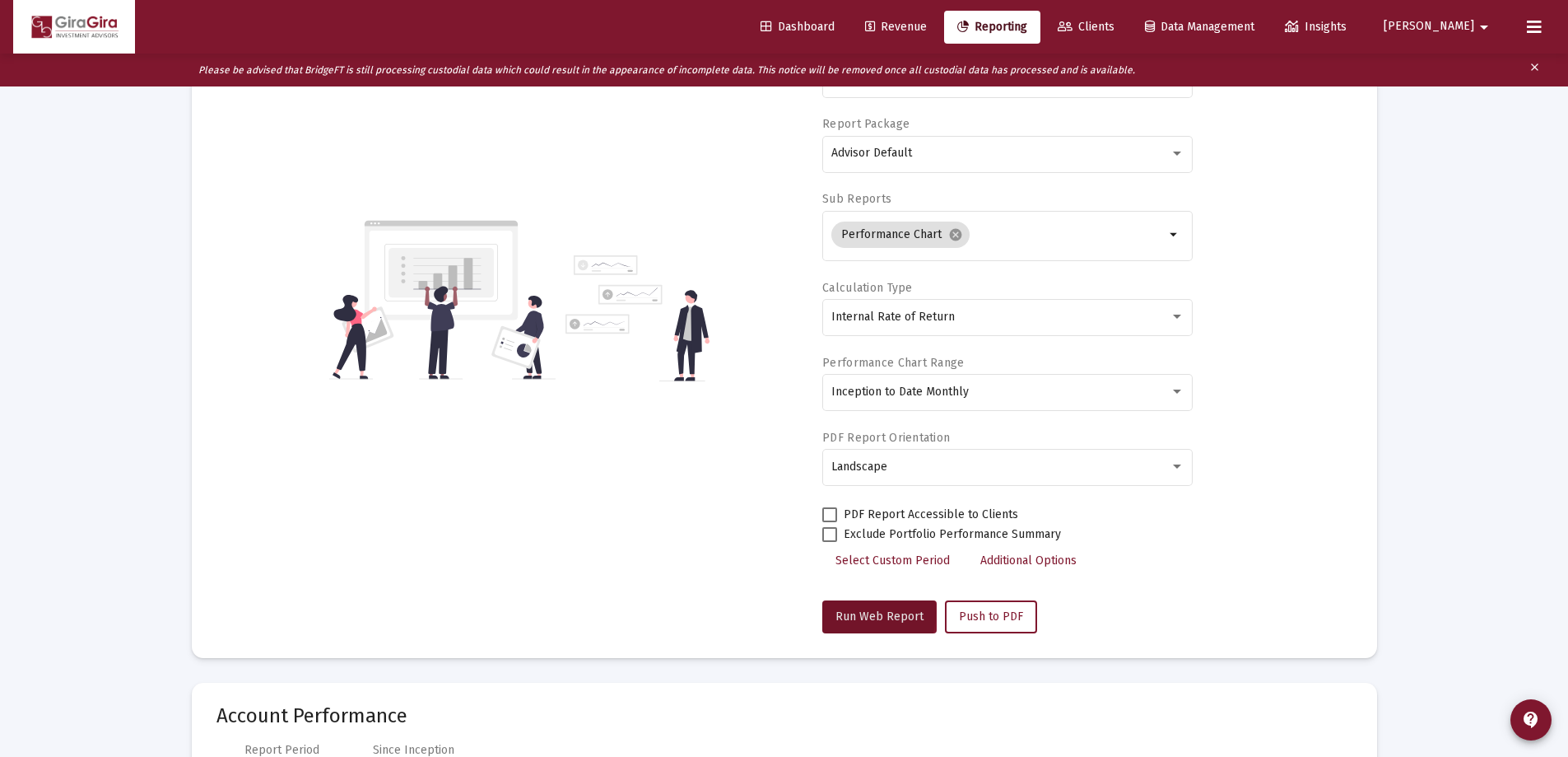
click at [857, 613] on span "Run Web Report" at bounding box center [879, 616] width 88 height 14
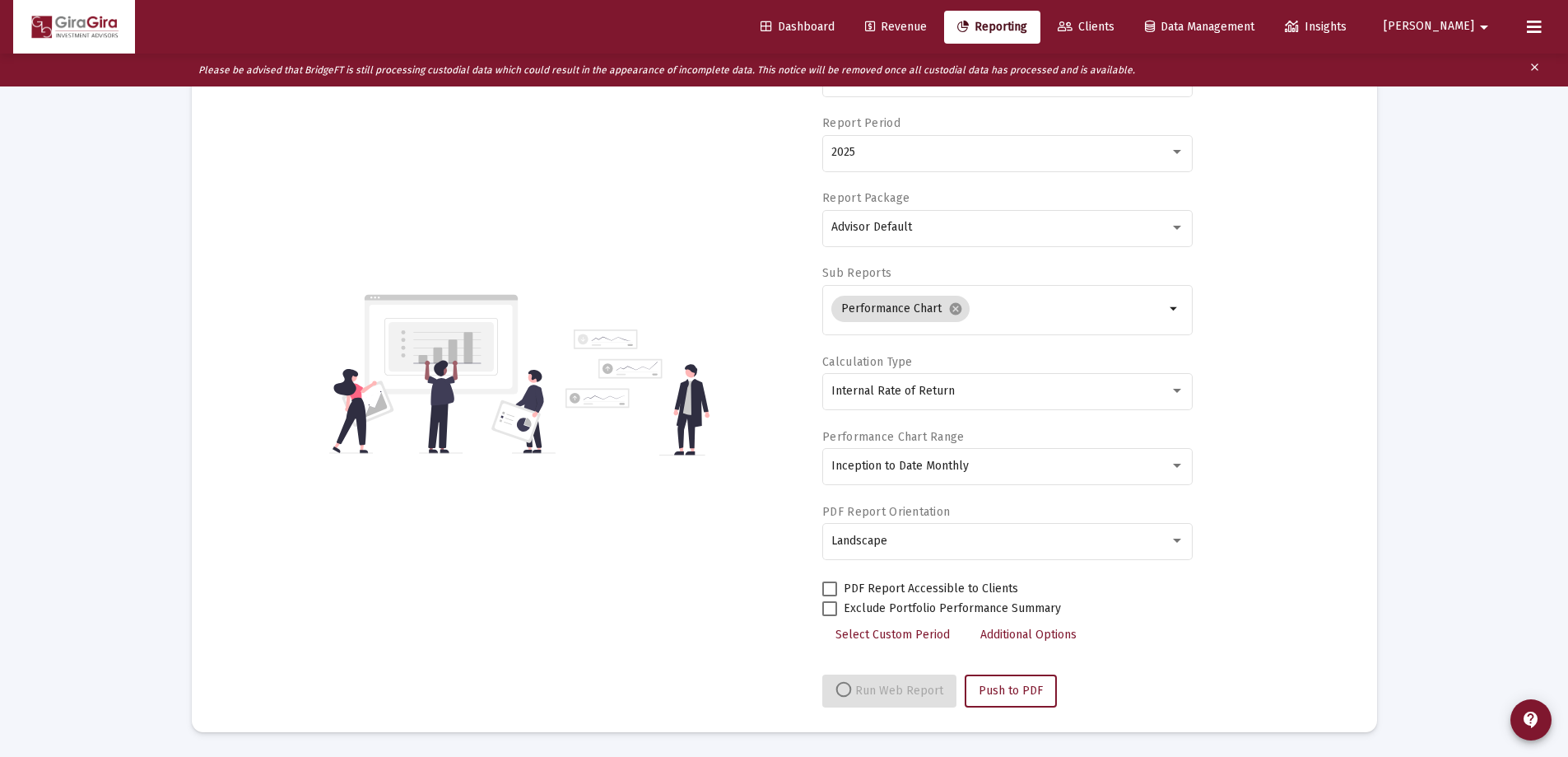
select select "View all"
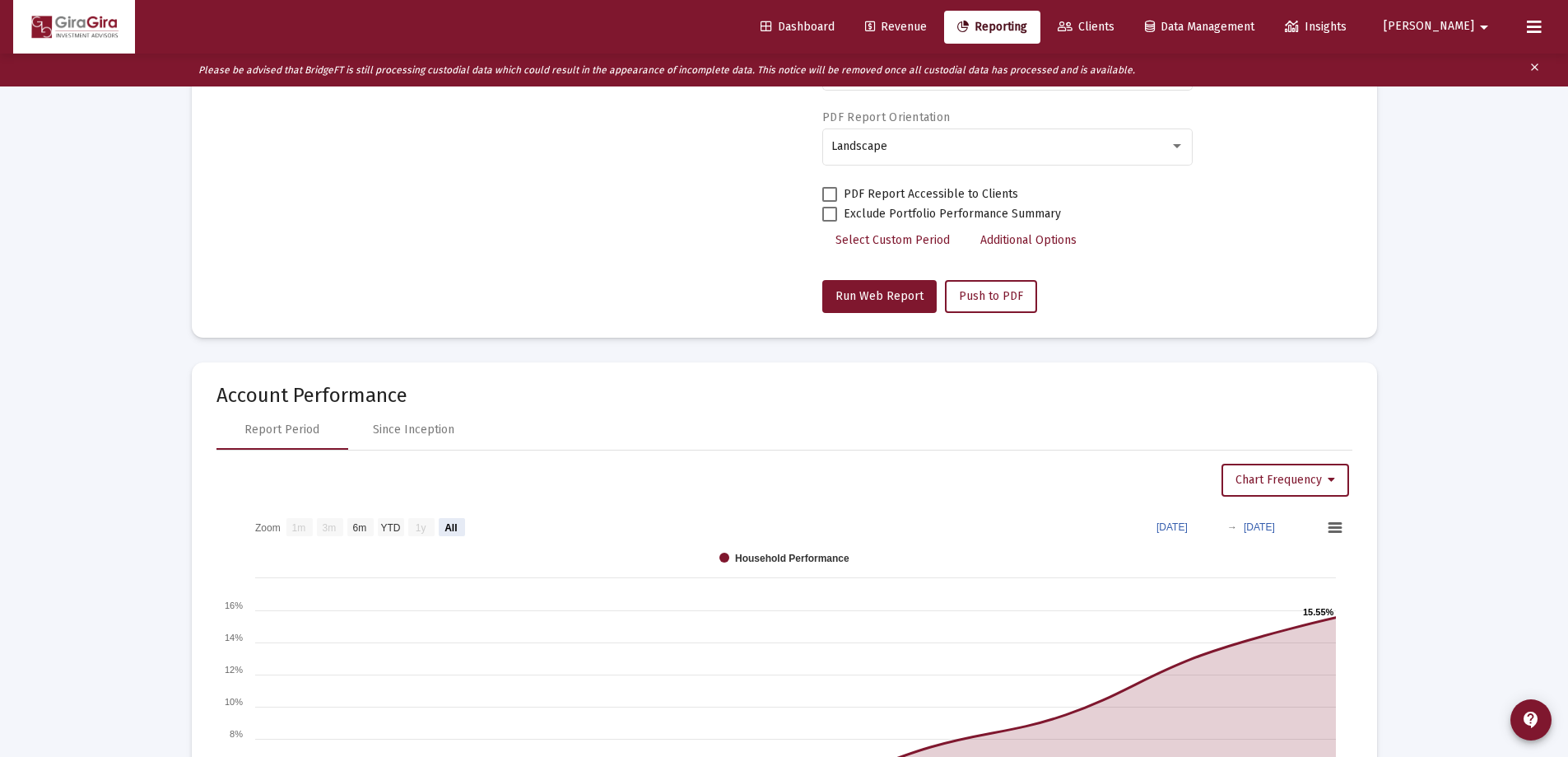
scroll to position [741, 0]
